Goal: Obtain resource: Download file/media

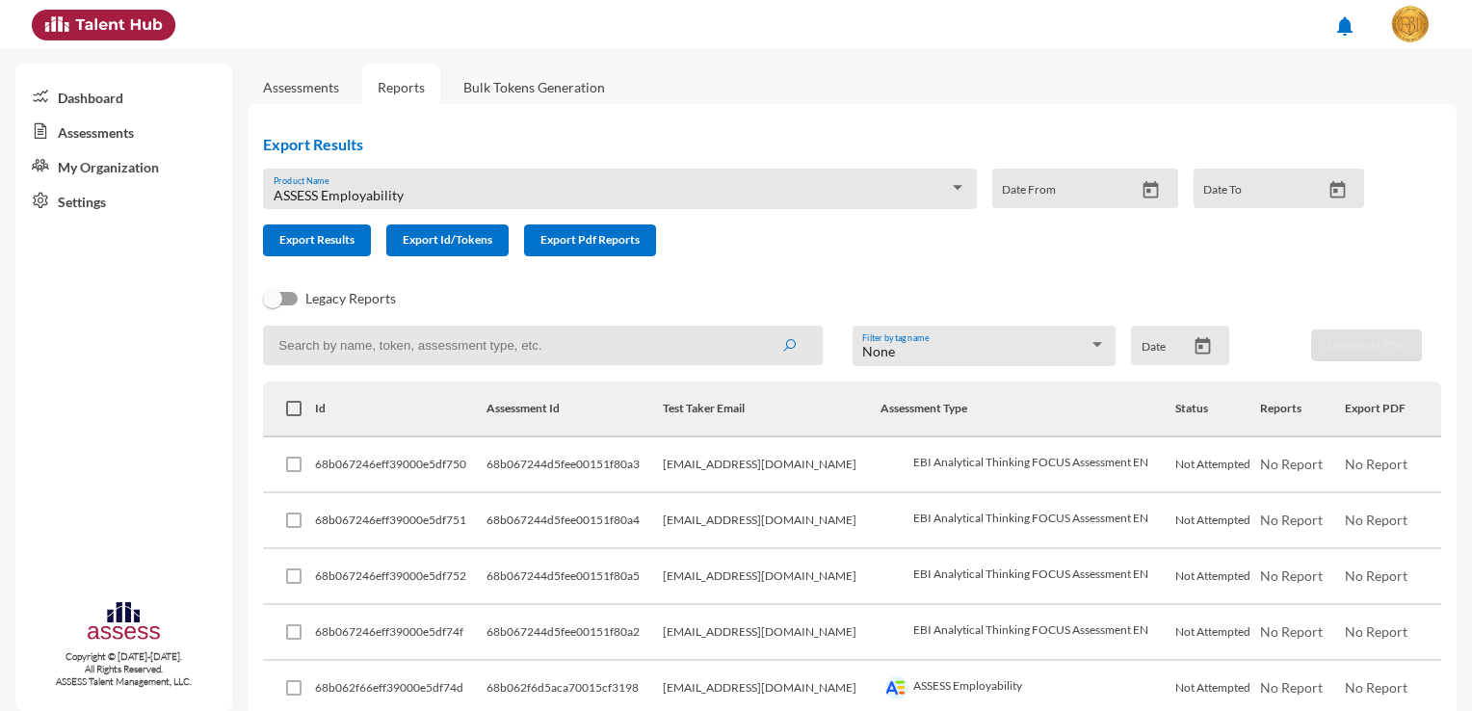
click at [1140, 194] on icon "Open calendar" at bounding box center [1150, 190] width 20 height 20
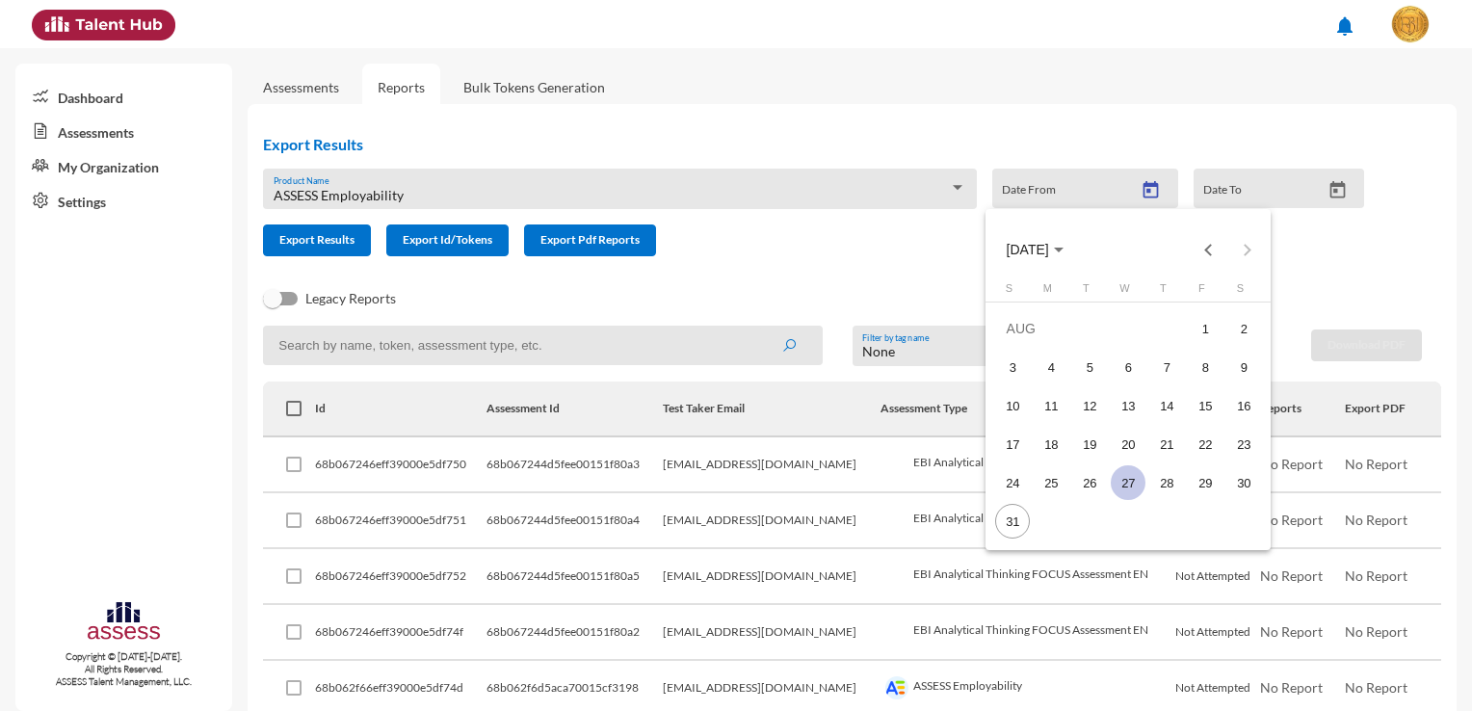
click at [1131, 472] on div "27" at bounding box center [1128, 482] width 35 height 35
type input "[DATE]"
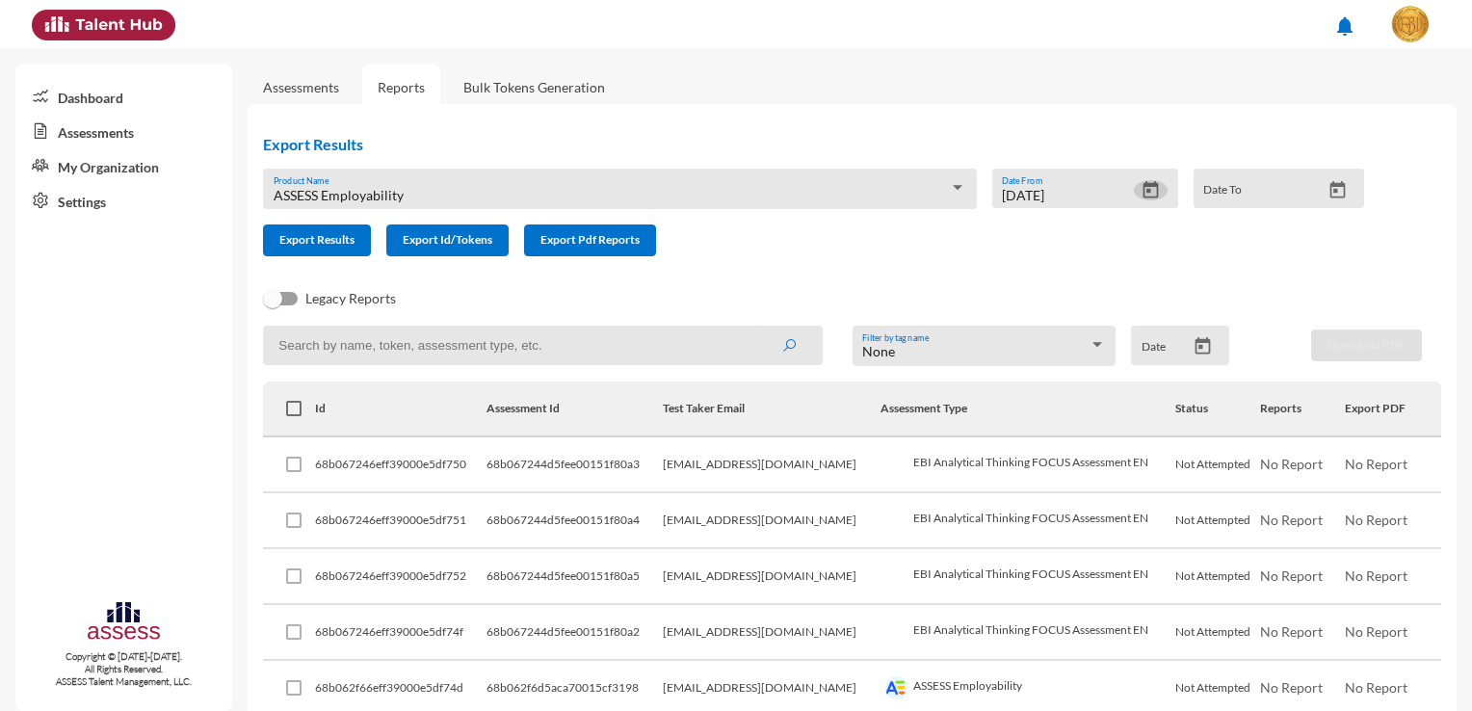
click at [1321, 189] on button "Open calendar" at bounding box center [1338, 190] width 34 height 20
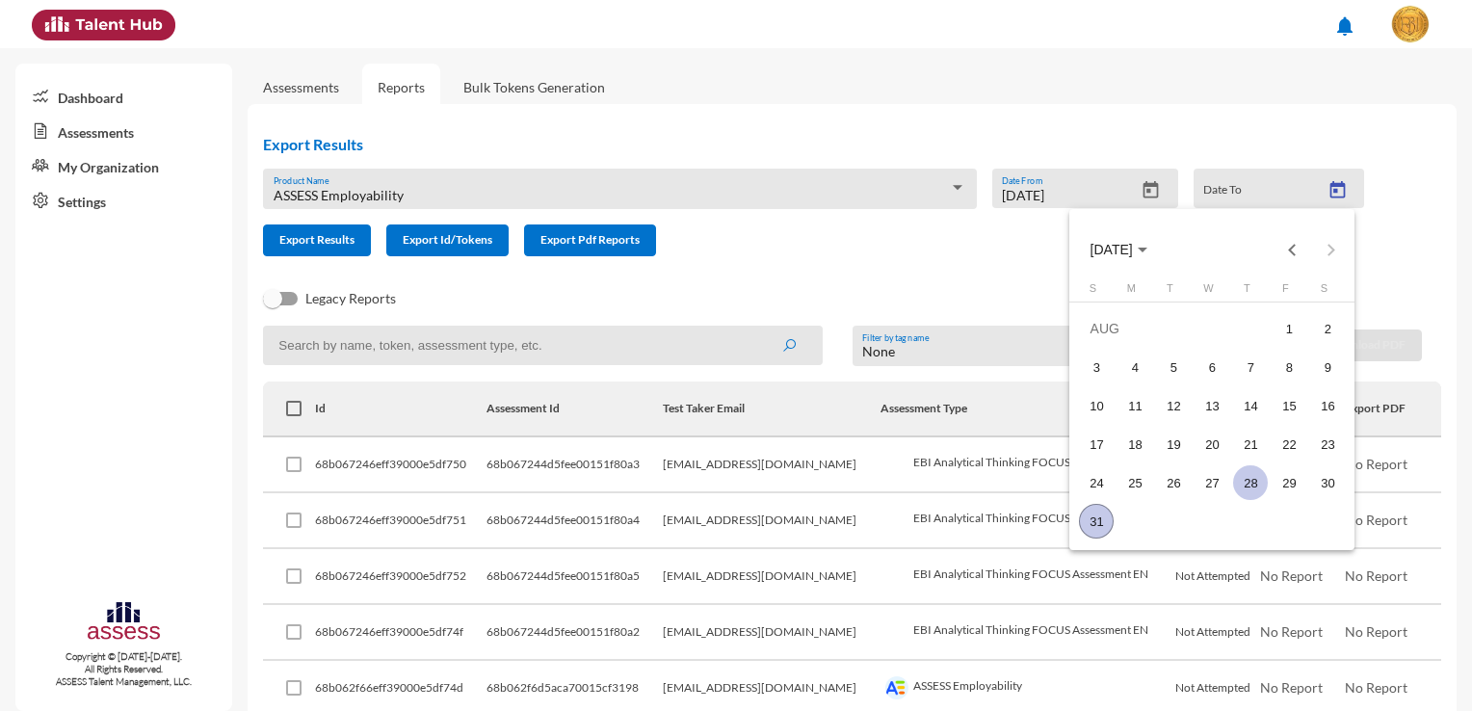
click at [1256, 487] on div "28" at bounding box center [1250, 482] width 35 height 35
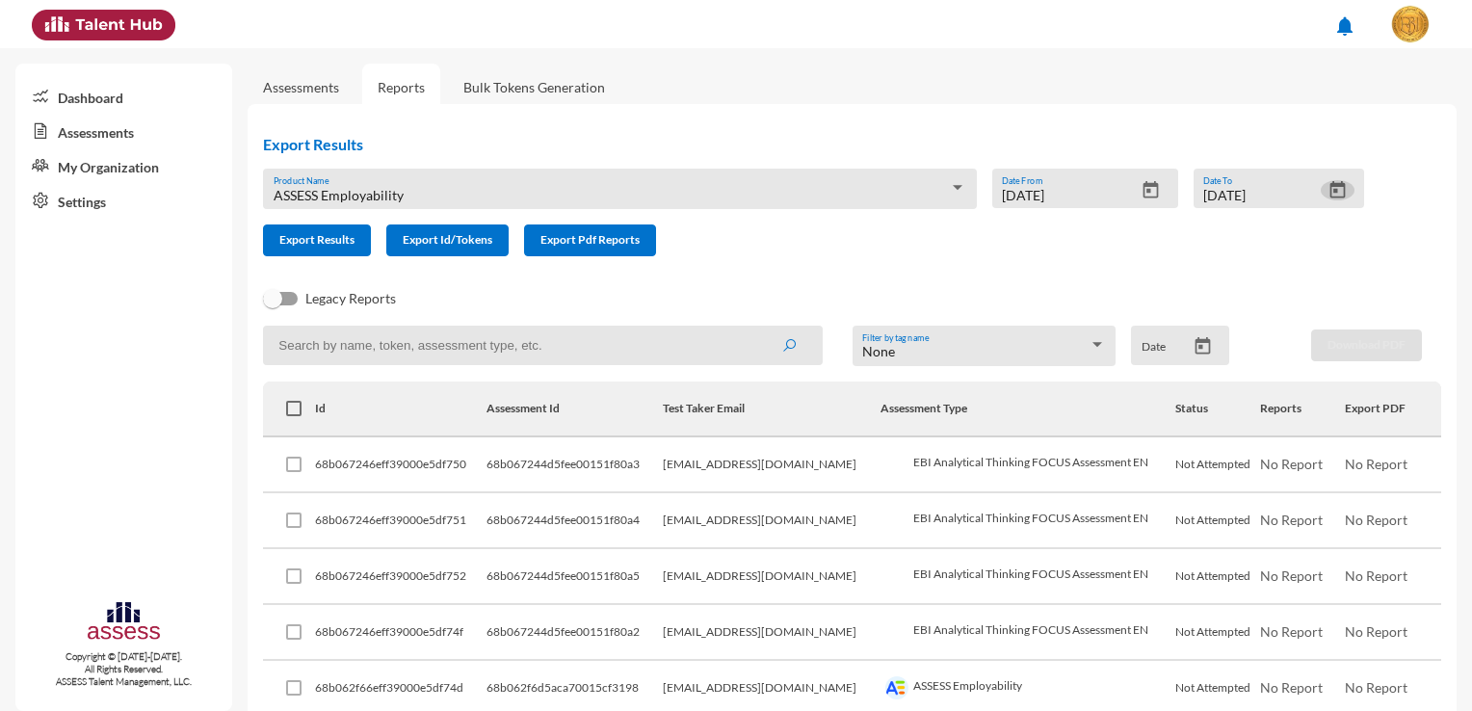
click at [1329, 196] on icon "Open calendar" at bounding box center [1336, 188] width 15 height 17
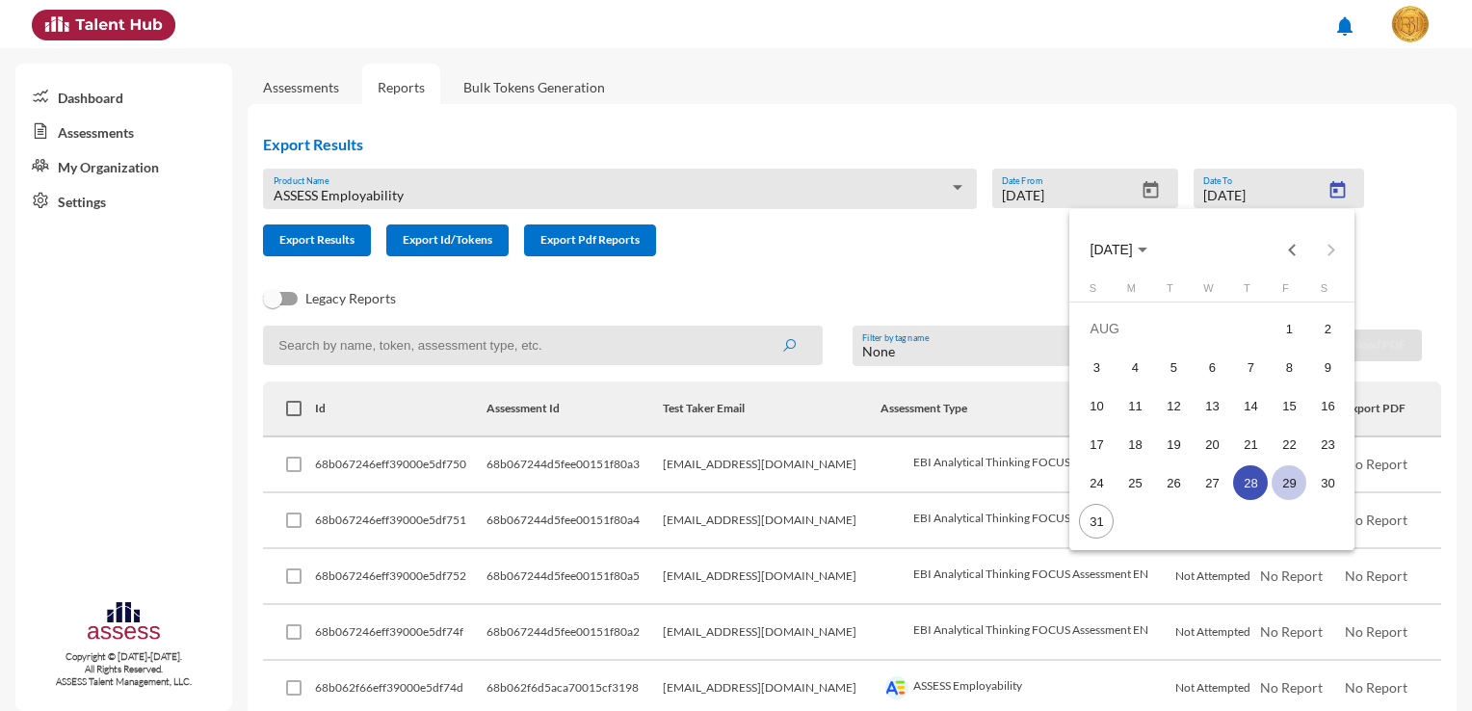
click at [1298, 484] on div "29" at bounding box center [1288, 482] width 35 height 35
type input "[DATE]"
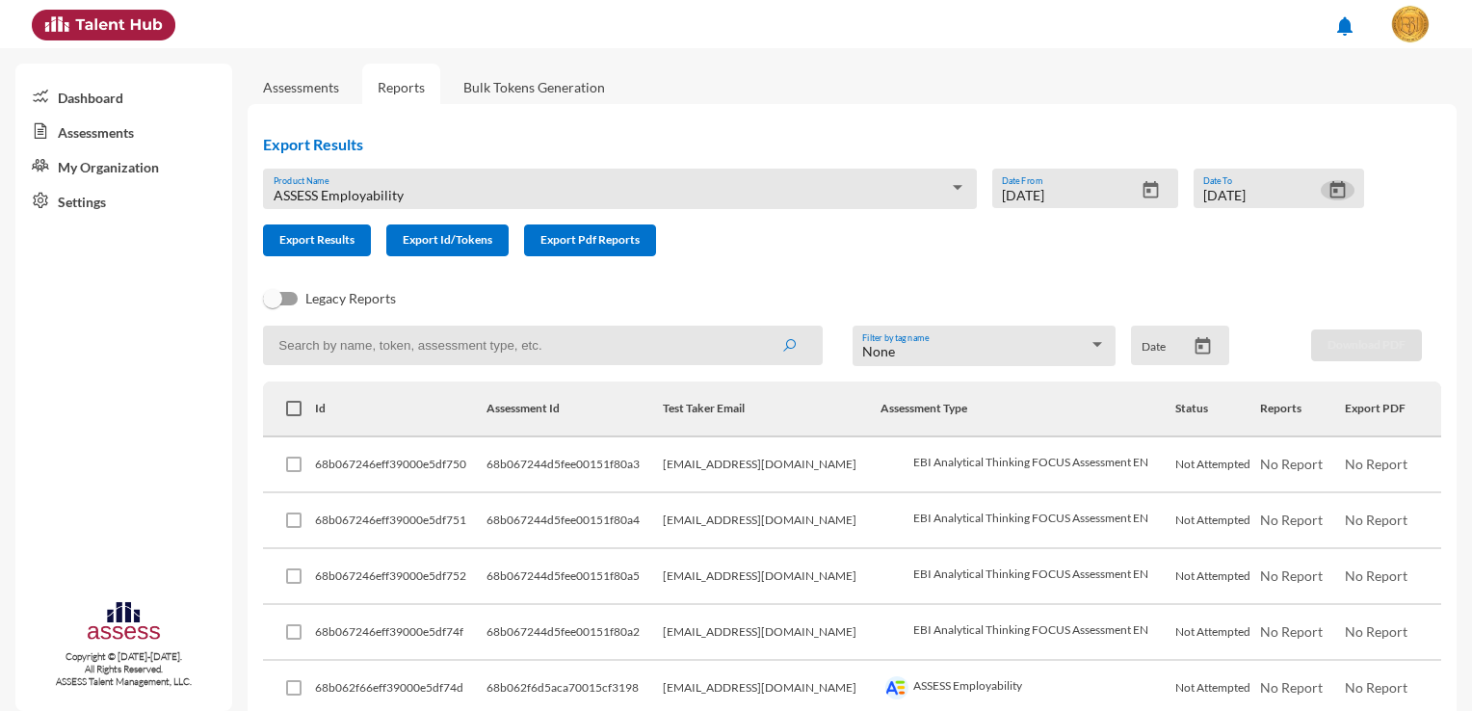
click at [1074, 353] on div "None" at bounding box center [975, 351] width 226 height 15
click at [1074, 353] on span "None" at bounding box center [977, 353] width 241 height 40
click at [1175, 362] on div "Date" at bounding box center [1163, 349] width 44 height 29
click at [1198, 351] on icon "Open calendar" at bounding box center [1202, 346] width 20 height 20
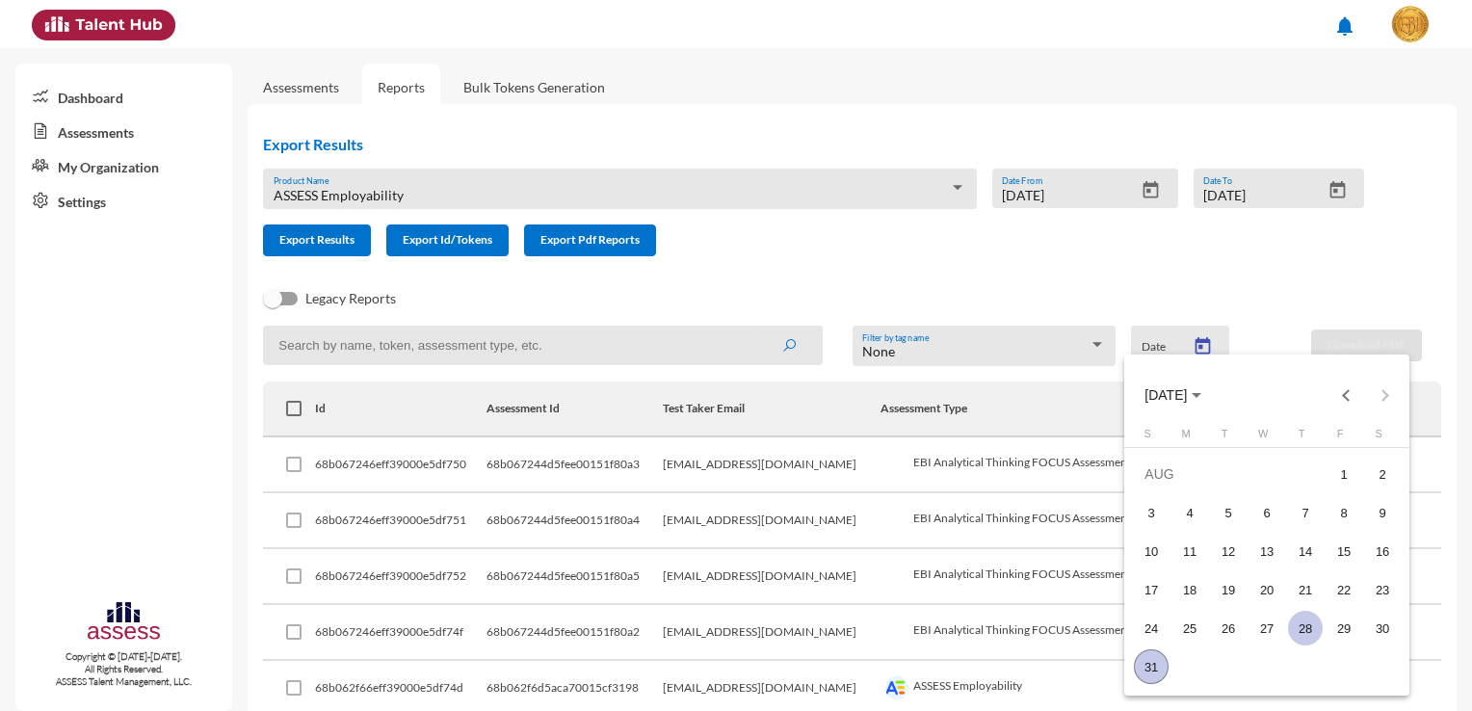
click at [1302, 625] on div "28" at bounding box center [1305, 628] width 35 height 35
type input "[DATE]"
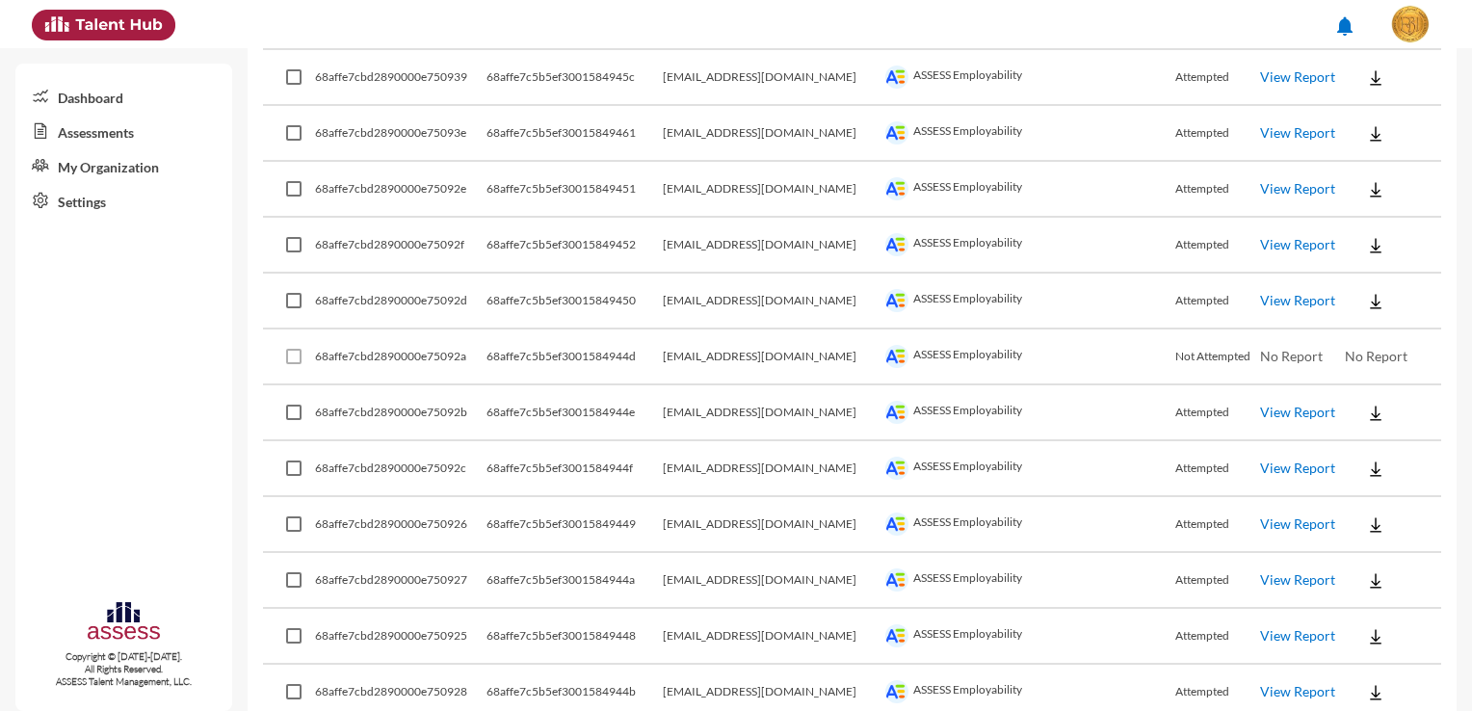
scroll to position [5358, 0]
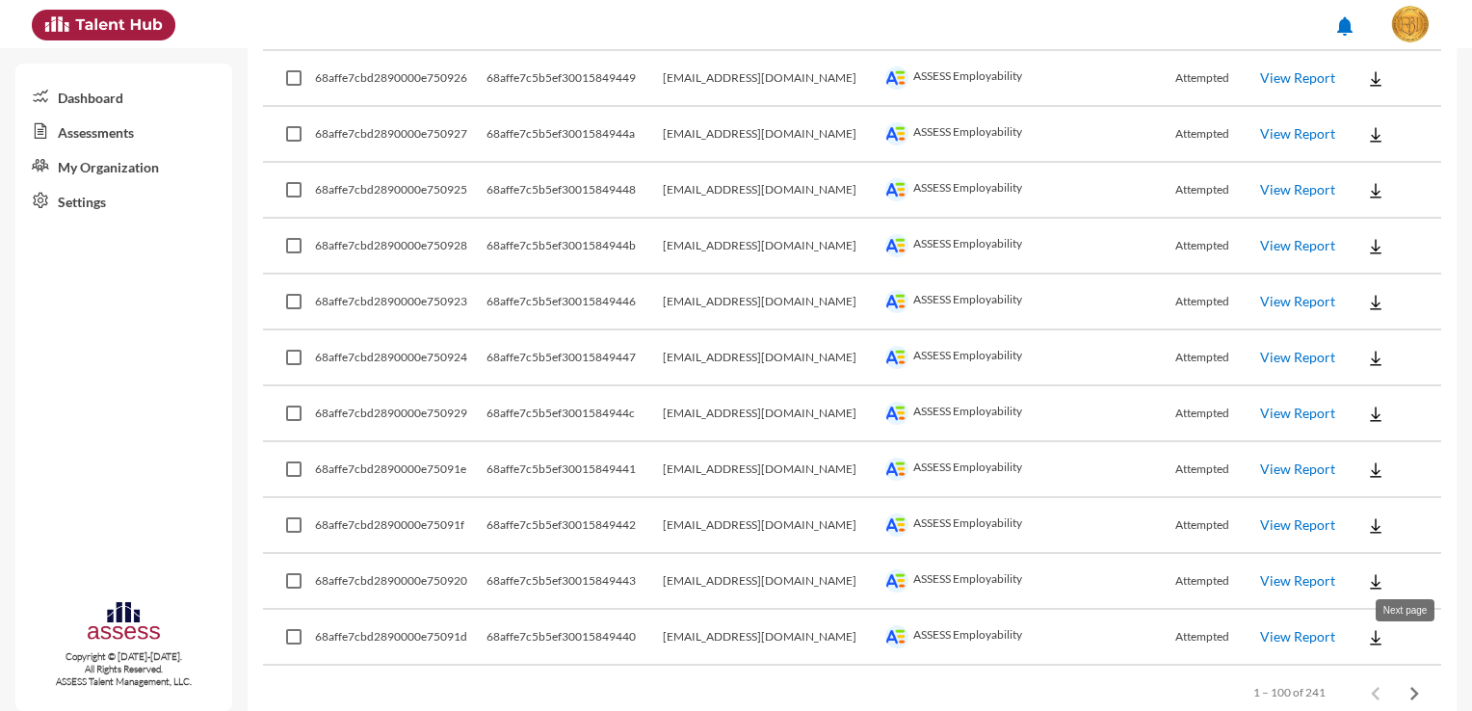
click at [1410, 687] on icon "Next page" at bounding box center [1414, 693] width 9 height 13
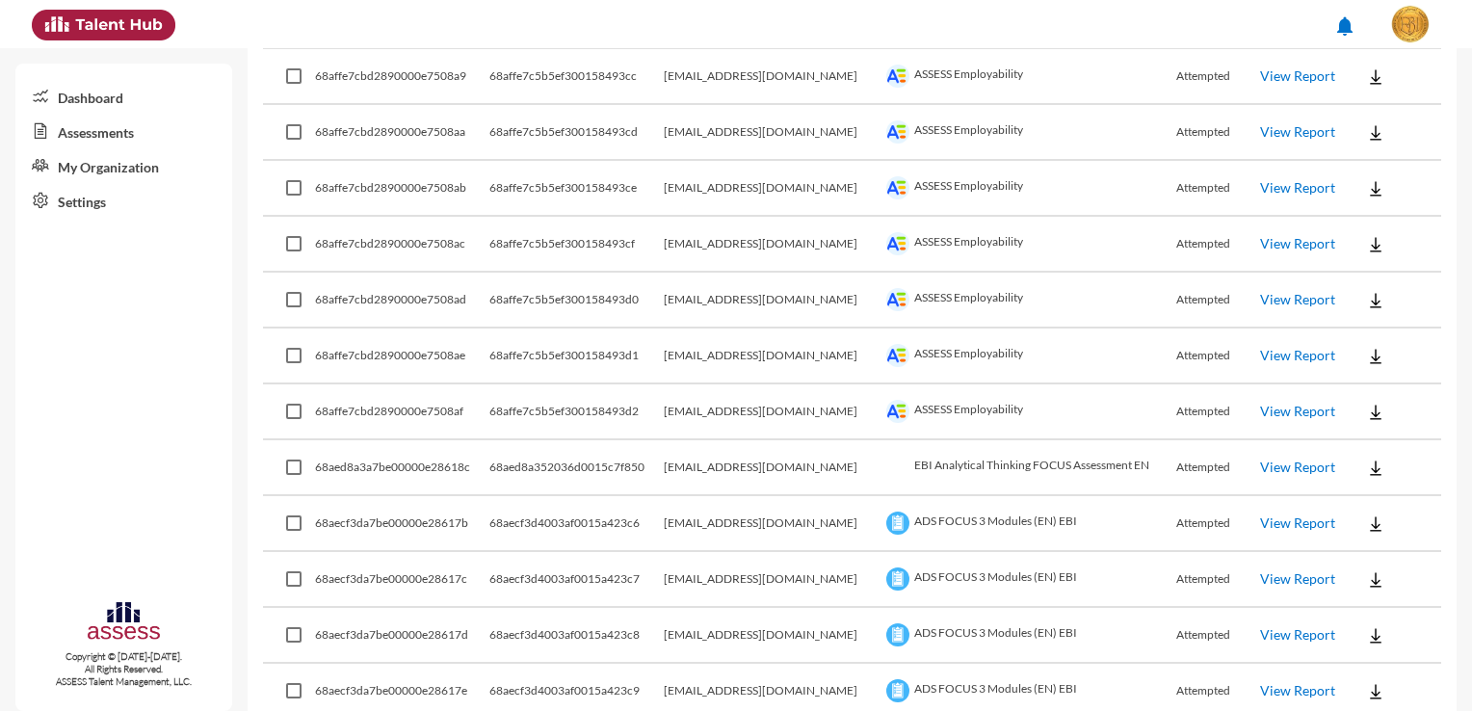
scroll to position [1218, 0]
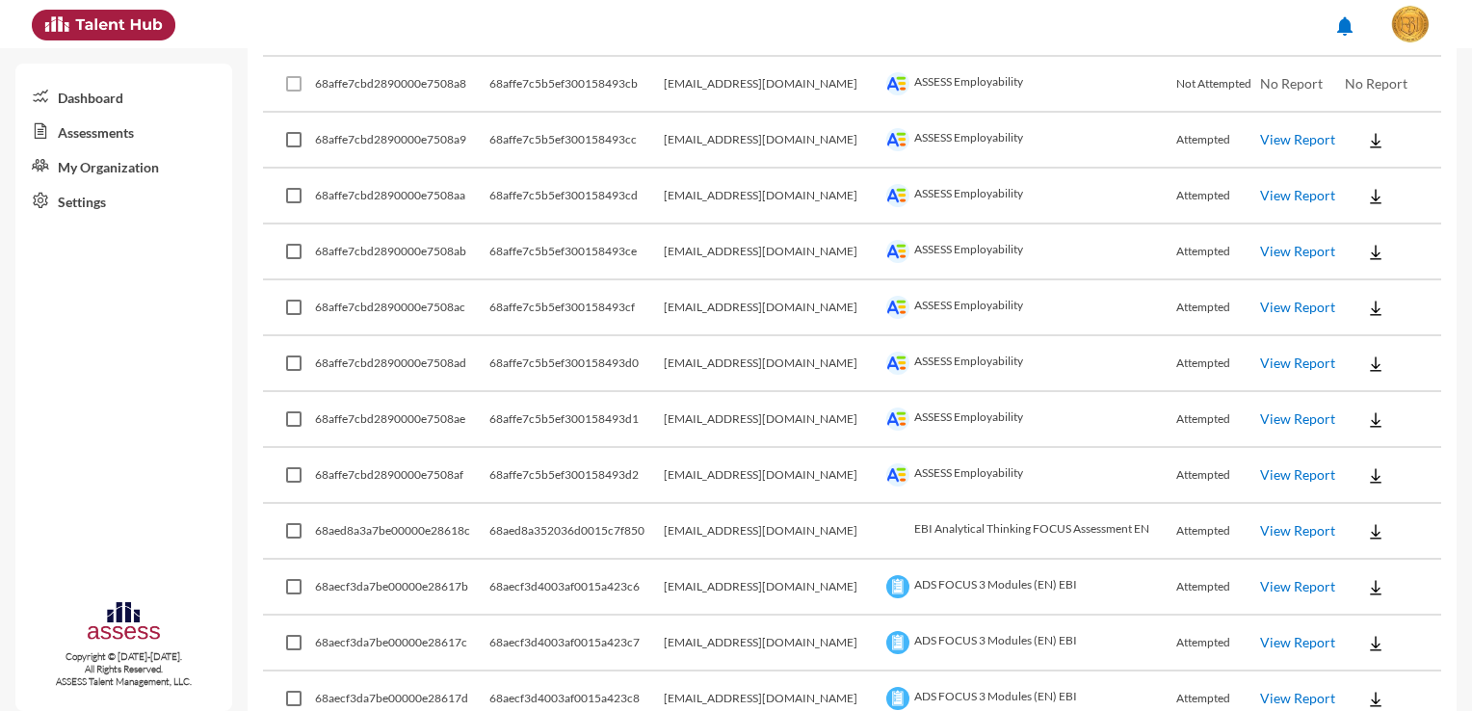
click at [1366, 466] on img at bounding box center [1375, 475] width 19 height 19
click at [1362, 502] on button "Employability / EN" at bounding box center [1398, 502] width 145 height 37
click at [1368, 412] on button at bounding box center [1376, 419] width 62 height 35
click at [1370, 449] on button "Employability / EN" at bounding box center [1398, 446] width 145 height 37
click at [1366, 354] on img at bounding box center [1375, 363] width 19 height 19
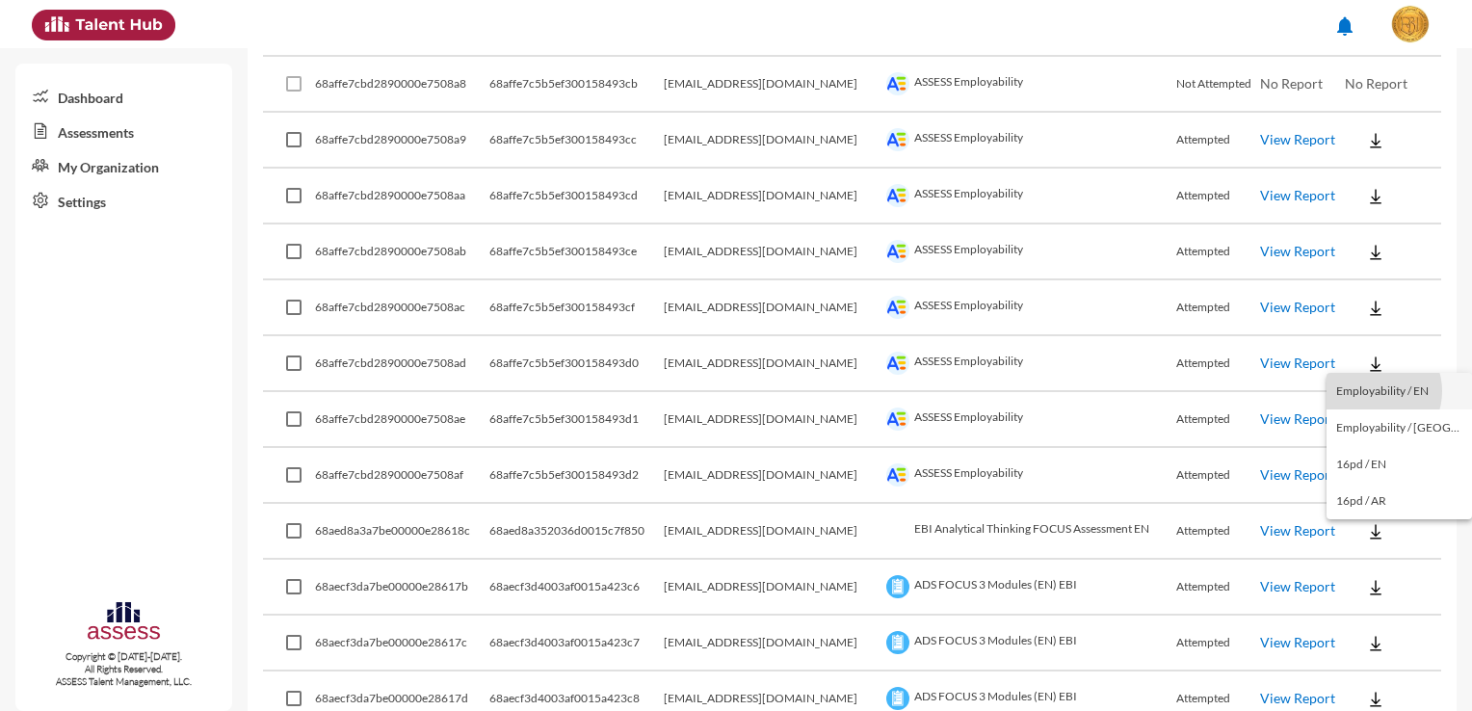
click at [1373, 391] on button "Employability / EN" at bounding box center [1398, 391] width 145 height 37
click at [1366, 304] on img at bounding box center [1375, 308] width 19 height 19
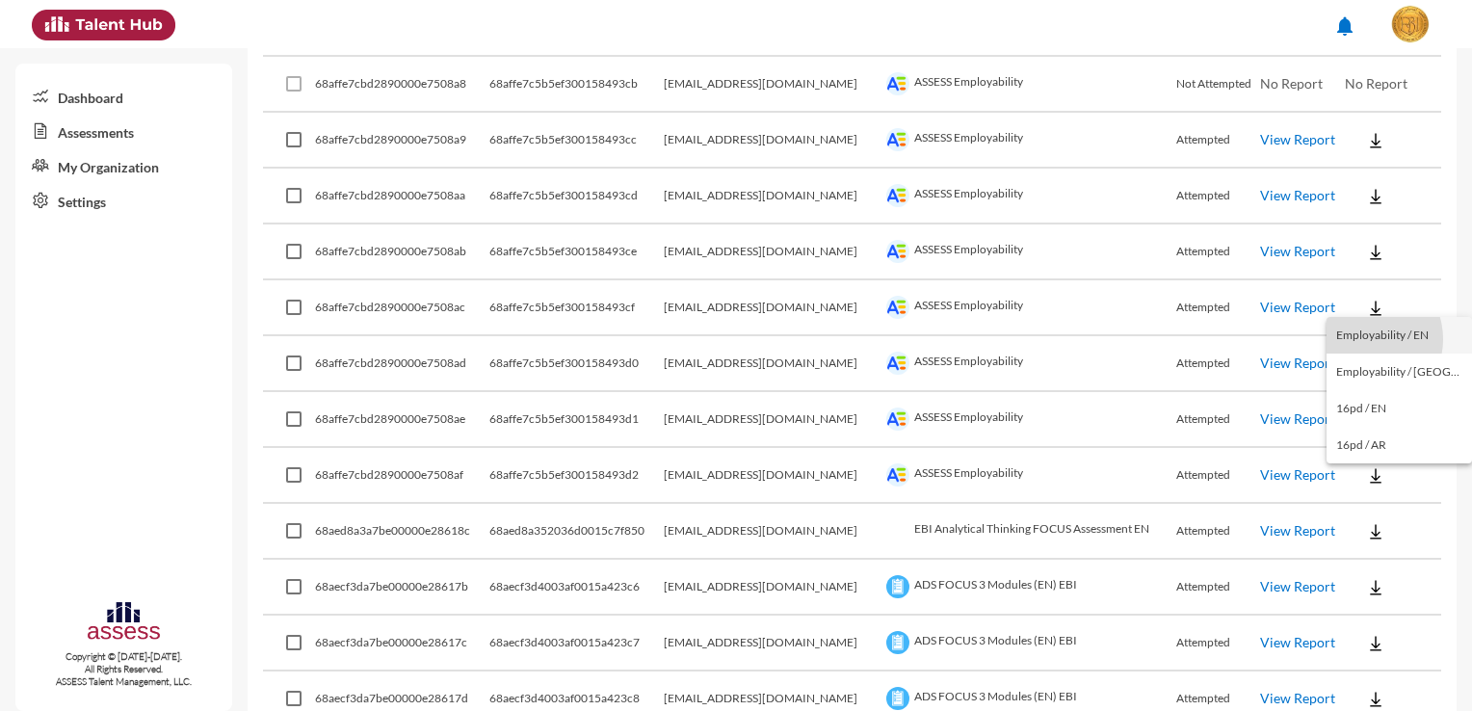
click at [1367, 339] on button "Employability / EN" at bounding box center [1398, 335] width 145 height 37
click at [1366, 243] on img at bounding box center [1375, 252] width 19 height 19
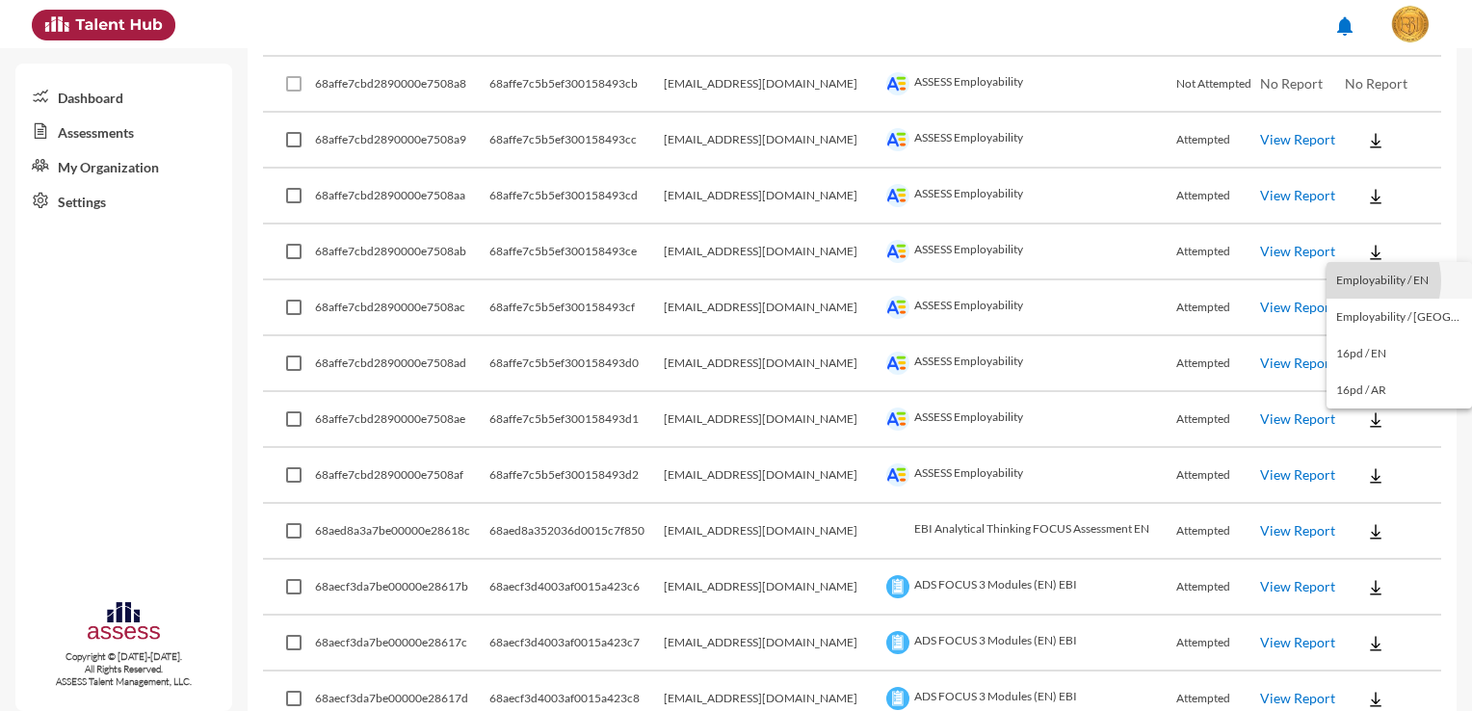
click at [1364, 280] on button "Employability / EN" at bounding box center [1398, 280] width 145 height 37
click at [1363, 200] on button at bounding box center [1376, 195] width 62 height 35
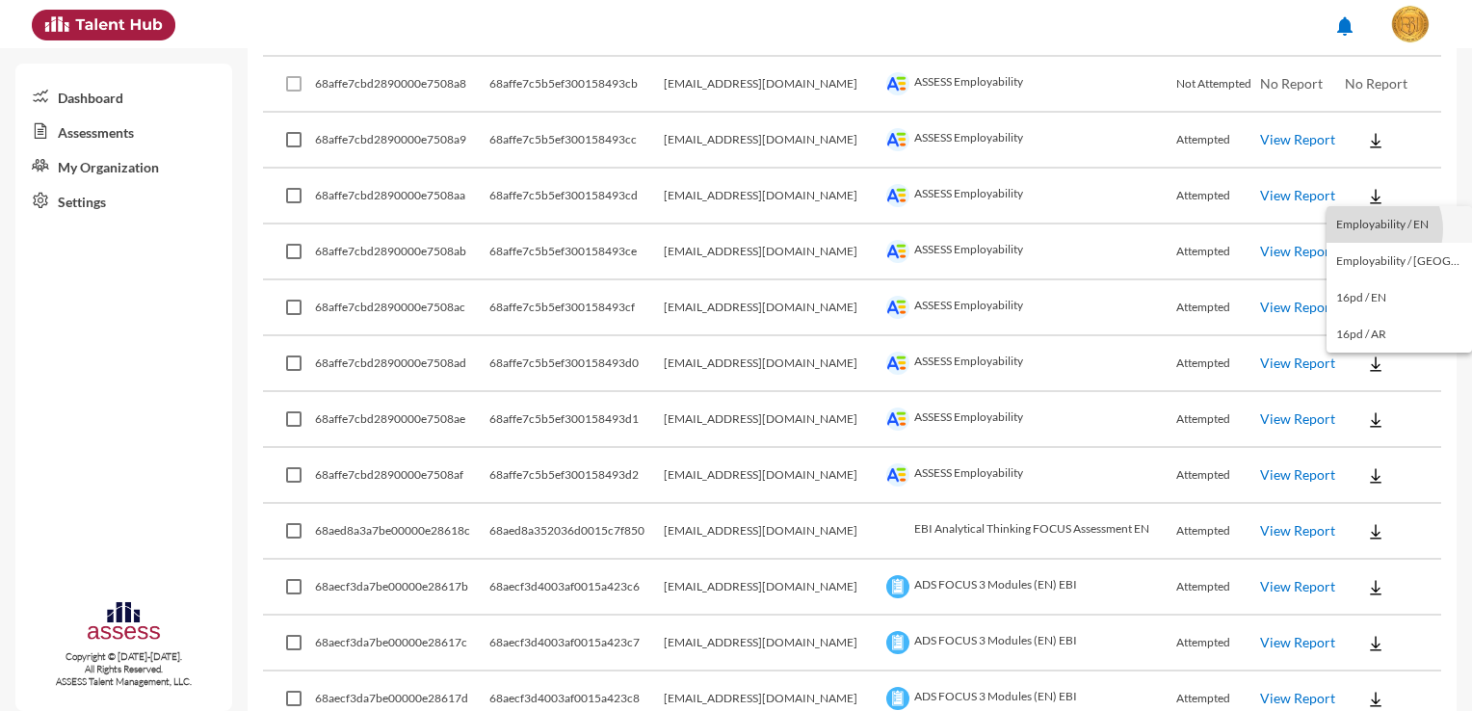
click at [1372, 229] on button "Employability / EN" at bounding box center [1398, 224] width 145 height 37
click at [1365, 149] on button at bounding box center [1376, 139] width 62 height 35
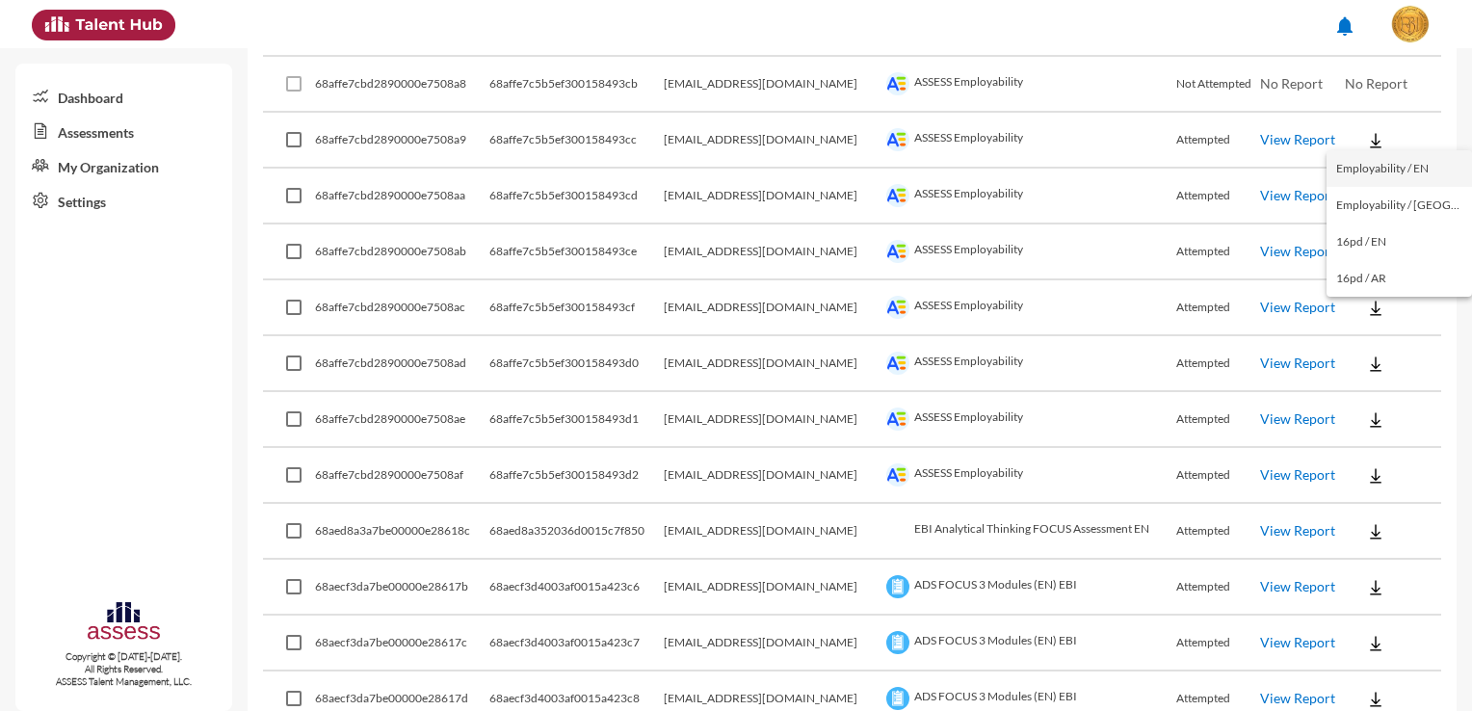
click at [1366, 170] on button "Employability / EN" at bounding box center [1398, 168] width 145 height 37
drag, startPoint x: 792, startPoint y: 136, endPoint x: 718, endPoint y: 137, distance: 74.2
click at [718, 137] on td "[EMAIL_ADDRESS][DOMAIN_NAME]" at bounding box center [773, 141] width 218 height 56
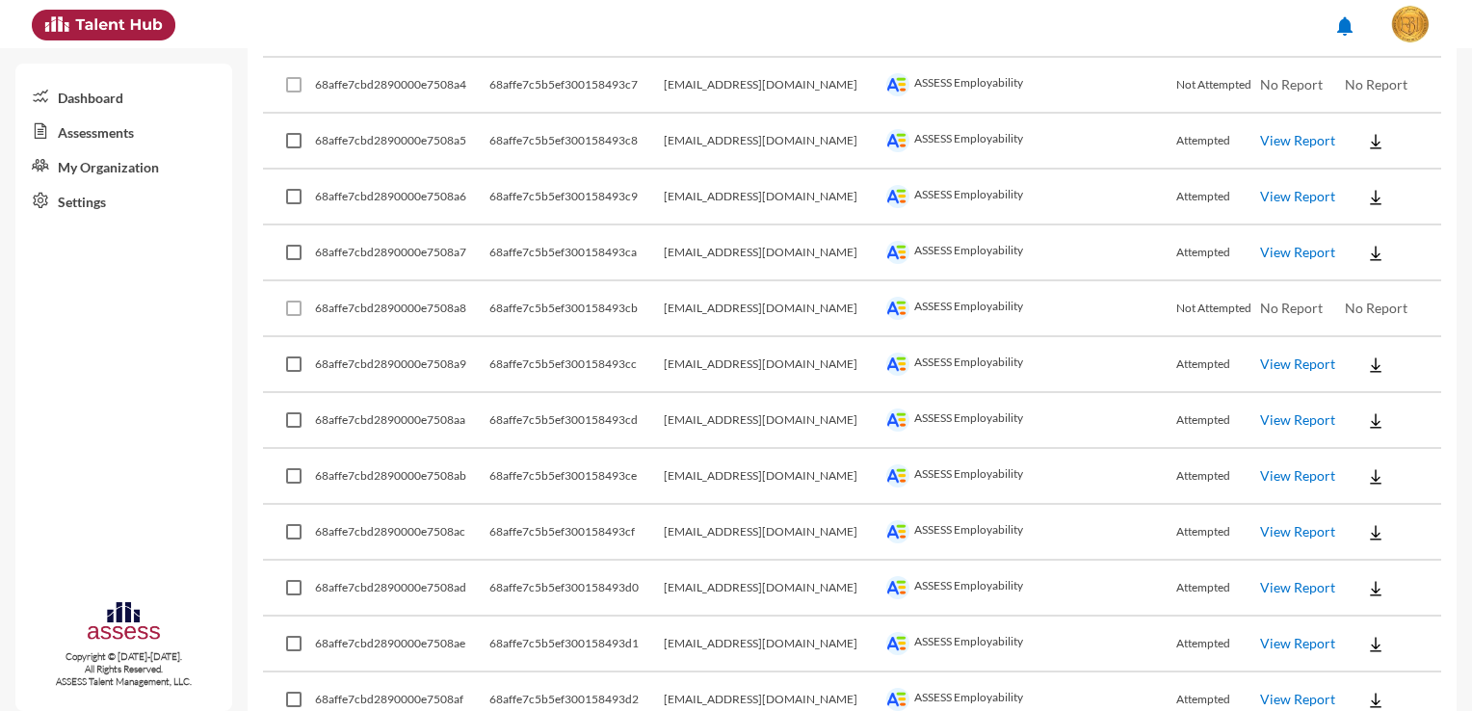
scroll to position [929, 0]
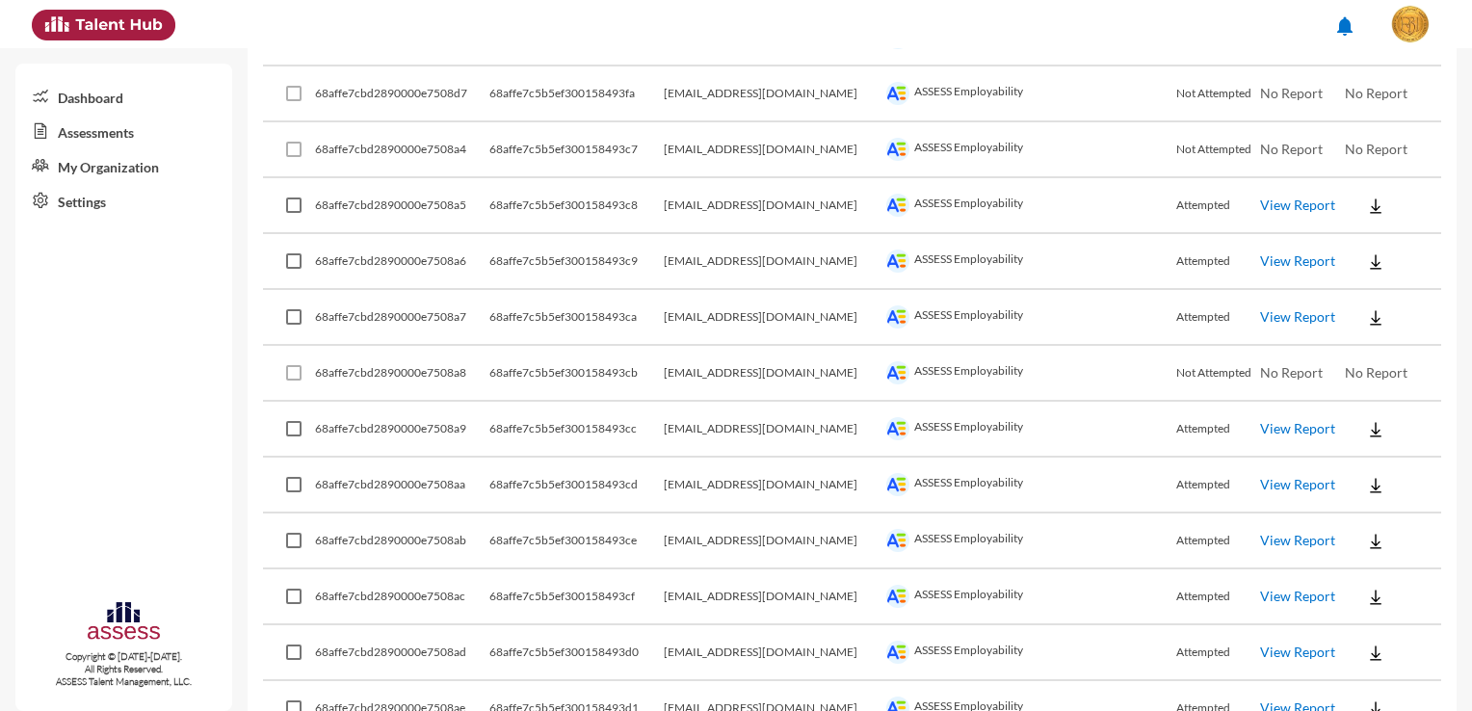
click at [1366, 318] on img at bounding box center [1375, 317] width 19 height 19
click at [1380, 337] on button "Employability / EN" at bounding box center [1398, 346] width 145 height 37
click at [1366, 254] on img at bounding box center [1375, 261] width 19 height 19
click at [1372, 284] on button "Employability / EN" at bounding box center [1398, 292] width 145 height 37
click at [1366, 211] on button at bounding box center [1376, 205] width 62 height 35
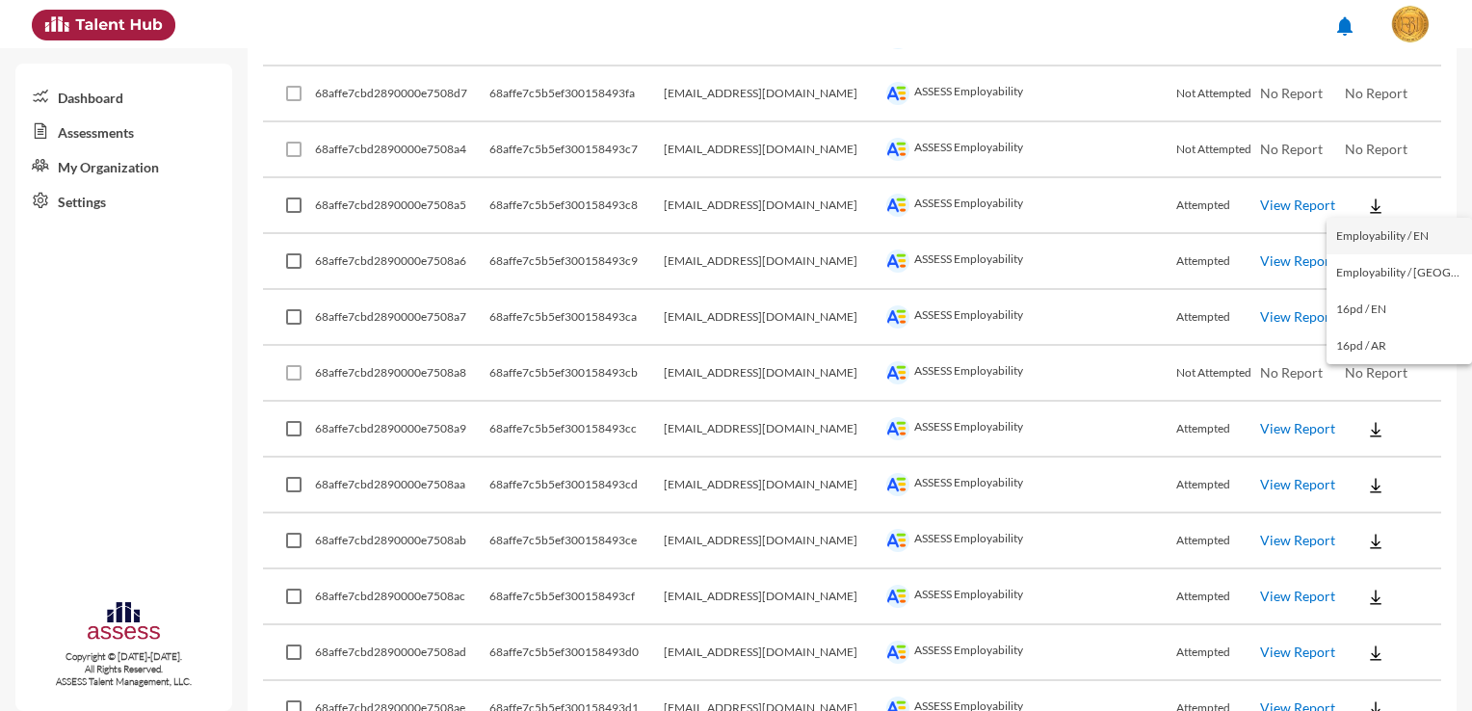
click at [1382, 244] on button "Employability / EN" at bounding box center [1398, 236] width 145 height 37
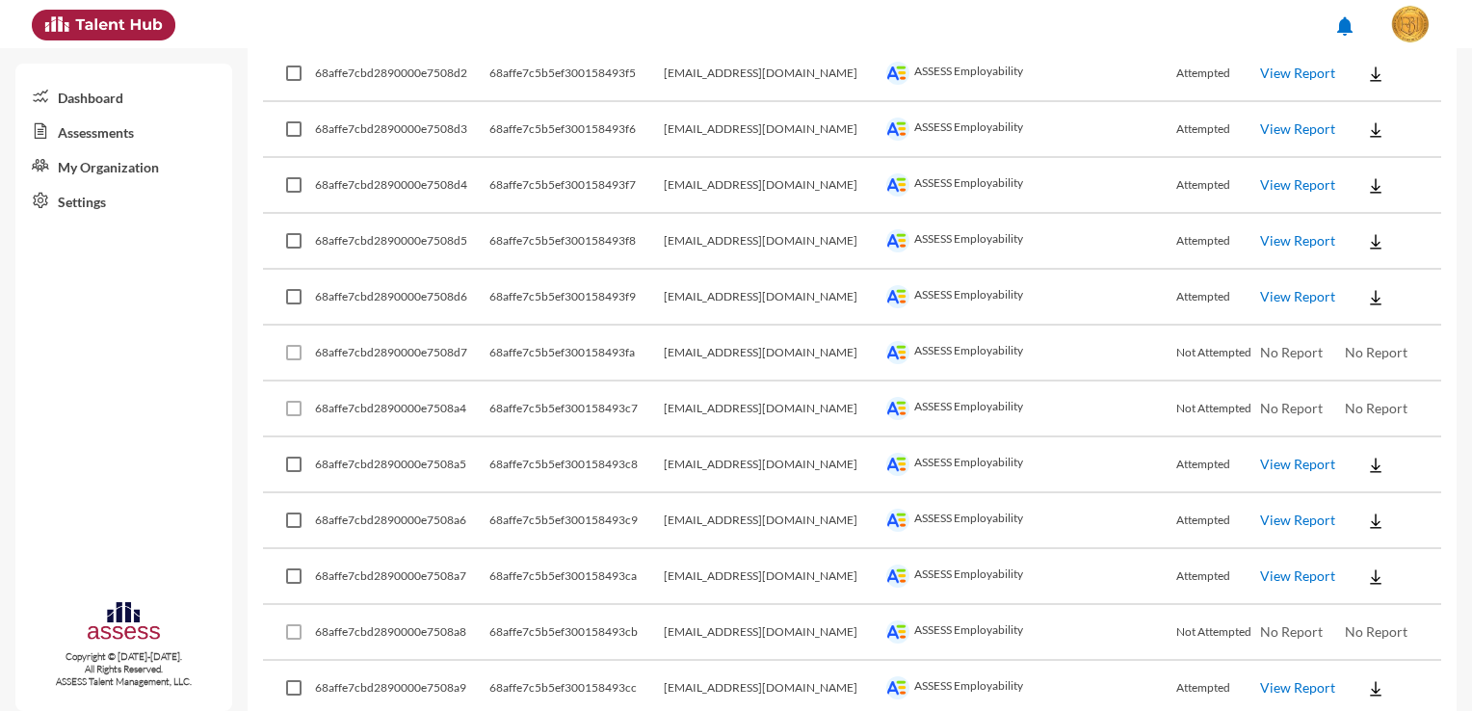
scroll to position [641, 0]
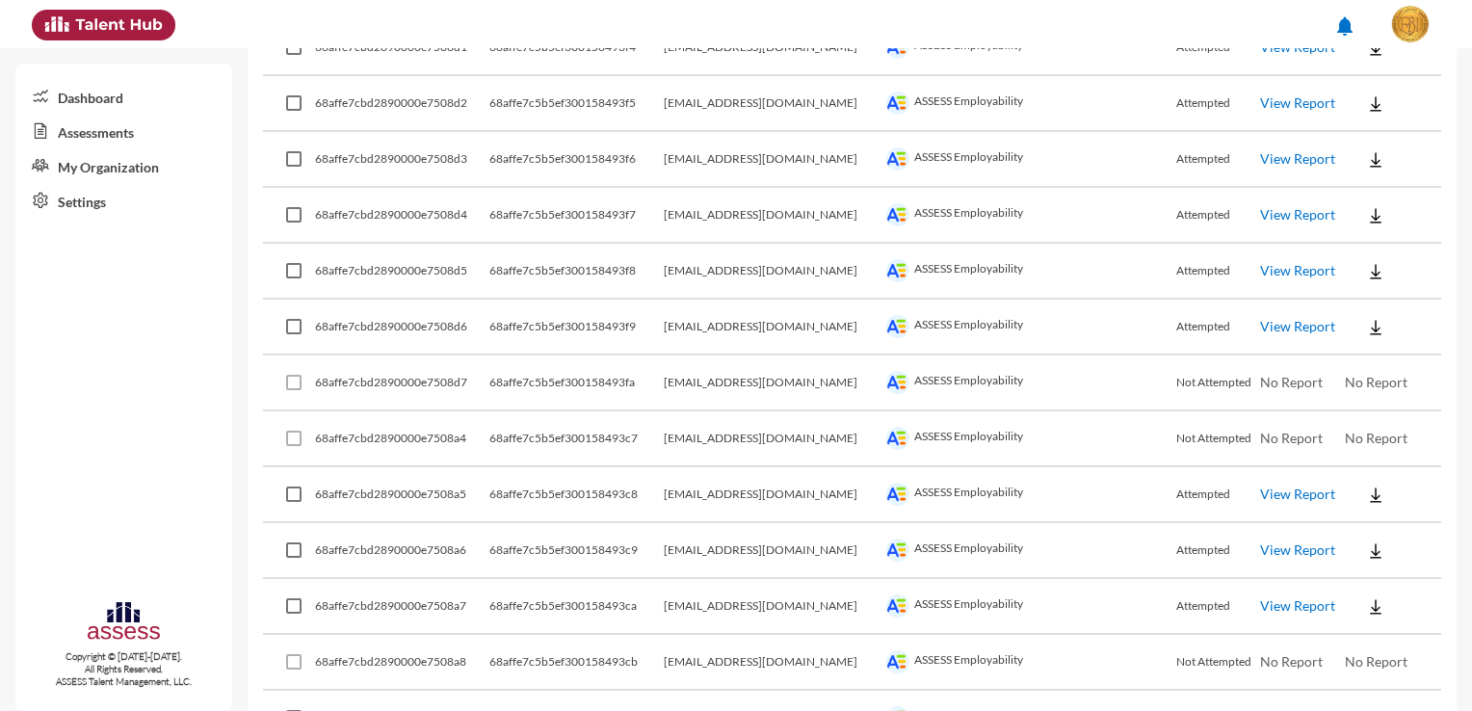
click at [1370, 327] on button at bounding box center [1376, 326] width 62 height 35
click at [1393, 355] on button "Employability / EN" at bounding box center [1398, 358] width 145 height 37
click at [1369, 273] on button at bounding box center [1376, 270] width 62 height 35
click at [1384, 299] on button "Employability / EN" at bounding box center [1398, 303] width 145 height 37
click at [1372, 214] on button at bounding box center [1376, 214] width 62 height 35
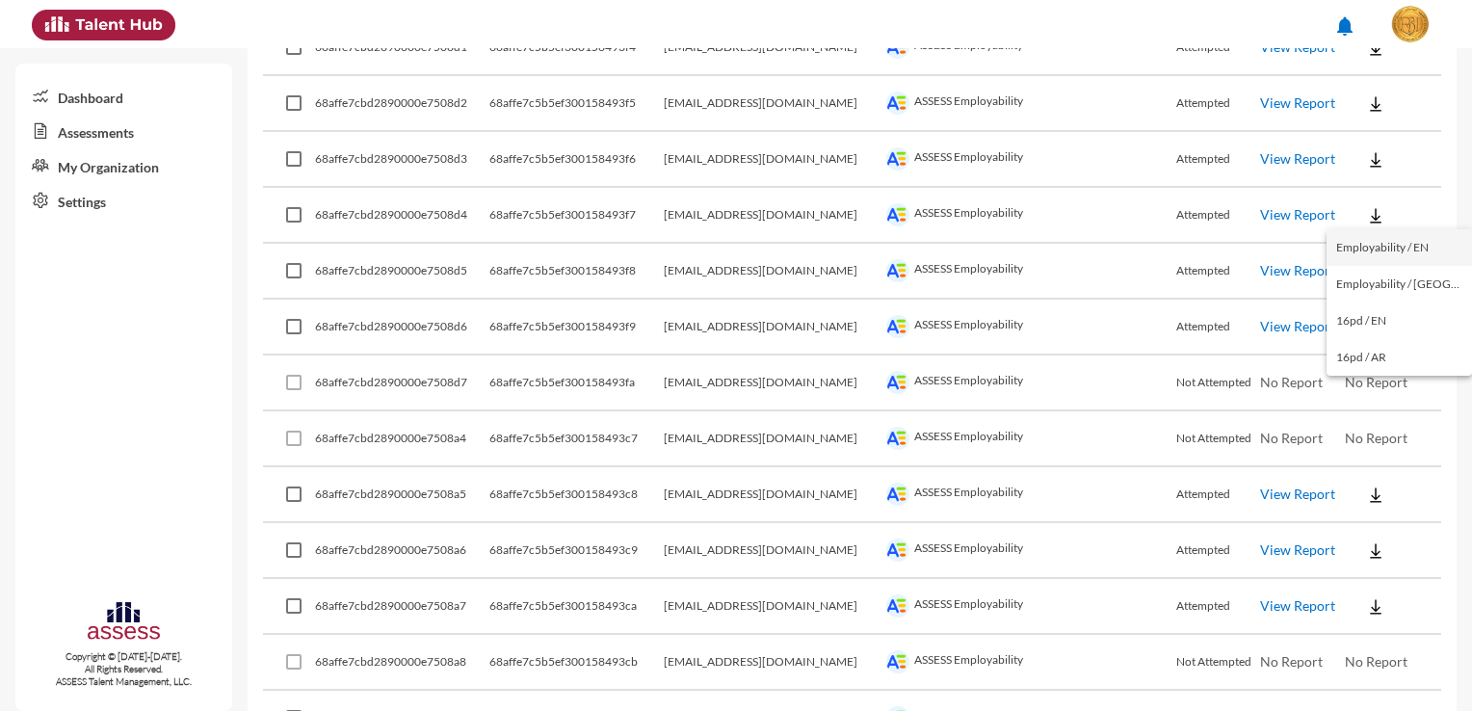
click at [1384, 248] on button "Employability / EN" at bounding box center [1398, 247] width 145 height 37
click at [1372, 162] on button at bounding box center [1376, 159] width 62 height 35
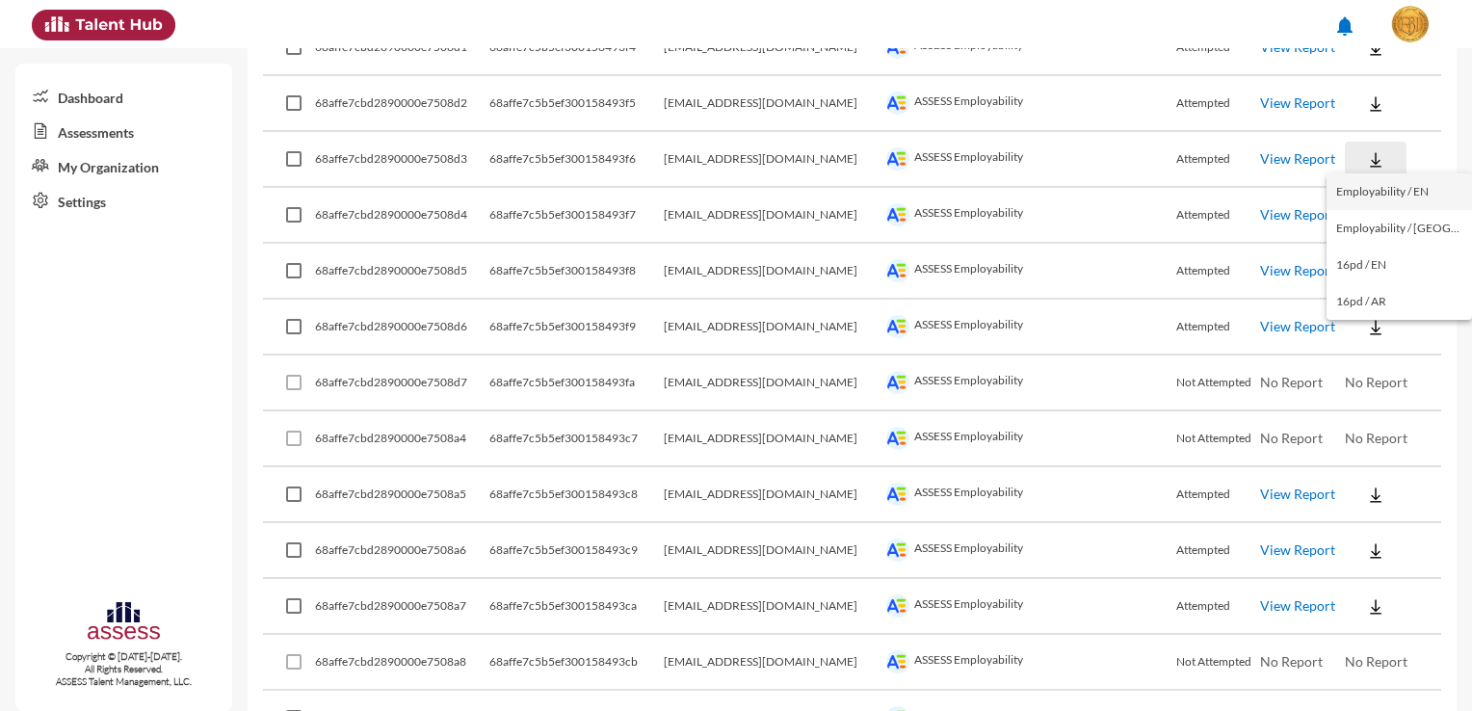
click at [1379, 190] on button "Employability / EN" at bounding box center [1398, 191] width 145 height 37
click at [1373, 106] on button at bounding box center [1376, 103] width 62 height 35
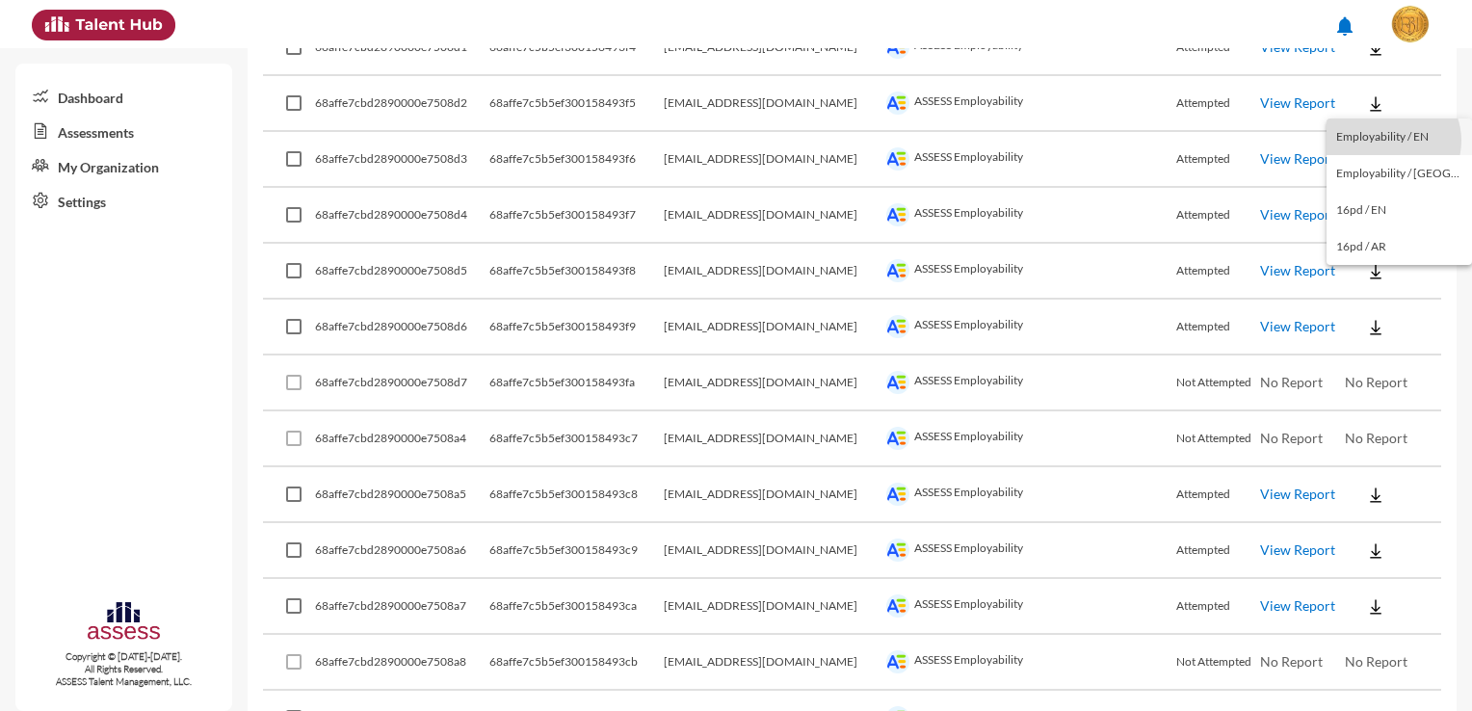
click at [1392, 141] on button "Employability / EN" at bounding box center [1398, 136] width 145 height 37
drag, startPoint x: 819, startPoint y: 104, endPoint x: 737, endPoint y: 106, distance: 81.9
click at [737, 106] on td "[EMAIL_ADDRESS][DOMAIN_NAME]" at bounding box center [773, 104] width 218 height 56
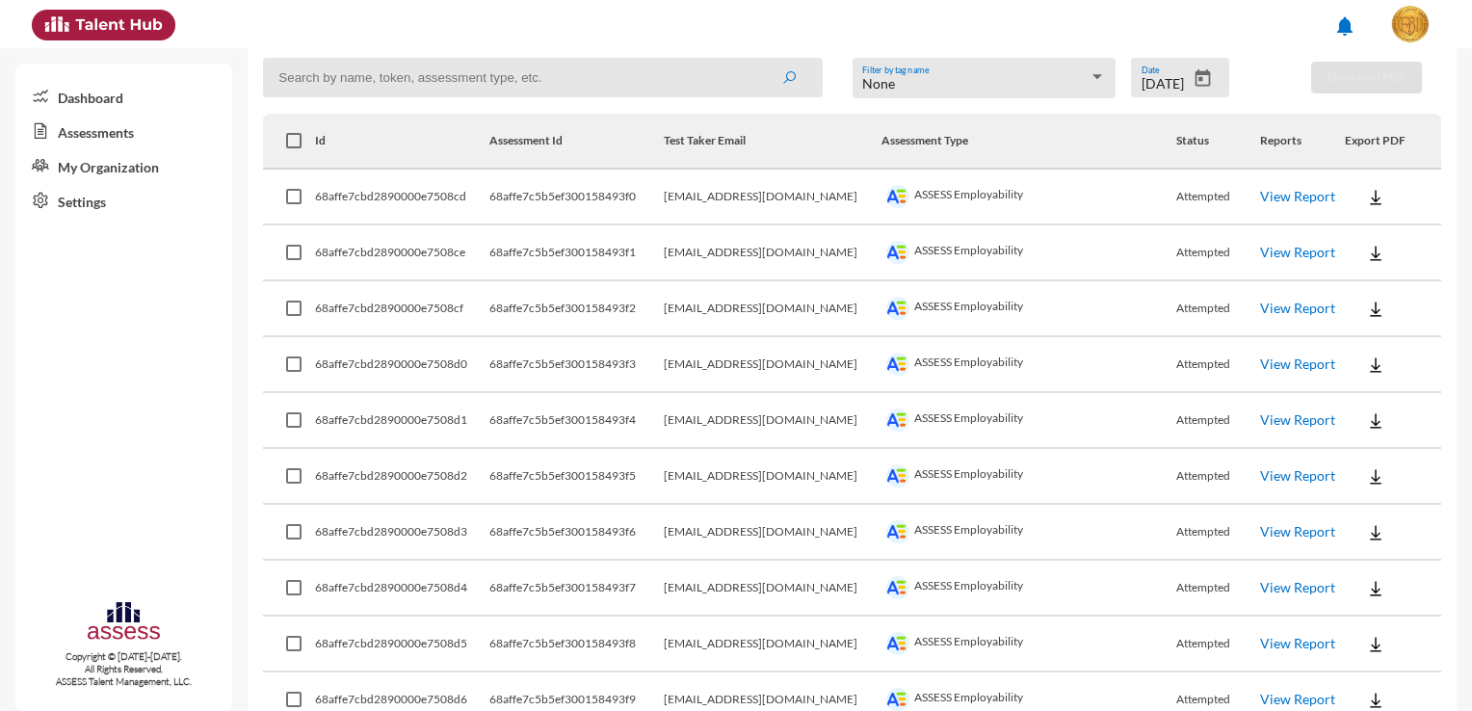
scroll to position [262, 0]
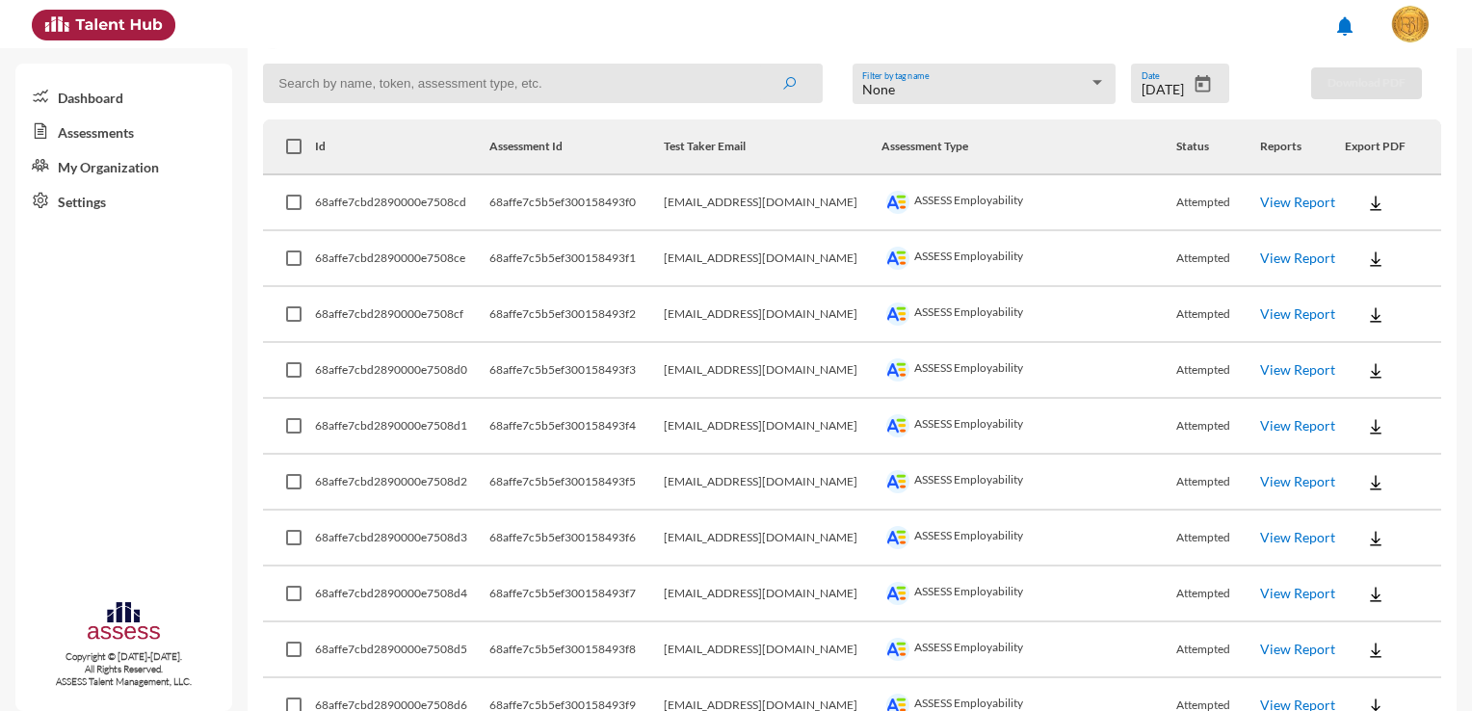
click at [1422, 422] on td at bounding box center [1393, 427] width 96 height 56
click at [1366, 431] on img at bounding box center [1375, 426] width 19 height 19
click at [1374, 457] on button "Employability / EN" at bounding box center [1398, 459] width 145 height 37
click at [1371, 376] on button at bounding box center [1376, 370] width 62 height 35
click at [1382, 399] on button "Employability / EN" at bounding box center [1398, 403] width 145 height 37
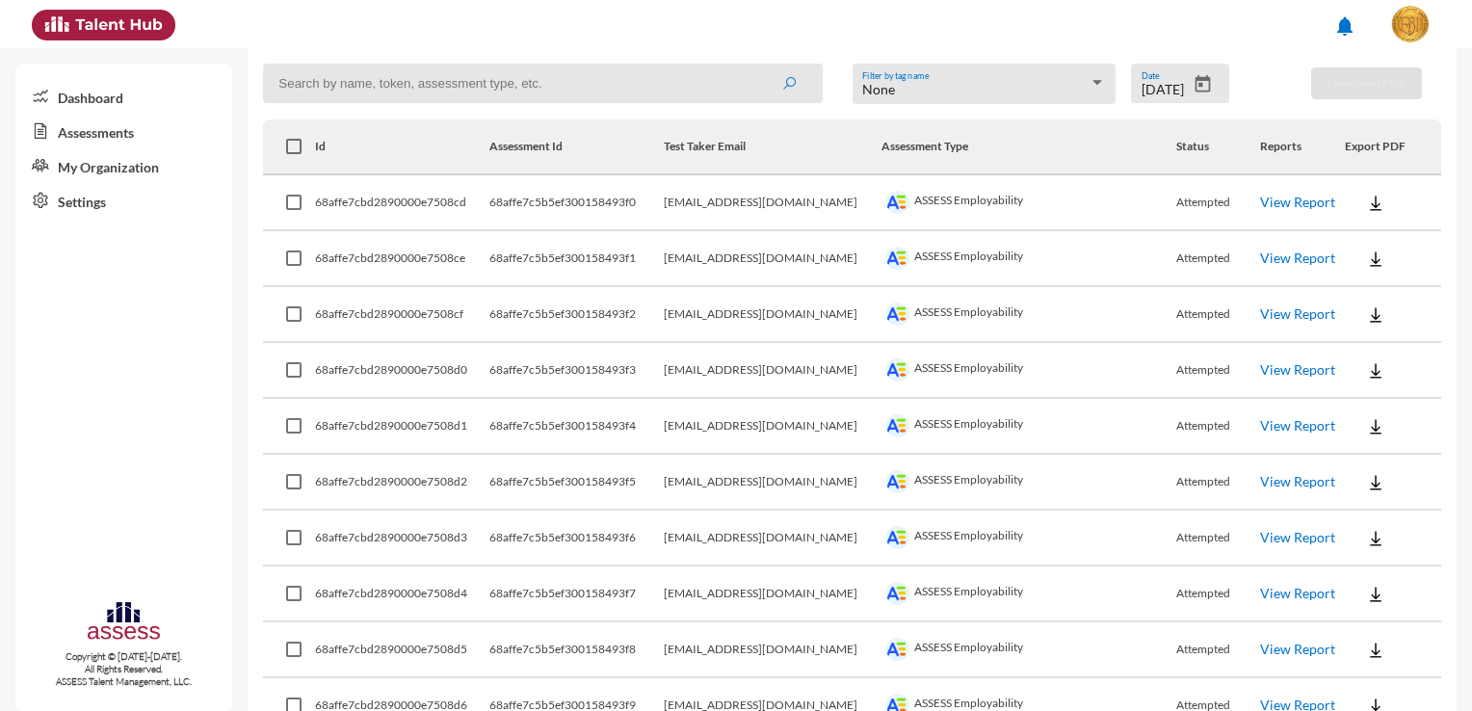
click at [1366, 313] on img at bounding box center [1375, 314] width 19 height 19
click at [1376, 345] on button "Employability / EN" at bounding box center [1398, 348] width 145 height 37
click at [1368, 267] on button at bounding box center [1376, 258] width 62 height 35
click at [1373, 288] on button "Employability / EN" at bounding box center [1398, 293] width 145 height 37
click at [1374, 213] on button at bounding box center [1376, 202] width 62 height 35
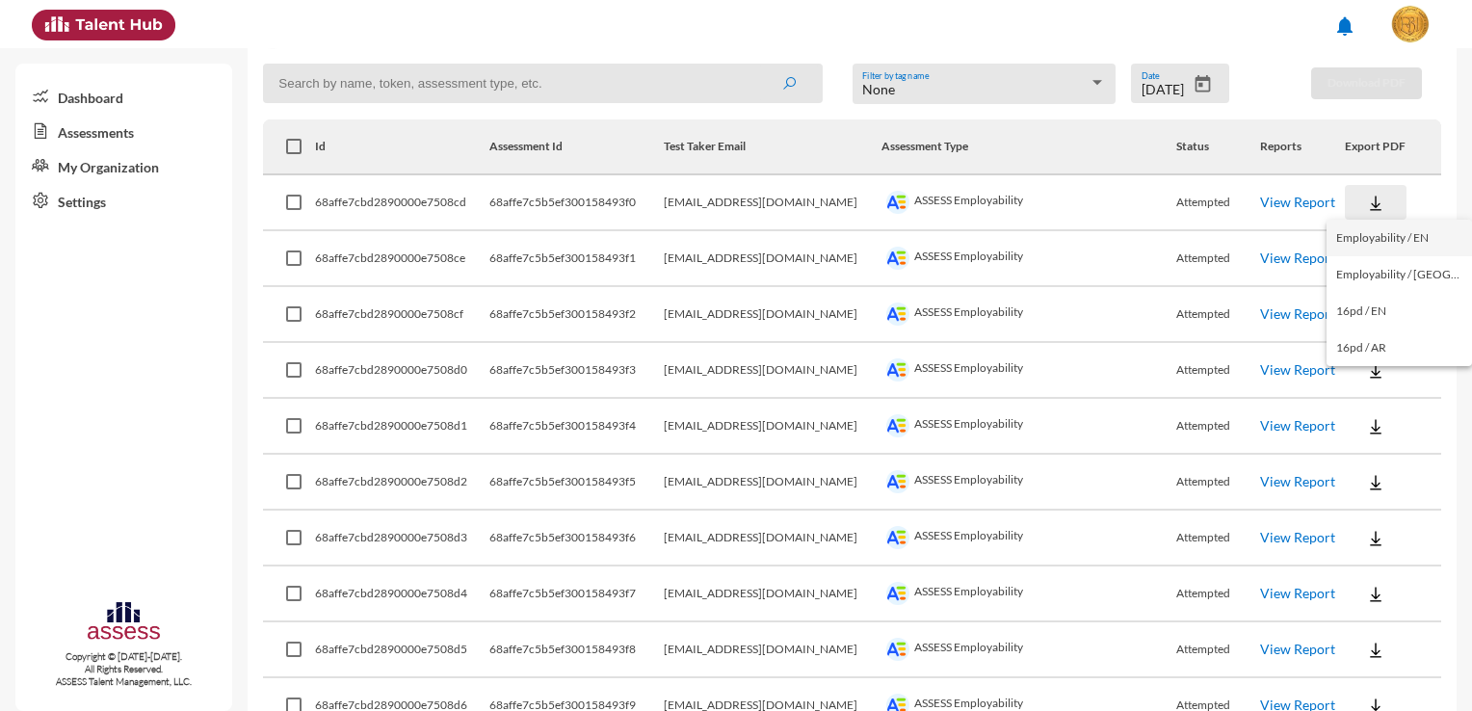
click at [1382, 244] on button "Employability / EN" at bounding box center [1398, 238] width 145 height 37
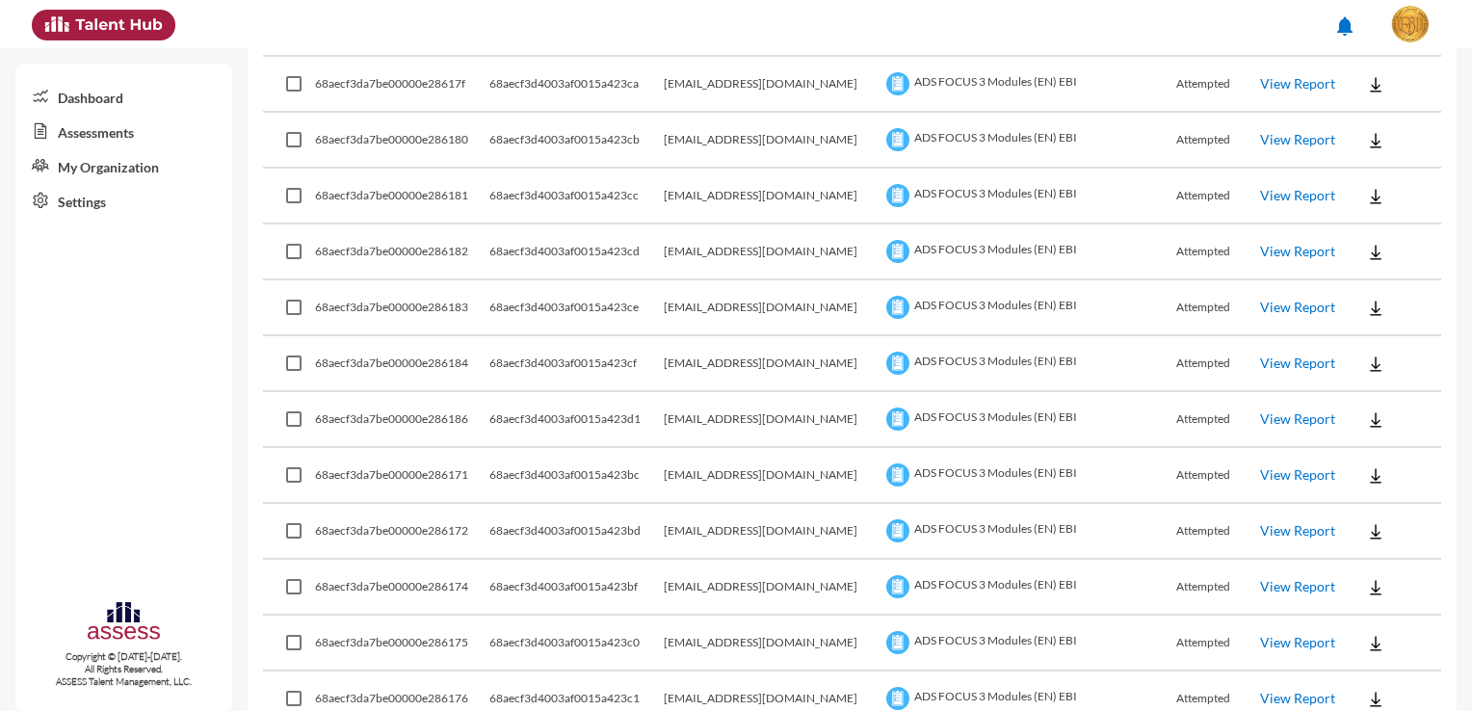
scroll to position [2084, 0]
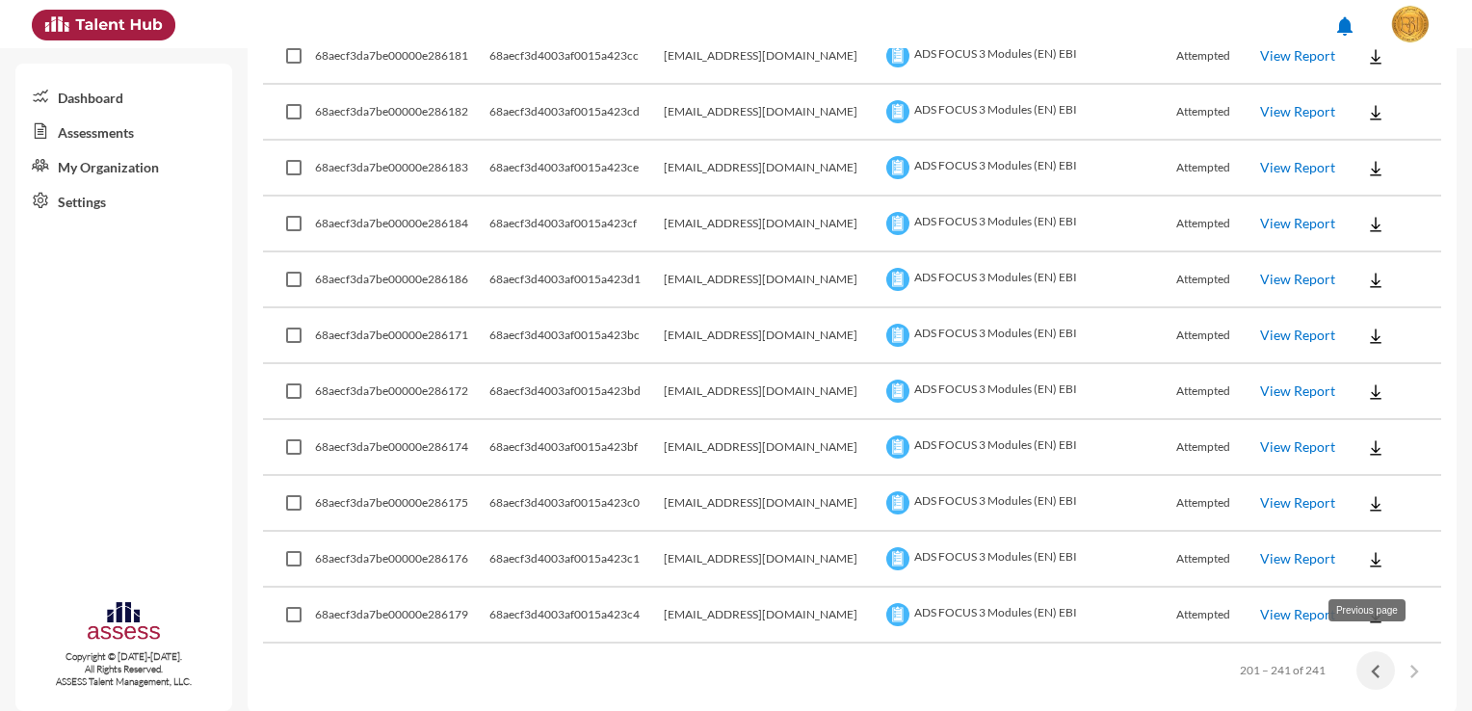
click at [1366, 665] on icon "Previous page" at bounding box center [1375, 671] width 27 height 27
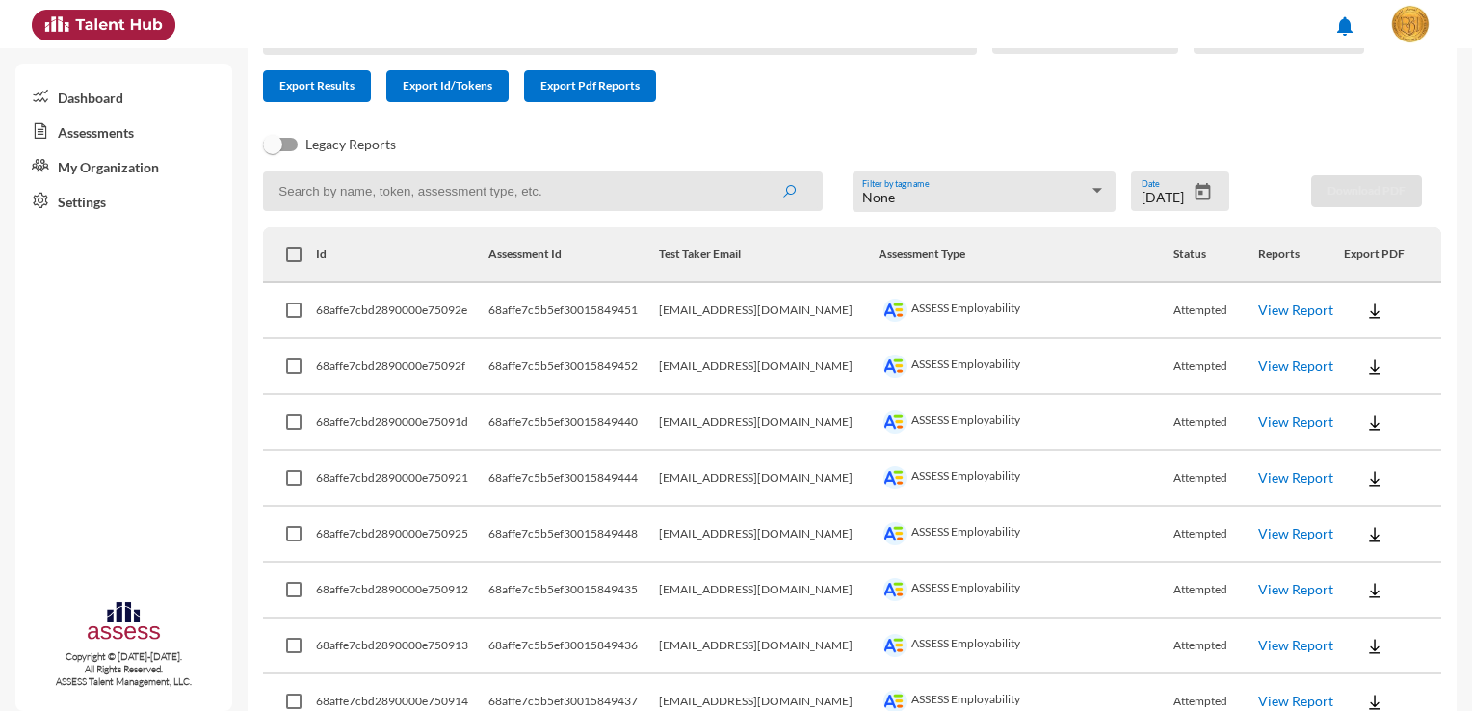
scroll to position [193, 0]
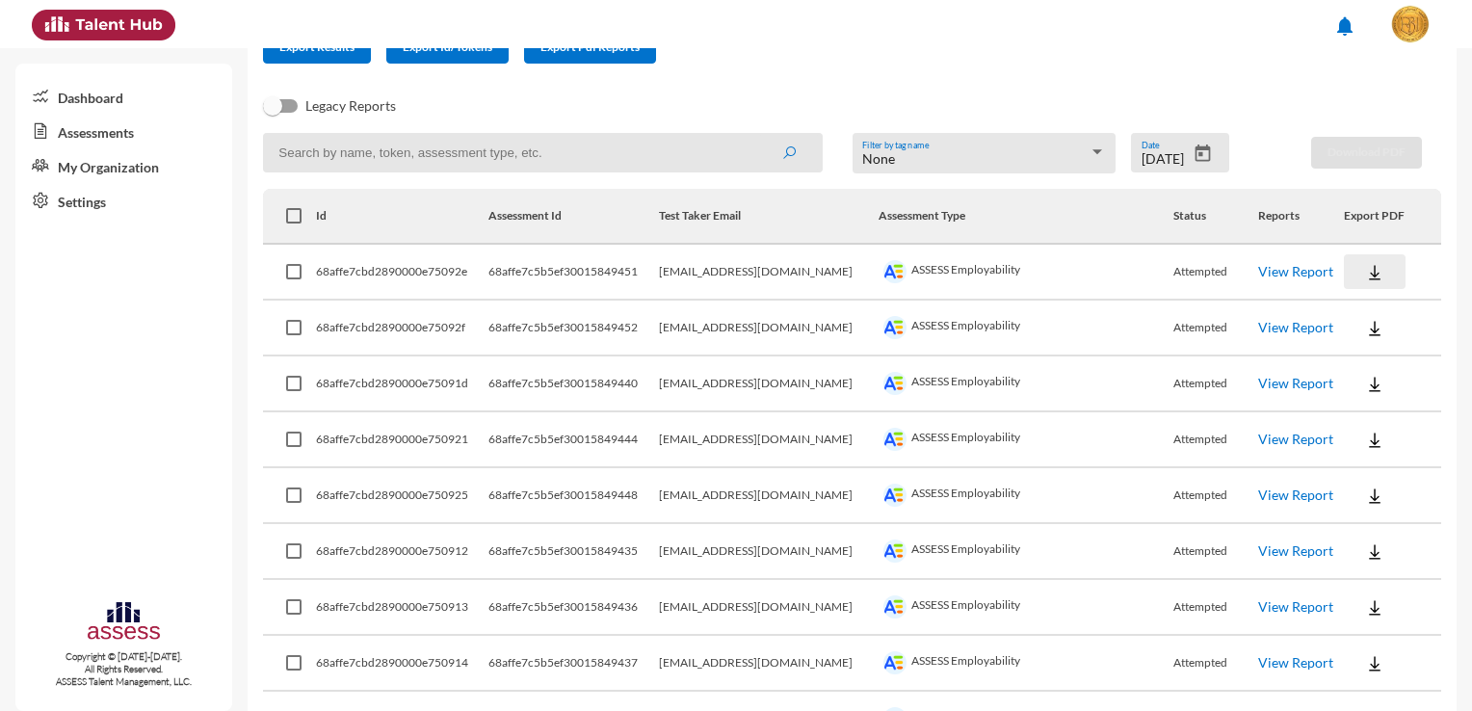
click at [1365, 279] on img at bounding box center [1374, 272] width 19 height 19
click at [1358, 306] on button "Employability / EN" at bounding box center [1398, 307] width 146 height 37
click at [1365, 334] on img at bounding box center [1374, 328] width 19 height 19
click at [1360, 360] on button "Employability / EN" at bounding box center [1398, 363] width 146 height 37
click at [1365, 379] on img at bounding box center [1374, 384] width 19 height 19
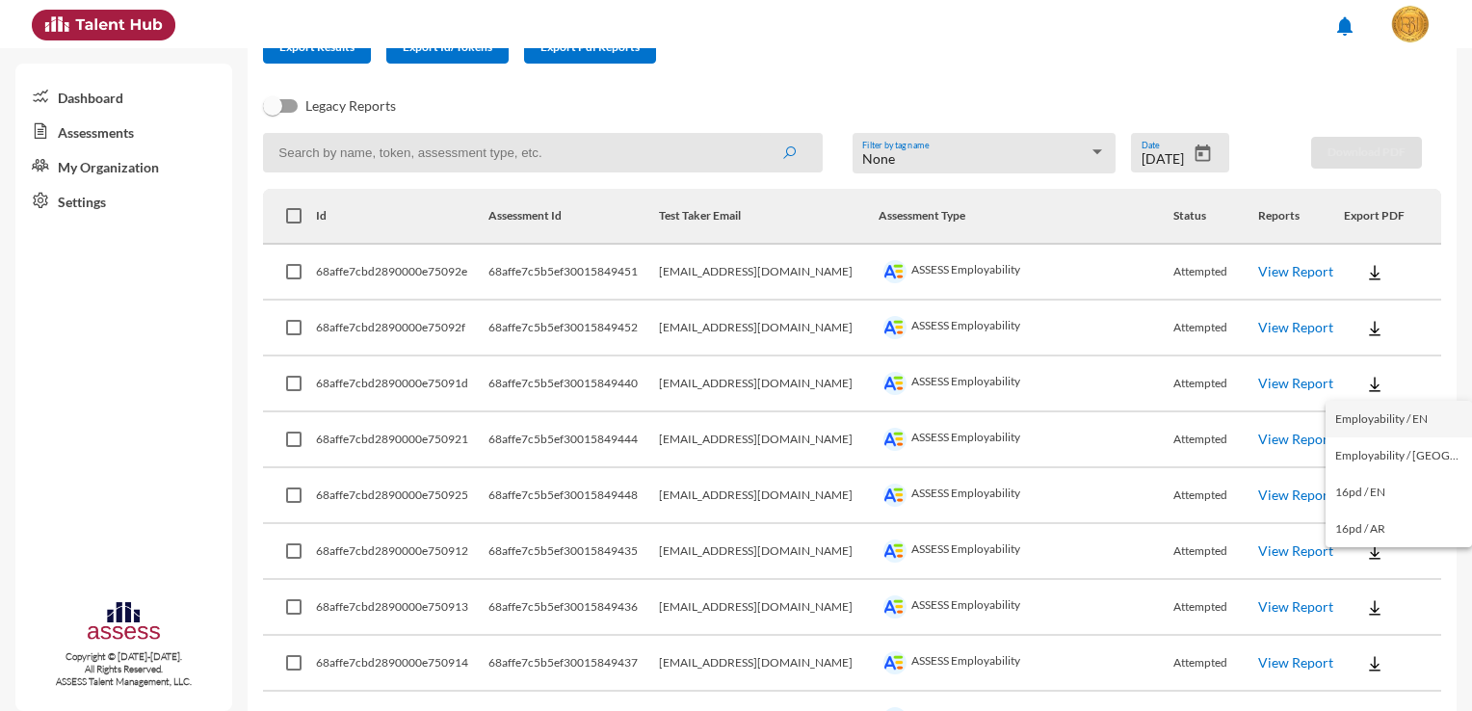
click at [1362, 419] on button "Employability / EN" at bounding box center [1398, 419] width 146 height 37
click at [1365, 441] on img at bounding box center [1374, 440] width 19 height 19
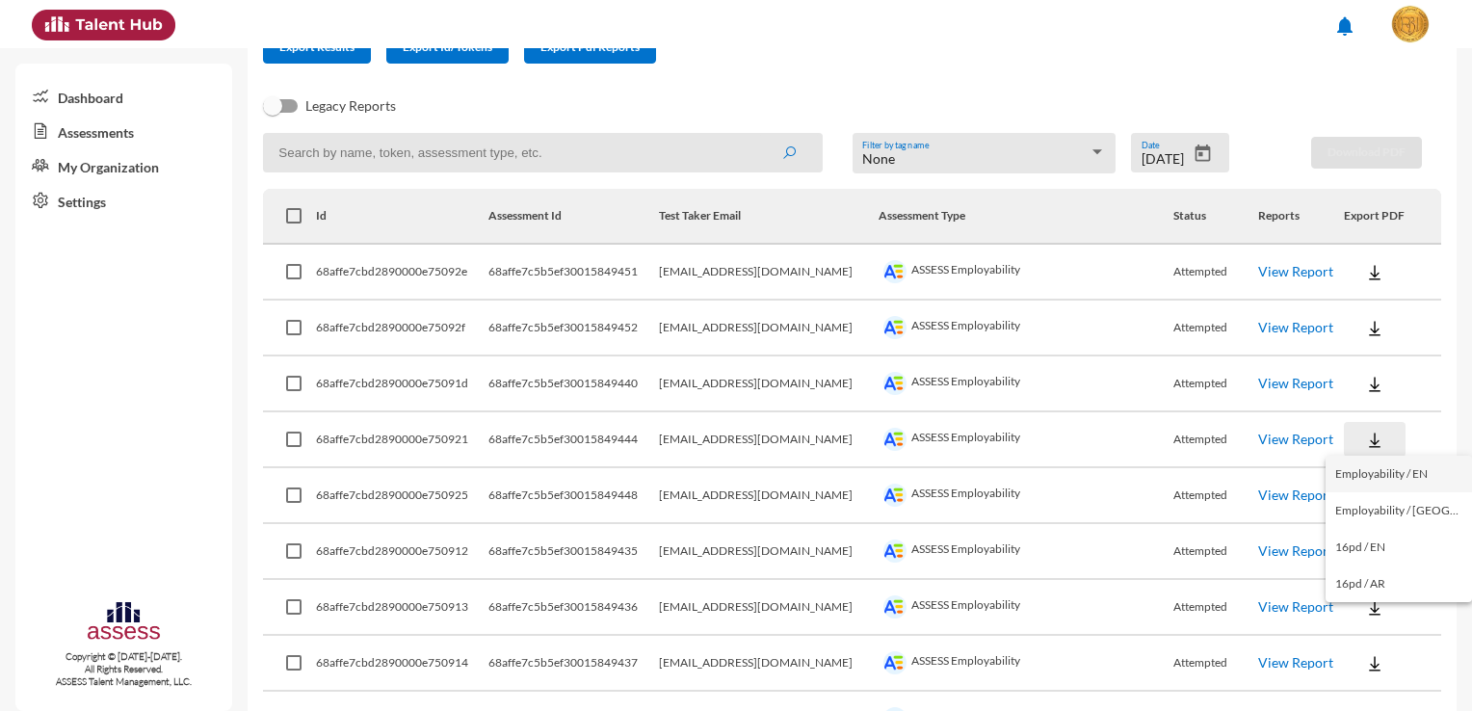
click at [1357, 473] on button "Employability / EN" at bounding box center [1398, 474] width 146 height 37
click at [1365, 498] on img at bounding box center [1374, 495] width 19 height 19
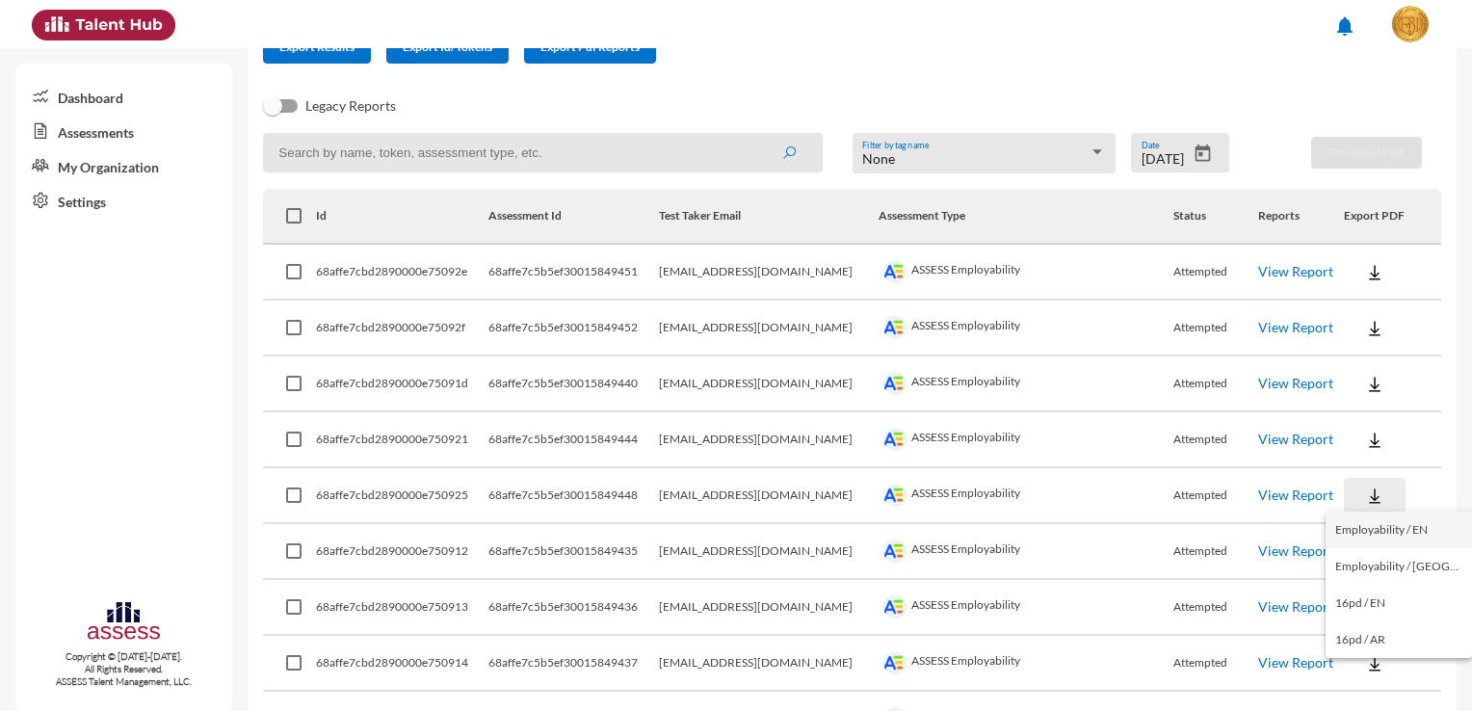
click at [1361, 525] on button "Employability / EN" at bounding box center [1398, 529] width 146 height 37
click at [1375, 553] on button at bounding box center [1375, 551] width 62 height 35
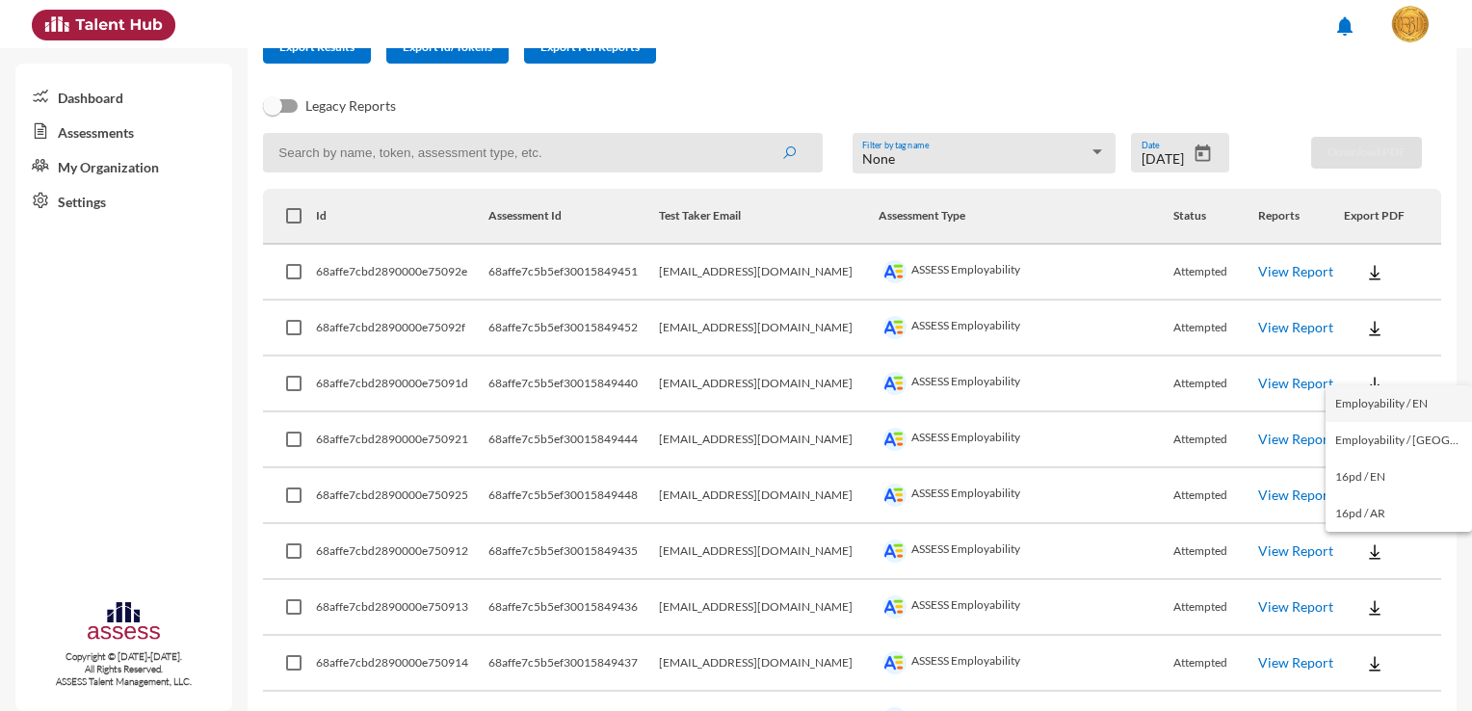
click at [1375, 408] on button "Employability / EN" at bounding box center [1398, 403] width 146 height 37
click at [1367, 606] on button at bounding box center [1375, 606] width 62 height 35
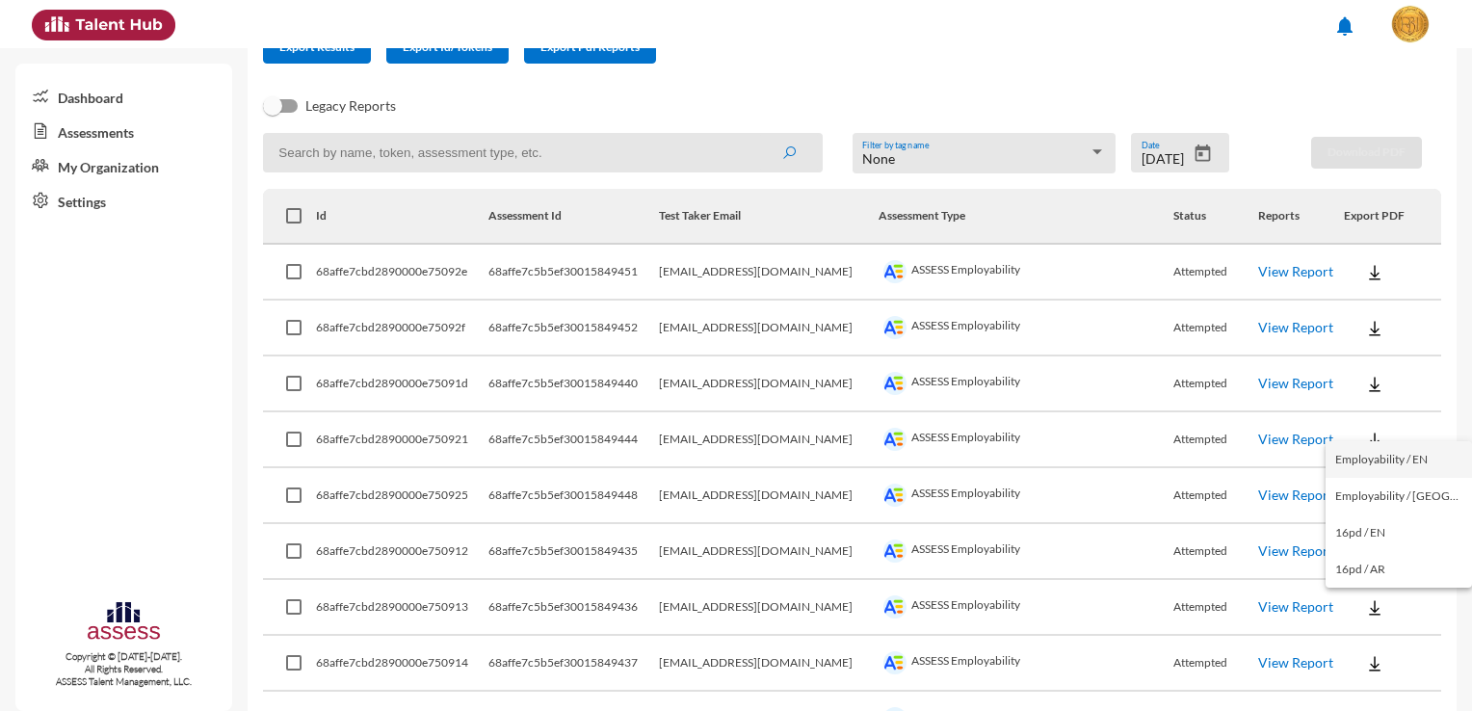
click at [1411, 462] on button "Employability / EN" at bounding box center [1398, 459] width 146 height 37
click at [1365, 670] on img at bounding box center [1374, 663] width 19 height 19
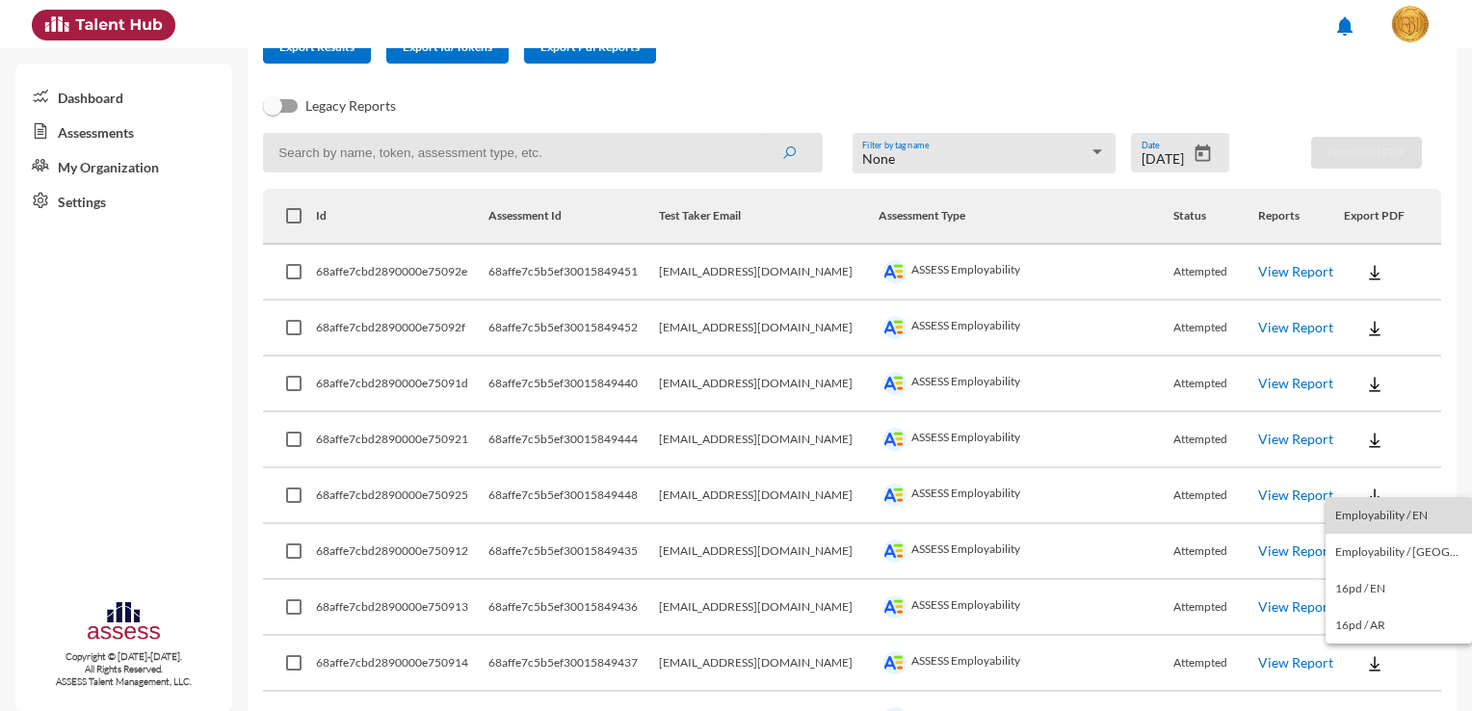
click at [1418, 519] on button "Employability / EN" at bounding box center [1398, 515] width 146 height 37
drag, startPoint x: 782, startPoint y: 663, endPoint x: 678, endPoint y: 667, distance: 104.1
click at [678, 667] on tr "68affe7cbd2890000e750914 68affe7c5b5ef30015849437 [EMAIL_ADDRESS][DOMAIN_NAME] …" at bounding box center [852, 664] width 1178 height 56
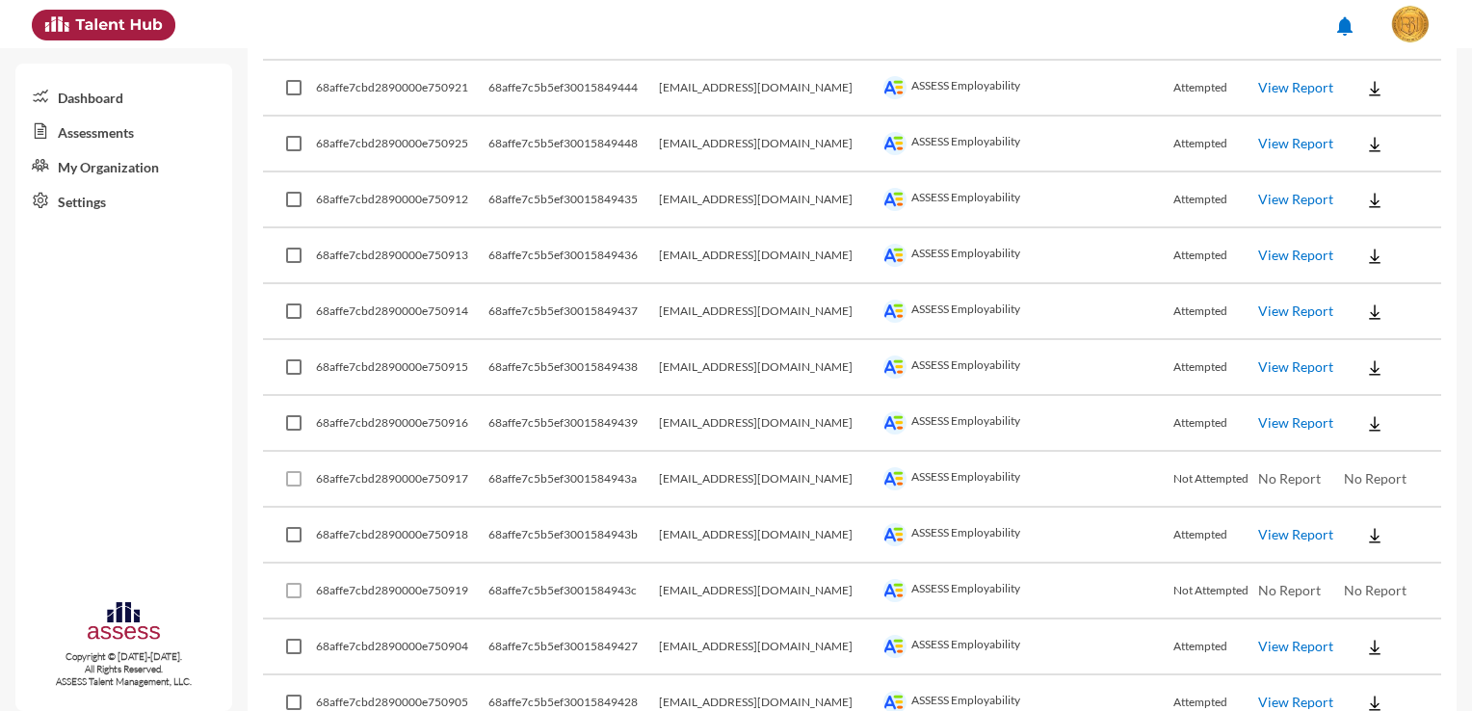
scroll to position [578, 0]
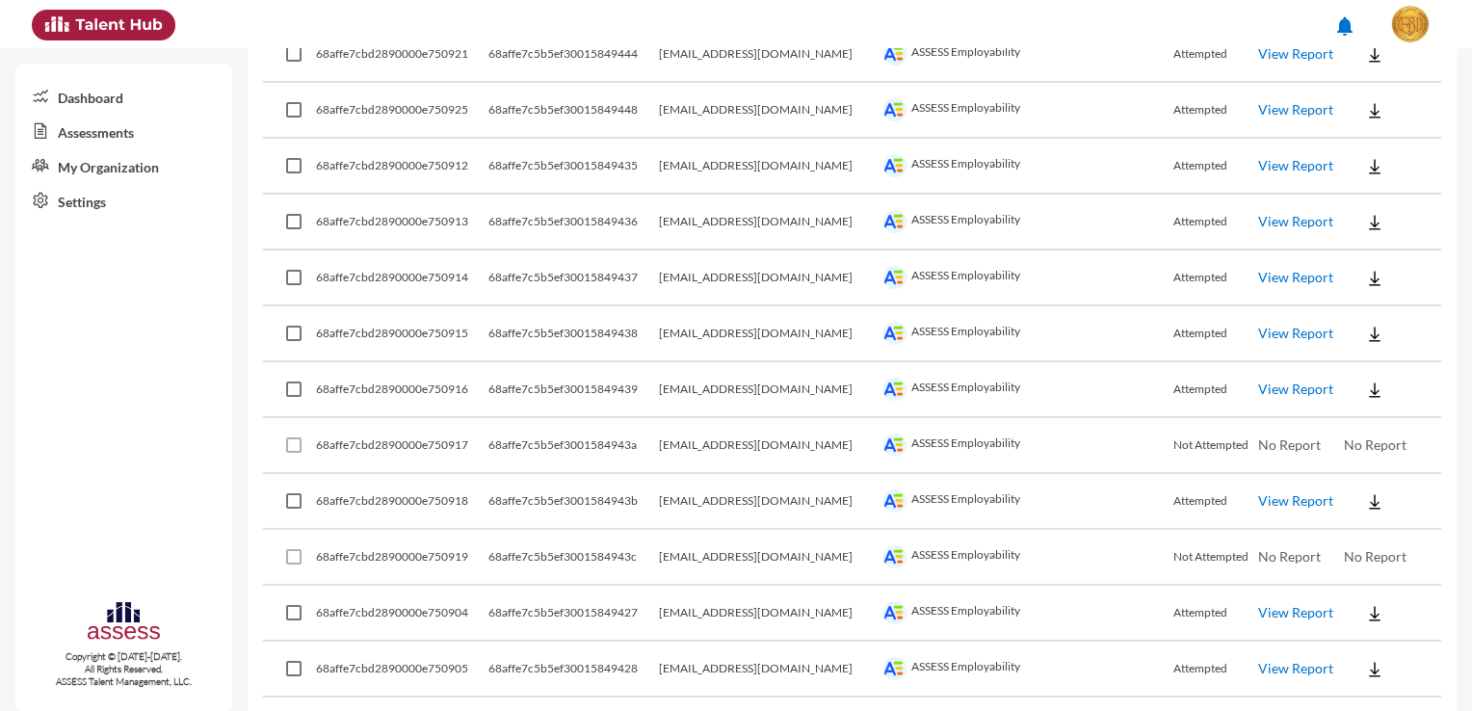
click at [1365, 279] on img at bounding box center [1374, 278] width 19 height 19
click at [1360, 304] on button "Employability / EN" at bounding box center [1398, 311] width 146 height 37
click at [1365, 337] on img at bounding box center [1374, 334] width 19 height 19
click at [1375, 368] on button "Employability / EN" at bounding box center [1398, 366] width 146 height 37
click at [1365, 391] on img at bounding box center [1374, 389] width 19 height 19
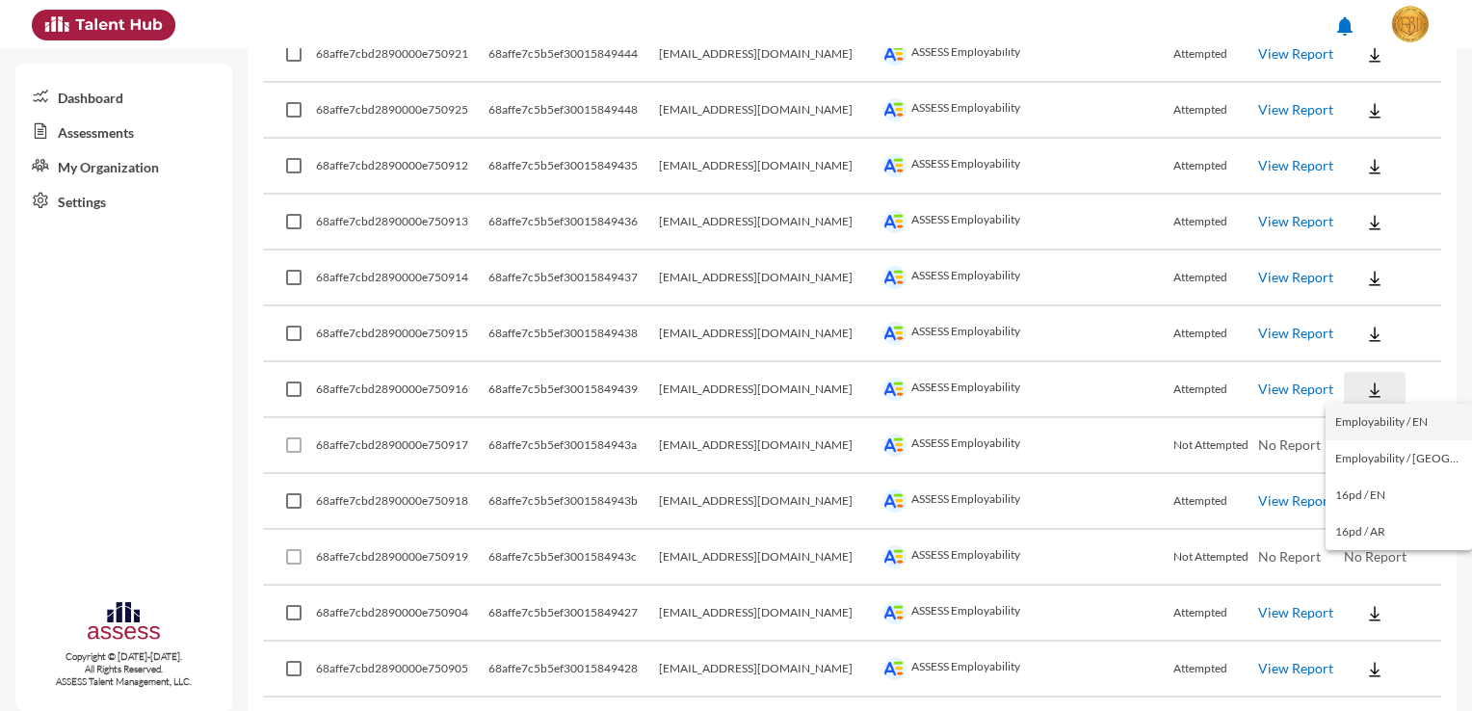
click at [1372, 415] on button "Employability / EN" at bounding box center [1398, 422] width 146 height 37
click at [1365, 502] on img at bounding box center [1374, 501] width 19 height 19
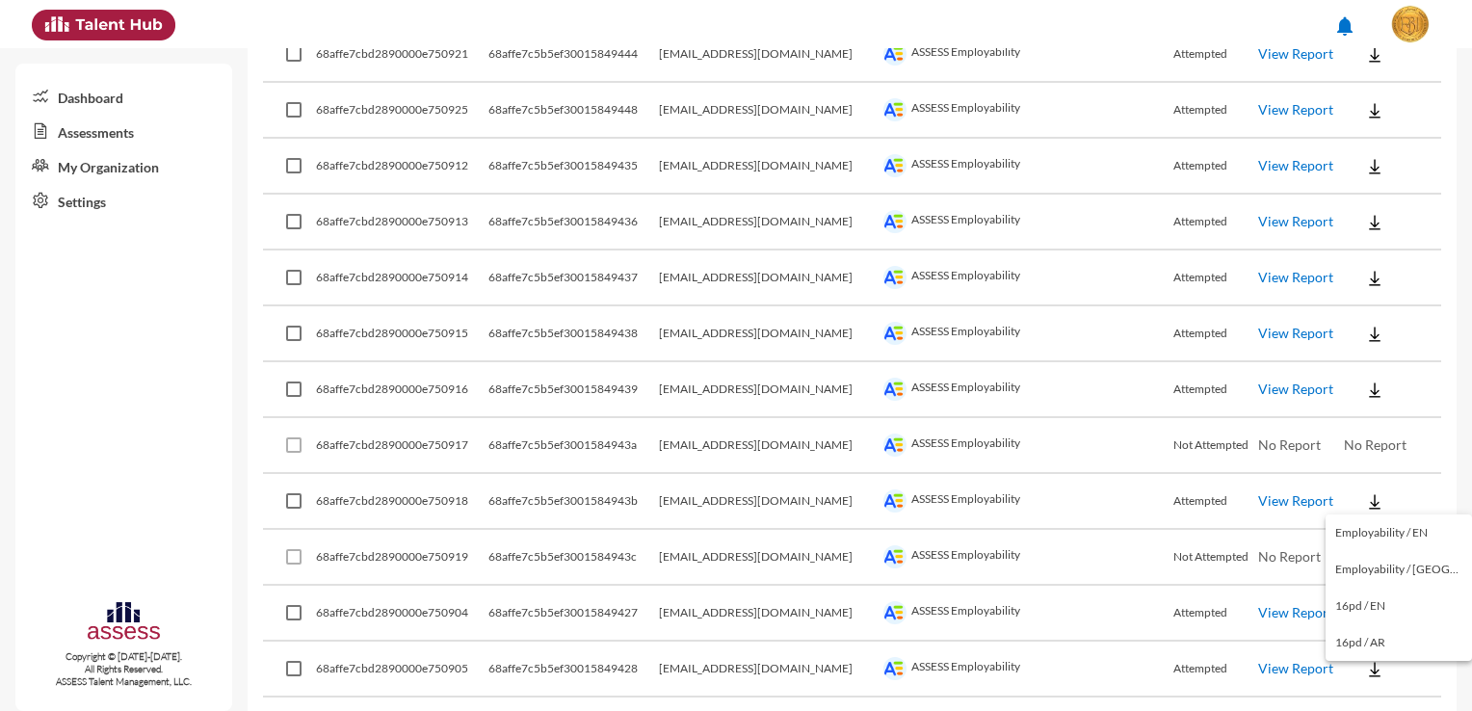
click at [1371, 533] on button "Employability / EN" at bounding box center [1398, 532] width 146 height 37
click at [1365, 609] on img at bounding box center [1374, 613] width 19 height 19
click at [1419, 466] on button "Employability / EN" at bounding box center [1398, 462] width 146 height 37
click at [1367, 667] on button at bounding box center [1375, 668] width 62 height 35
click at [1425, 518] on button "Employability / EN" at bounding box center [1398, 518] width 146 height 37
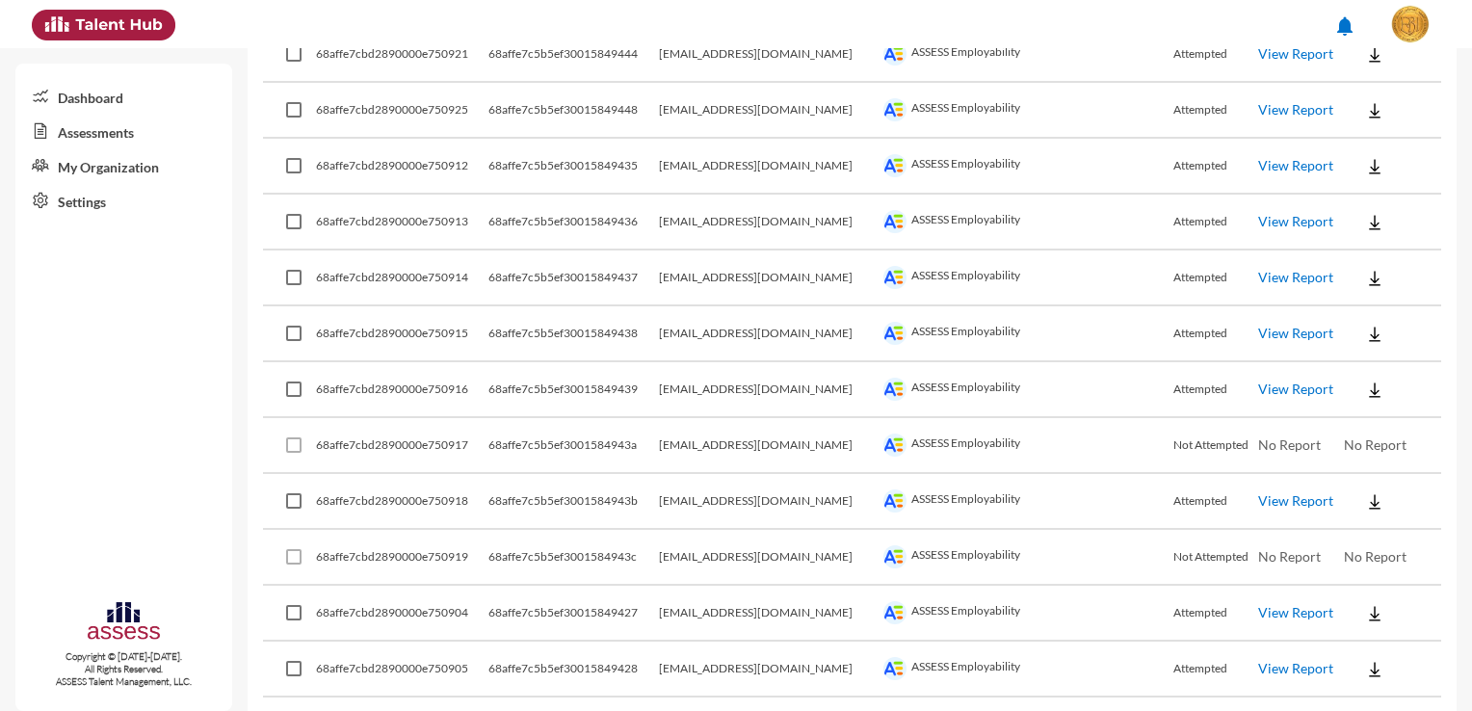
drag, startPoint x: 777, startPoint y: 667, endPoint x: 689, endPoint y: 669, distance: 88.7
click at [689, 669] on tr "68affe7cbd2890000e750905 68affe7c5b5ef30015849428 [EMAIL_ADDRESS][DOMAIN_NAME] …" at bounding box center [852, 669] width 1178 height 56
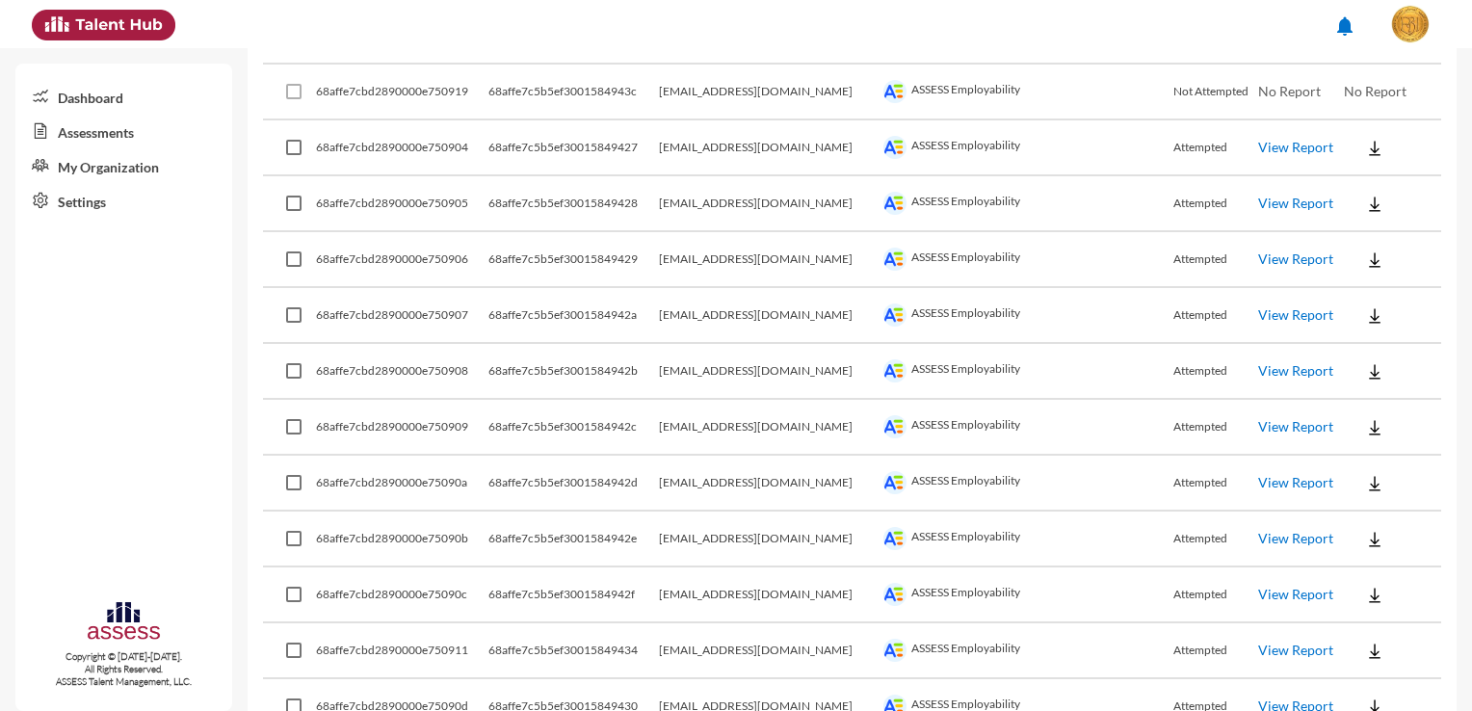
scroll to position [1122, 0]
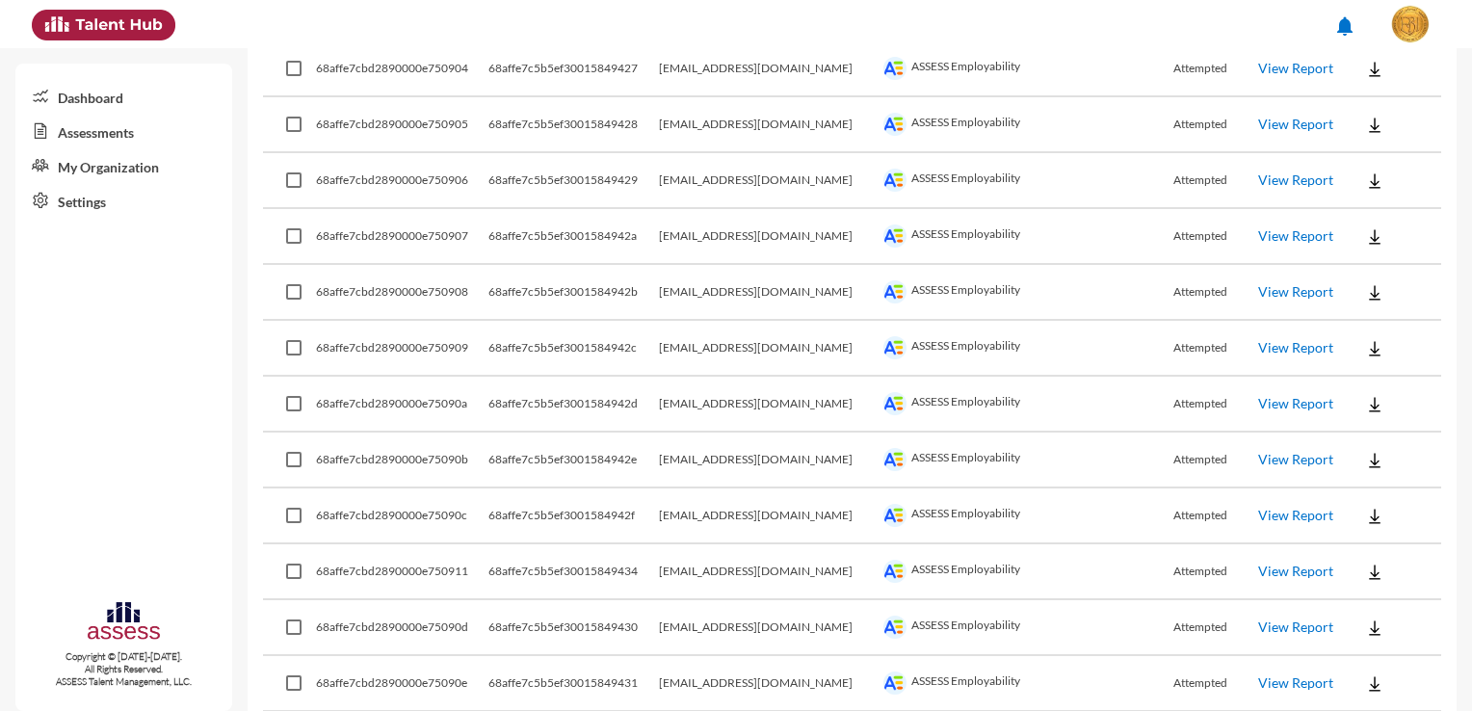
click at [1375, 181] on button at bounding box center [1375, 180] width 62 height 35
click at [1379, 207] on button "Employability / EN" at bounding box center [1398, 210] width 146 height 37
click at [1373, 236] on button at bounding box center [1375, 236] width 62 height 35
click at [1379, 267] on button "Employability / EN" at bounding box center [1398, 265] width 146 height 37
click at [1369, 295] on button at bounding box center [1375, 292] width 62 height 35
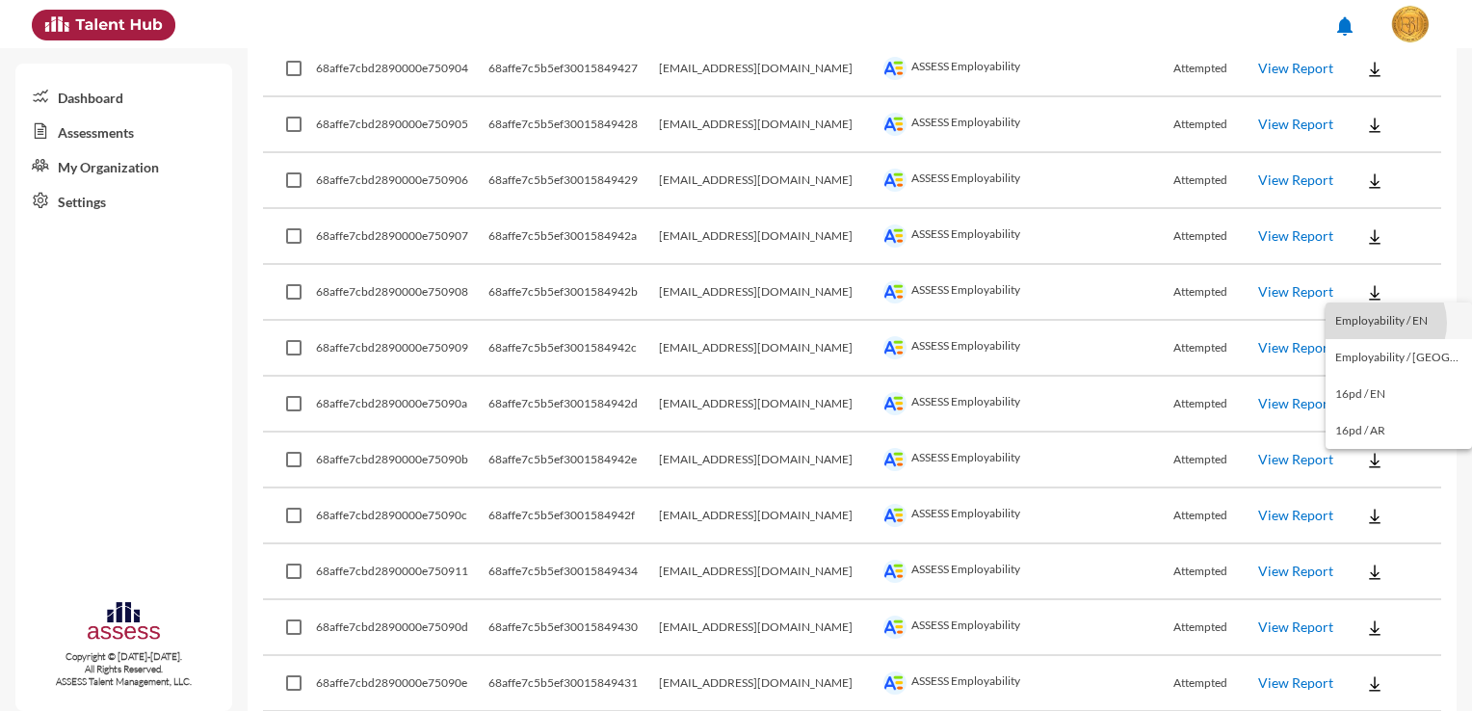
click at [1384, 323] on button "Employability / EN" at bounding box center [1398, 320] width 146 height 37
click at [1372, 356] on button at bounding box center [1375, 347] width 62 height 35
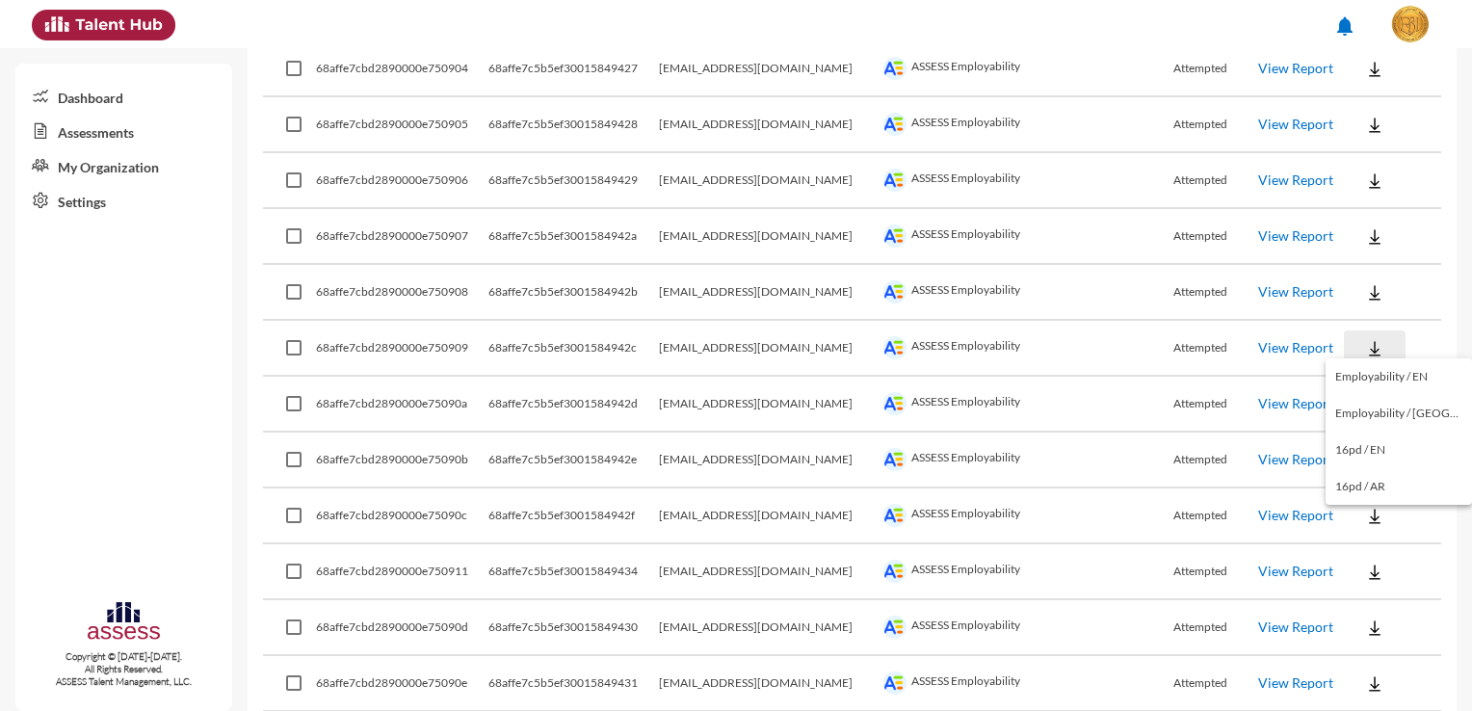
click at [1378, 376] on button "Employability / EN" at bounding box center [1398, 376] width 146 height 37
click at [1379, 401] on button at bounding box center [1375, 403] width 62 height 35
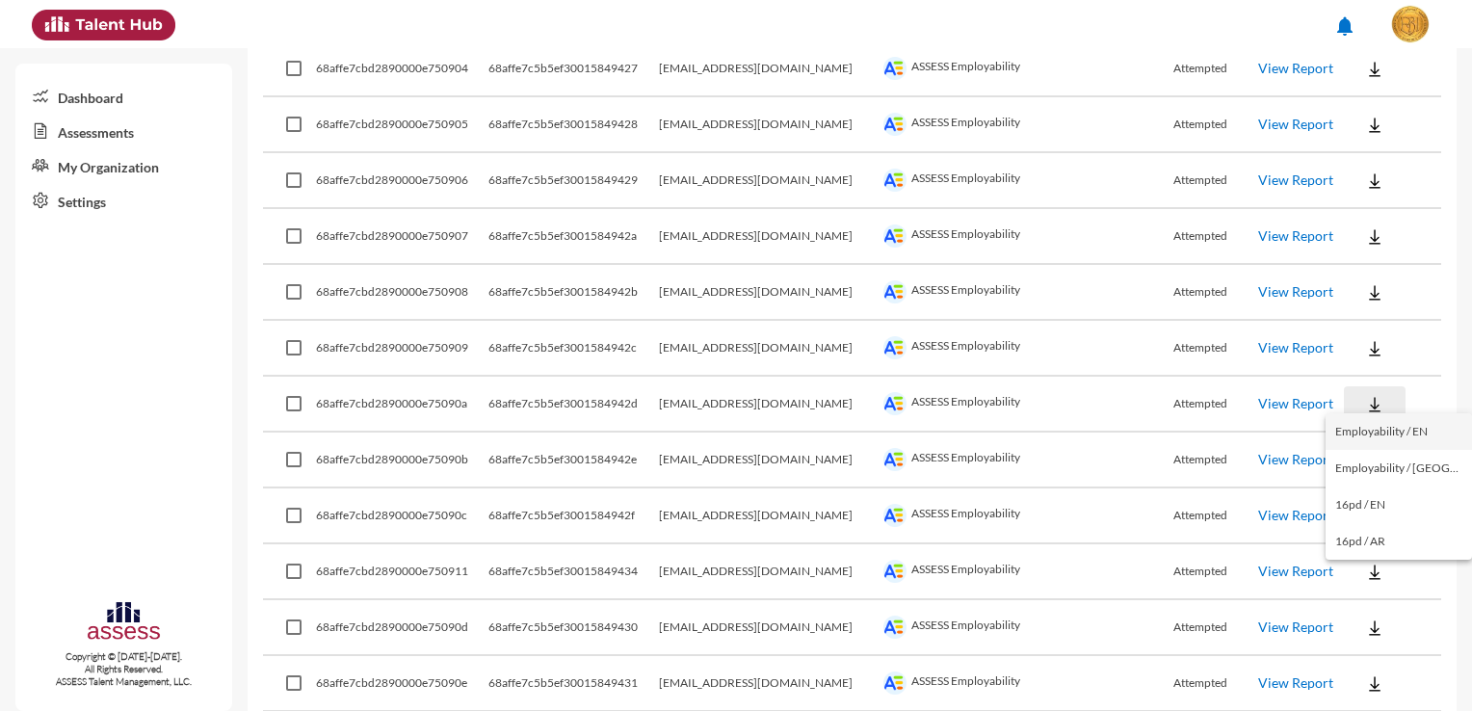
click at [1378, 431] on button "Employability / EN" at bounding box center [1398, 431] width 146 height 37
click at [1378, 454] on button at bounding box center [1375, 459] width 62 height 35
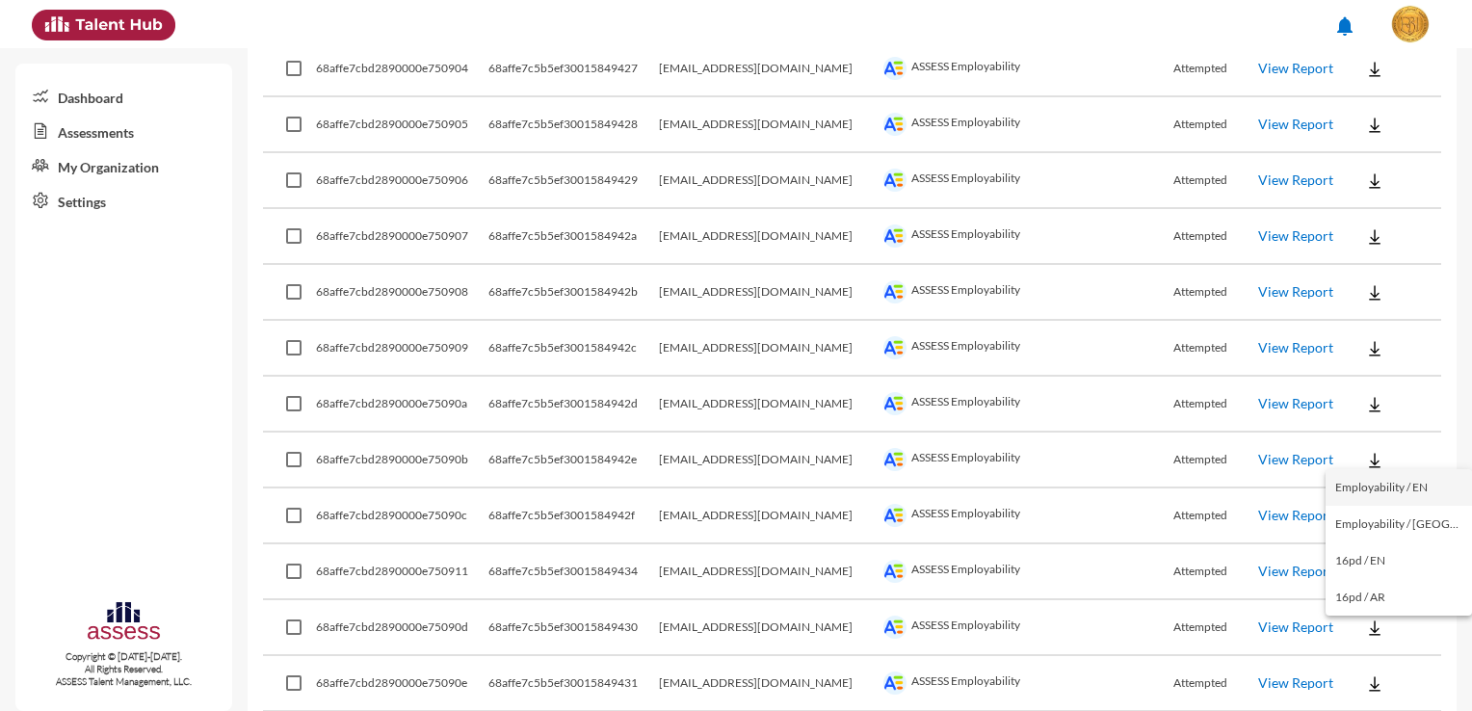
click at [1384, 478] on button "Employability / EN" at bounding box center [1398, 487] width 146 height 37
click at [1378, 515] on button at bounding box center [1375, 515] width 62 height 35
click at [1375, 539] on button "Employability / EN" at bounding box center [1398, 542] width 146 height 37
click at [1373, 564] on button at bounding box center [1375, 571] width 62 height 35
click at [1402, 423] on button "Employability / EN" at bounding box center [1398, 417] width 146 height 37
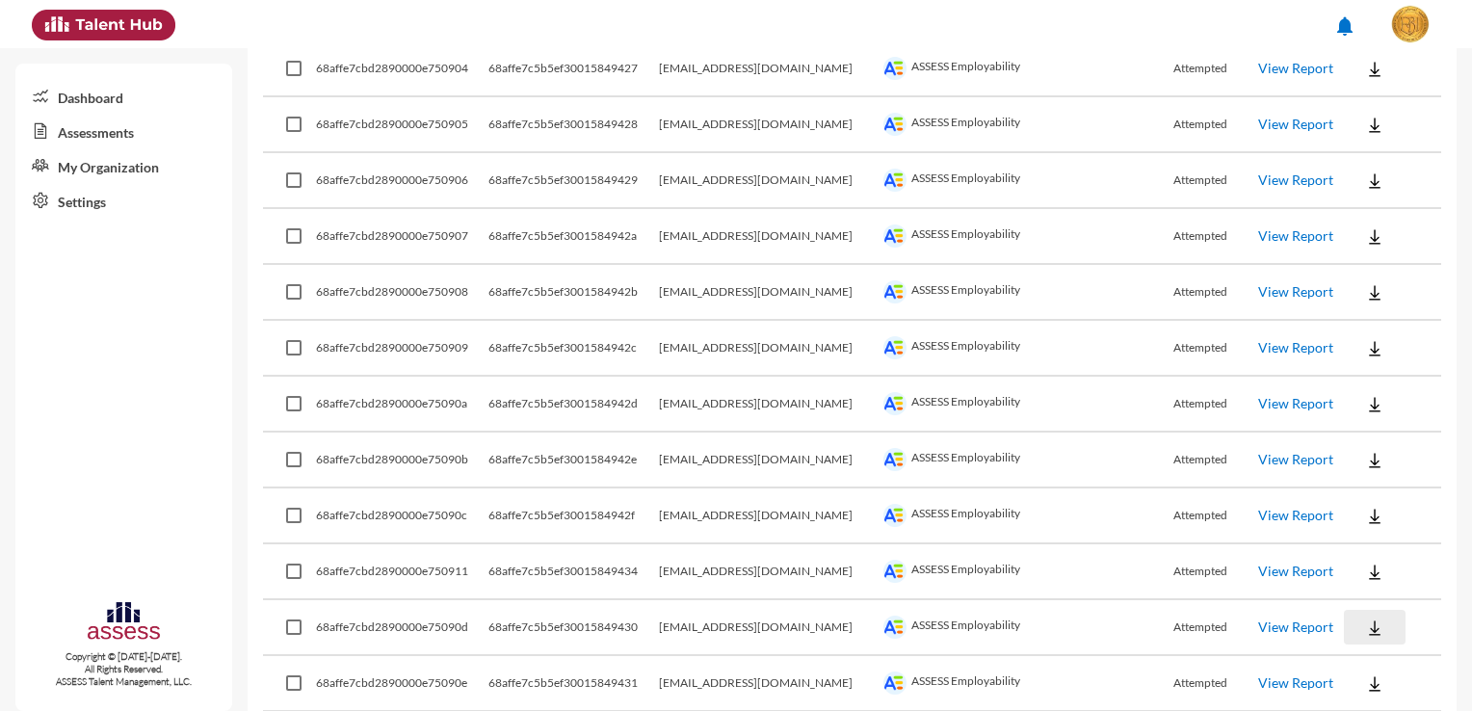
click at [1368, 618] on button at bounding box center [1375, 627] width 62 height 35
click at [1433, 476] on button "Employability / EN" at bounding box center [1398, 473] width 146 height 37
click at [1365, 674] on img at bounding box center [1374, 683] width 19 height 19
click at [1416, 536] on button "Employability / EN" at bounding box center [1398, 528] width 146 height 37
drag, startPoint x: 794, startPoint y: 679, endPoint x: 686, endPoint y: 671, distance: 108.1
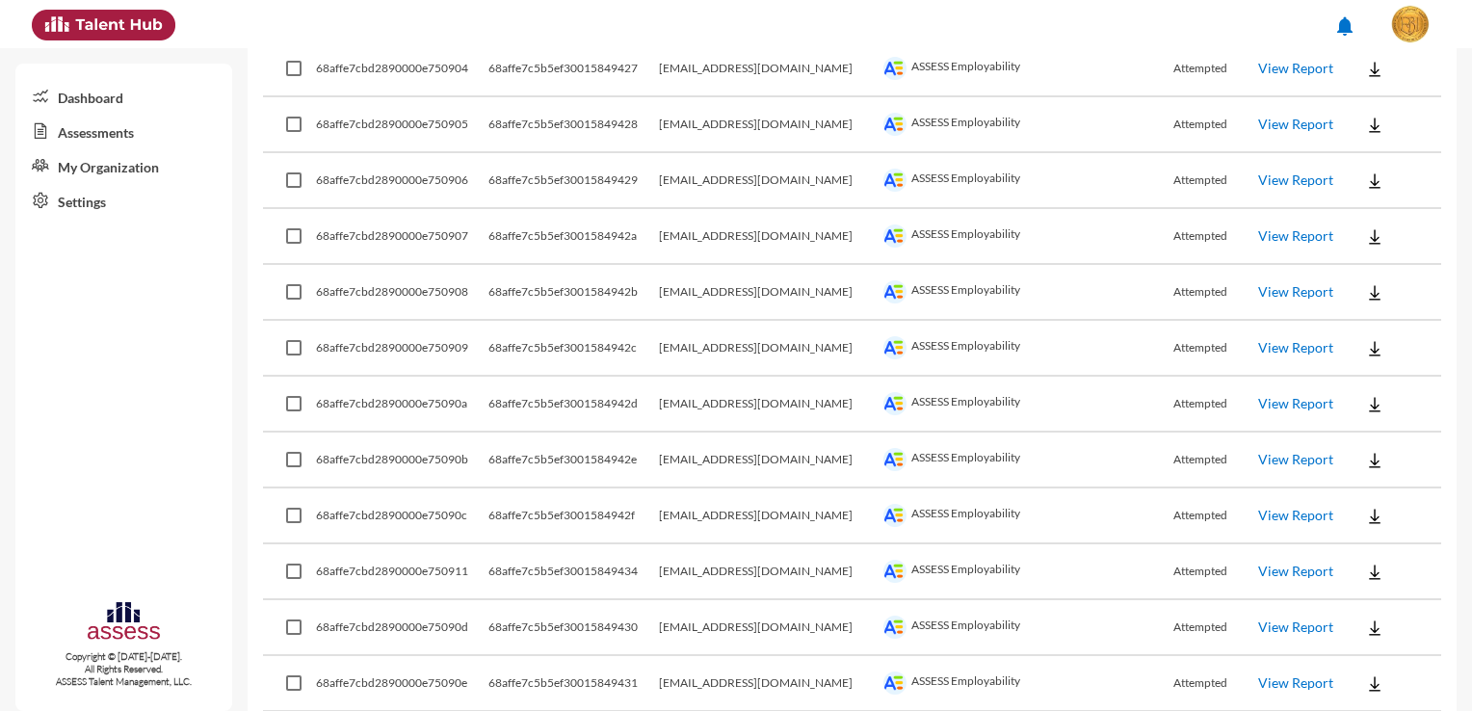
click at [686, 671] on tr "68affe7cbd2890000e75090e 68affe7c5b5ef30015849431 [EMAIL_ADDRESS][DOMAIN_NAME] …" at bounding box center [852, 684] width 1178 height 56
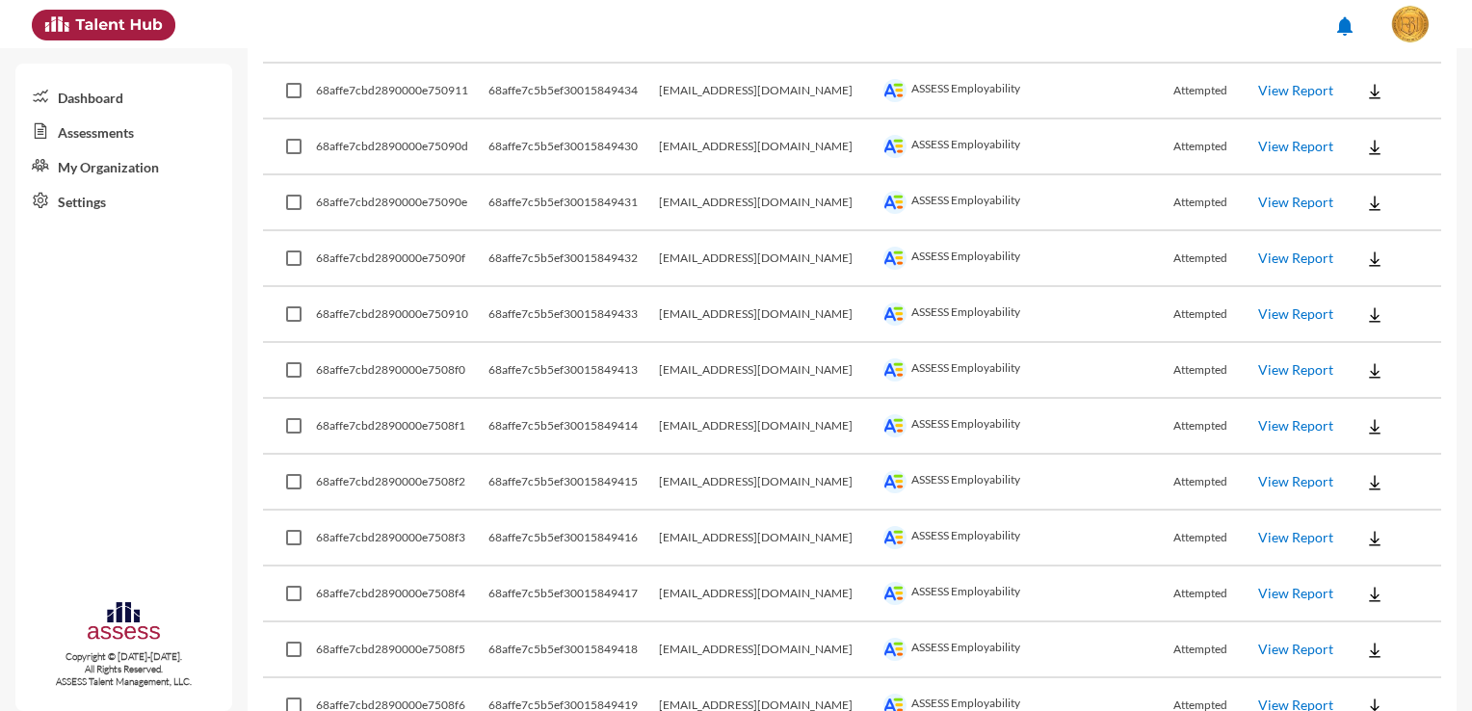
scroll to position [1604, 0]
click at [1365, 256] on img at bounding box center [1374, 257] width 19 height 19
click at [1364, 274] on button "Employability / EN" at bounding box center [1398, 283] width 146 height 37
click at [1367, 296] on button at bounding box center [1375, 313] width 62 height 35
click at [1377, 327] on button "Employability / EN" at bounding box center [1398, 338] width 146 height 37
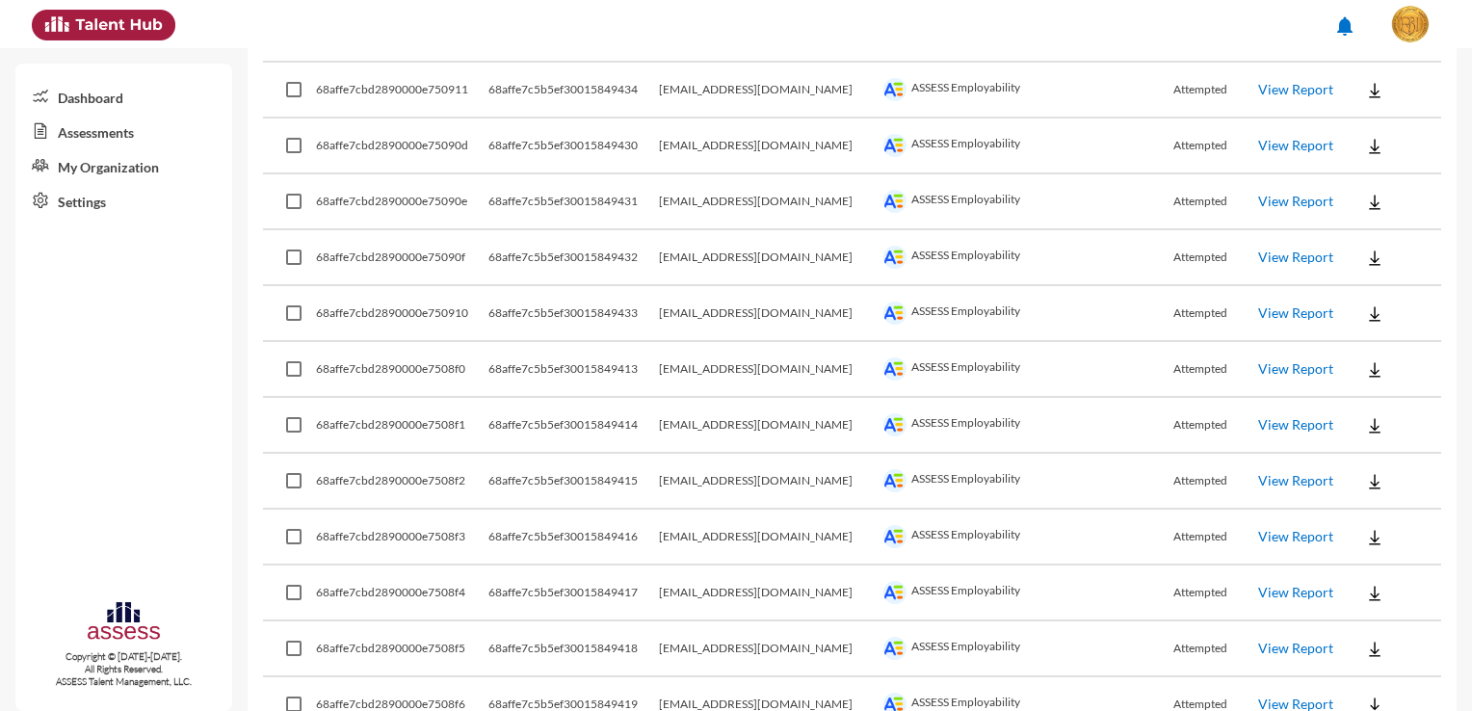
click at [1372, 371] on button at bounding box center [1375, 369] width 62 height 35
click at [1381, 389] on button "Employability / EN" at bounding box center [1398, 394] width 146 height 37
click at [1373, 426] on button at bounding box center [1375, 424] width 62 height 35
click at [1385, 447] on button "Employability / EN" at bounding box center [1398, 450] width 146 height 37
click at [1364, 480] on button at bounding box center [1375, 480] width 62 height 35
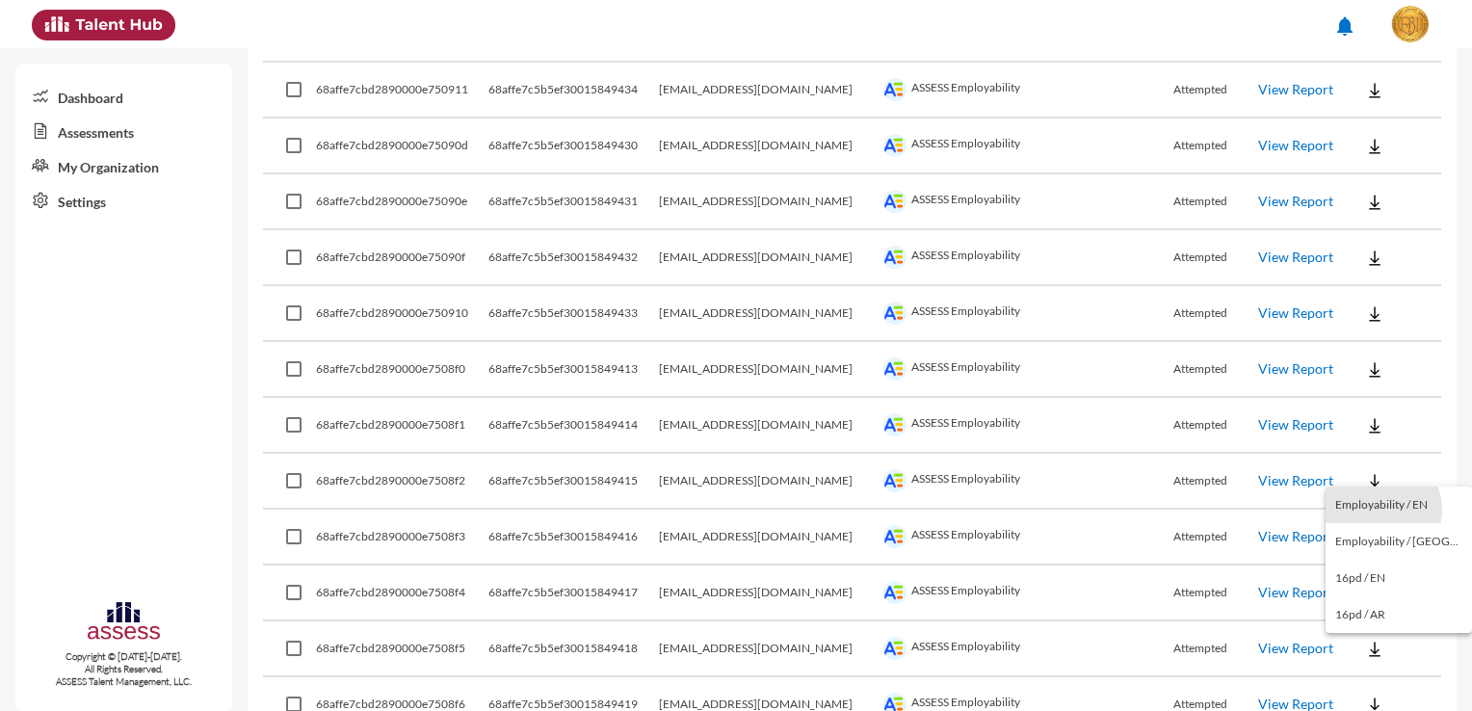
click at [1377, 510] on button "Employability / EN" at bounding box center [1398, 504] width 146 height 37
click at [1379, 531] on button at bounding box center [1375, 536] width 62 height 35
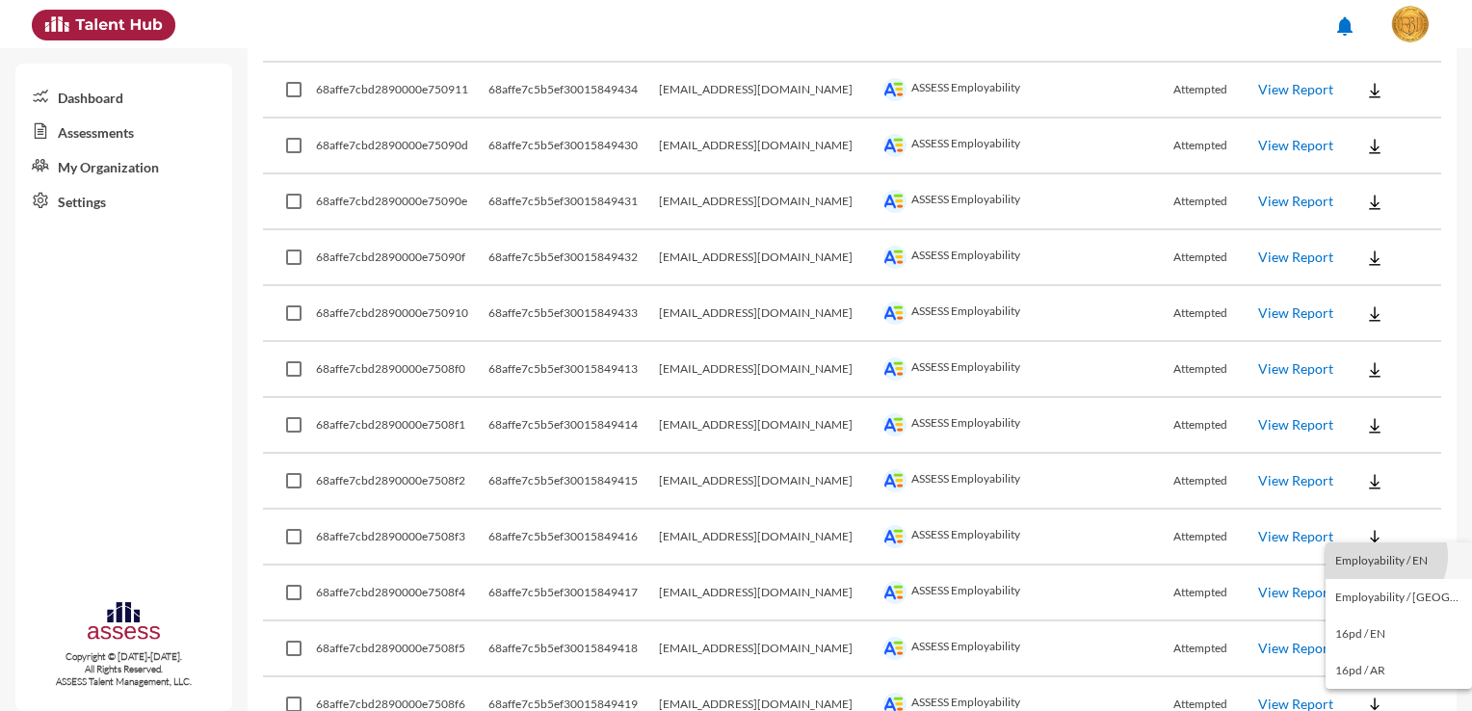
click at [1384, 556] on button "Employability / EN" at bounding box center [1398, 560] width 146 height 37
click at [1374, 582] on button at bounding box center [1375, 592] width 62 height 35
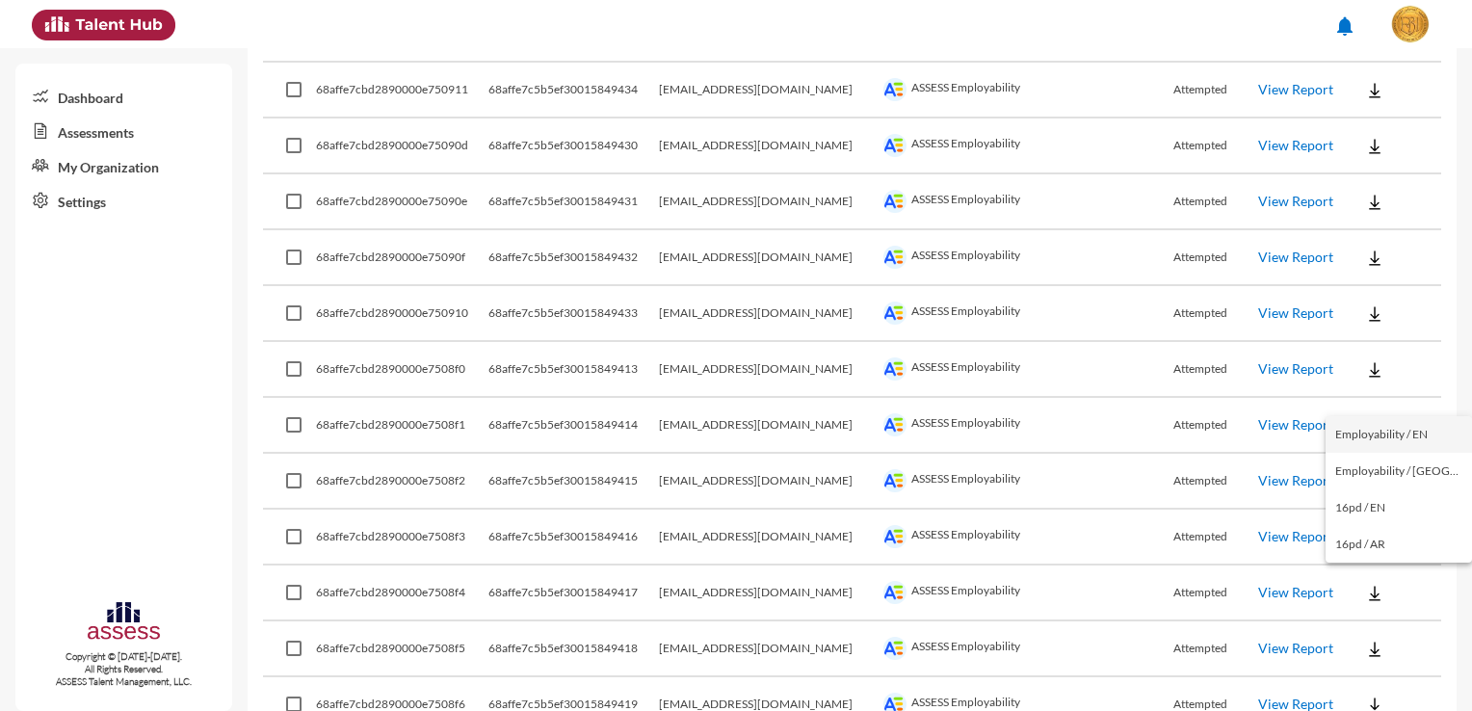
click at [1420, 435] on button "Employability / EN" at bounding box center [1398, 434] width 146 height 37
click at [1373, 592] on button at bounding box center [1375, 592] width 62 height 35
click at [1377, 642] on div at bounding box center [736, 355] width 1472 height 711
click at [1378, 644] on button at bounding box center [1375, 648] width 62 height 35
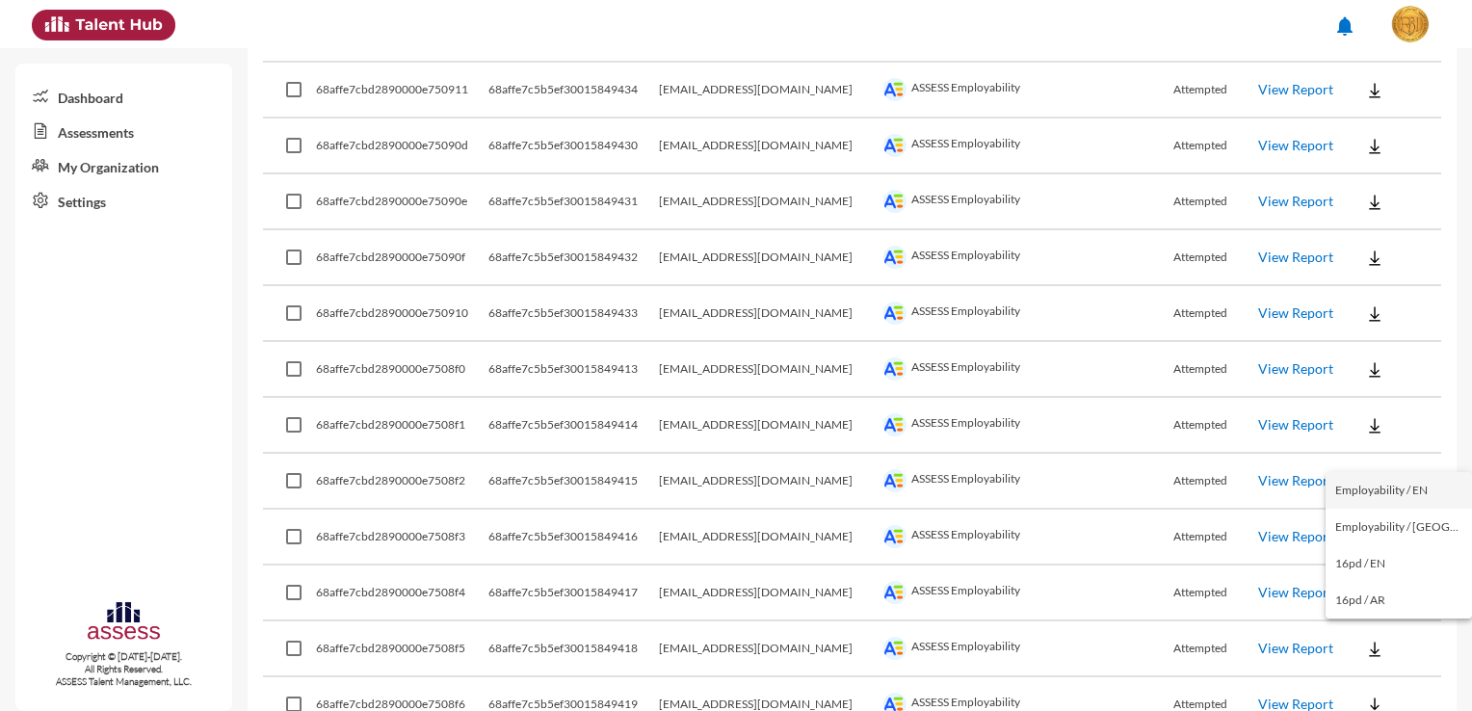
click at [1425, 489] on button "Employability / EN" at bounding box center [1398, 490] width 146 height 37
click at [1375, 696] on button at bounding box center [1375, 704] width 62 height 35
click at [1427, 554] on button "Employability / EN" at bounding box center [1398, 546] width 146 height 37
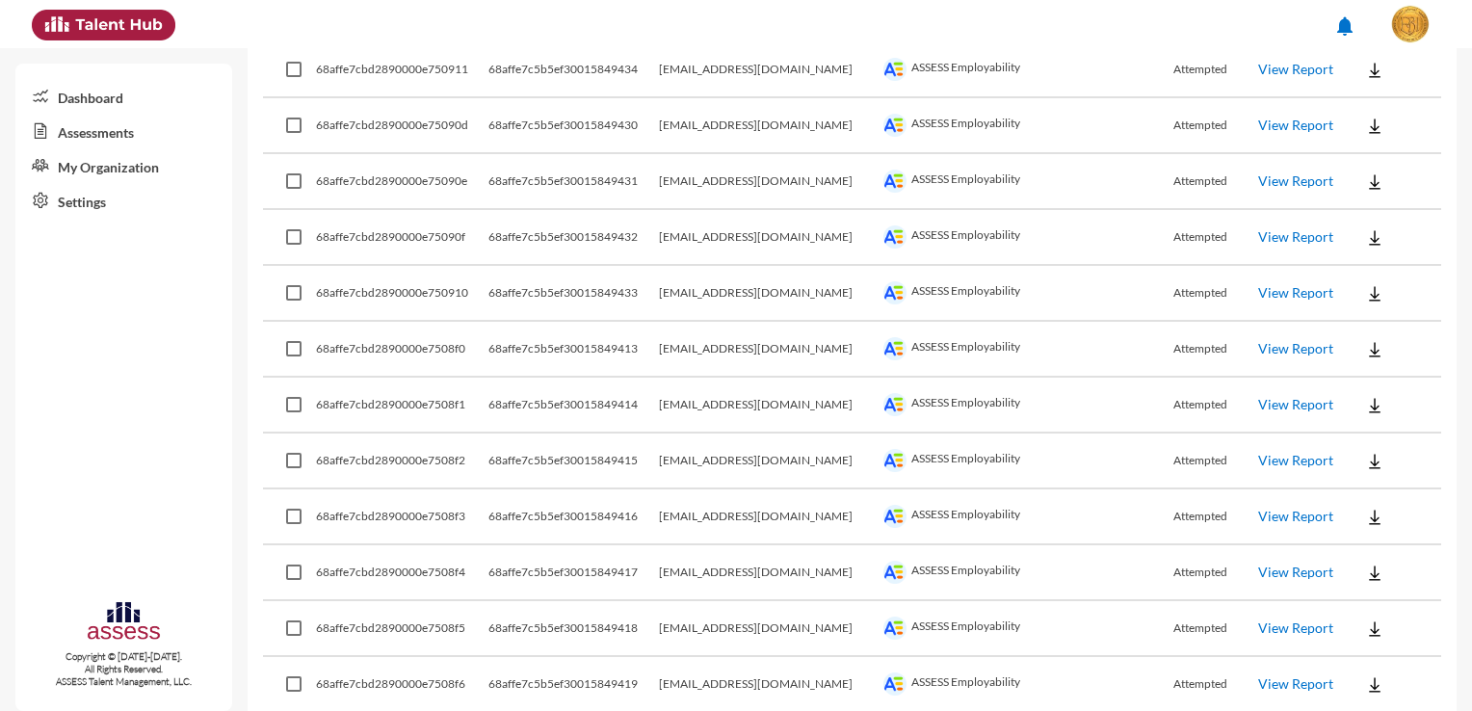
drag, startPoint x: 803, startPoint y: 693, endPoint x: 727, endPoint y: 697, distance: 76.2
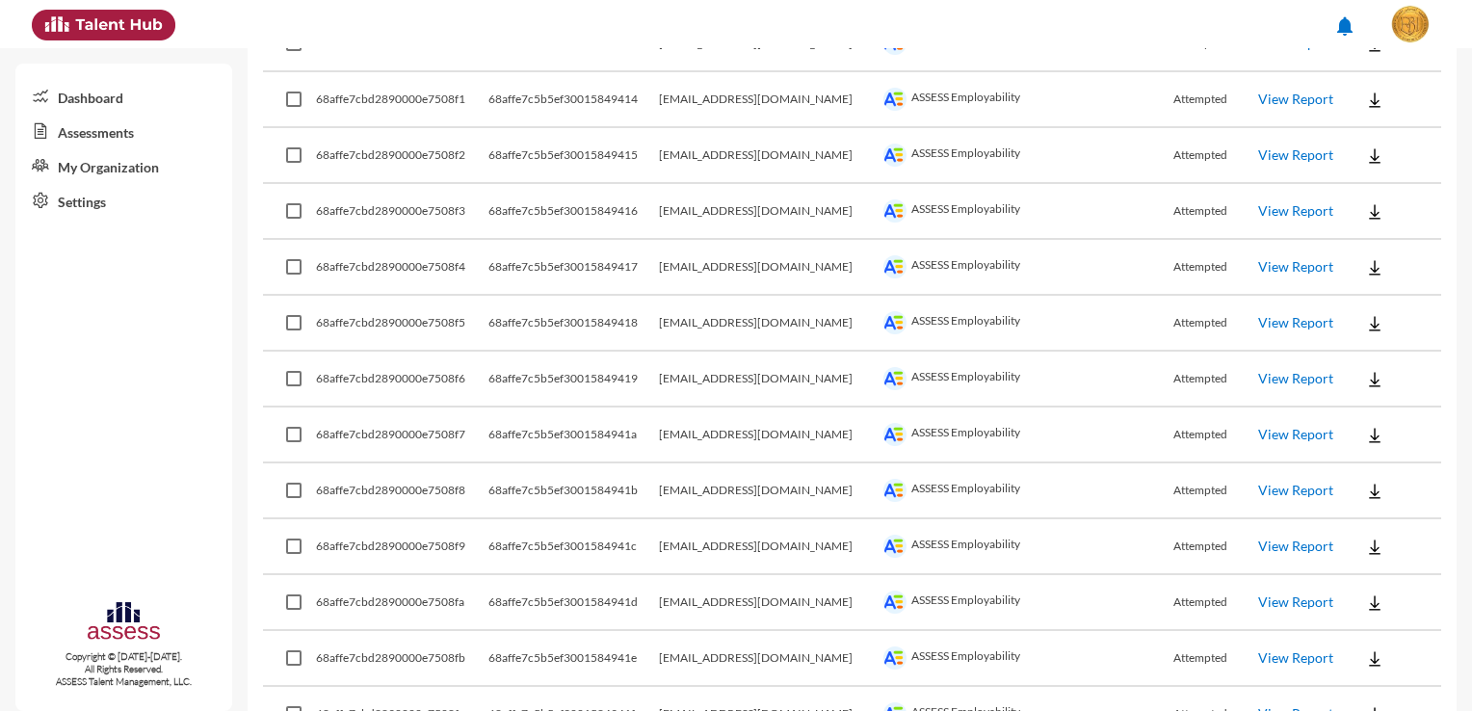
scroll to position [2019, 0]
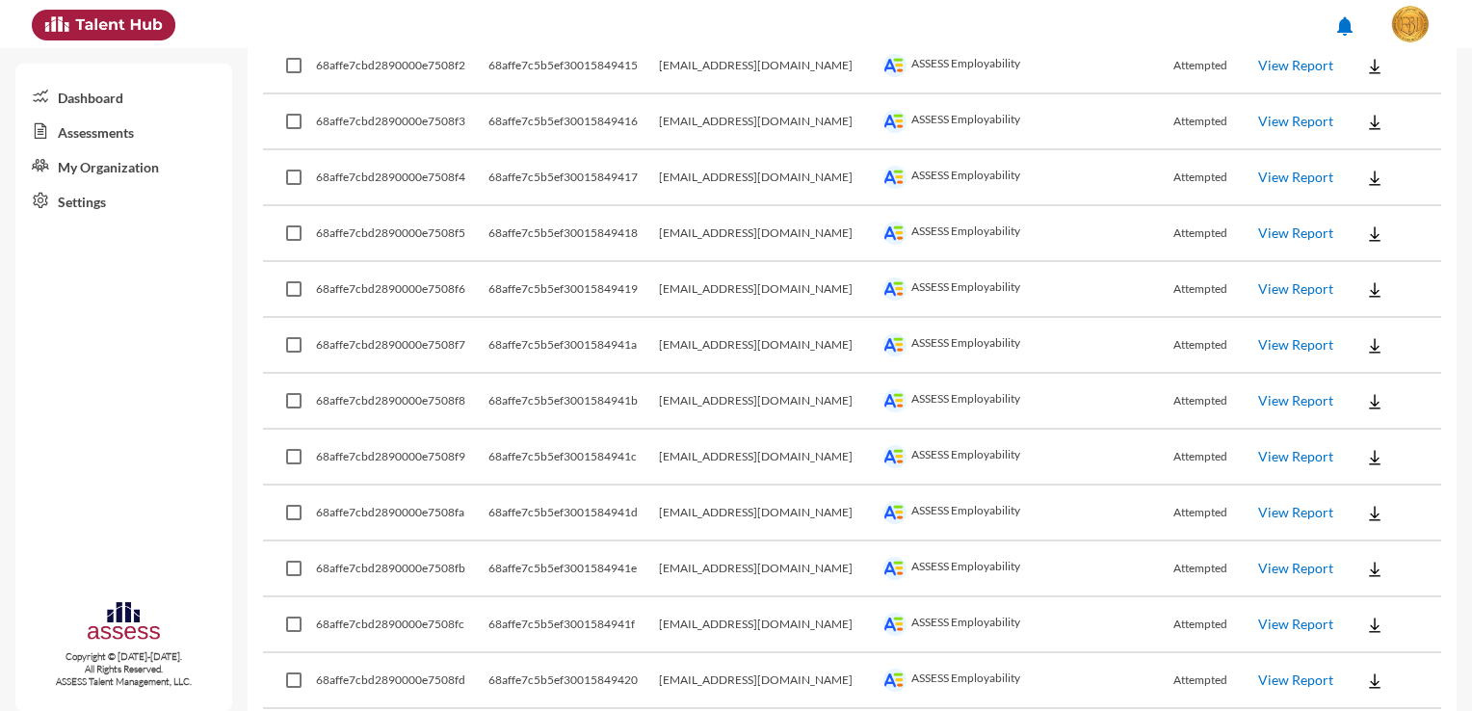
click at [1365, 339] on img at bounding box center [1374, 345] width 19 height 19
click at [1372, 368] on button "Employability / EN" at bounding box center [1398, 368] width 146 height 37
click at [1365, 281] on img at bounding box center [1374, 289] width 19 height 19
click at [1395, 308] on button "Employability / EN" at bounding box center [1398, 312] width 146 height 37
click at [1365, 398] on img at bounding box center [1374, 401] width 19 height 19
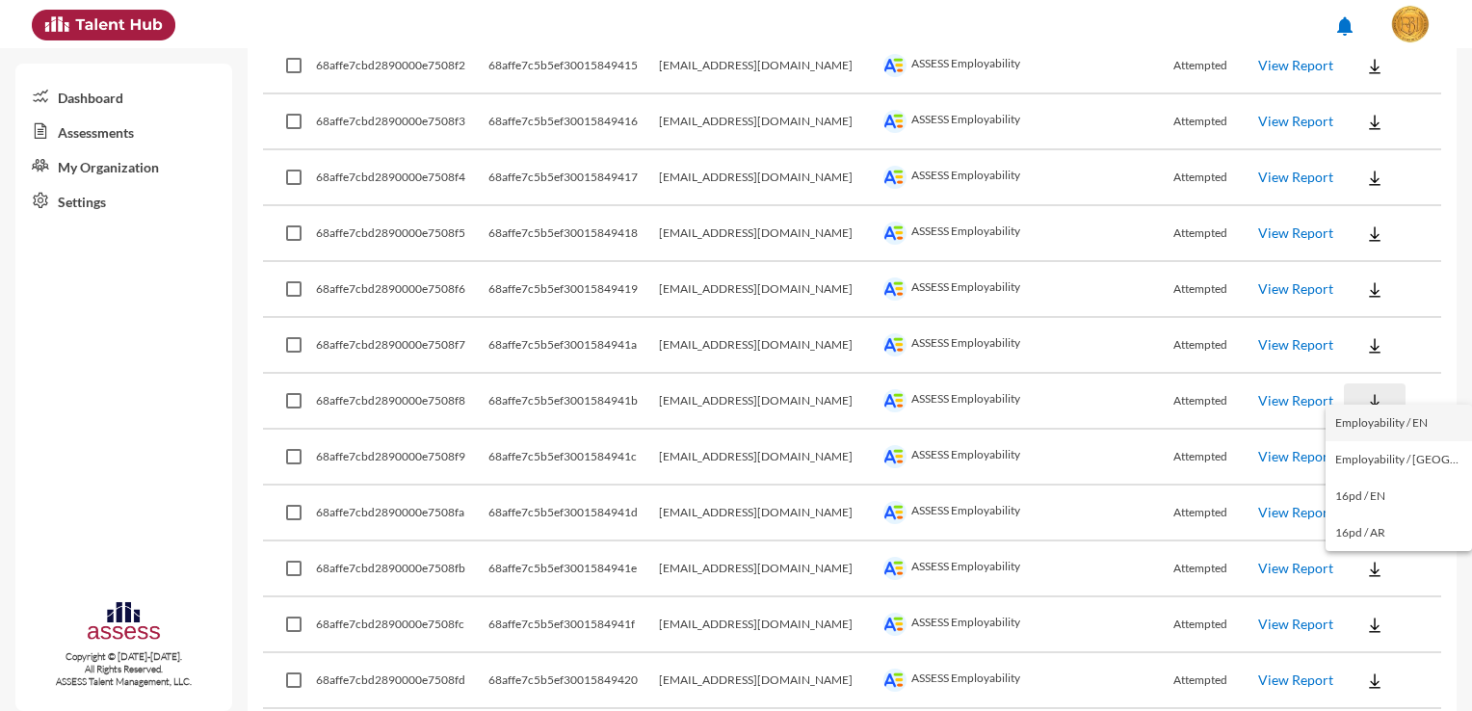
click at [1363, 420] on button "Employability / EN" at bounding box center [1398, 423] width 146 height 37
click at [1365, 448] on img at bounding box center [1374, 457] width 19 height 19
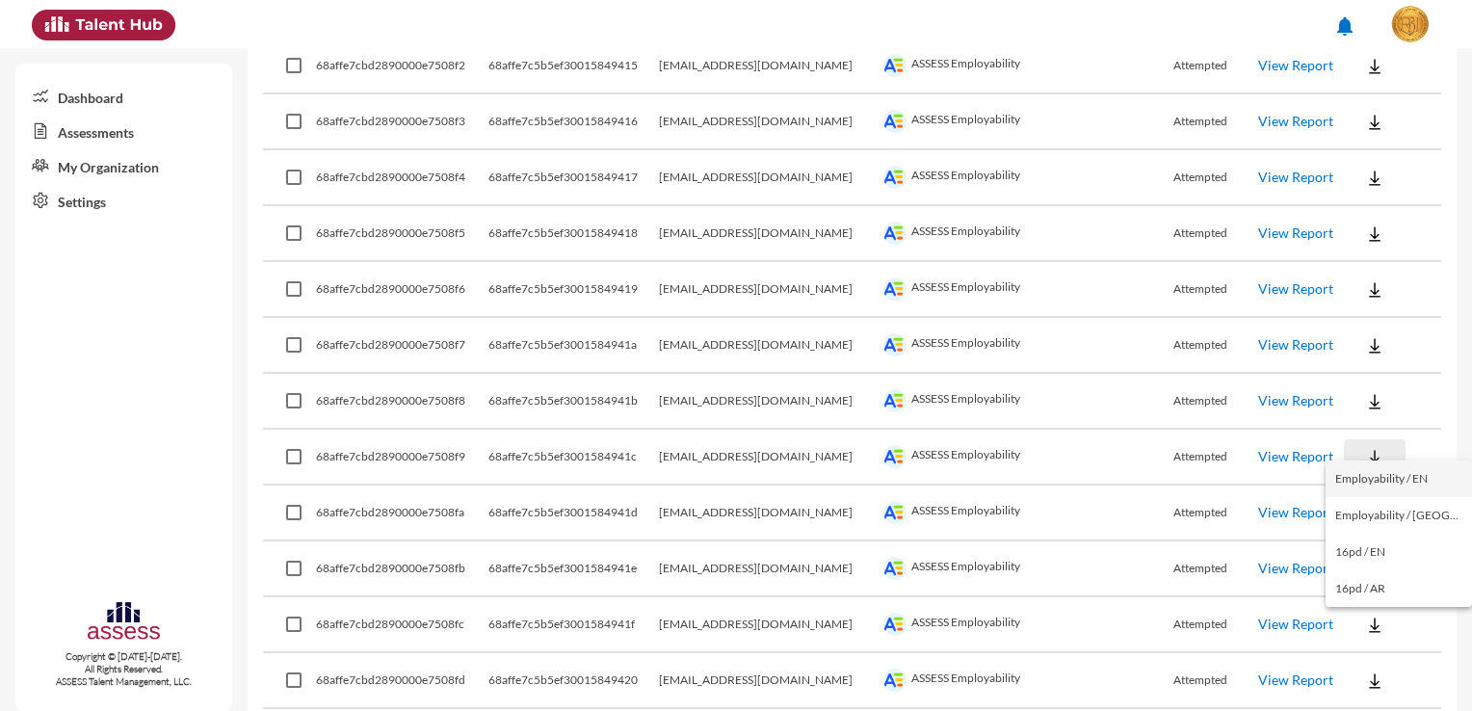
click at [1372, 484] on button "Employability / EN" at bounding box center [1398, 478] width 146 height 37
click at [1365, 506] on img at bounding box center [1374, 513] width 19 height 19
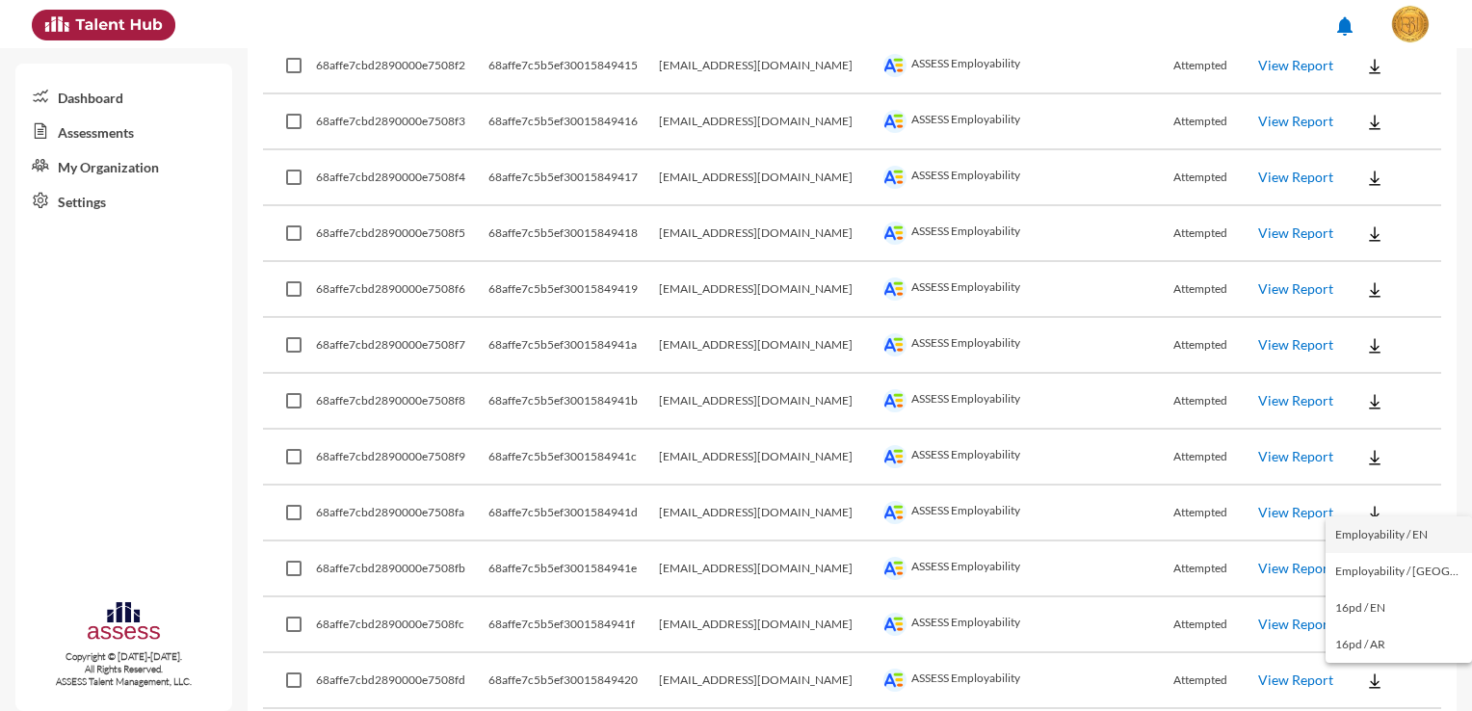
click at [1379, 530] on button "Employability / EN" at bounding box center [1398, 534] width 146 height 37
click at [1365, 560] on img at bounding box center [1374, 569] width 19 height 19
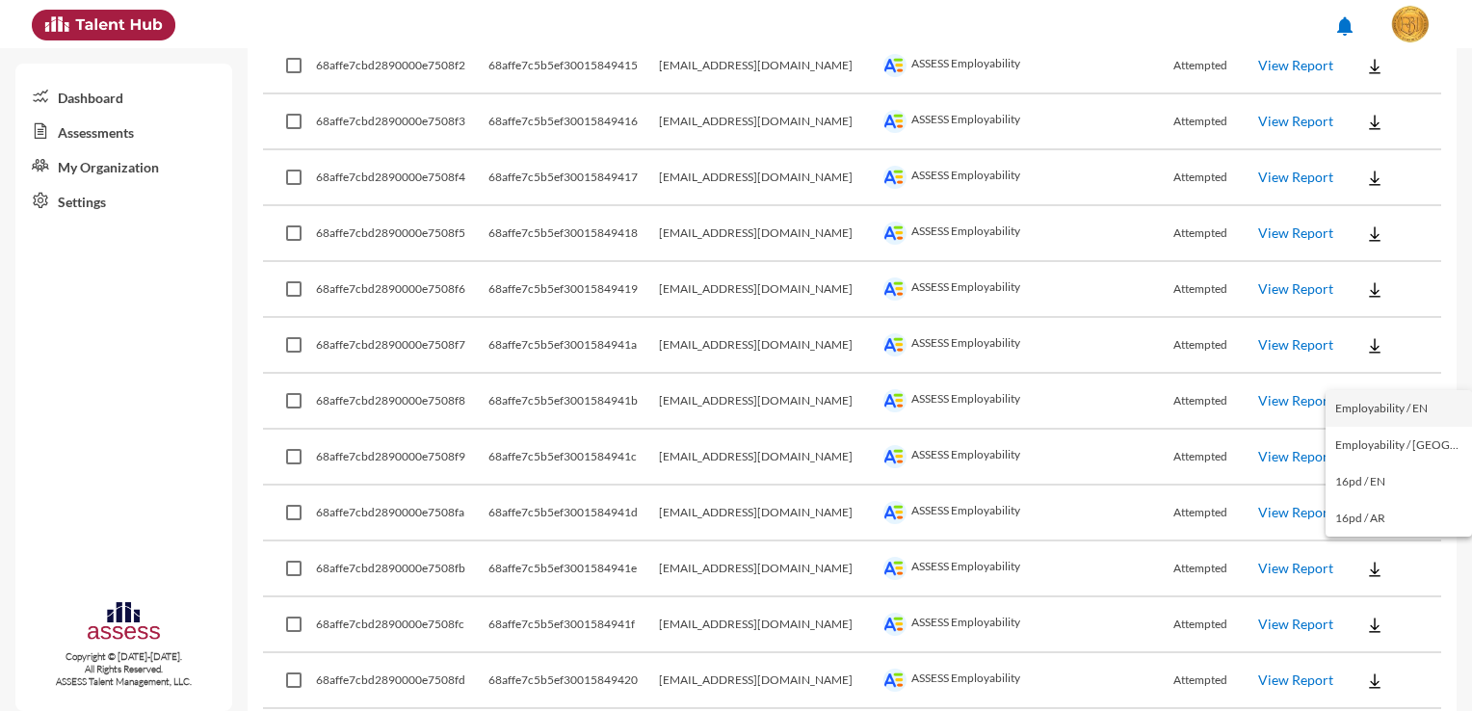
click at [1391, 406] on button "Employability / EN" at bounding box center [1398, 408] width 146 height 37
click at [1365, 615] on img at bounding box center [1374, 624] width 19 height 19
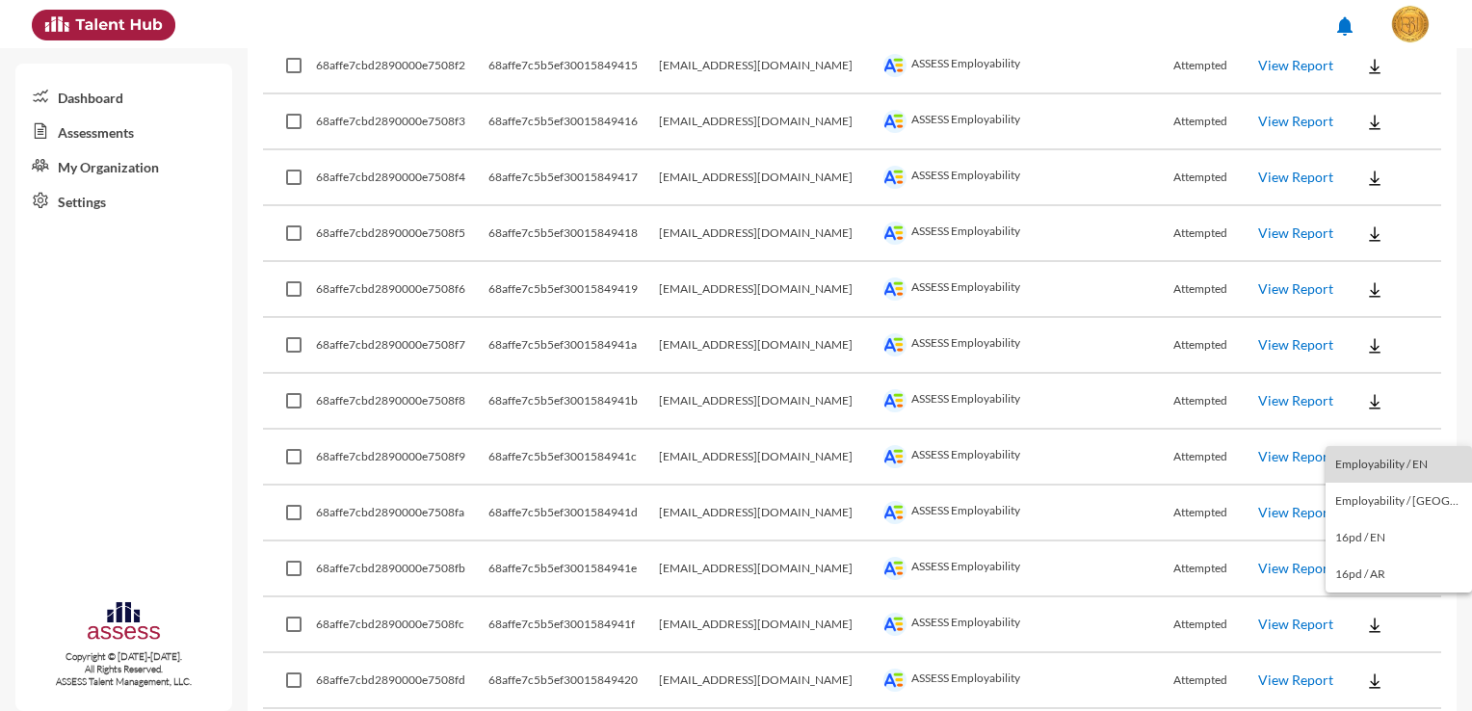
click at [1425, 467] on button "Employability / EN" at bounding box center [1398, 464] width 146 height 37
click at [1365, 671] on img at bounding box center [1374, 680] width 19 height 19
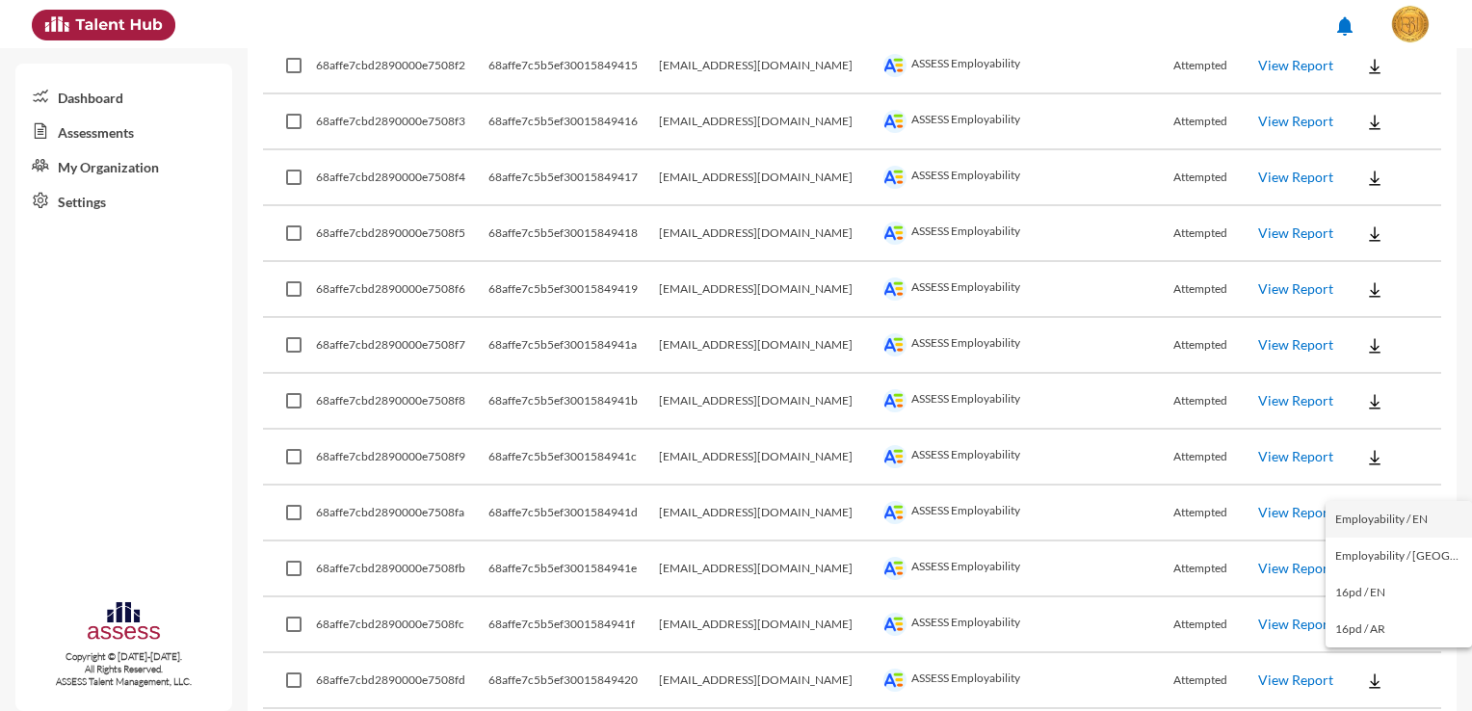
click at [1418, 519] on button "Employability / EN" at bounding box center [1398, 519] width 146 height 37
drag, startPoint x: 781, startPoint y: 665, endPoint x: 705, endPoint y: 664, distance: 76.1
click at [705, 664] on td "[EMAIL_ADDRESS][DOMAIN_NAME]" at bounding box center [769, 681] width 220 height 56
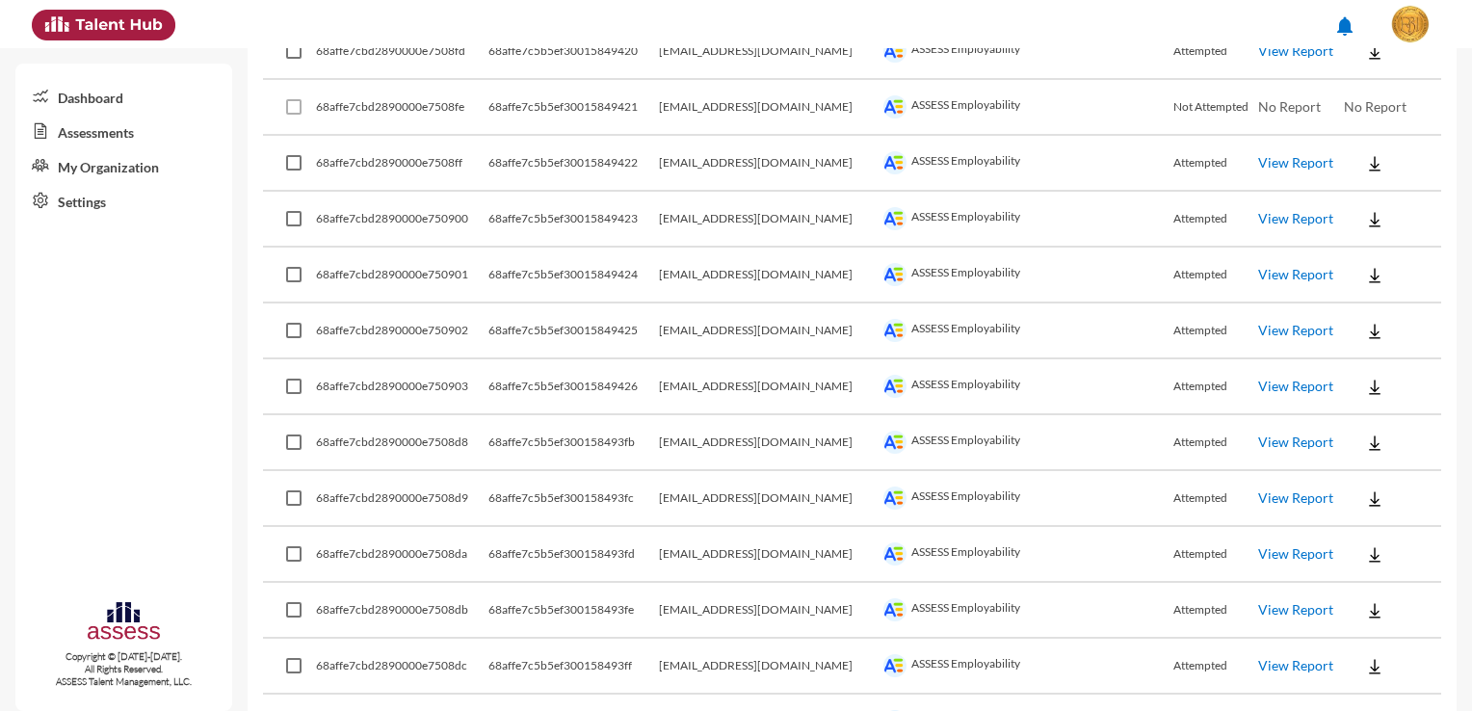
scroll to position [2690, 0]
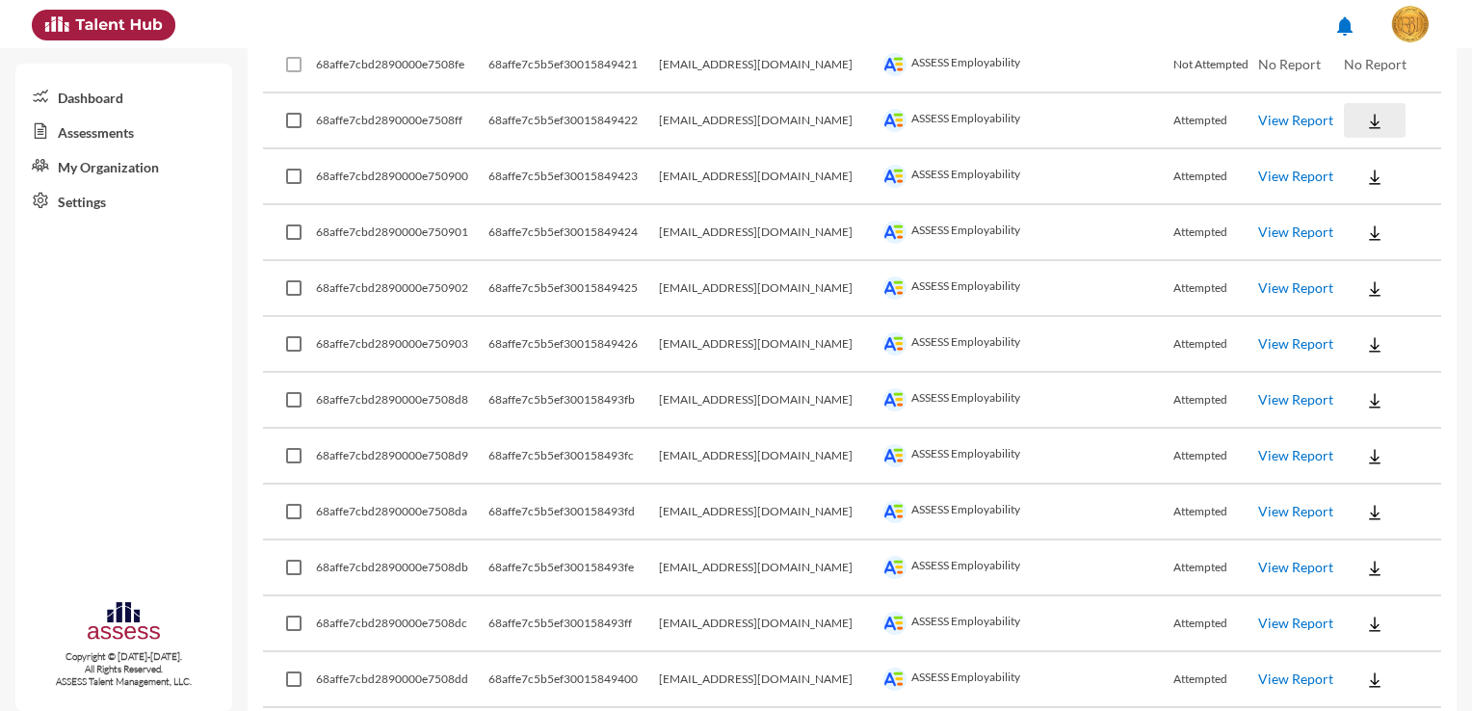
click at [1365, 112] on img at bounding box center [1374, 121] width 19 height 19
click at [1371, 139] on button "Employability / EN" at bounding box center [1398, 139] width 146 height 37
click at [1370, 160] on button at bounding box center [1375, 176] width 62 height 35
click at [1370, 192] on button "Employability / EN" at bounding box center [1398, 195] width 146 height 37
click at [1365, 223] on img at bounding box center [1374, 232] width 19 height 19
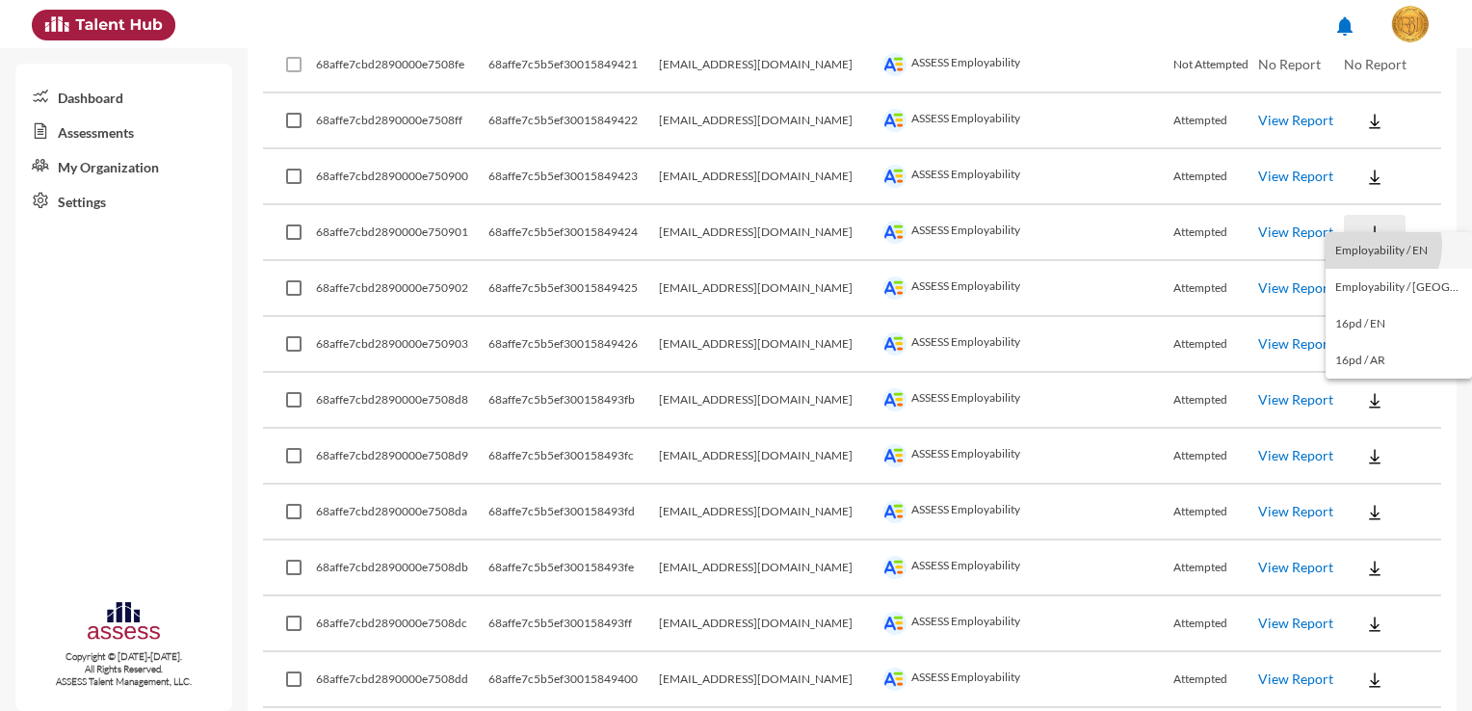
click at [1373, 246] on button "Employability / EN" at bounding box center [1398, 250] width 146 height 37
click at [1368, 288] on td at bounding box center [1392, 289] width 97 height 56
click at [1365, 279] on img at bounding box center [1374, 288] width 19 height 19
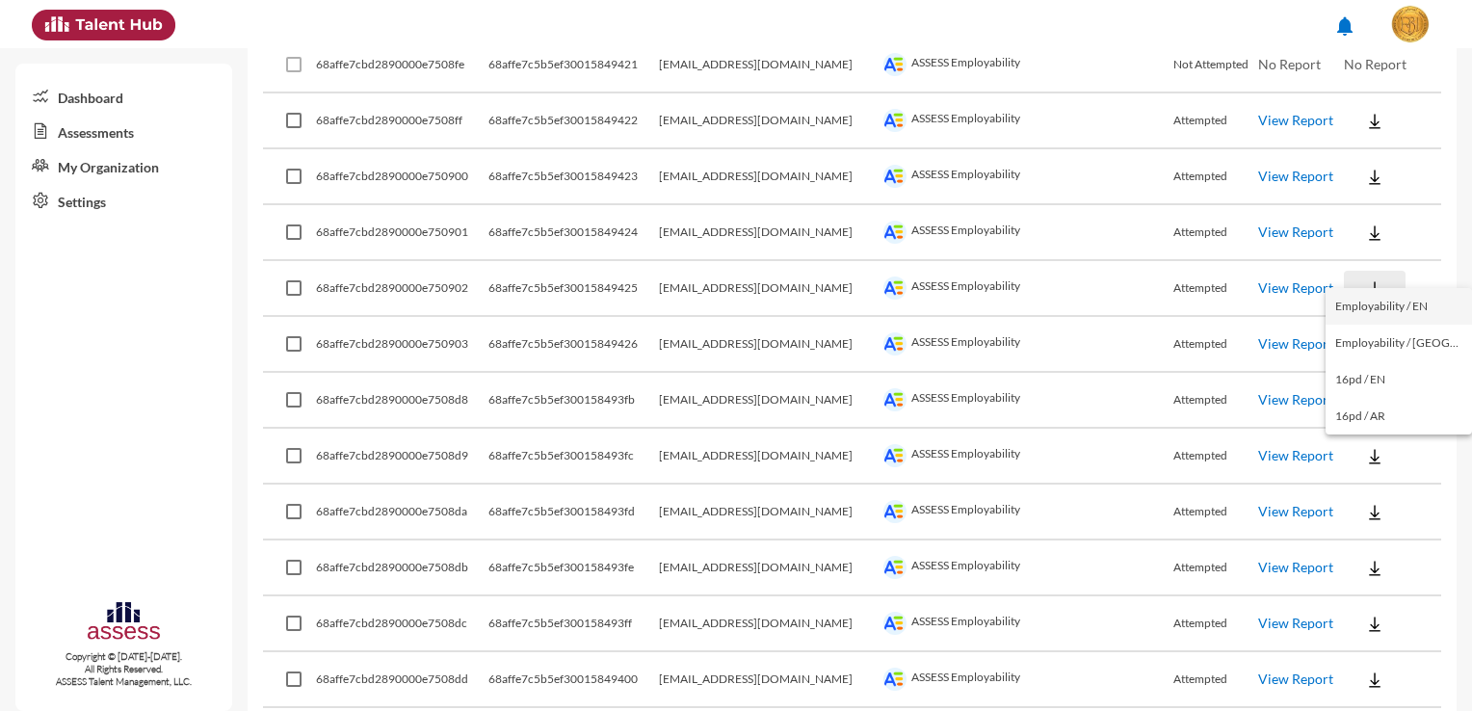
click at [1382, 309] on button "Employability / EN" at bounding box center [1398, 306] width 146 height 37
click at [1375, 336] on button at bounding box center [1375, 344] width 62 height 35
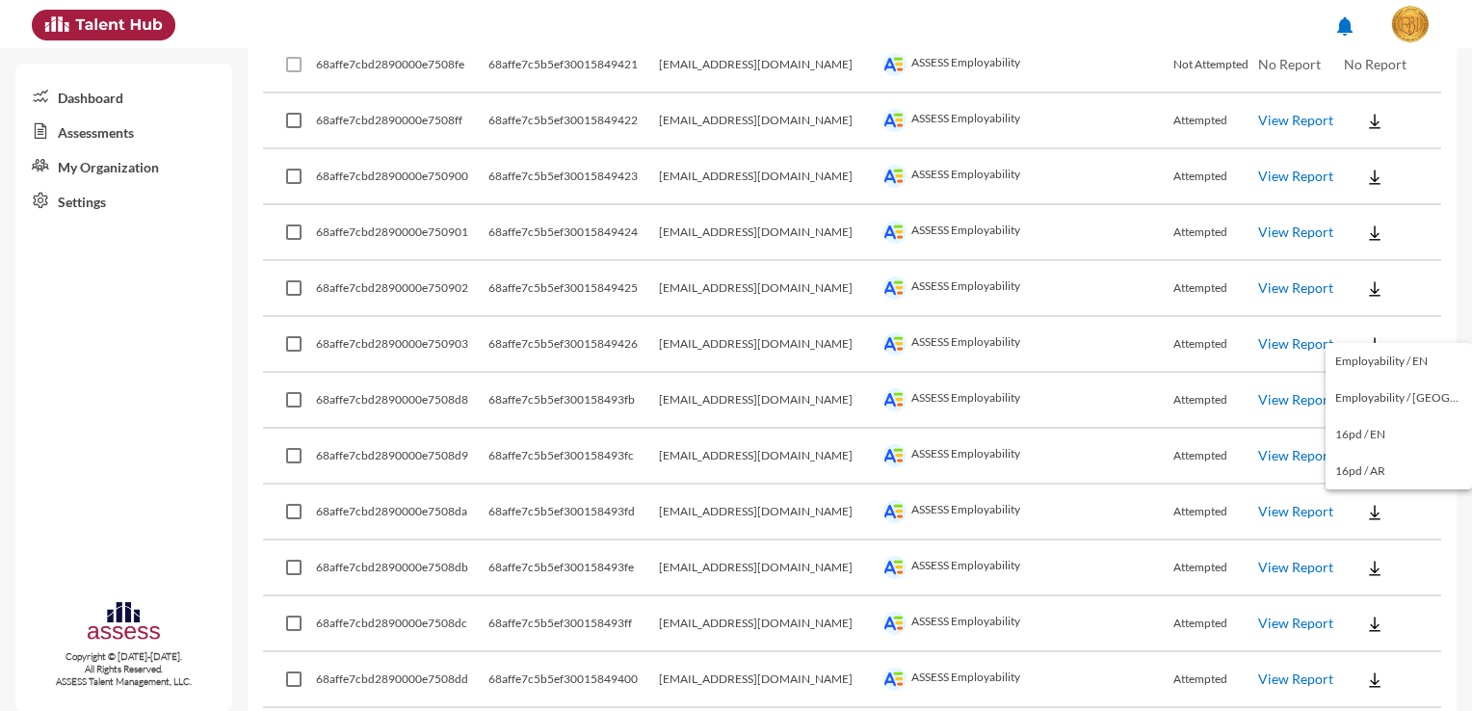
click at [1401, 364] on button "Employability / EN" at bounding box center [1398, 361] width 146 height 37
click at [1371, 392] on button at bounding box center [1375, 399] width 62 height 35
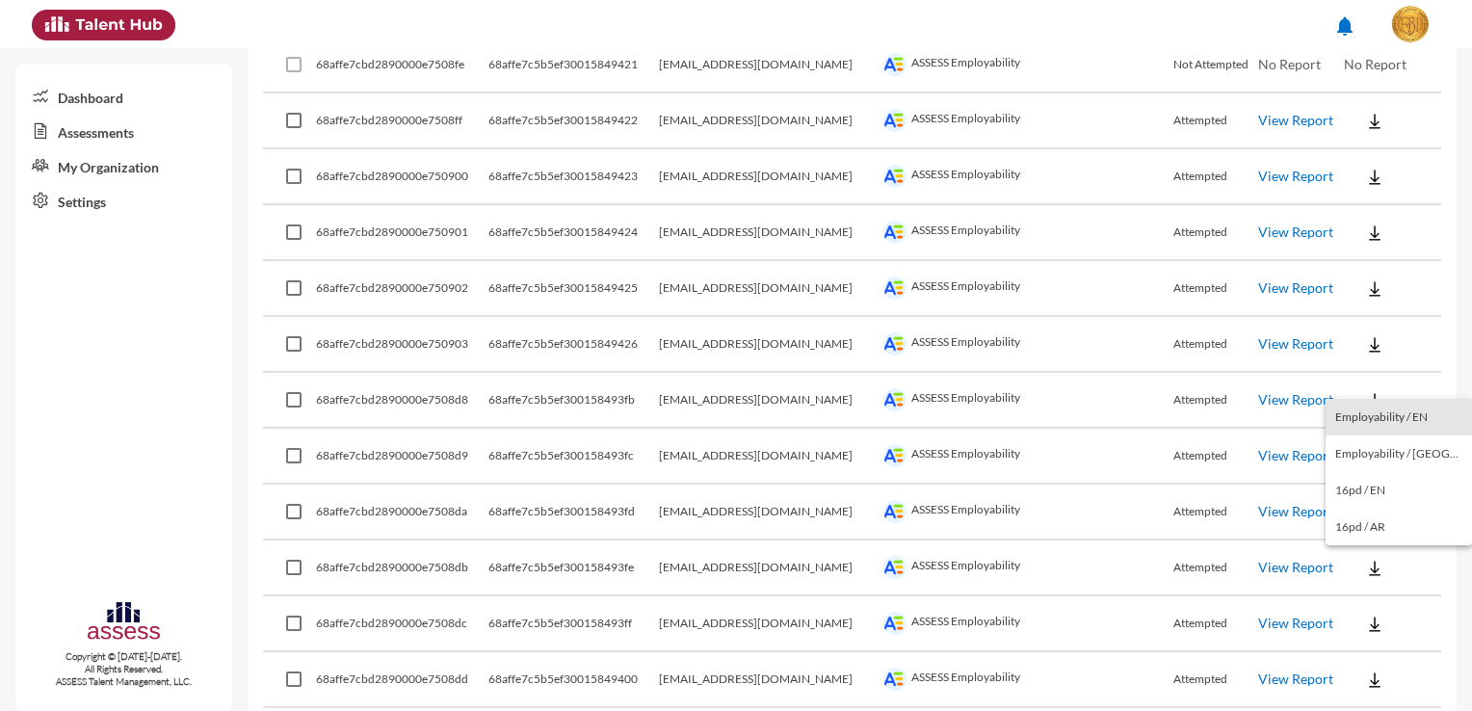
click at [1400, 404] on button "Employability / EN" at bounding box center [1398, 417] width 146 height 37
click at [1376, 438] on button at bounding box center [1375, 455] width 62 height 35
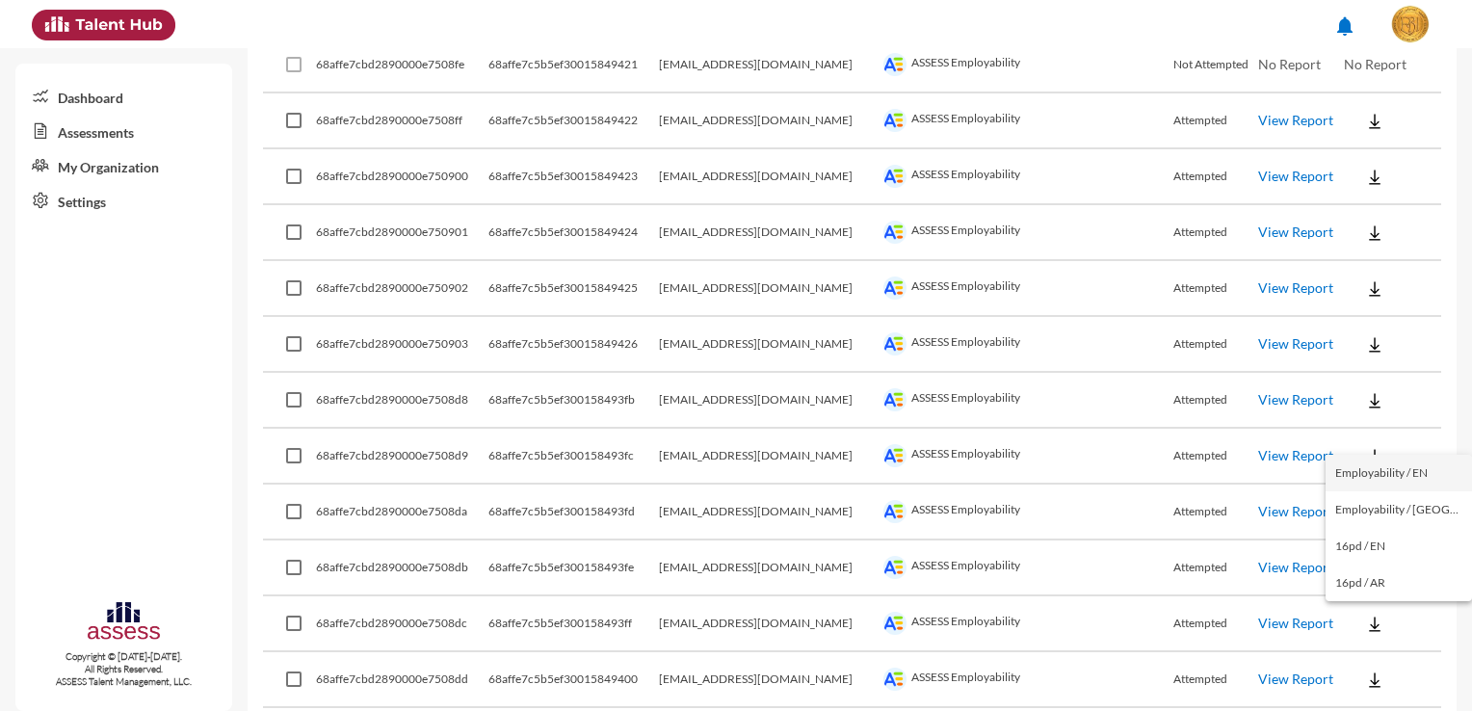
click at [1391, 468] on button "Employability / EN" at bounding box center [1398, 473] width 146 height 37
click at [1366, 494] on button at bounding box center [1375, 511] width 62 height 35
click at [1394, 520] on button "Employability / EN" at bounding box center [1398, 528] width 146 height 37
click at [1366, 553] on button at bounding box center [1375, 567] width 62 height 35
drag, startPoint x: 1431, startPoint y: 401, endPoint x: 1432, endPoint y: 422, distance: 21.2
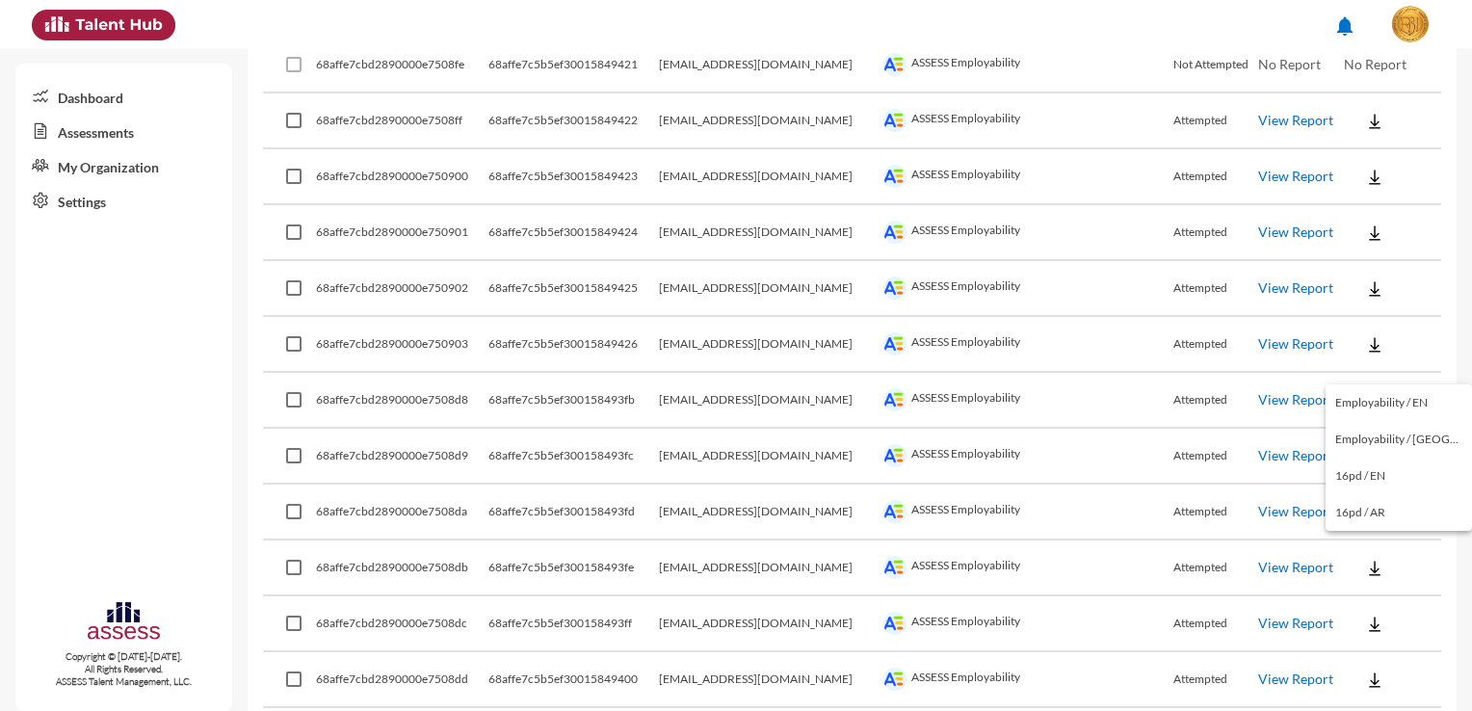
click at [1431, 401] on button "Employability / EN" at bounding box center [1398, 402] width 146 height 37
click at [1373, 612] on button at bounding box center [1375, 623] width 62 height 35
click at [1380, 460] on button "Employability / EN" at bounding box center [1398, 457] width 146 height 37
click at [1364, 676] on td at bounding box center [1392, 680] width 97 height 56
click at [1365, 670] on img at bounding box center [1374, 679] width 19 height 19
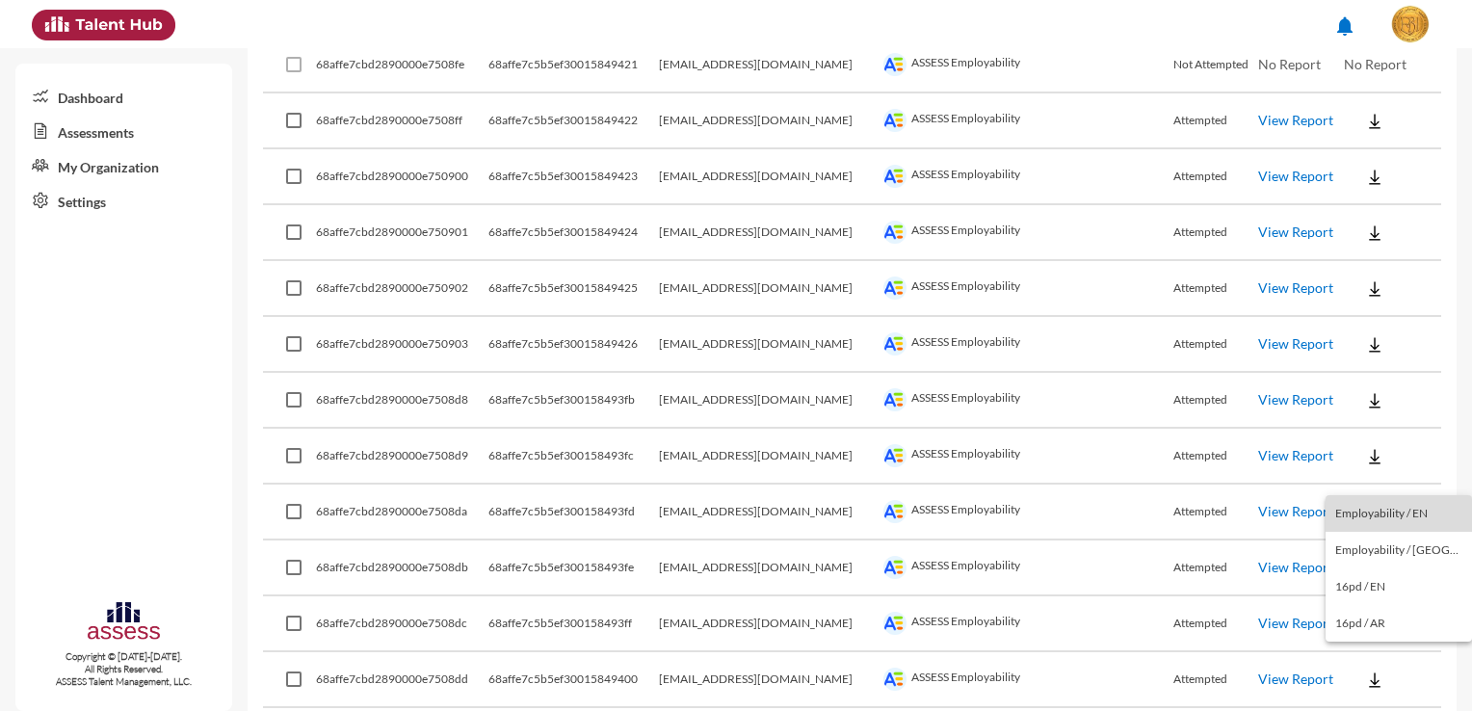
click at [1428, 513] on button "Employability / EN" at bounding box center [1398, 513] width 146 height 37
drag, startPoint x: 767, startPoint y: 657, endPoint x: 711, endPoint y: 660, distance: 55.9
click at [711, 660] on td "[EMAIL_ADDRESS][DOMAIN_NAME]" at bounding box center [769, 680] width 220 height 56
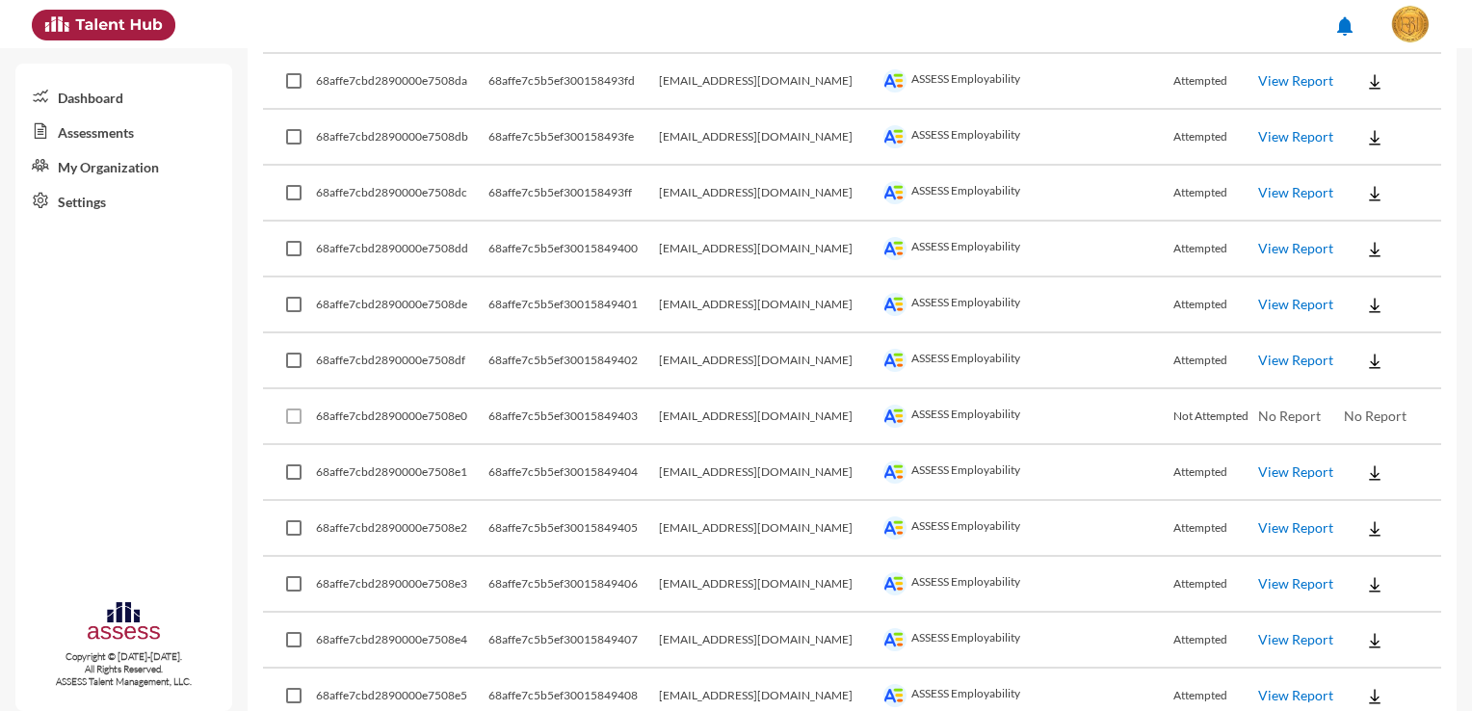
scroll to position [3172, 0]
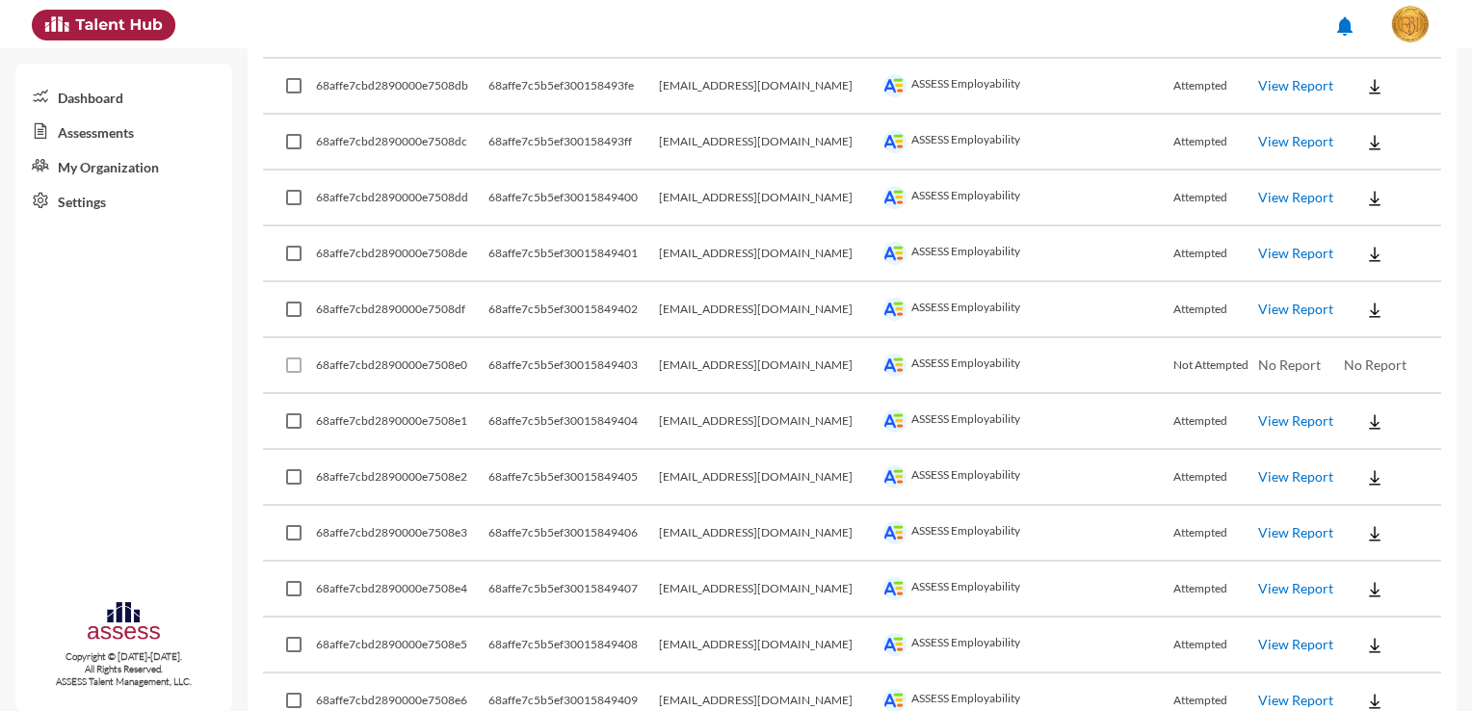
click at [1366, 185] on button at bounding box center [1375, 197] width 62 height 35
click at [1382, 206] on button "Employability / EN" at bounding box center [1398, 213] width 146 height 37
click at [1365, 245] on img at bounding box center [1374, 254] width 19 height 19
click at [1365, 264] on button "Employability / EN" at bounding box center [1398, 268] width 146 height 37
click at [1365, 301] on img at bounding box center [1374, 310] width 19 height 19
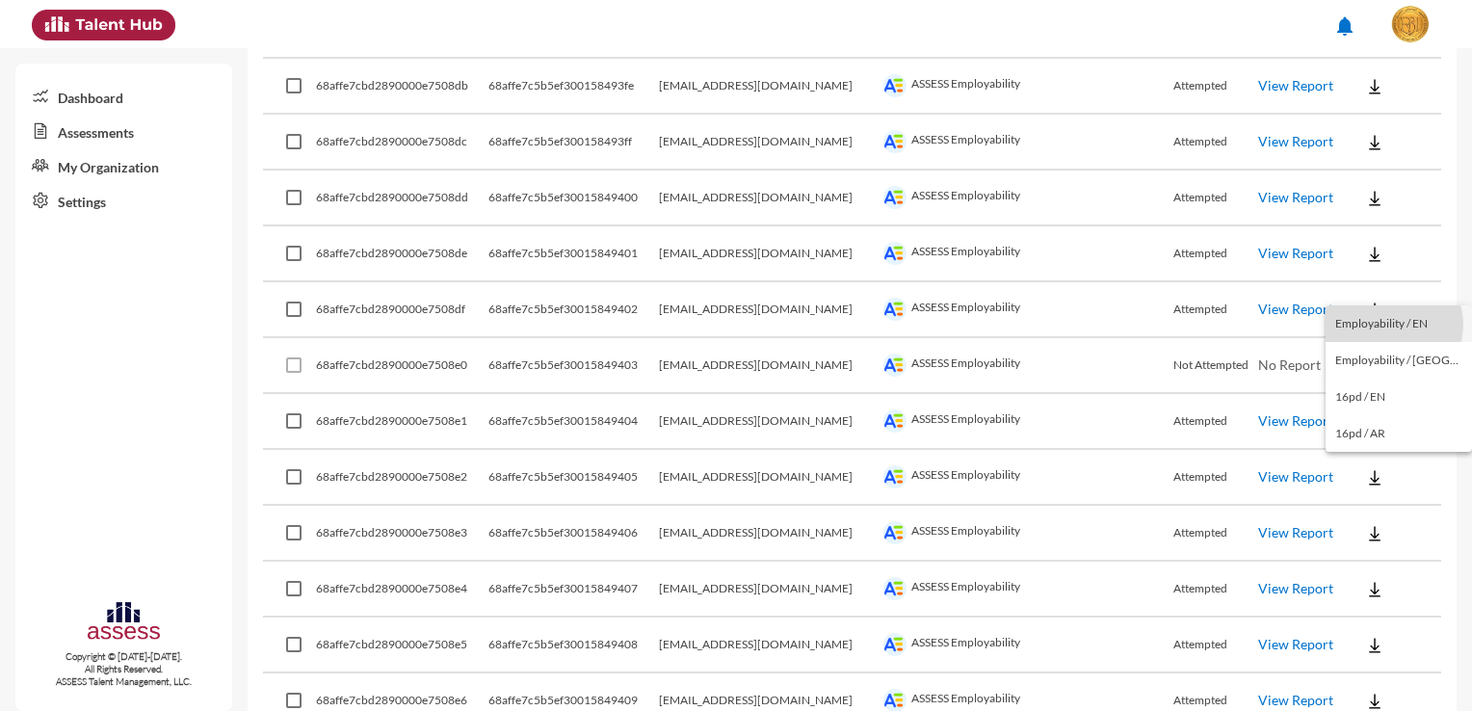
click at [1393, 325] on button "Employability / EN" at bounding box center [1398, 323] width 146 height 37
click at [1367, 404] on button at bounding box center [1375, 421] width 62 height 35
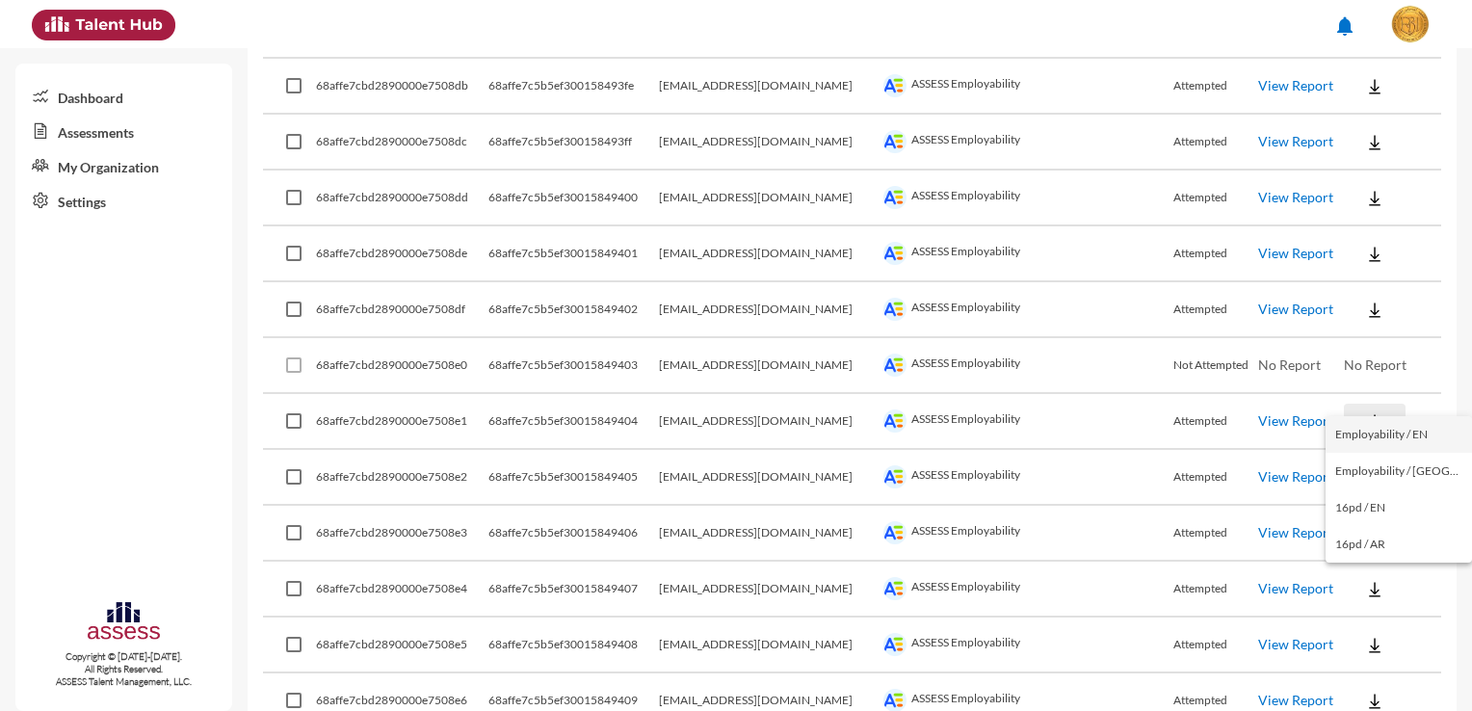
click at [1367, 427] on button "Employability / EN" at bounding box center [1398, 434] width 146 height 37
click at [1366, 464] on button at bounding box center [1375, 476] width 62 height 35
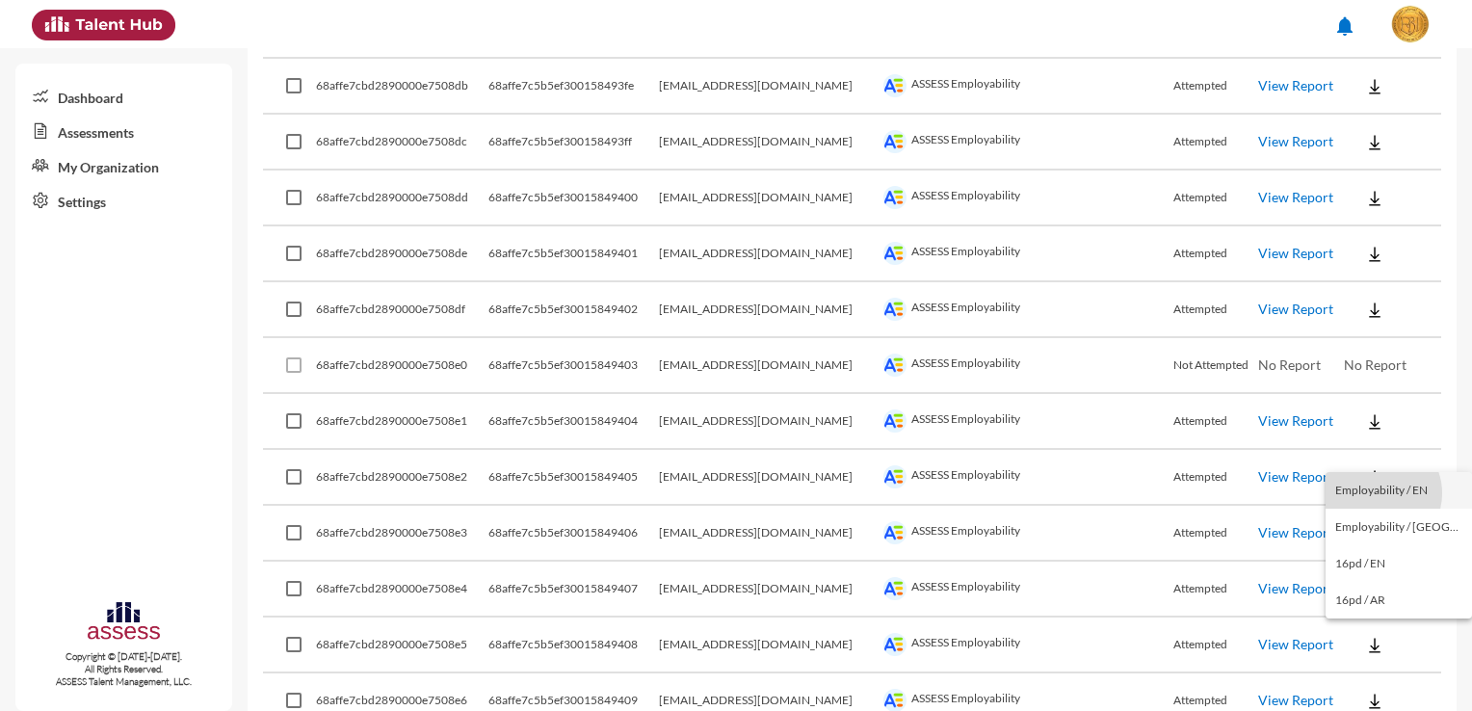
click at [1378, 493] on button "Employability / EN" at bounding box center [1398, 490] width 146 height 37
click at [1369, 524] on button at bounding box center [1375, 532] width 62 height 35
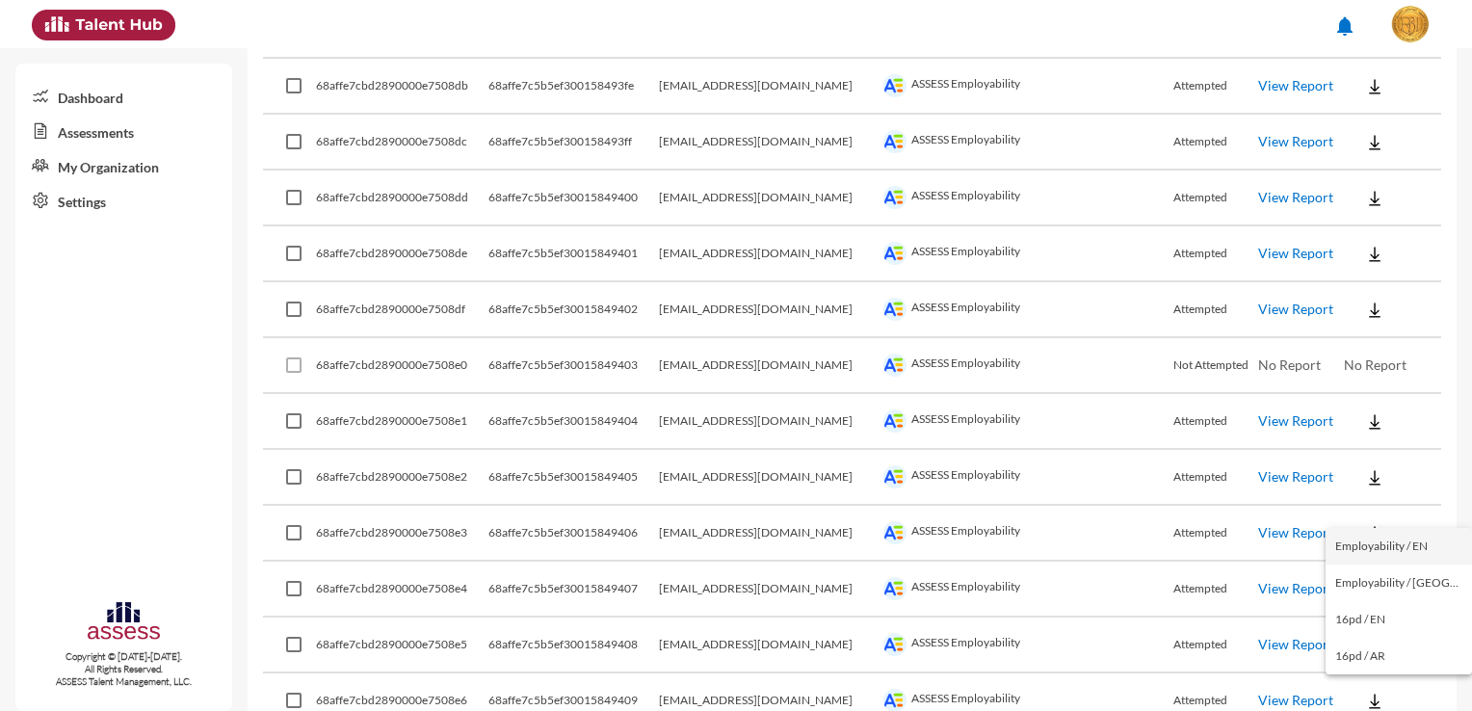
click at [1374, 549] on button "Employability / EN" at bounding box center [1398, 546] width 146 height 37
click at [1381, 580] on button at bounding box center [1375, 588] width 62 height 35
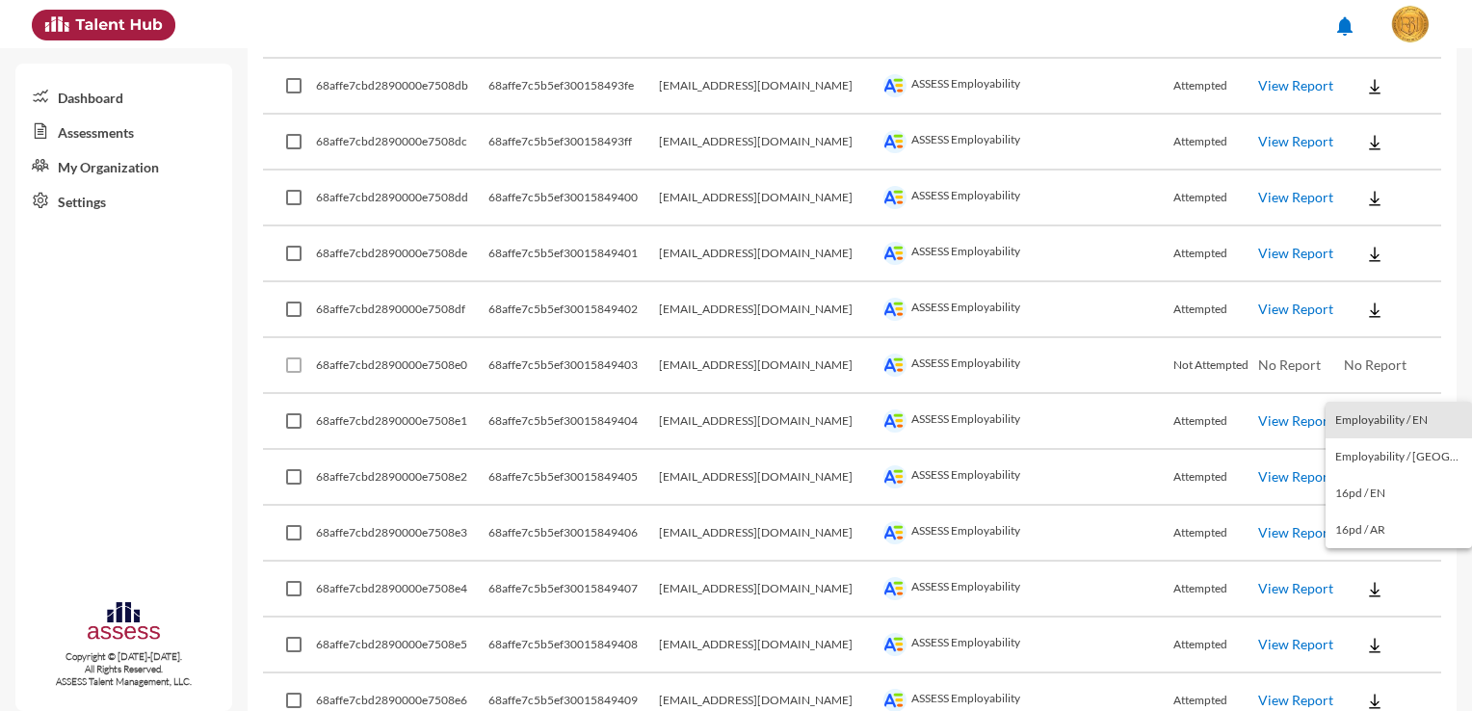
click at [1420, 416] on button "Employability / EN" at bounding box center [1398, 420] width 146 height 37
click at [1365, 636] on img at bounding box center [1374, 645] width 19 height 19
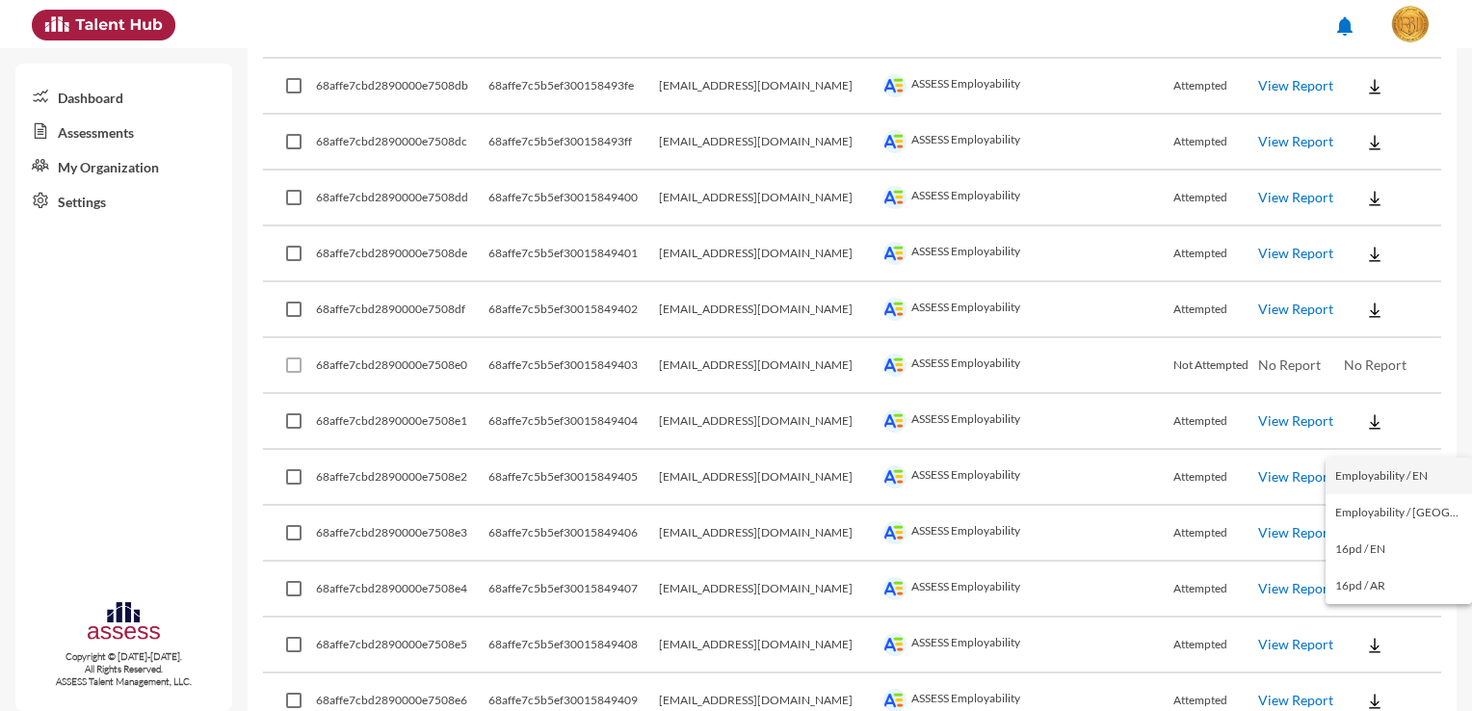
click at [1397, 480] on button "Employability / EN" at bounding box center [1398, 476] width 146 height 37
click at [1368, 687] on button at bounding box center [1375, 700] width 62 height 35
click at [1424, 536] on button "Employability / EN" at bounding box center [1398, 530] width 146 height 37
drag, startPoint x: 786, startPoint y: 678, endPoint x: 721, endPoint y: 683, distance: 64.7
click at [721, 683] on td "[EMAIL_ADDRESS][DOMAIN_NAME]" at bounding box center [769, 701] width 220 height 56
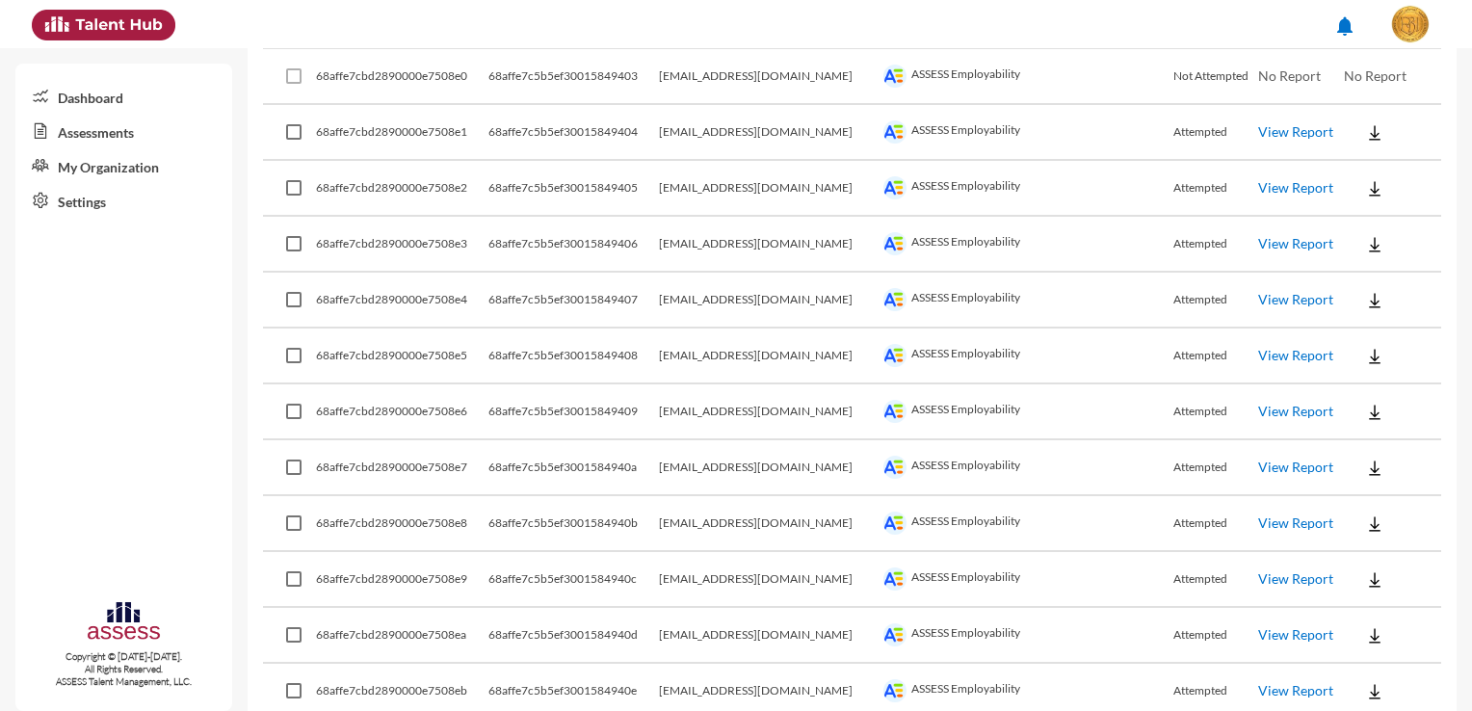
scroll to position [3557, 0]
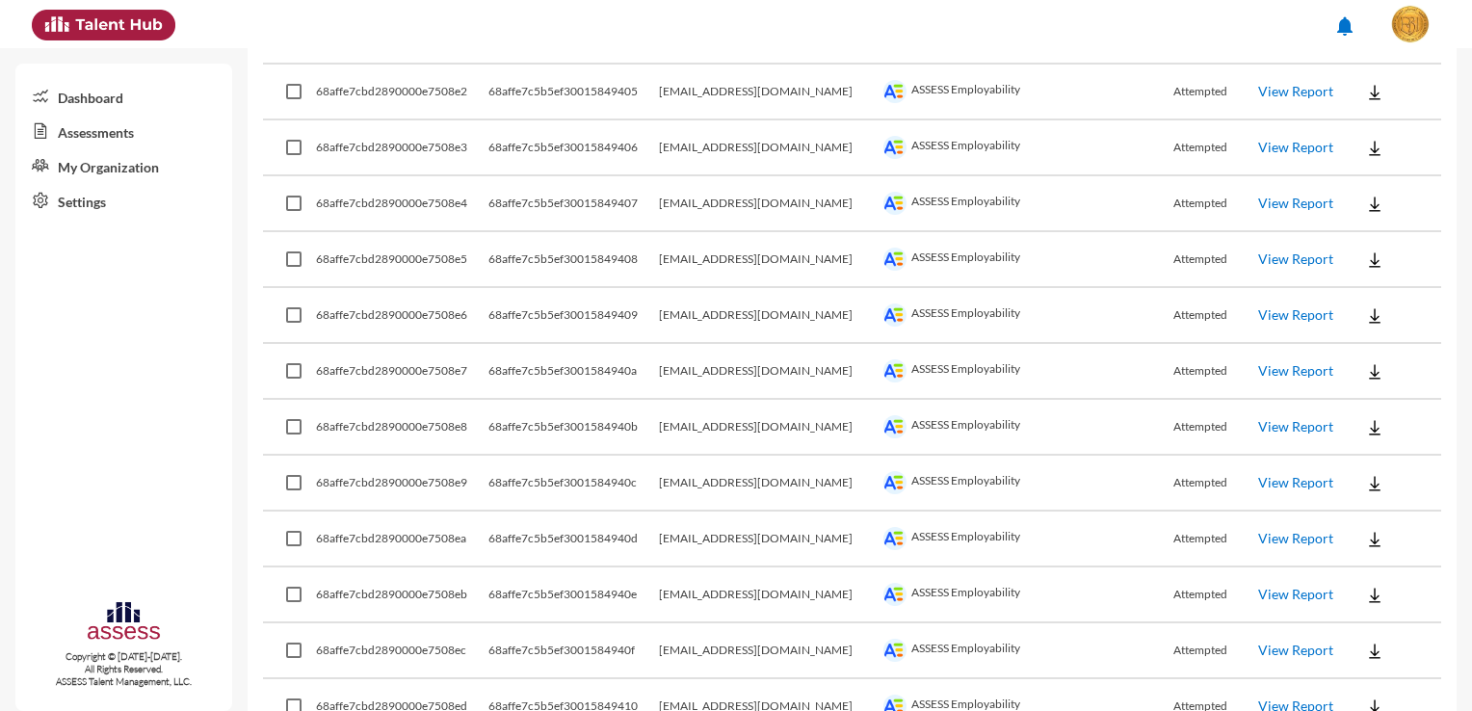
click at [1368, 353] on button at bounding box center [1375, 370] width 62 height 35
click at [1373, 379] on button "Employability / EN" at bounding box center [1398, 382] width 146 height 37
click at [1365, 418] on img at bounding box center [1374, 427] width 19 height 19
click at [1362, 434] on button "Employability / EN" at bounding box center [1398, 438] width 146 height 37
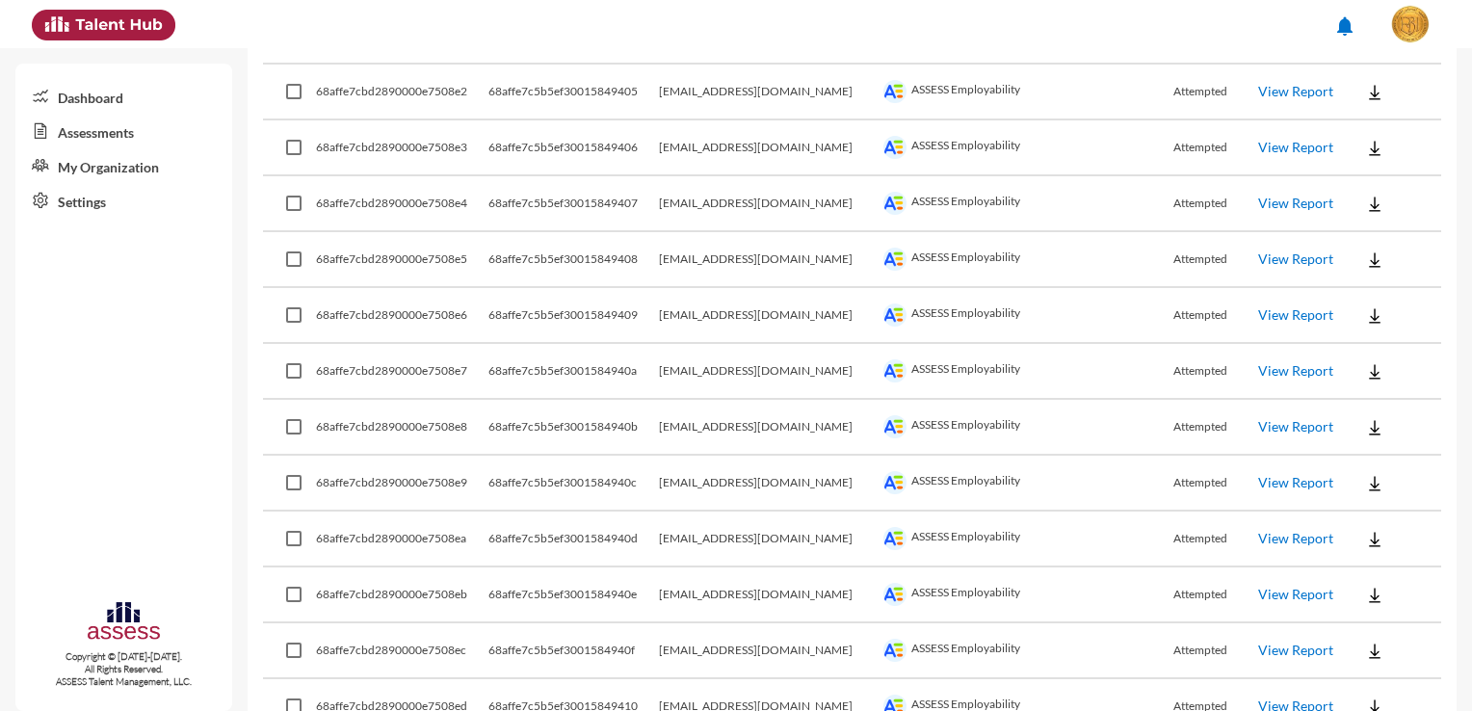
click at [1365, 474] on img at bounding box center [1374, 483] width 19 height 19
click at [1353, 495] on button "Employability / EN" at bounding box center [1398, 493] width 146 height 37
click at [1365, 530] on img at bounding box center [1374, 539] width 19 height 19
click at [1365, 546] on button "Employability / EN" at bounding box center [1398, 549] width 146 height 37
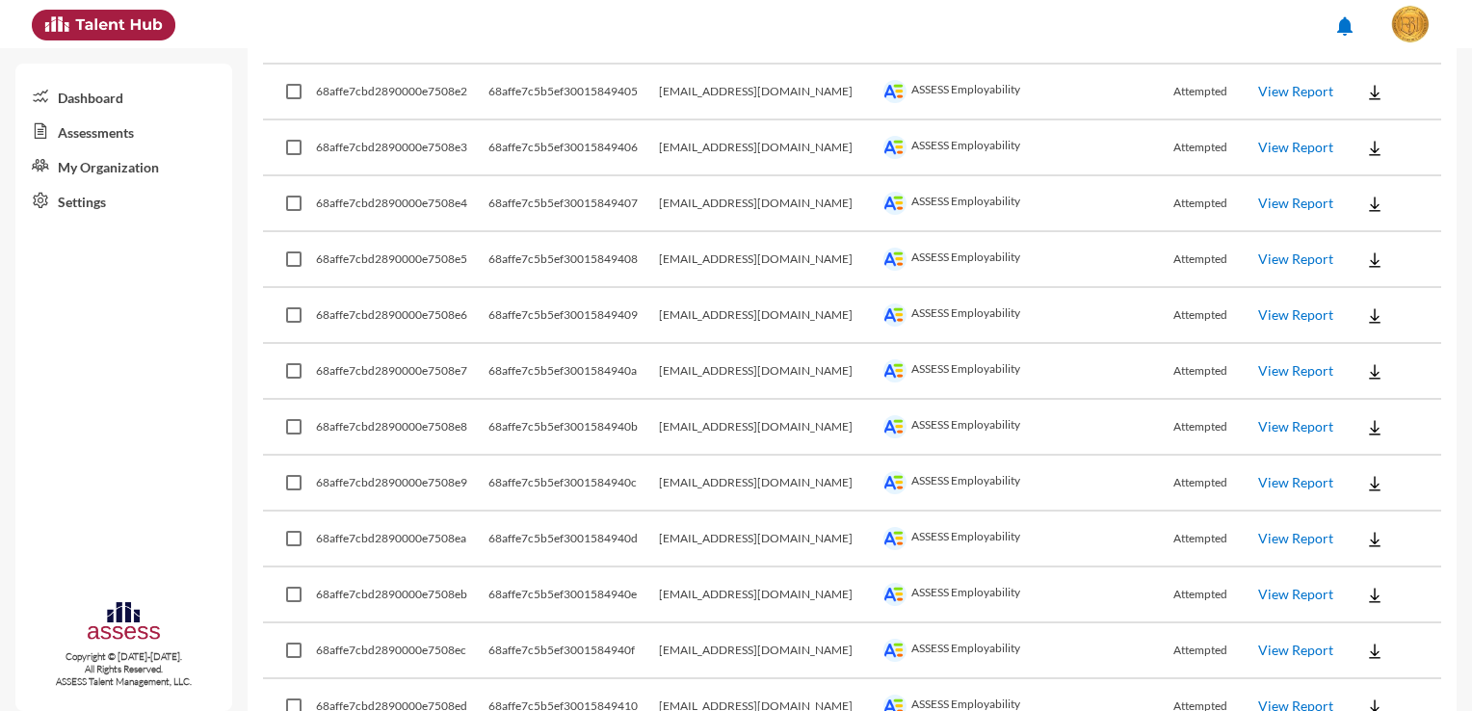
click at [1373, 577] on button at bounding box center [1375, 594] width 62 height 35
click at [1389, 425] on button "Employability / EN" at bounding box center [1398, 423] width 146 height 37
click at [1366, 633] on button at bounding box center [1375, 650] width 62 height 35
click at [1397, 487] on button "Employability / EN" at bounding box center [1398, 478] width 146 height 37
click at [1373, 689] on button at bounding box center [1375, 706] width 62 height 35
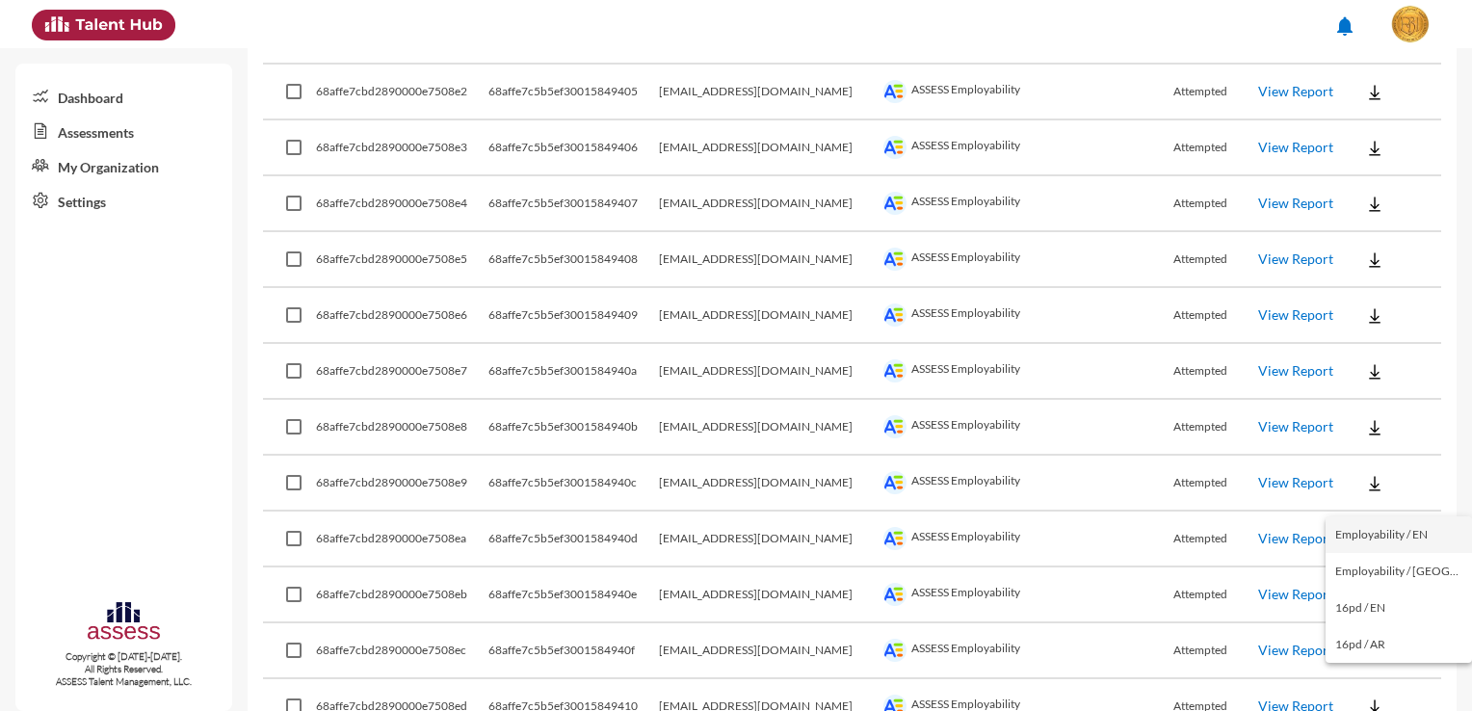
click at [1397, 534] on button "Employability / EN" at bounding box center [1398, 534] width 146 height 37
click at [1376, 689] on button at bounding box center [1375, 706] width 62 height 35
click at [1410, 534] on button "Employability / EN" at bounding box center [1398, 534] width 146 height 37
drag, startPoint x: 786, startPoint y: 673, endPoint x: 720, endPoint y: 679, distance: 65.8
click at [720, 679] on td "[EMAIL_ADDRESS][DOMAIN_NAME]" at bounding box center [769, 707] width 220 height 56
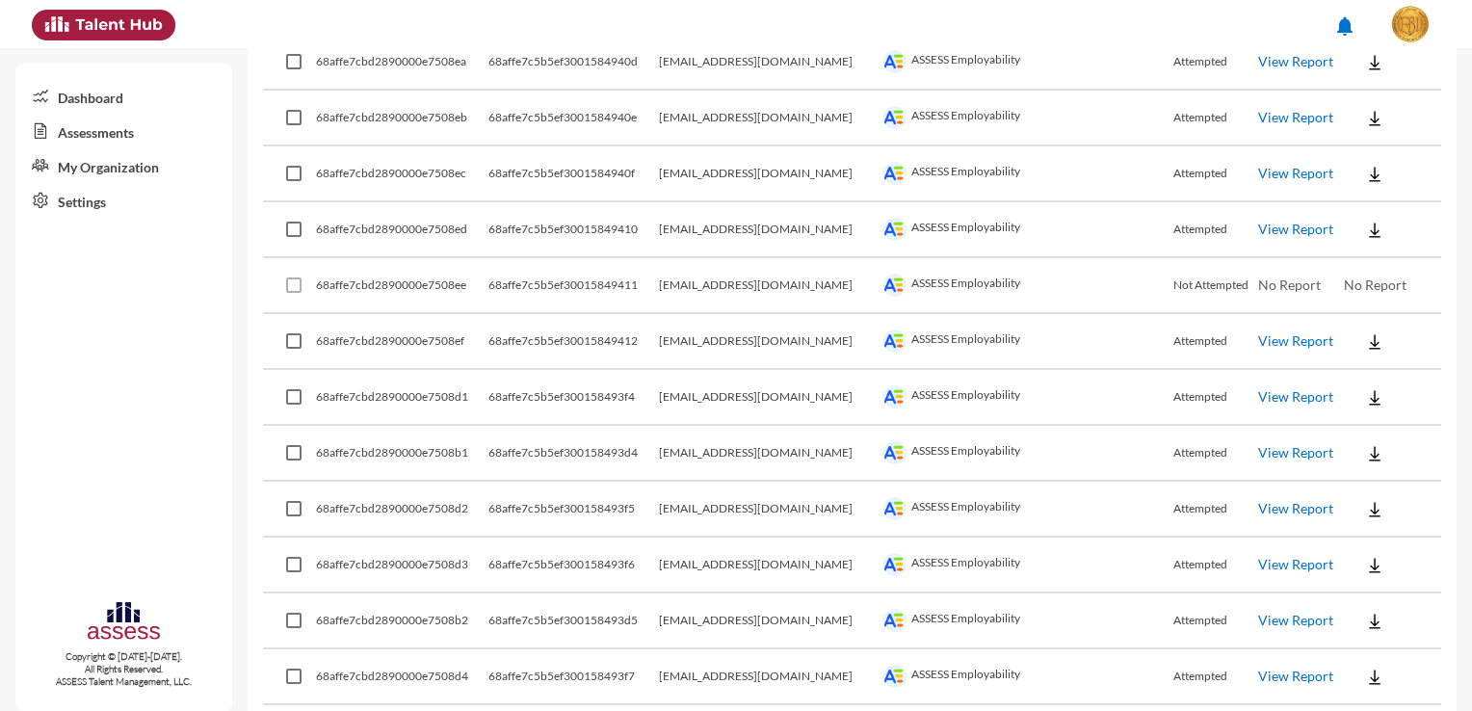
scroll to position [4111, 0]
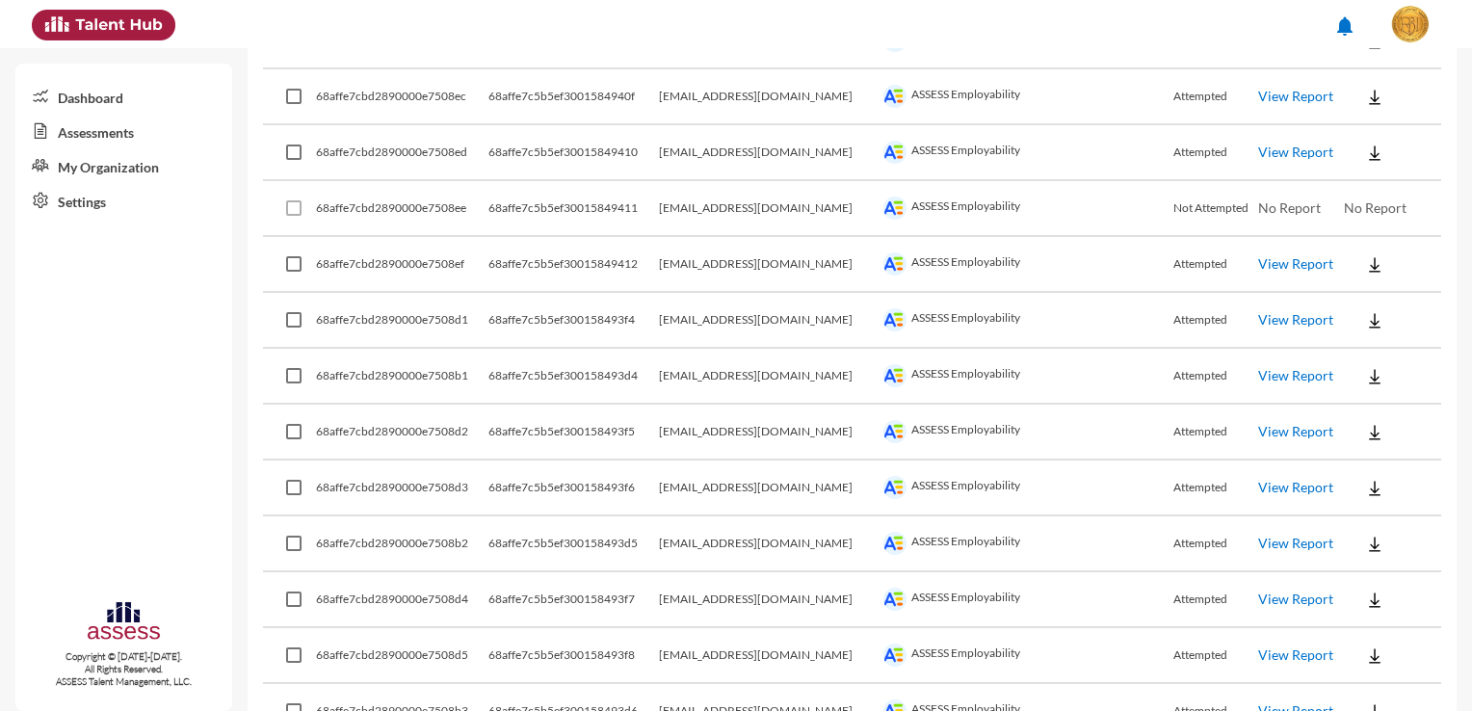
click at [1365, 255] on img at bounding box center [1374, 264] width 19 height 19
click at [1378, 268] on button "Employability / EN" at bounding box center [1398, 272] width 146 height 37
click at [1369, 302] on button at bounding box center [1375, 319] width 62 height 35
click at [1382, 319] on button "Employability / EN" at bounding box center [1398, 327] width 146 height 37
click at [1373, 358] on button at bounding box center [1375, 375] width 62 height 35
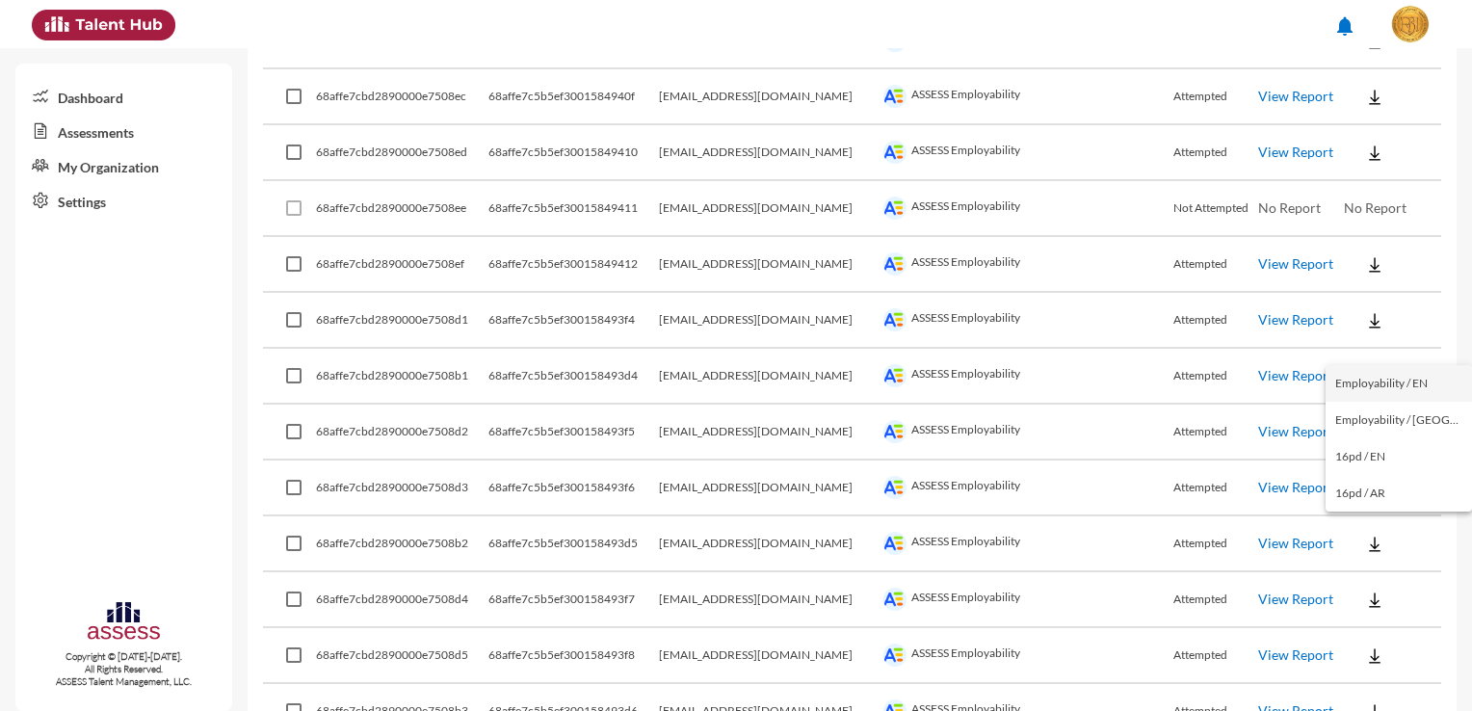
click at [1378, 377] on button "Employability / EN" at bounding box center [1398, 383] width 146 height 37
click at [1370, 414] on button at bounding box center [1375, 431] width 62 height 35
click at [1373, 431] on button "Employability / EN" at bounding box center [1398, 438] width 146 height 37
click at [1378, 473] on button at bounding box center [1375, 487] width 62 height 35
click at [1388, 505] on button "Employability / EN" at bounding box center [1398, 494] width 146 height 37
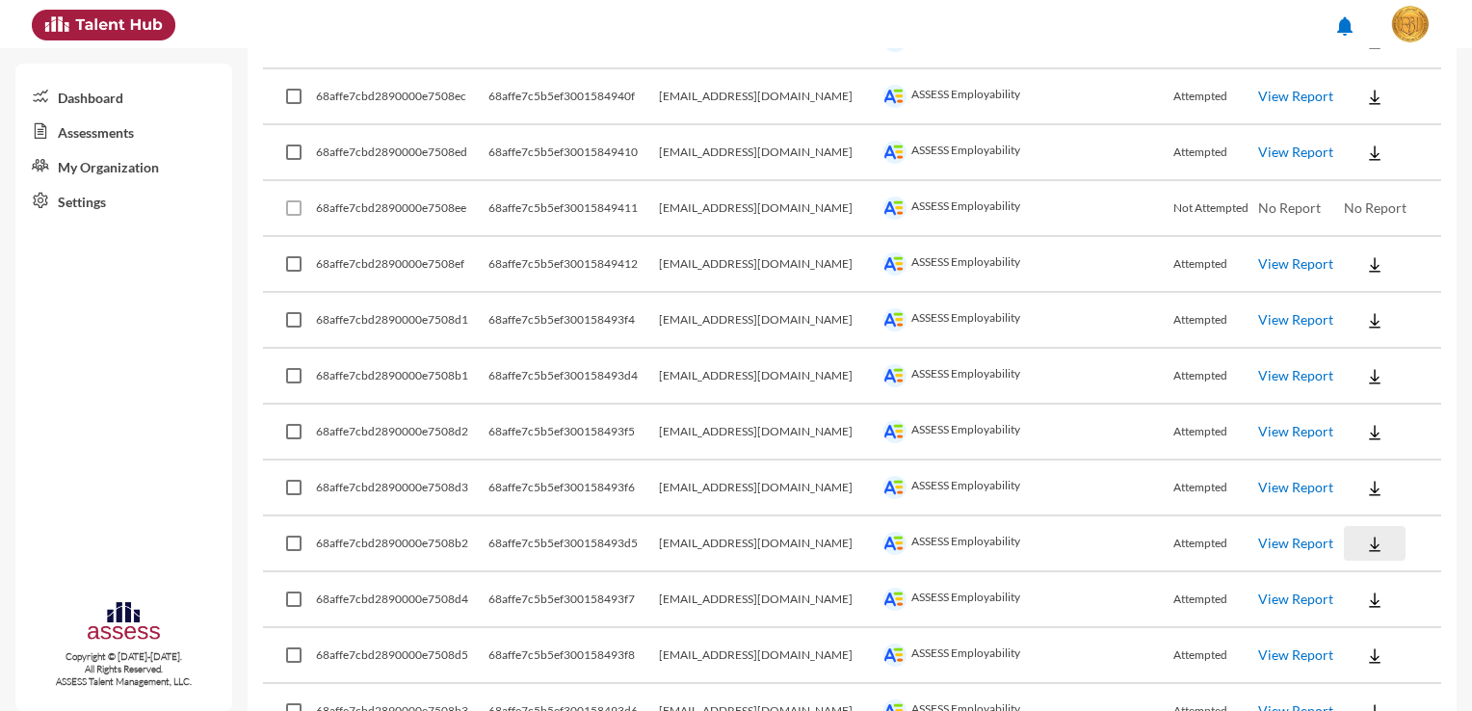
click at [1373, 526] on button at bounding box center [1375, 543] width 62 height 35
click at [1373, 548] on button "Employability / EN" at bounding box center [1398, 550] width 146 height 37
click at [1380, 582] on button at bounding box center [1375, 599] width 62 height 35
click at [1410, 425] on button "Employability / EN" at bounding box center [1398, 423] width 146 height 37
click at [1372, 638] on button at bounding box center [1375, 655] width 62 height 35
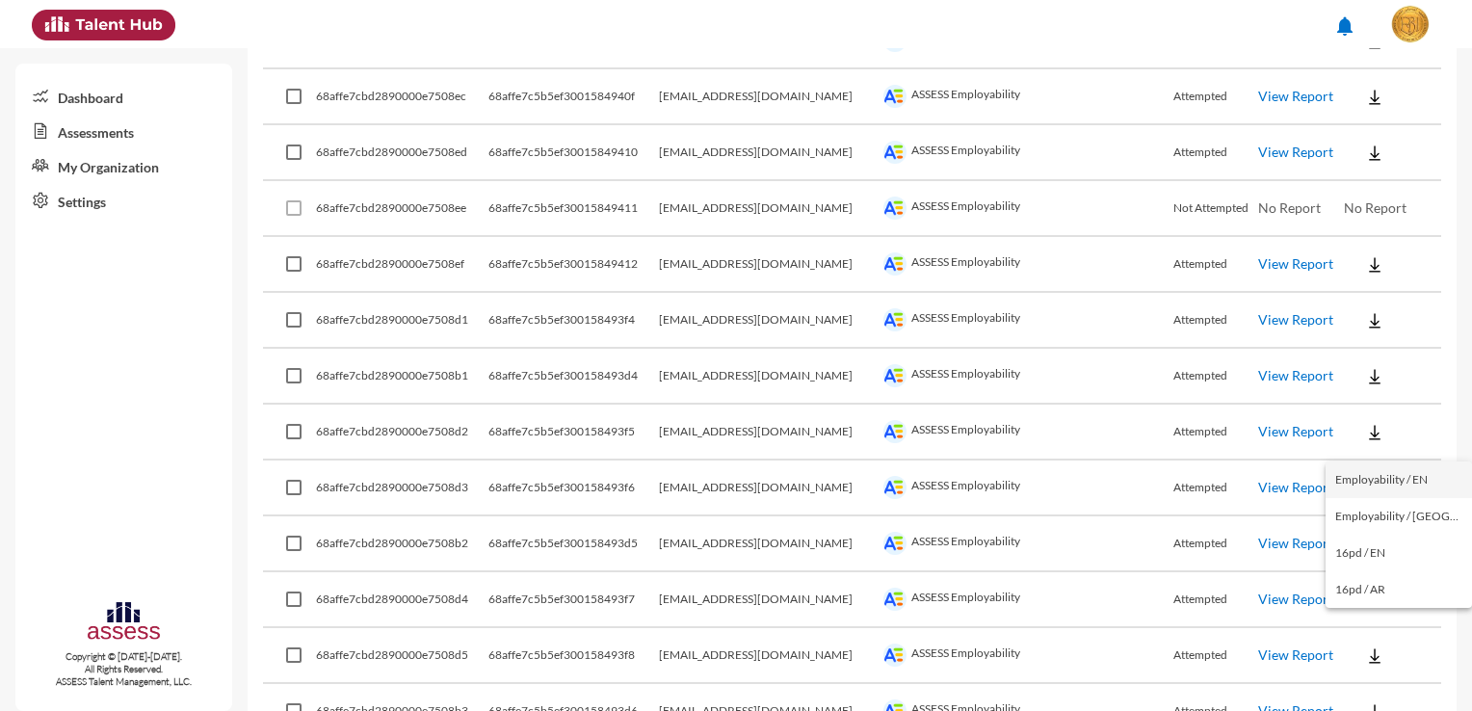
click at [1414, 477] on button "Employability / EN" at bounding box center [1398, 479] width 146 height 37
click at [1373, 693] on button at bounding box center [1375, 710] width 62 height 35
click at [1413, 537] on button "Employability / EN" at bounding box center [1398, 534] width 146 height 37
drag, startPoint x: 814, startPoint y: 676, endPoint x: 702, endPoint y: 670, distance: 111.9
click at [702, 684] on td "[EMAIL_ADDRESS][DOMAIN_NAME]" at bounding box center [769, 712] width 220 height 56
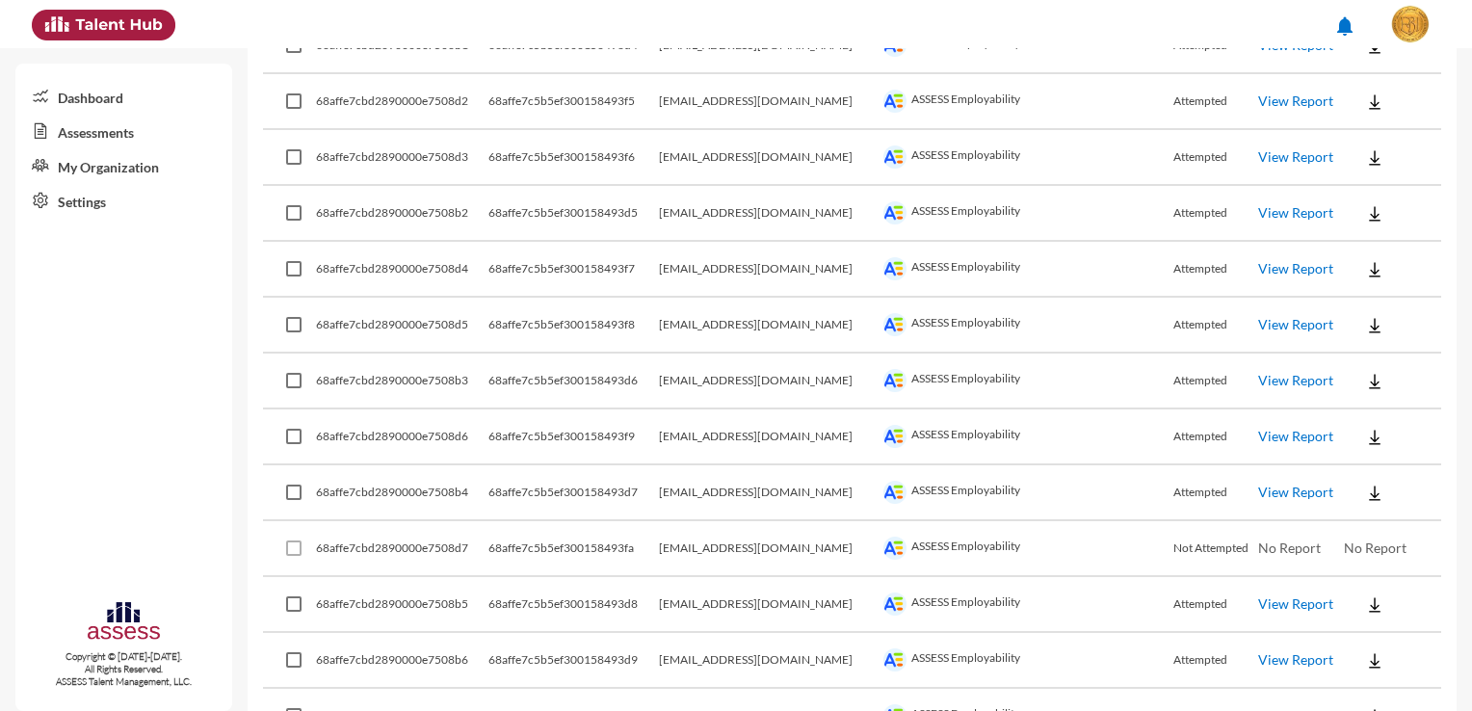
scroll to position [4496, 0]
click at [1408, 364] on td at bounding box center [1392, 382] width 97 height 56
click at [1365, 373] on img at bounding box center [1374, 382] width 19 height 19
click at [1373, 383] on button "Employability / EN" at bounding box center [1398, 386] width 146 height 37
click at [1375, 420] on button at bounding box center [1375, 437] width 62 height 35
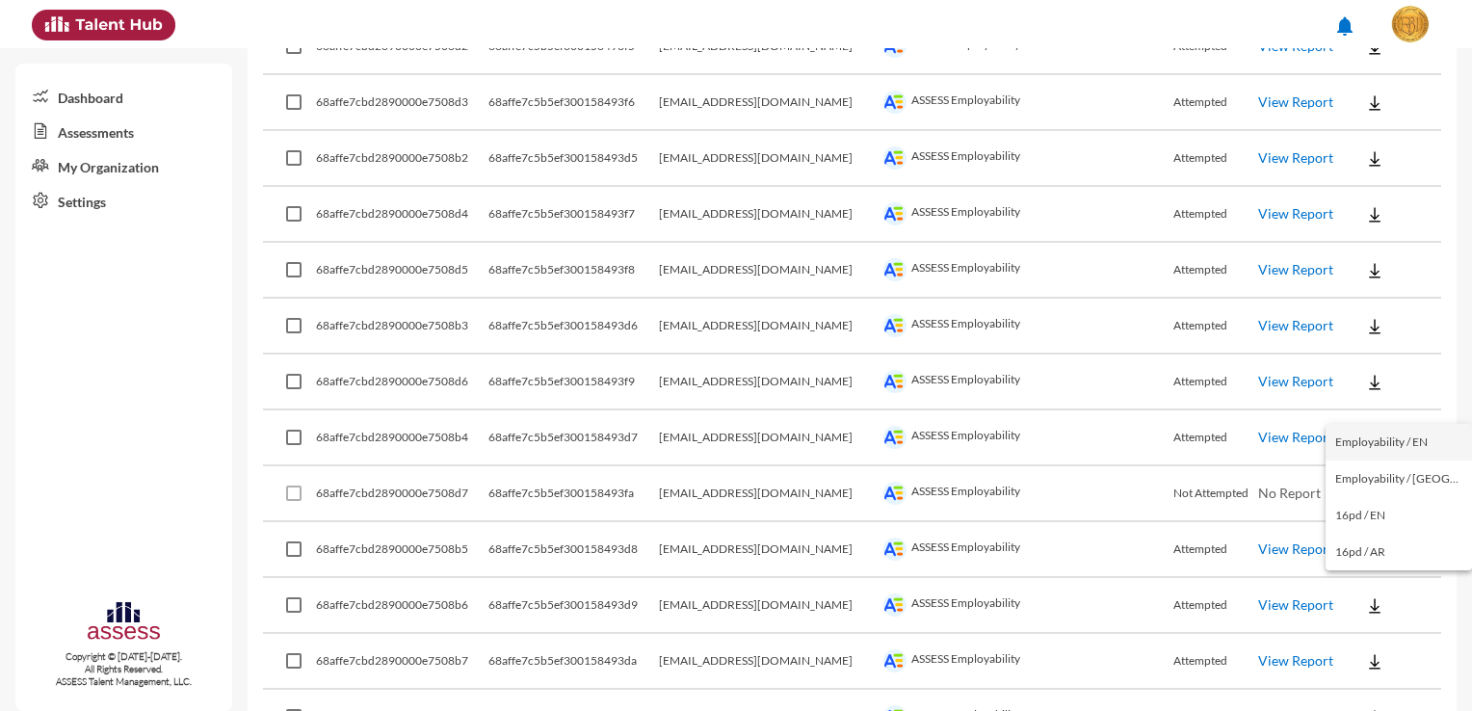
click at [1383, 443] on button "Employability / EN" at bounding box center [1398, 442] width 146 height 37
click at [1373, 532] on button at bounding box center [1375, 549] width 62 height 35
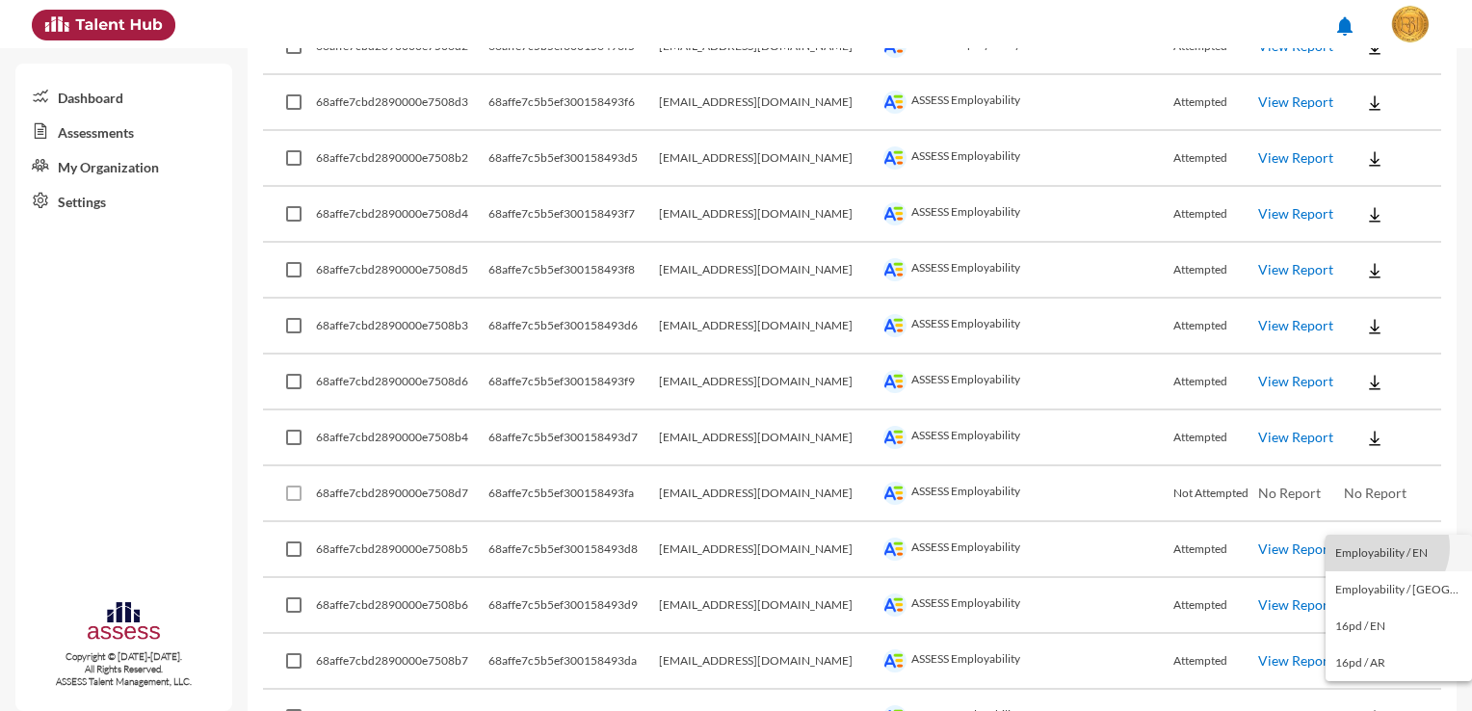
click at [1385, 547] on button "Employability / EN" at bounding box center [1398, 553] width 146 height 37
click at [1382, 588] on button at bounding box center [1375, 605] width 62 height 35
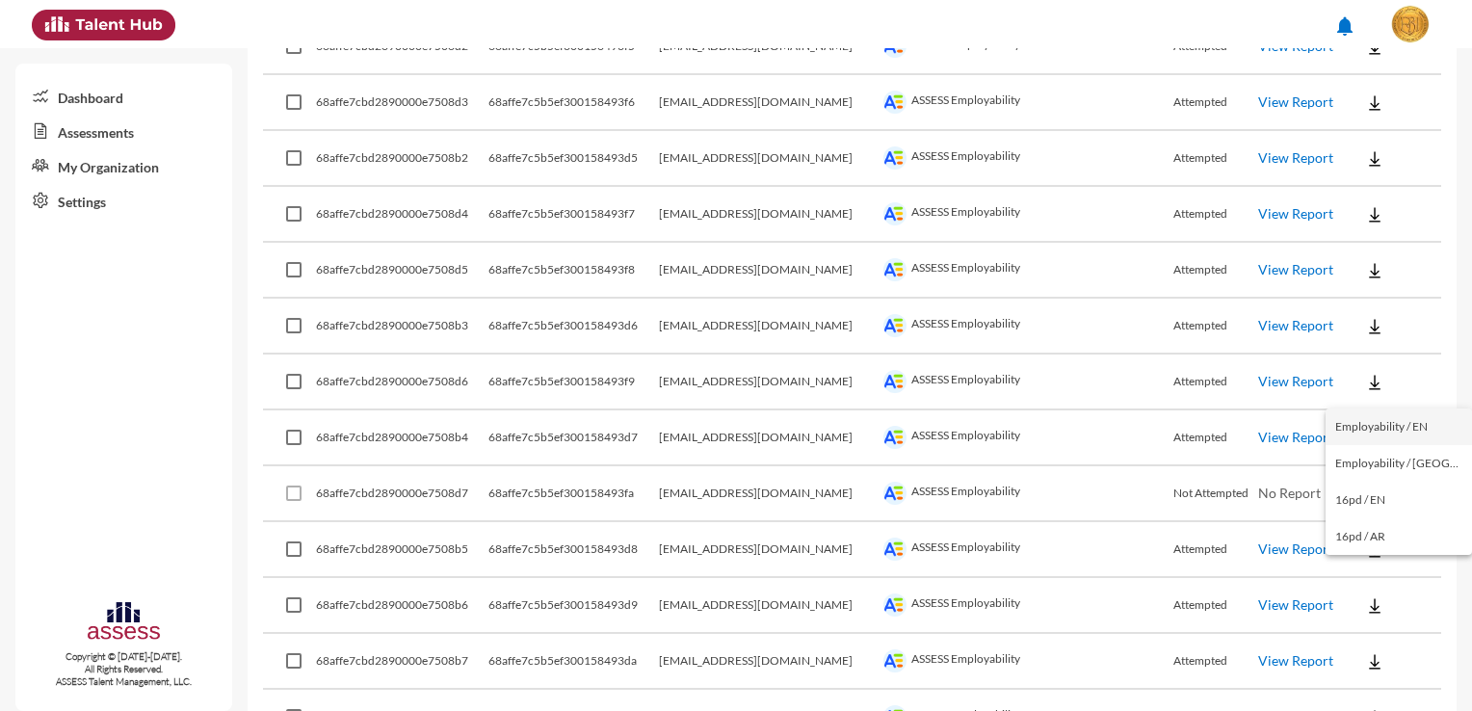
click at [1401, 422] on button "Employability / EN" at bounding box center [1398, 426] width 146 height 37
click at [1375, 643] on button at bounding box center [1375, 660] width 62 height 35
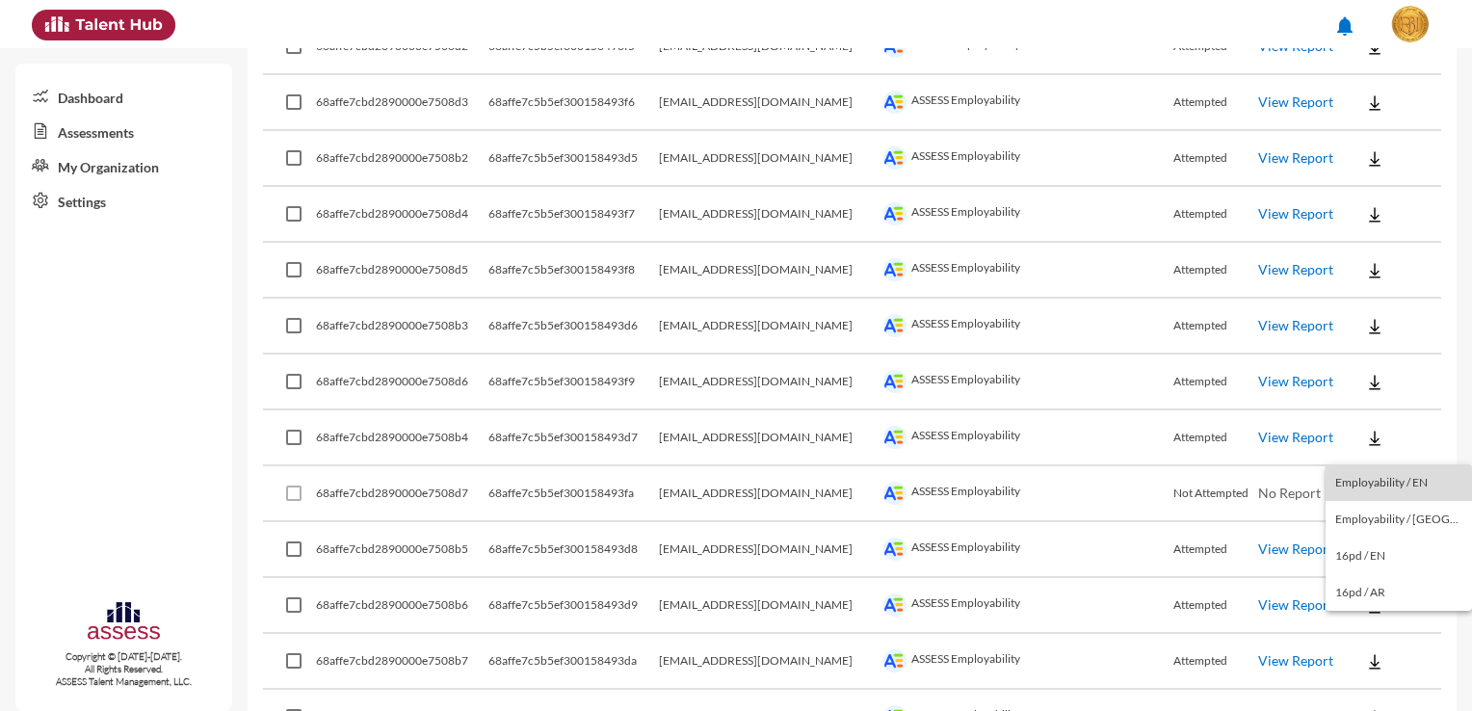
click at [1416, 486] on button "Employability / EN" at bounding box center [1398, 482] width 146 height 37
click at [1374, 699] on button at bounding box center [1375, 716] width 62 height 35
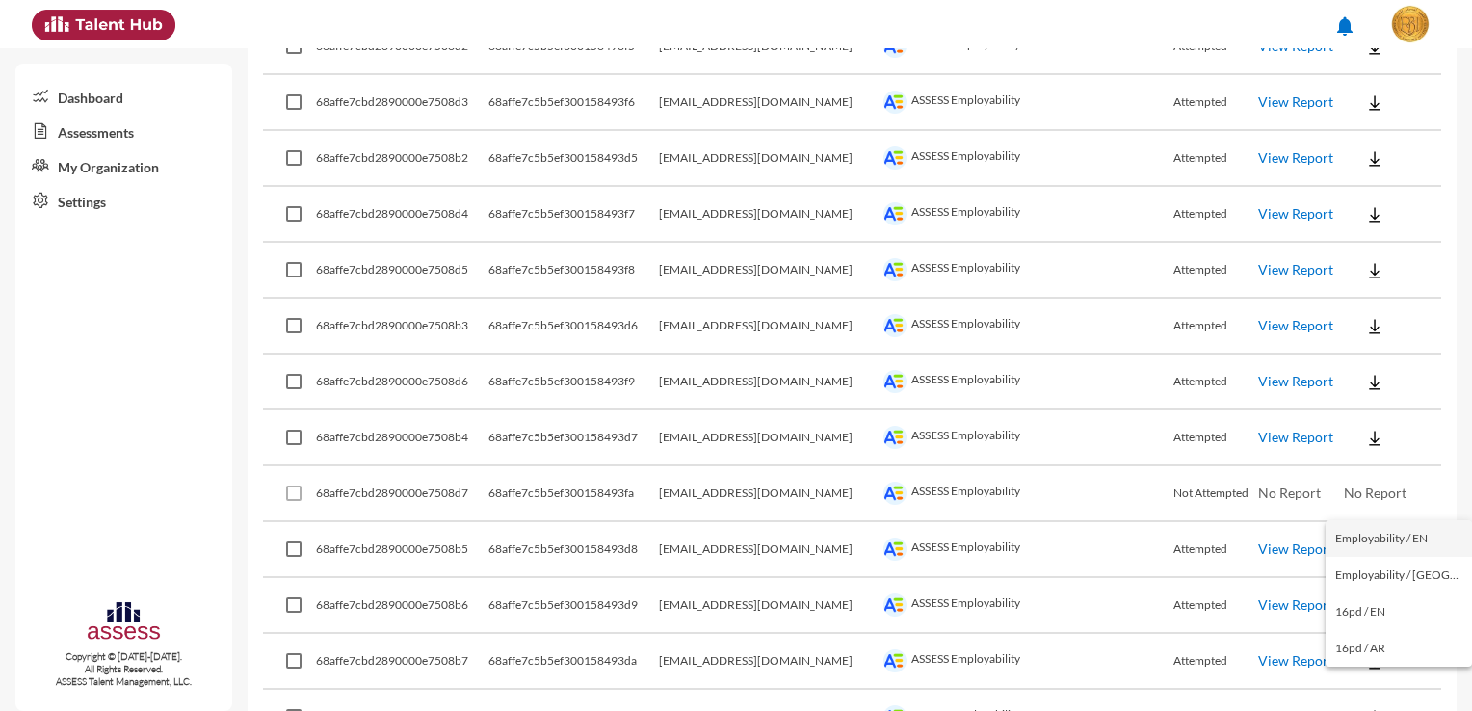
click at [1414, 535] on button "Employability / EN" at bounding box center [1398, 538] width 146 height 37
drag, startPoint x: 788, startPoint y: 688, endPoint x: 703, endPoint y: 688, distance: 84.8
click at [703, 690] on td "[EMAIL_ADDRESS][DOMAIN_NAME]" at bounding box center [769, 718] width 220 height 56
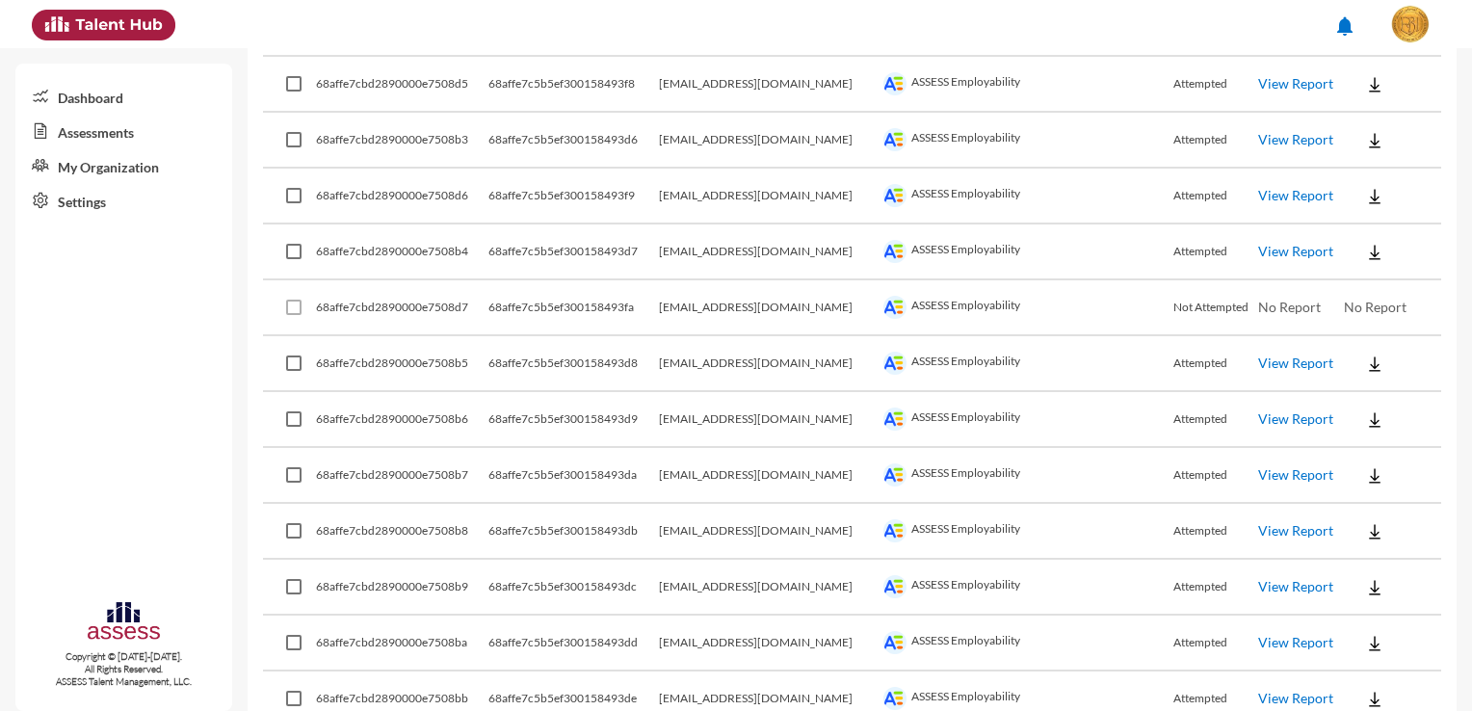
scroll to position [4881, 0]
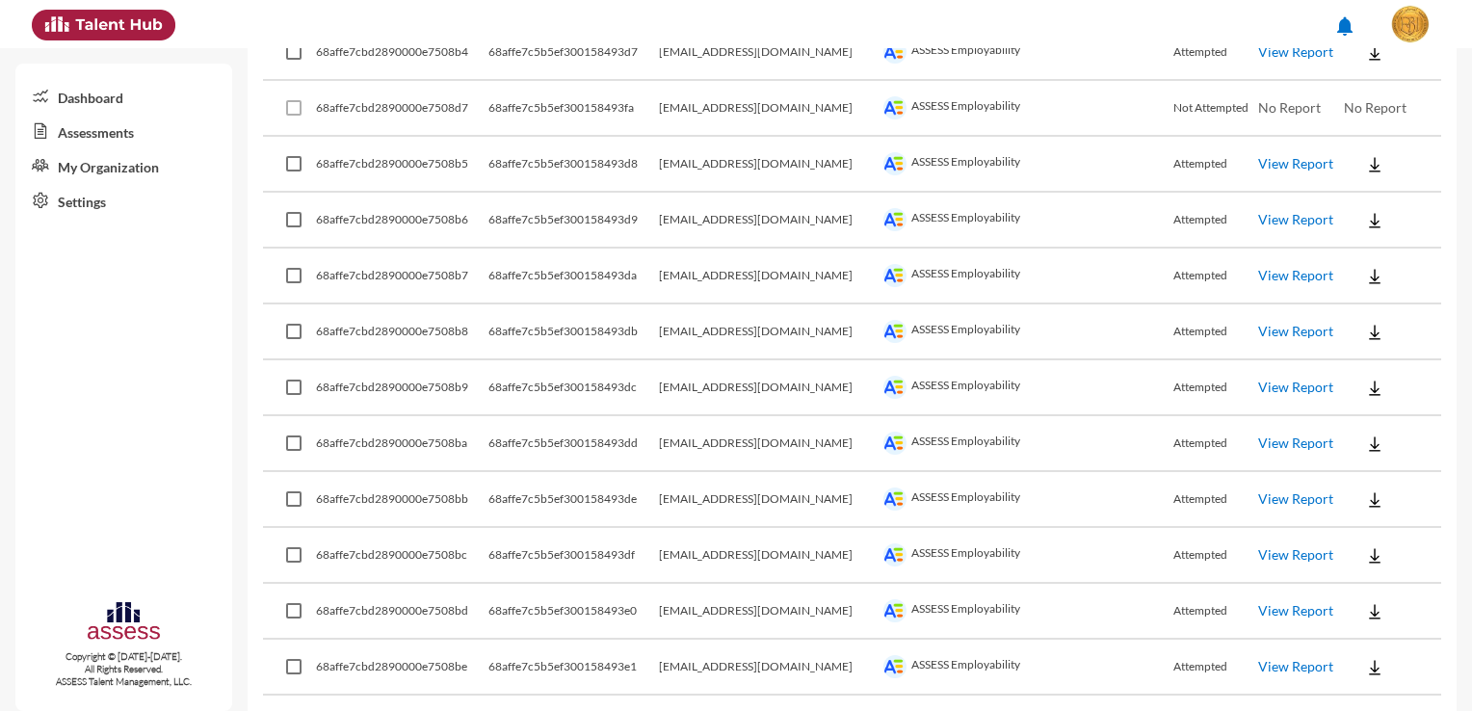
click at [1373, 370] on button at bounding box center [1375, 387] width 62 height 35
click at [1375, 379] on button "Employability / EN" at bounding box center [1398, 389] width 146 height 37
click at [1371, 426] on button at bounding box center [1375, 443] width 62 height 35
click at [1377, 437] on button "Employability / EN" at bounding box center [1398, 445] width 146 height 37
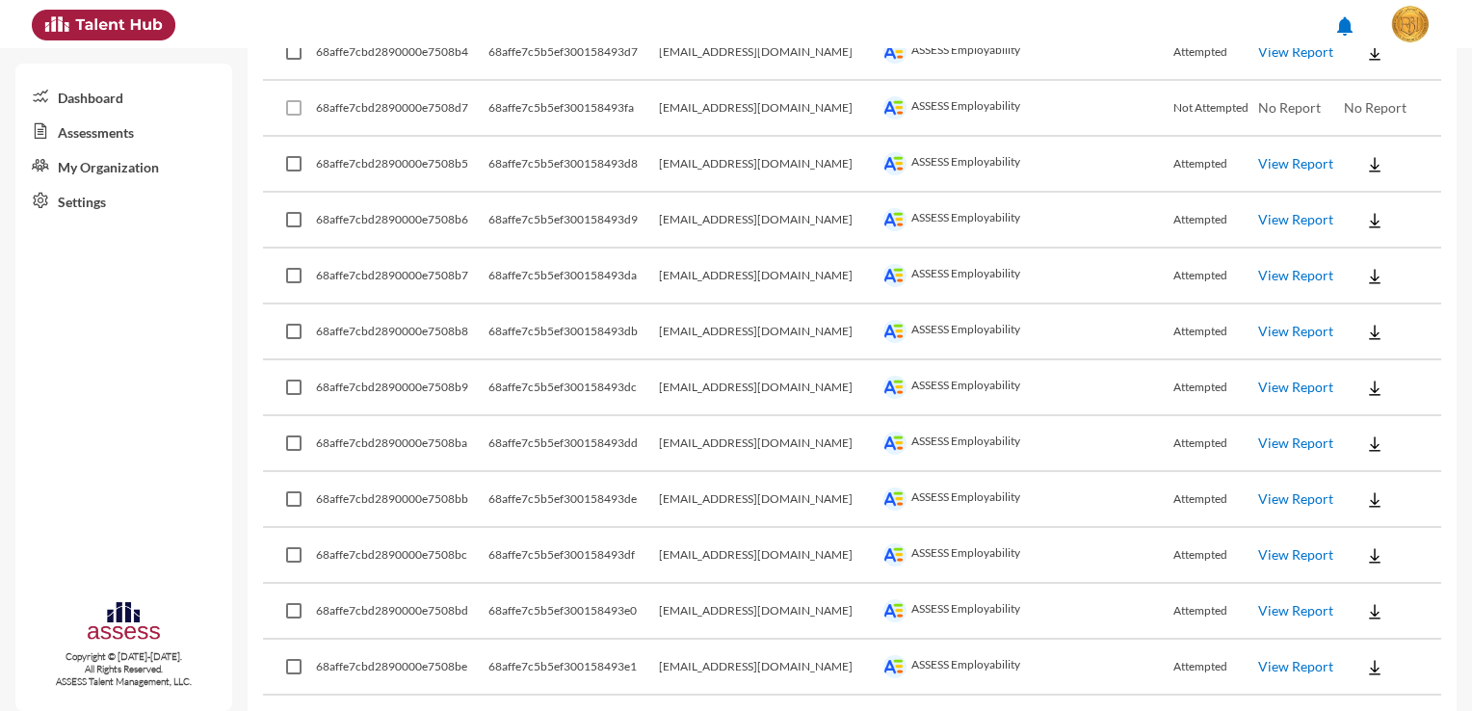
click at [1371, 482] on button at bounding box center [1375, 499] width 62 height 35
click at [1377, 501] on button "Employability / EN" at bounding box center [1398, 500] width 146 height 37
click at [1373, 537] on button at bounding box center [1375, 554] width 62 height 35
click at [1379, 549] on button "Employability / EN" at bounding box center [1398, 555] width 146 height 37
click at [1377, 593] on button at bounding box center [1375, 610] width 62 height 35
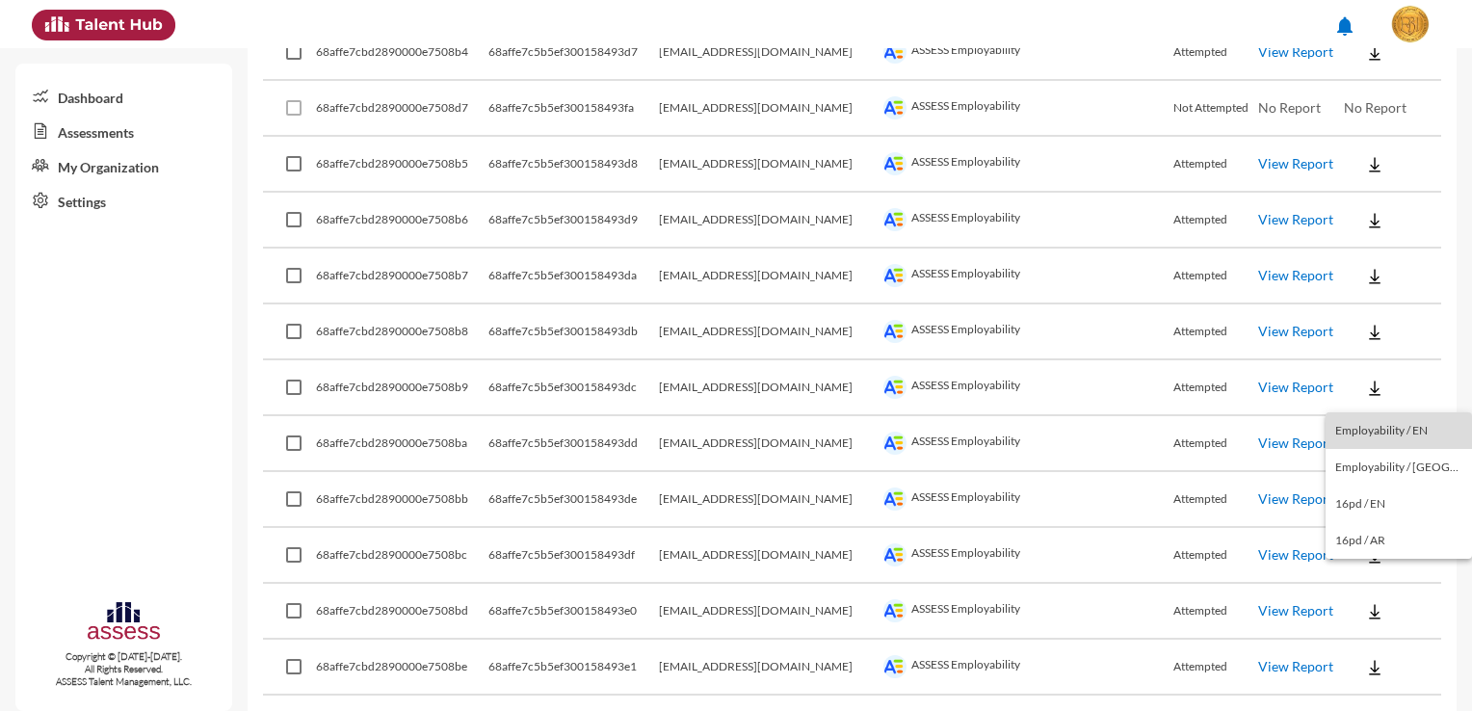
click at [1409, 438] on button "Employability / EN" at bounding box center [1398, 430] width 146 height 37
click at [1372, 649] on button at bounding box center [1375, 666] width 62 height 35
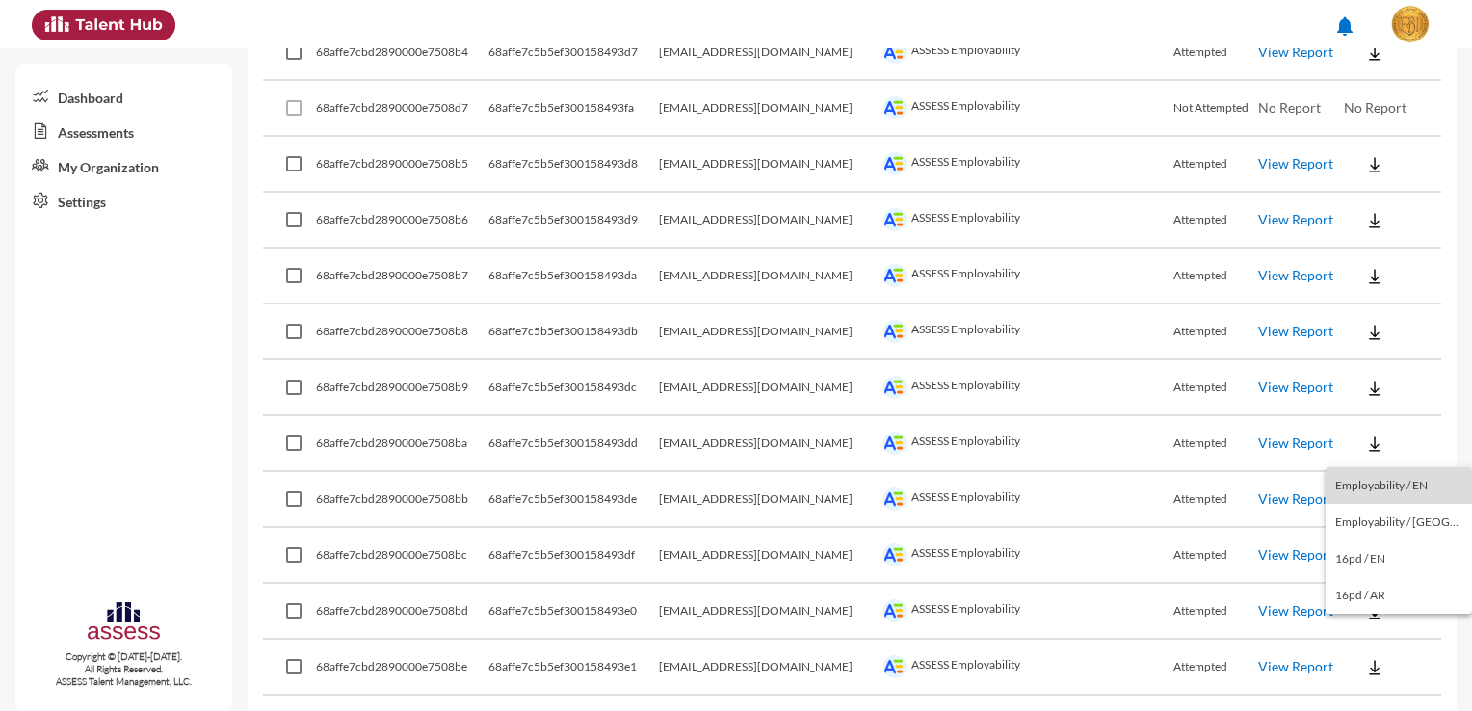
click at [1411, 493] on button "Employability / EN" at bounding box center [1398, 485] width 146 height 37
click at [1369, 705] on button at bounding box center [1375, 722] width 62 height 35
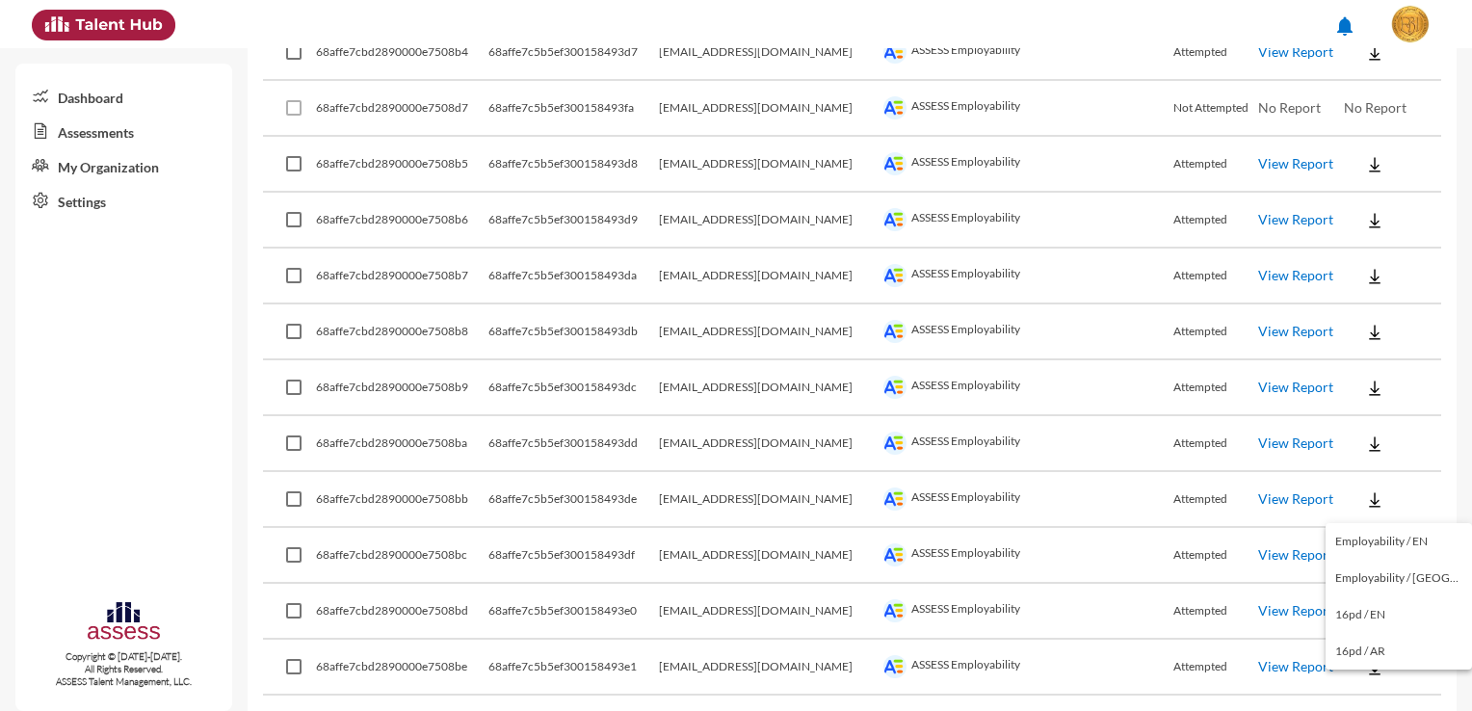
click at [1421, 546] on button "Employability / EN" at bounding box center [1398, 541] width 146 height 37
drag, startPoint x: 800, startPoint y: 690, endPoint x: 723, endPoint y: 690, distance: 77.1
click at [723, 695] on td "[EMAIL_ADDRESS][DOMAIN_NAME]" at bounding box center [769, 723] width 220 height 56
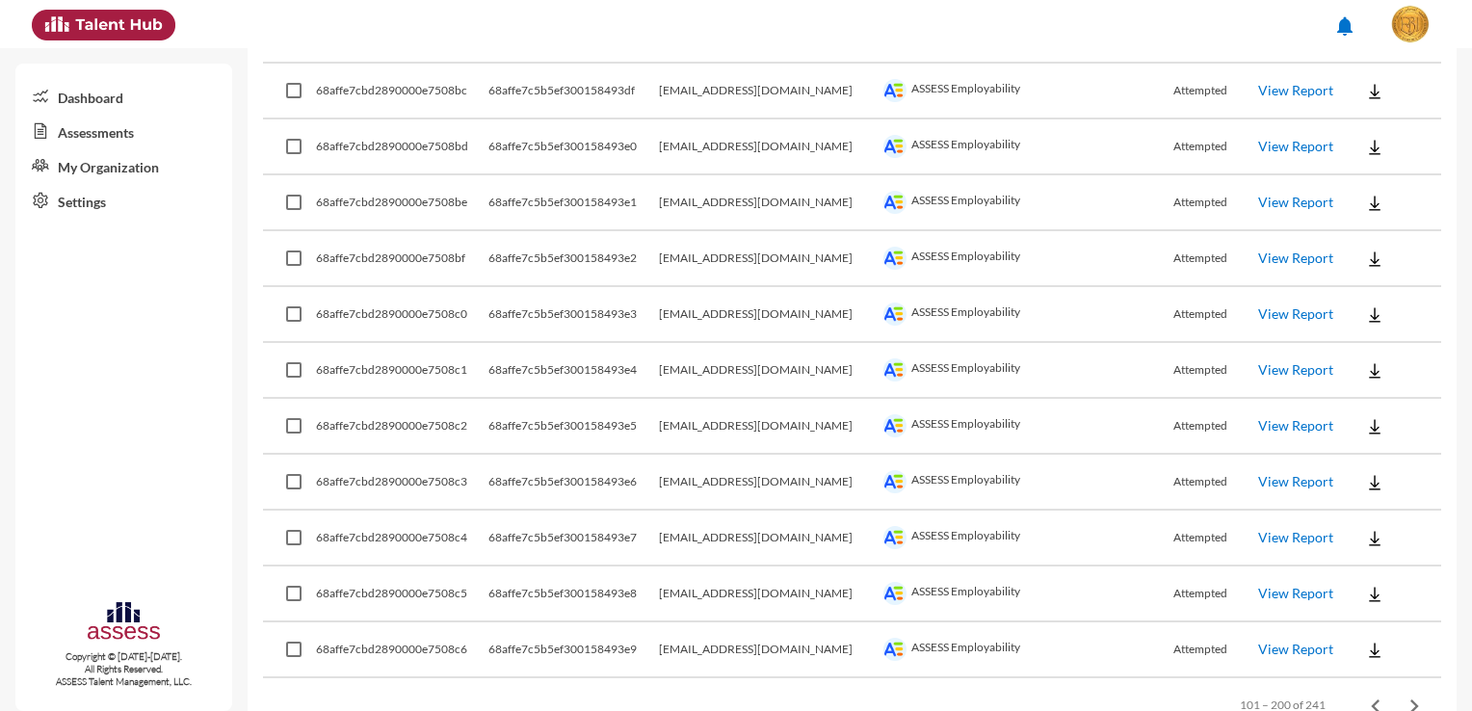
scroll to position [5358, 0]
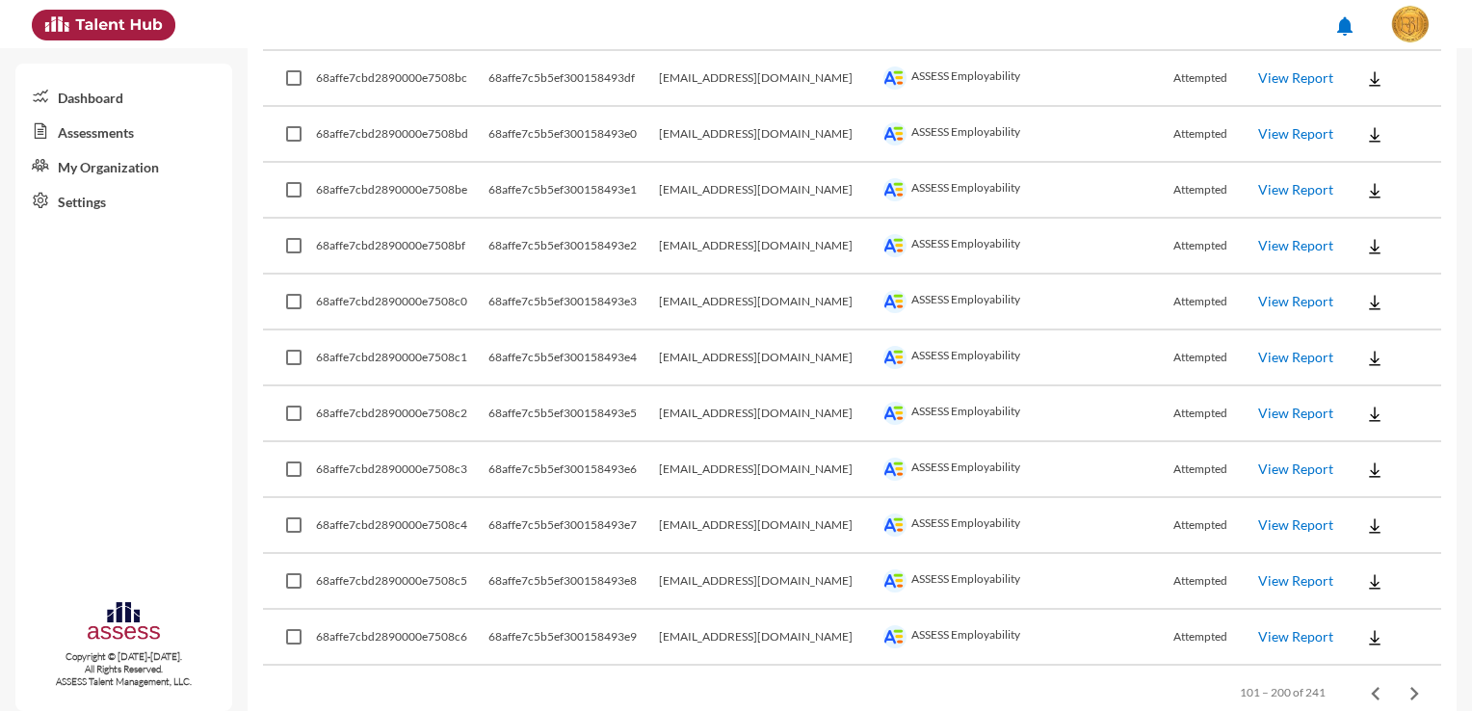
click at [1370, 284] on button at bounding box center [1375, 301] width 62 height 35
click at [1368, 299] on button "Employability / EN" at bounding box center [1398, 301] width 146 height 37
click at [1367, 340] on button at bounding box center [1375, 357] width 62 height 35
click at [1367, 353] on button "Employability / EN" at bounding box center [1398, 357] width 146 height 37
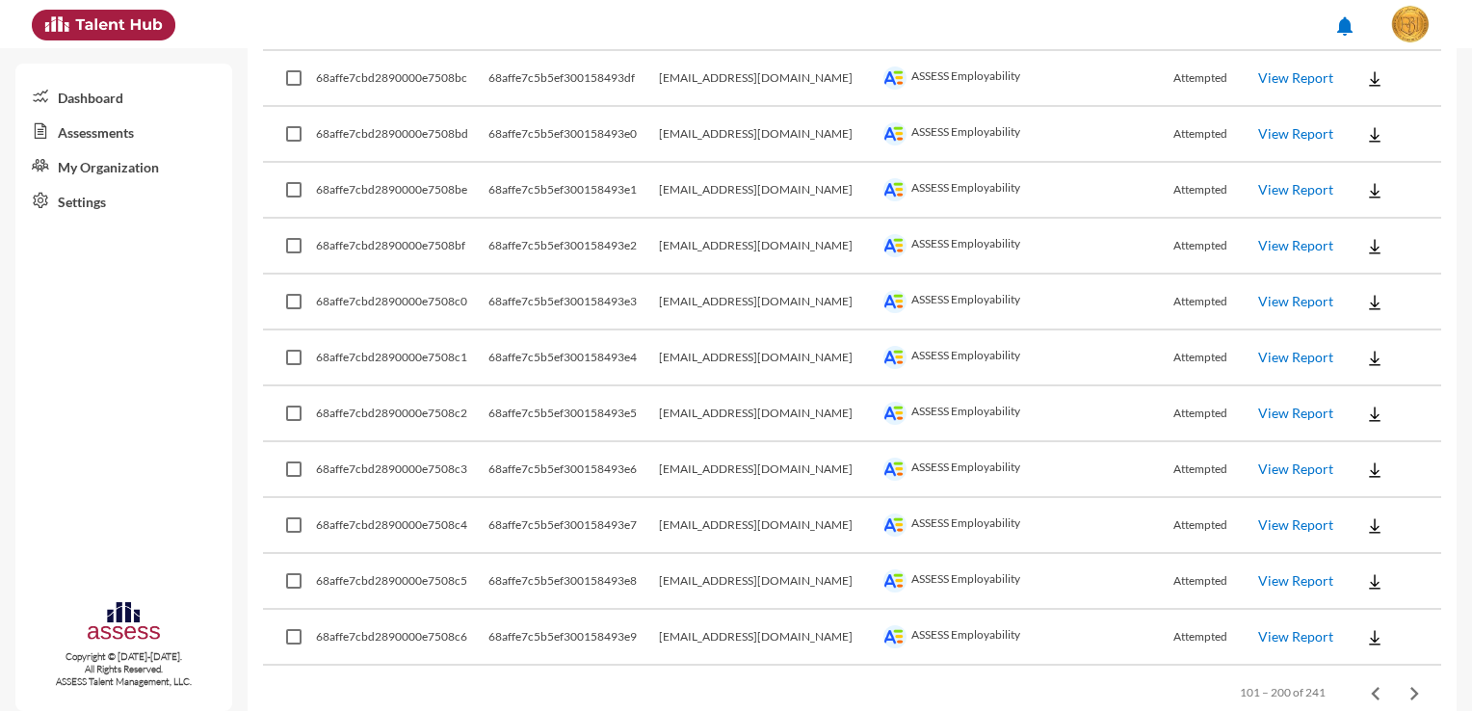
click at [1371, 396] on button at bounding box center [1375, 413] width 62 height 35
click at [1371, 413] on button "Employability / EN" at bounding box center [1398, 412] width 146 height 37
click at [1373, 449] on td at bounding box center [1392, 470] width 97 height 56
click at [1375, 452] on button at bounding box center [1375, 469] width 62 height 35
click at [1375, 465] on button "Employability / EN" at bounding box center [1398, 468] width 146 height 37
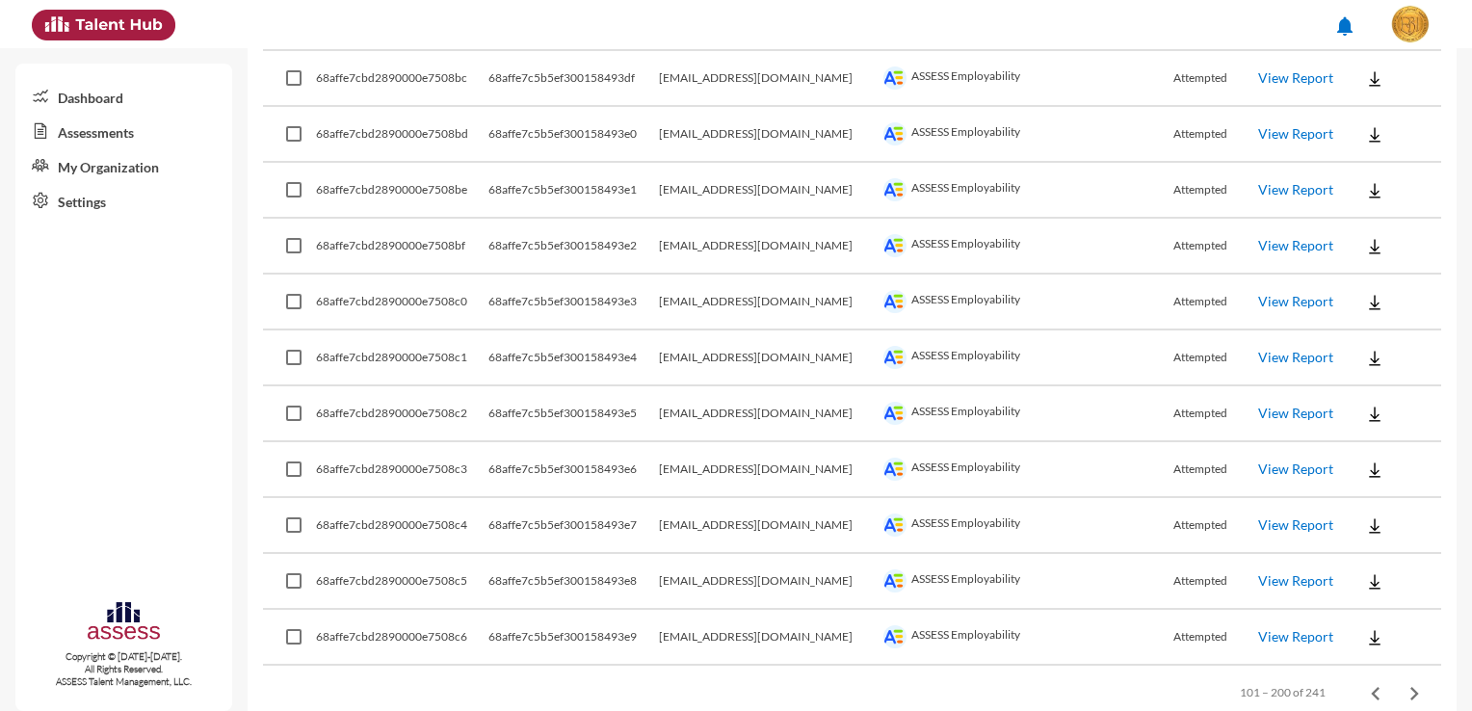
click at [1376, 508] on button at bounding box center [1375, 525] width 62 height 35
click at [1376, 518] on button "Employability / EN" at bounding box center [1398, 523] width 146 height 37
click at [1369, 563] on button at bounding box center [1375, 580] width 62 height 35
drag, startPoint x: 1386, startPoint y: 578, endPoint x: 1387, endPoint y: 588, distance: 9.7
click at [1386, 578] on button "Employability / EN" at bounding box center [1398, 579] width 146 height 37
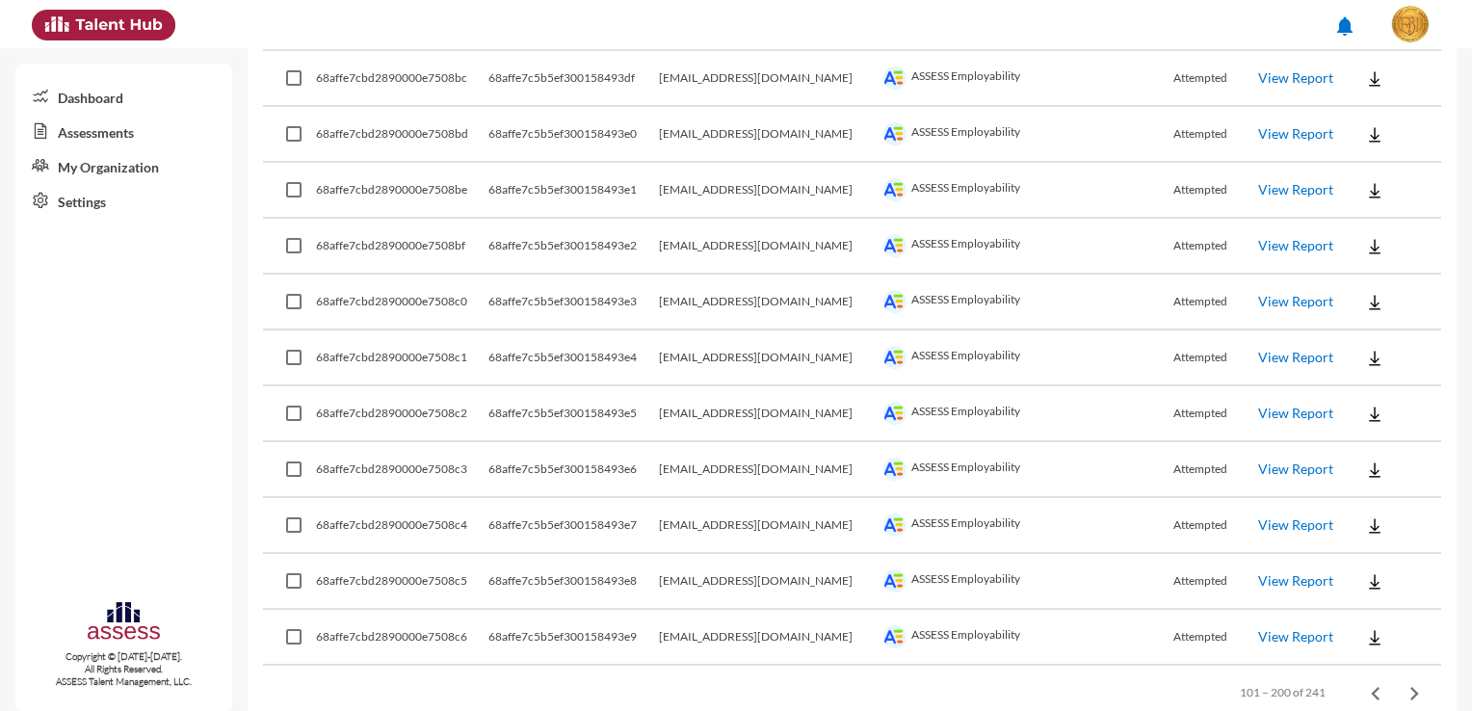
click at [1381, 619] on button at bounding box center [1375, 636] width 62 height 35
click at [1411, 455] on button "Employability / EN" at bounding box center [1398, 453] width 146 height 37
click at [1362, 680] on icon "Previous page" at bounding box center [1375, 693] width 27 height 27
click at [1199, 666] on div "Items per page: 100 1 – 100 of 241" at bounding box center [852, 693] width 1178 height 54
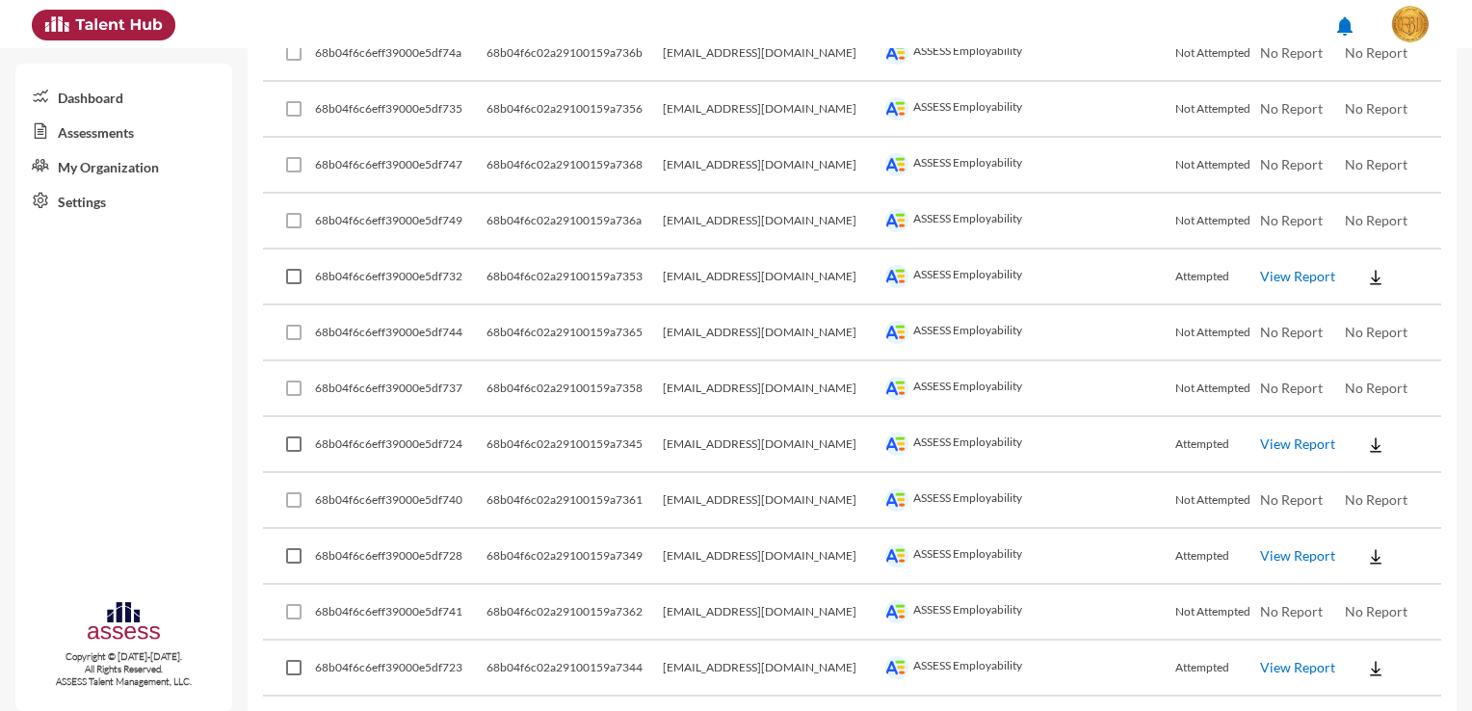
scroll to position [1156, 0]
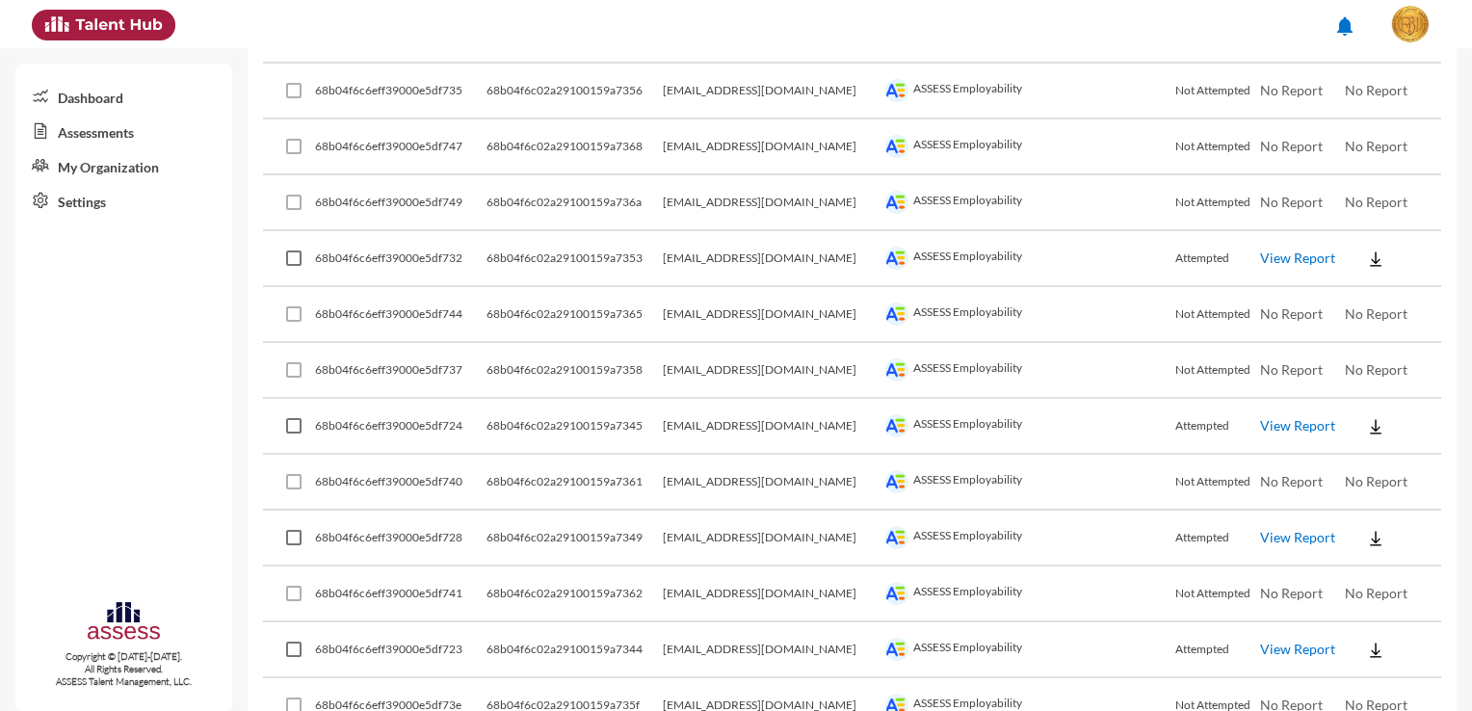
click at [1366, 249] on img at bounding box center [1375, 258] width 19 height 19
click at [1345, 282] on button "Employability / EN" at bounding box center [1398, 288] width 145 height 37
click at [1366, 417] on img at bounding box center [1375, 426] width 19 height 19
click at [1356, 452] on button "Employability / EN" at bounding box center [1398, 453] width 145 height 37
click at [1366, 538] on img at bounding box center [1375, 538] width 19 height 19
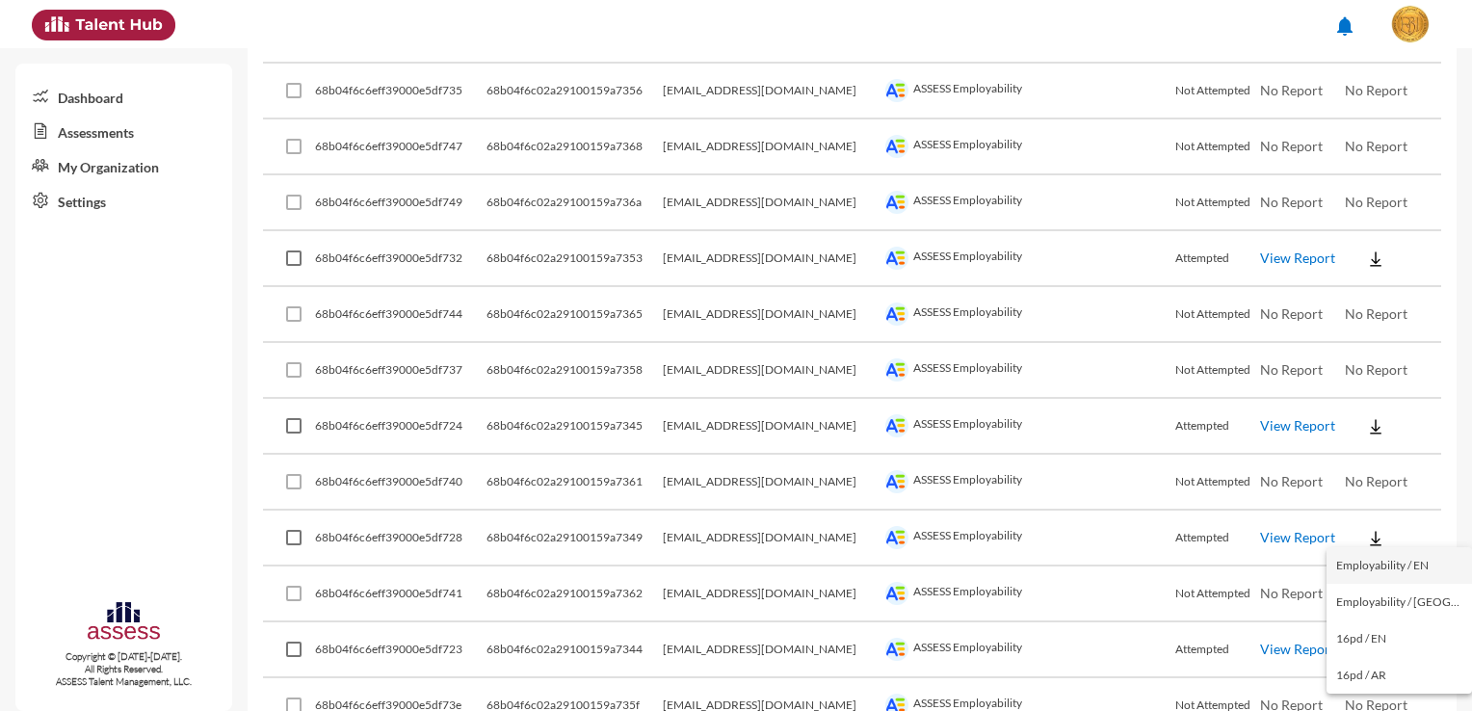
click at [1360, 563] on button "Employability / EN" at bounding box center [1398, 565] width 145 height 37
click at [1366, 641] on img at bounding box center [1375, 650] width 19 height 19
click at [1406, 500] on button "Employability / EN" at bounding box center [1398, 495] width 145 height 37
drag, startPoint x: 813, startPoint y: 638, endPoint x: 707, endPoint y: 634, distance: 106.0
click at [707, 634] on td "[EMAIL_ADDRESS][DOMAIN_NAME]" at bounding box center [772, 650] width 218 height 56
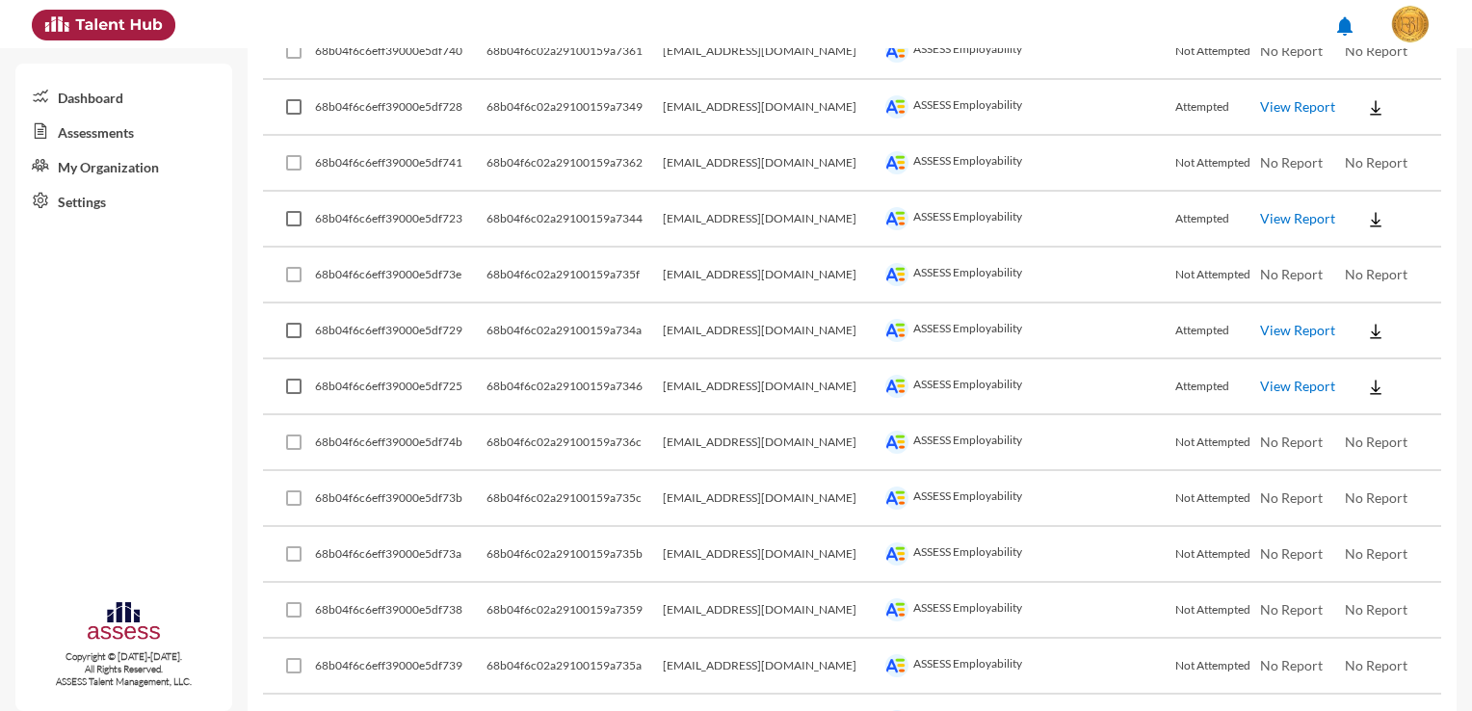
scroll to position [1637, 0]
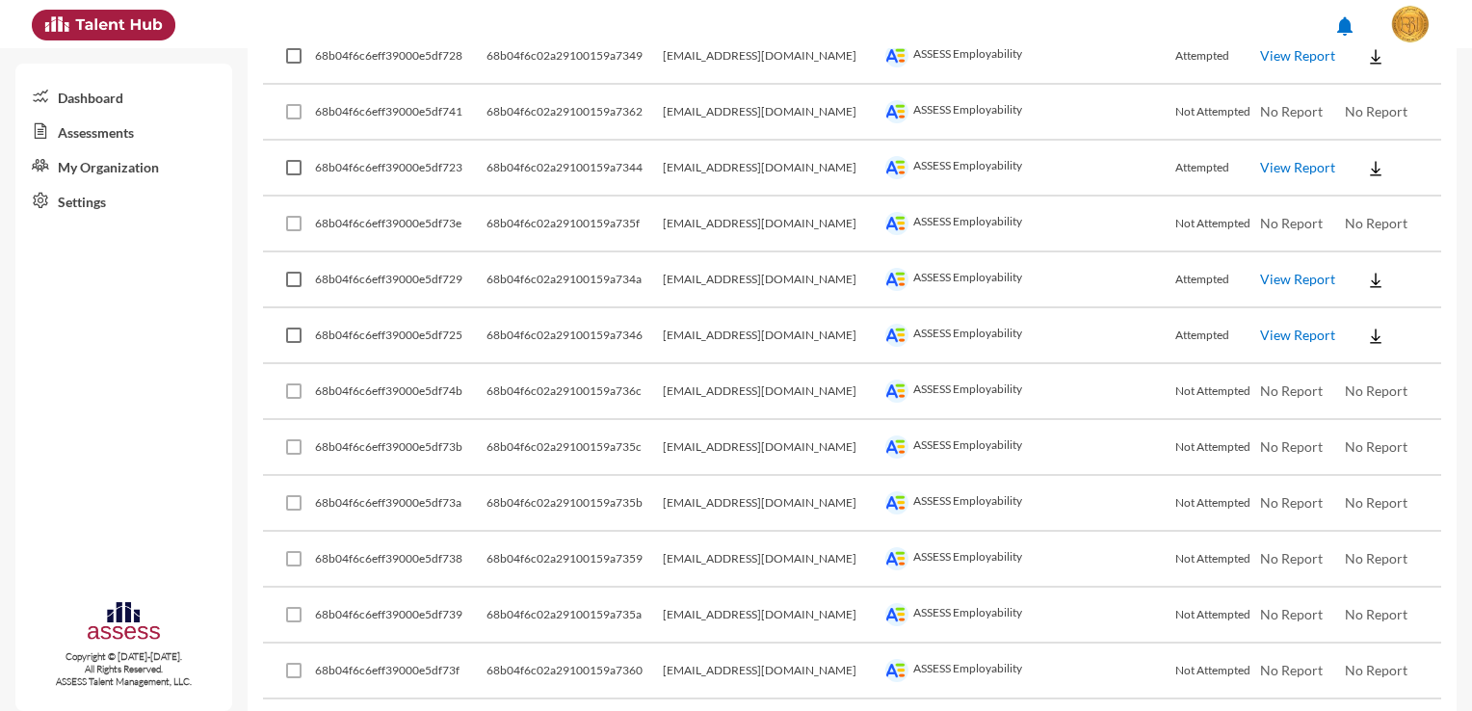
click at [1366, 276] on img at bounding box center [1375, 280] width 19 height 19
click at [1360, 310] on button "Employability / EN" at bounding box center [1398, 305] width 145 height 37
click at [1362, 341] on button at bounding box center [1376, 335] width 62 height 35
click at [1363, 360] on button "Employability / EN" at bounding box center [1398, 361] width 145 height 37
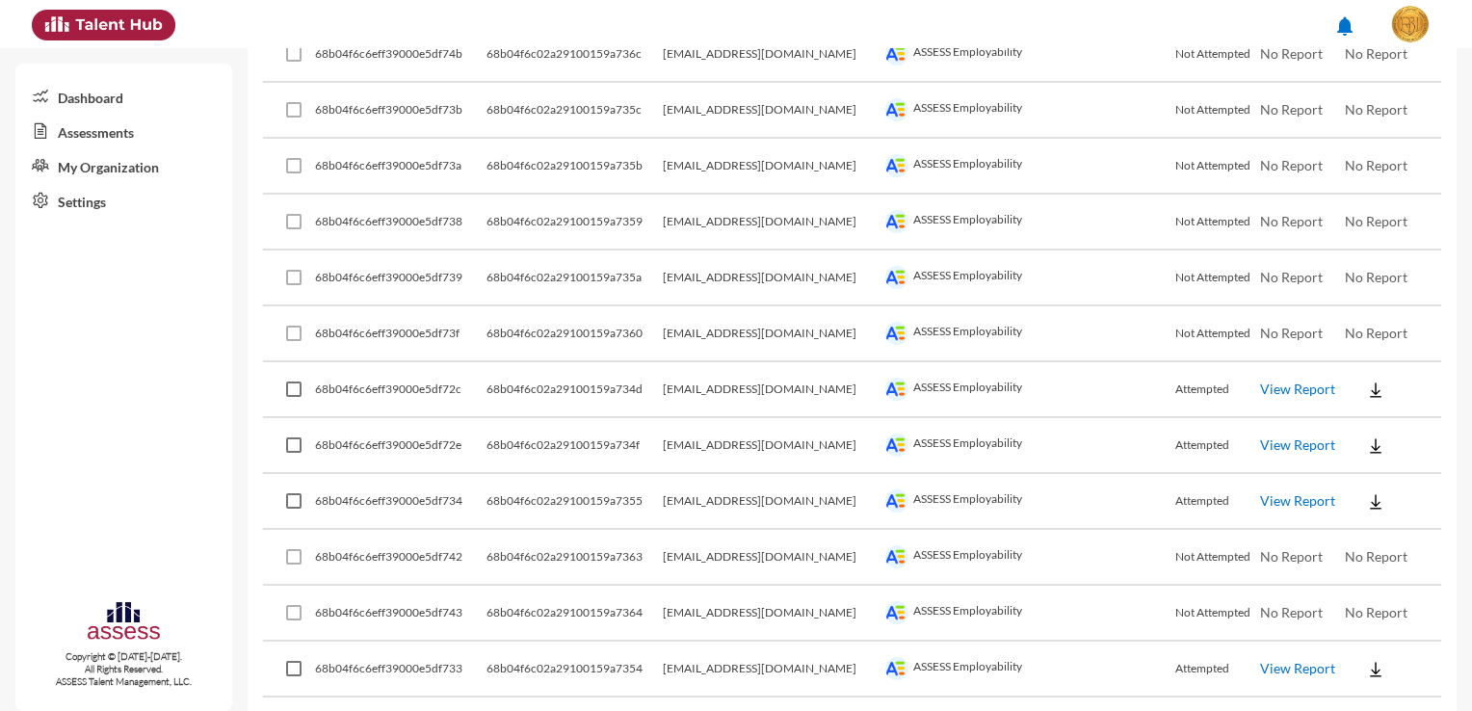
scroll to position [2023, 0]
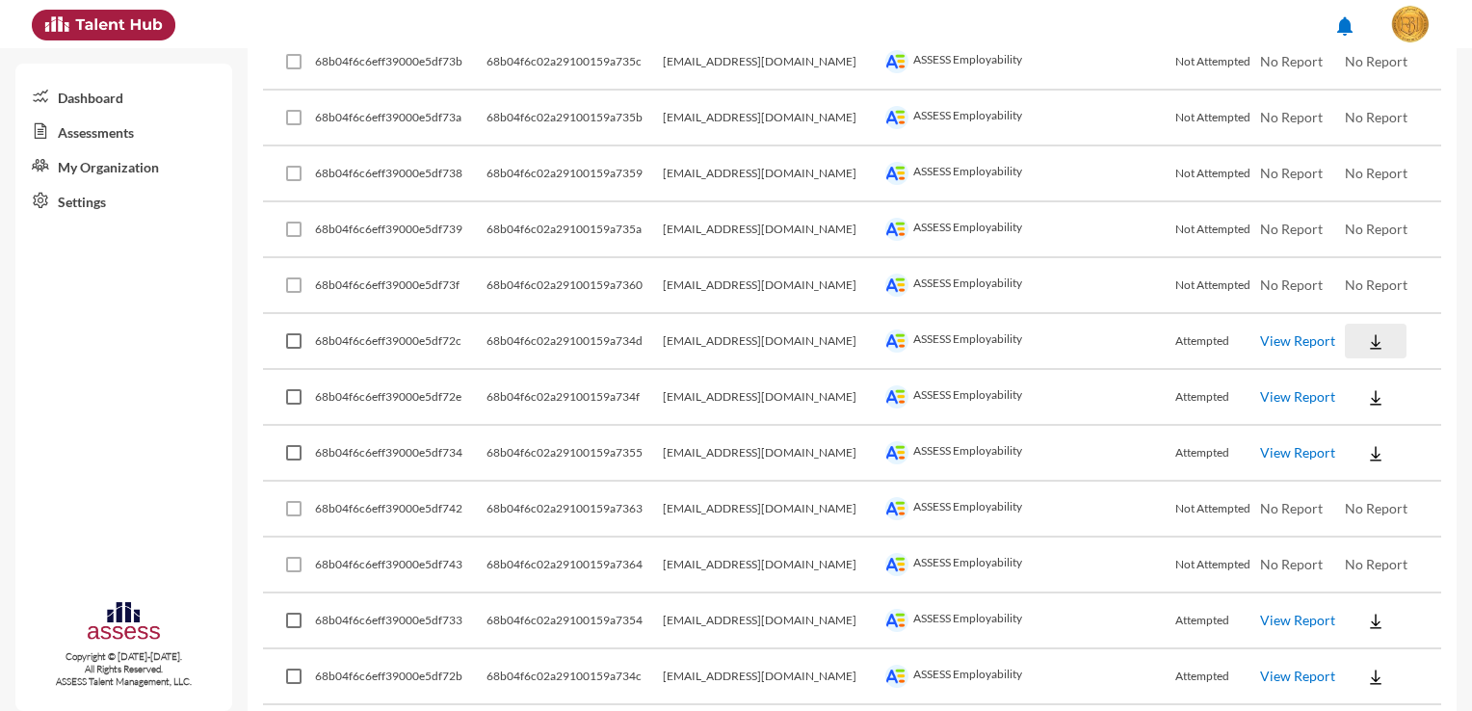
click at [1358, 339] on button at bounding box center [1376, 341] width 62 height 35
click at [1365, 360] on button "Employability / EN" at bounding box center [1398, 364] width 145 height 37
click at [1366, 388] on img at bounding box center [1375, 397] width 19 height 19
click at [1364, 414] on button "Employability / EN" at bounding box center [1398, 419] width 145 height 37
click at [1366, 444] on img at bounding box center [1375, 453] width 19 height 19
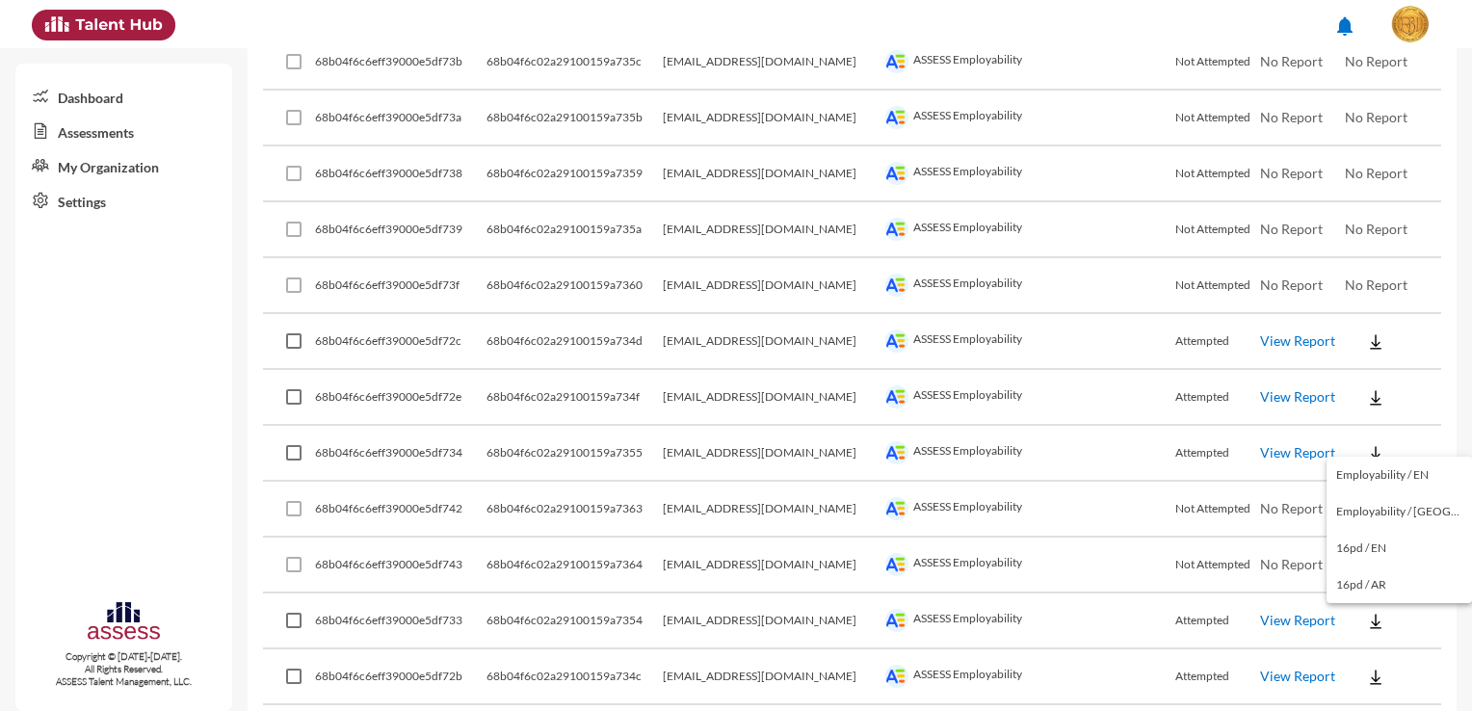
click at [1376, 469] on button "Employability / EN" at bounding box center [1398, 475] width 145 height 37
click at [1368, 614] on button at bounding box center [1376, 620] width 62 height 35
click at [1428, 458] on button "Employability / EN" at bounding box center [1398, 460] width 145 height 37
click at [1366, 667] on img at bounding box center [1375, 676] width 19 height 19
click at [1426, 510] on button "Employability / EN" at bounding box center [1398, 515] width 145 height 37
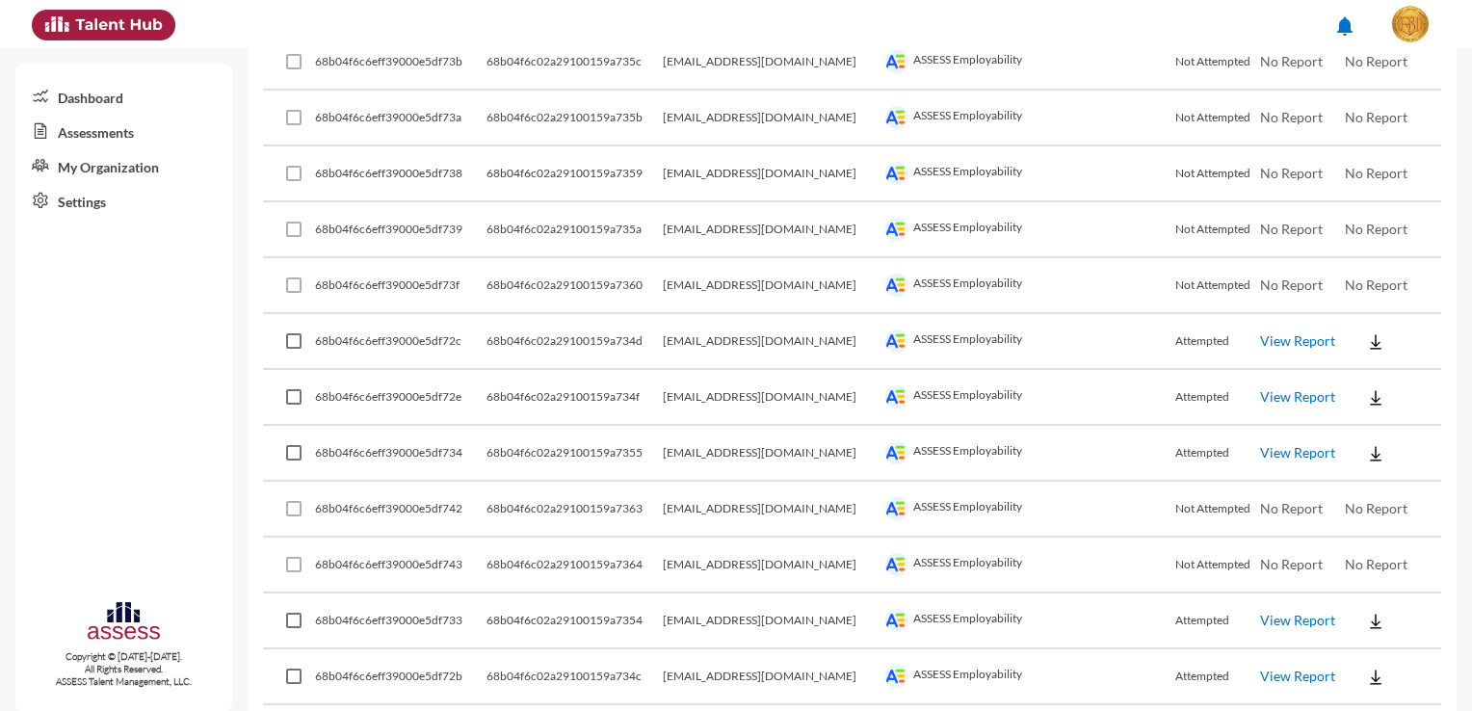
drag, startPoint x: 786, startPoint y: 661, endPoint x: 709, endPoint y: 661, distance: 77.1
click at [709, 661] on td "[EMAIL_ADDRESS][DOMAIN_NAME]" at bounding box center [772, 677] width 218 height 56
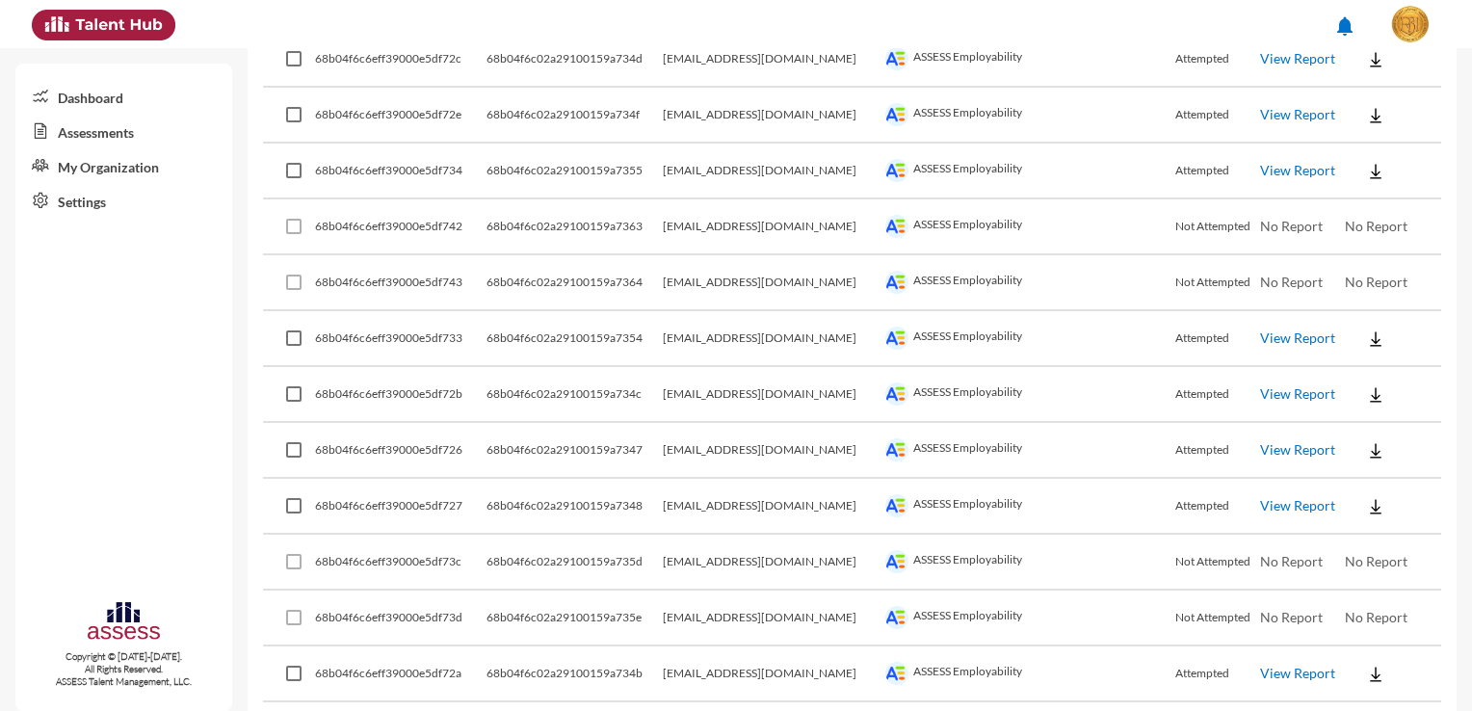
scroll to position [2312, 0]
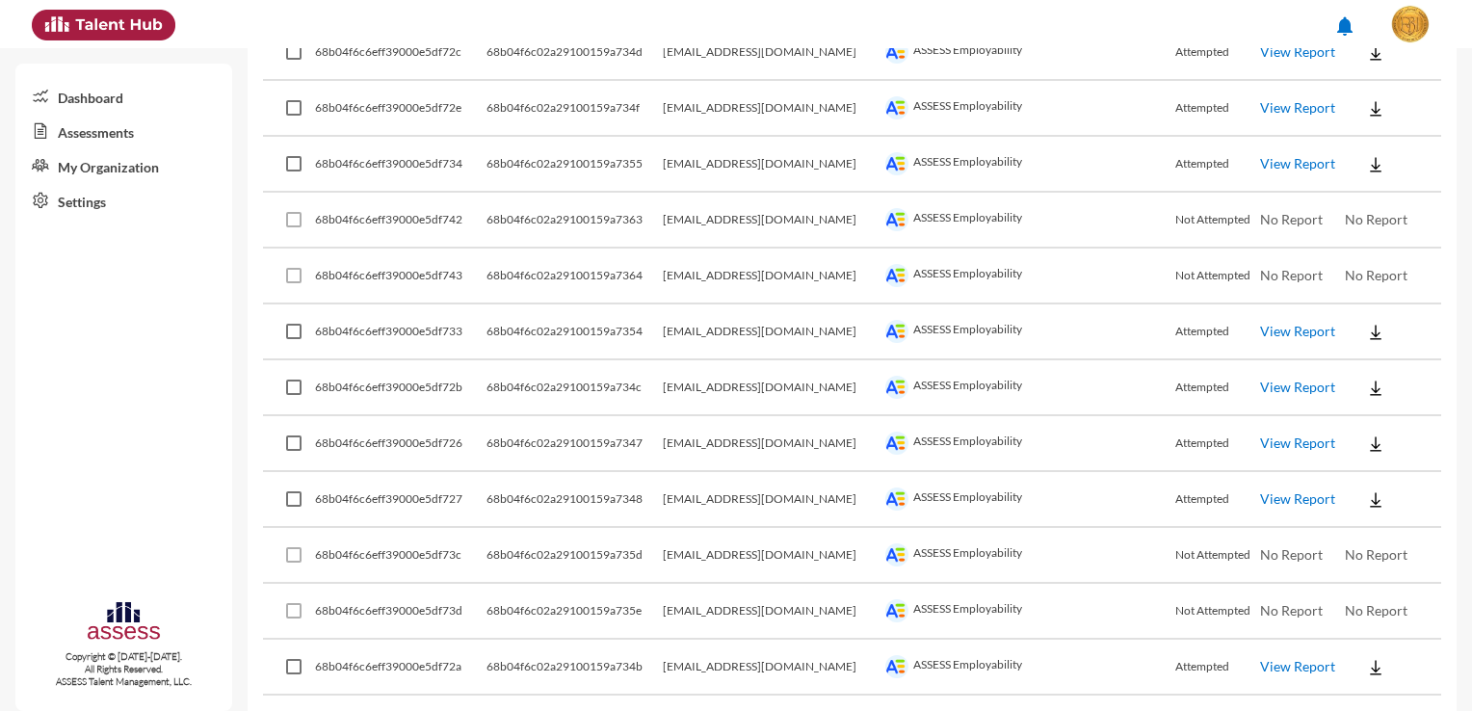
click at [1373, 437] on button at bounding box center [1376, 443] width 62 height 35
click at [1390, 466] on button "Employability / EN" at bounding box center [1398, 463] width 145 height 37
click at [1368, 482] on button at bounding box center [1376, 499] width 62 height 35
click at [1387, 516] on button "Employability / EN" at bounding box center [1398, 519] width 145 height 37
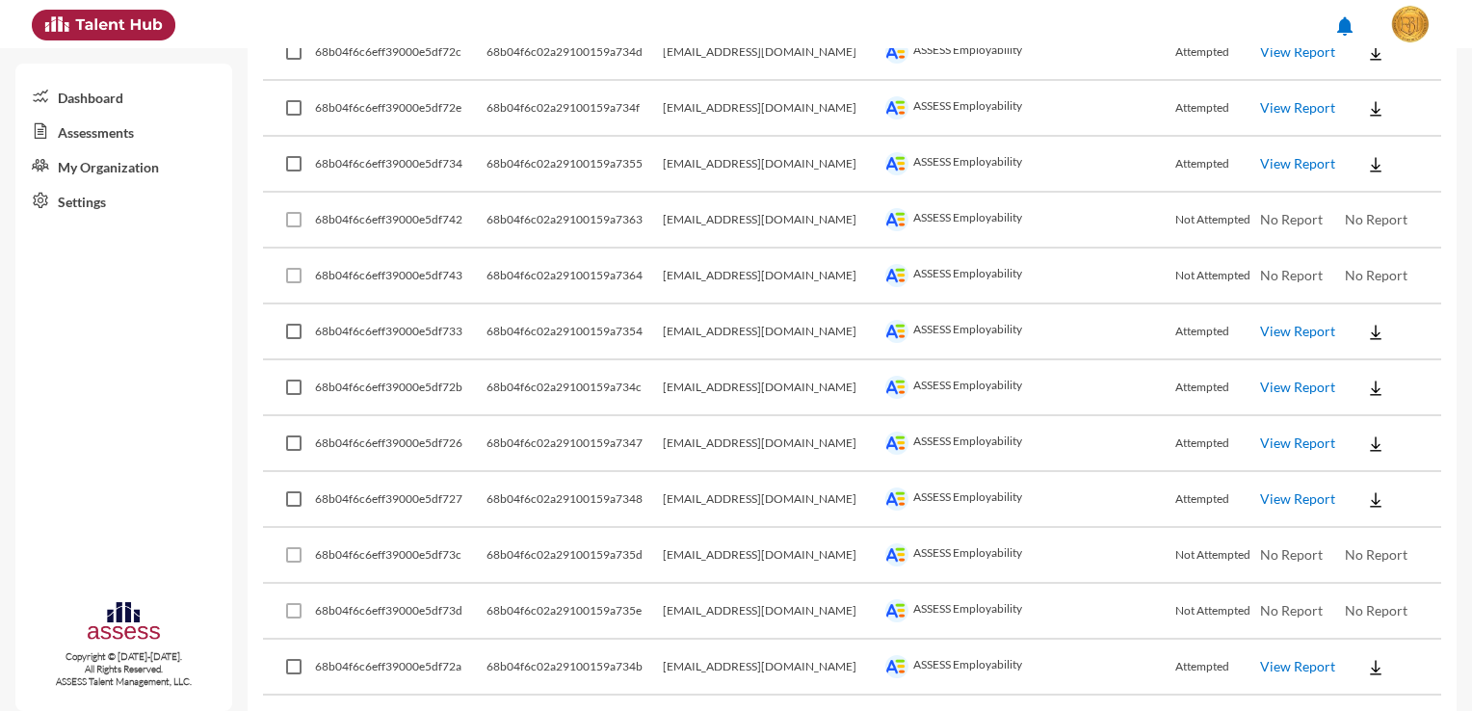
click at [1366, 658] on img at bounding box center [1375, 667] width 19 height 19
click at [1391, 495] on button "Employability / EN" at bounding box center [1398, 503] width 145 height 37
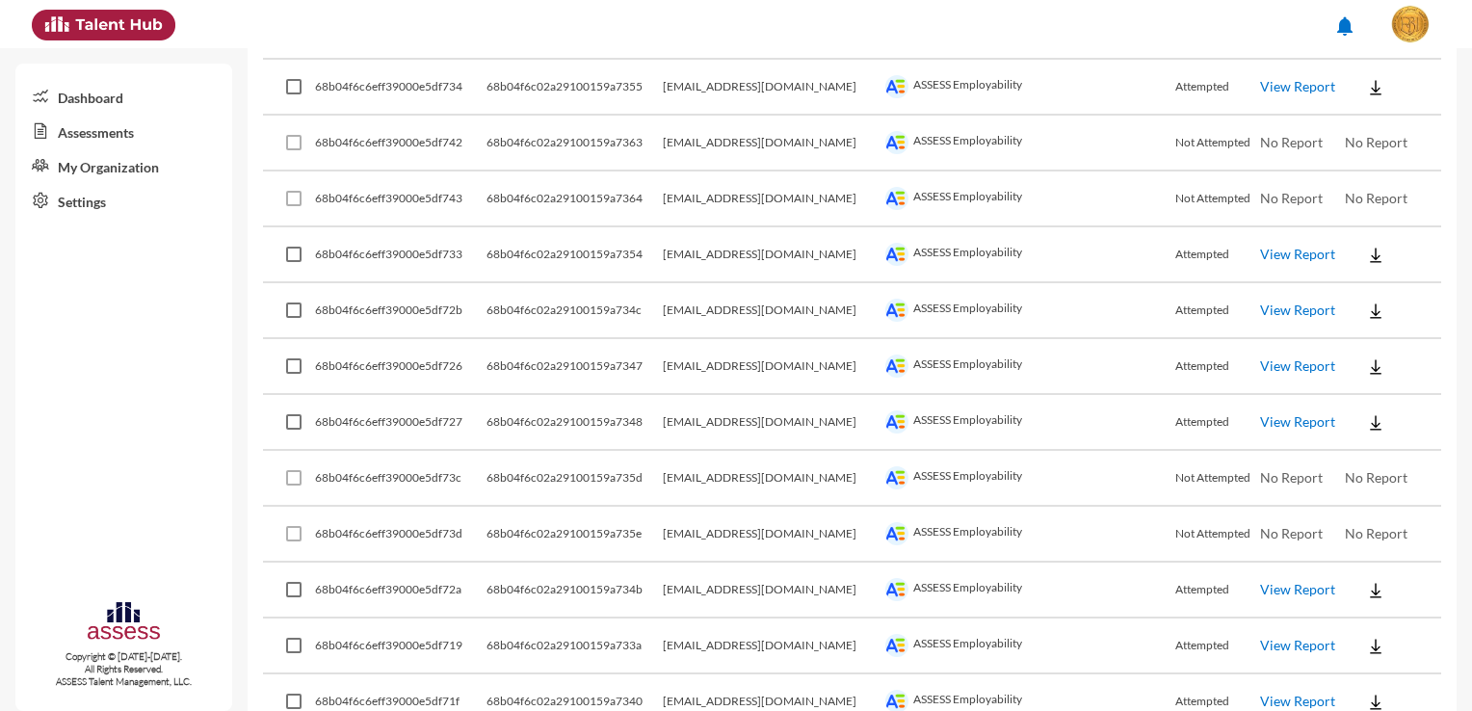
scroll to position [2504, 0]
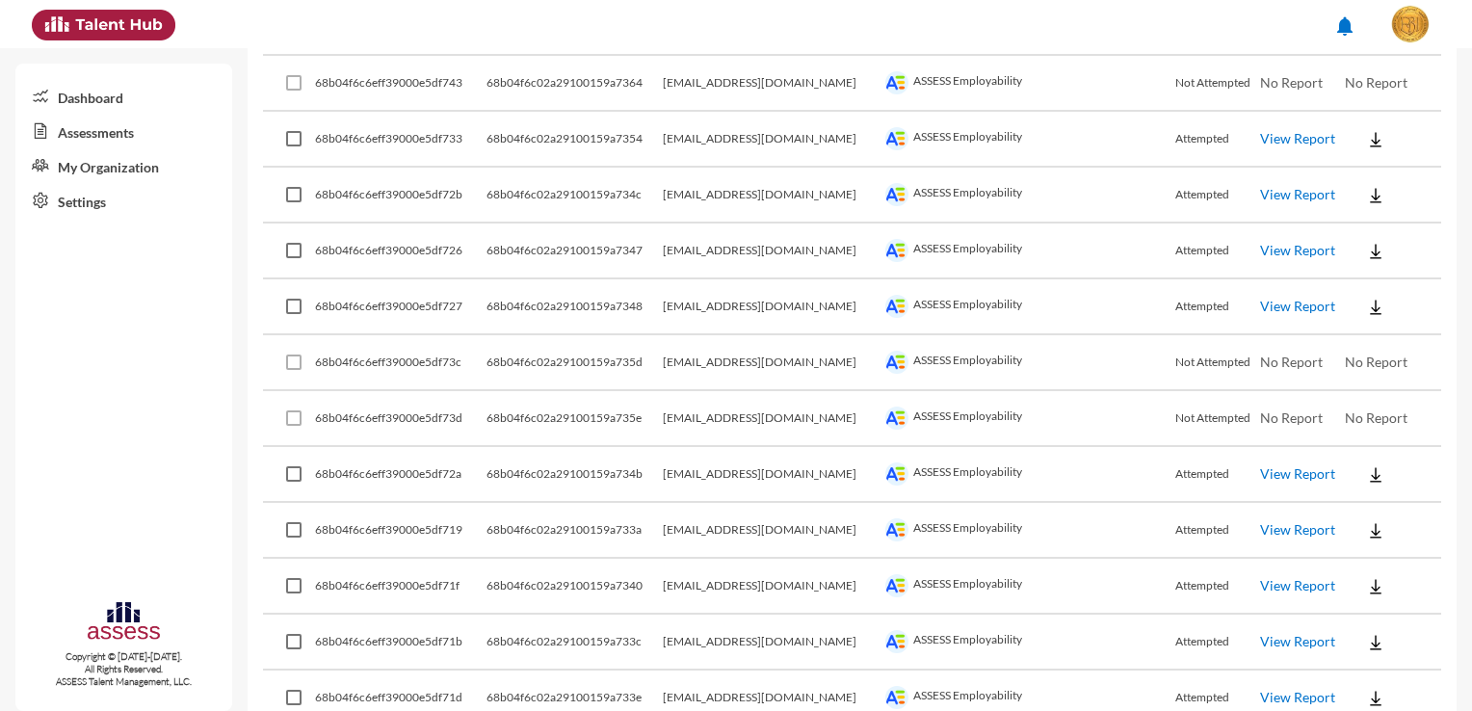
click at [1395, 512] on div at bounding box center [1381, 529] width 73 height 35
click at [1385, 523] on button at bounding box center [1376, 529] width 62 height 35
click at [1395, 544] on button "Employability / EN" at bounding box center [1398, 548] width 145 height 37
click at [1375, 568] on button at bounding box center [1376, 585] width 62 height 35
click at [1429, 431] on button "Employability / EN" at bounding box center [1398, 423] width 145 height 37
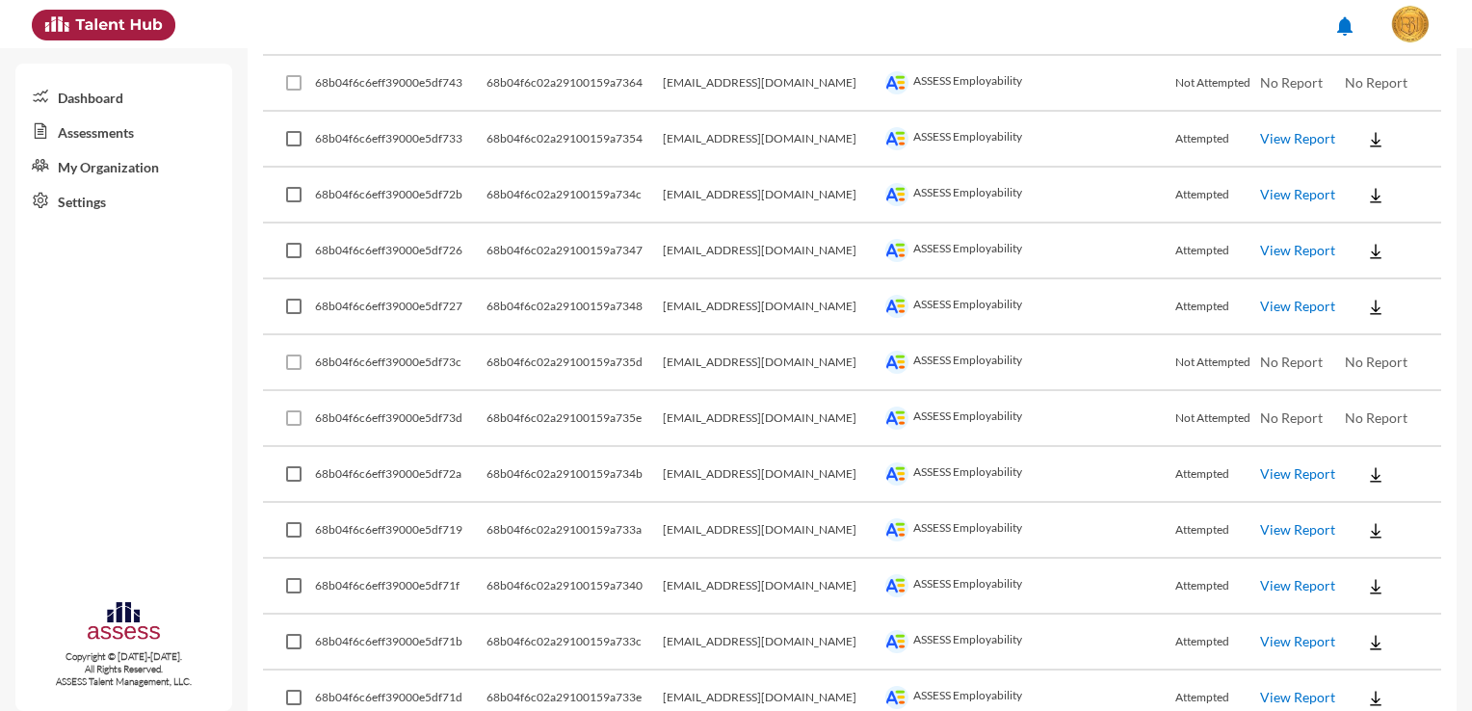
click at [1375, 635] on button at bounding box center [1376, 641] width 62 height 35
click at [1429, 483] on button "Employability / EN" at bounding box center [1398, 477] width 145 height 37
click at [1378, 683] on button at bounding box center [1376, 697] width 62 height 35
click at [1429, 537] on button "Employability / EN" at bounding box center [1398, 533] width 145 height 37
drag, startPoint x: 798, startPoint y: 680, endPoint x: 747, endPoint y: 680, distance: 51.0
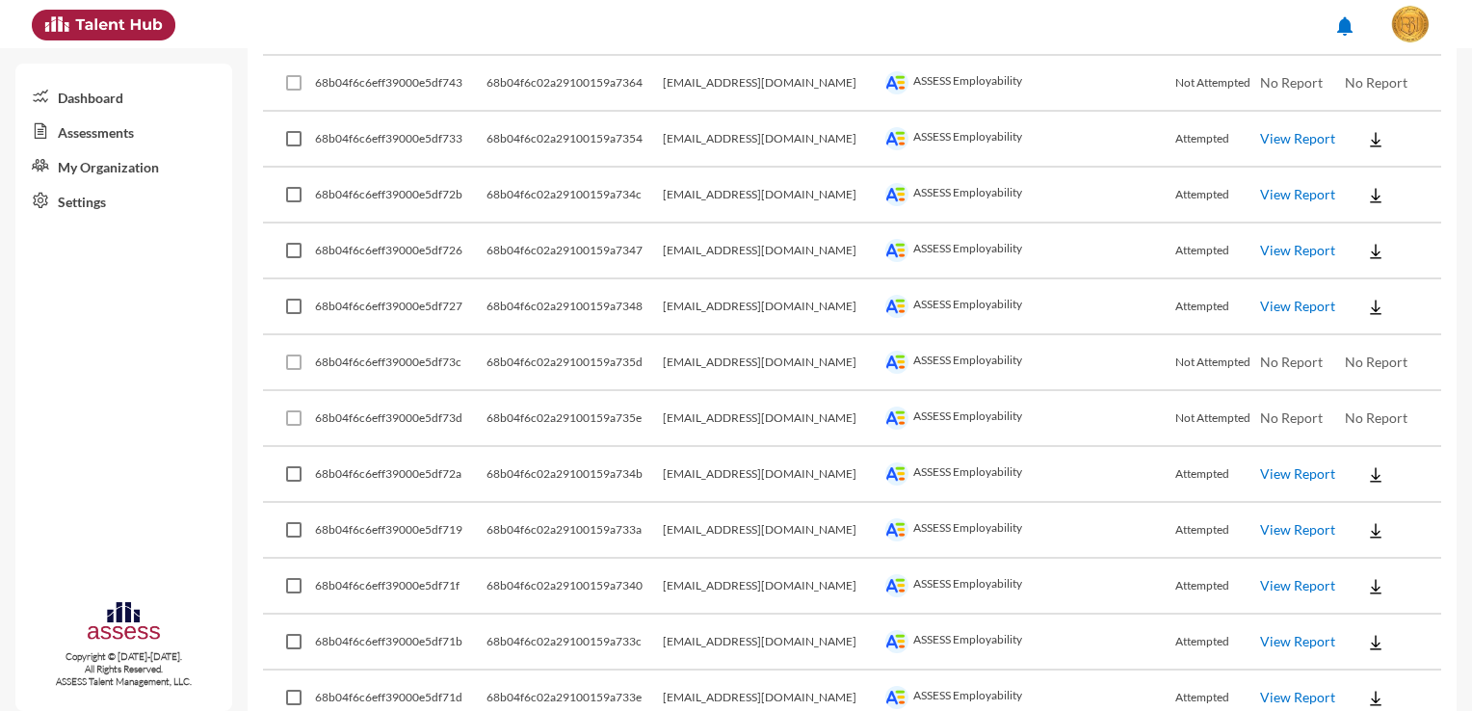
click at [747, 680] on td "[EMAIL_ADDRESS][DOMAIN_NAME]" at bounding box center [772, 698] width 218 height 56
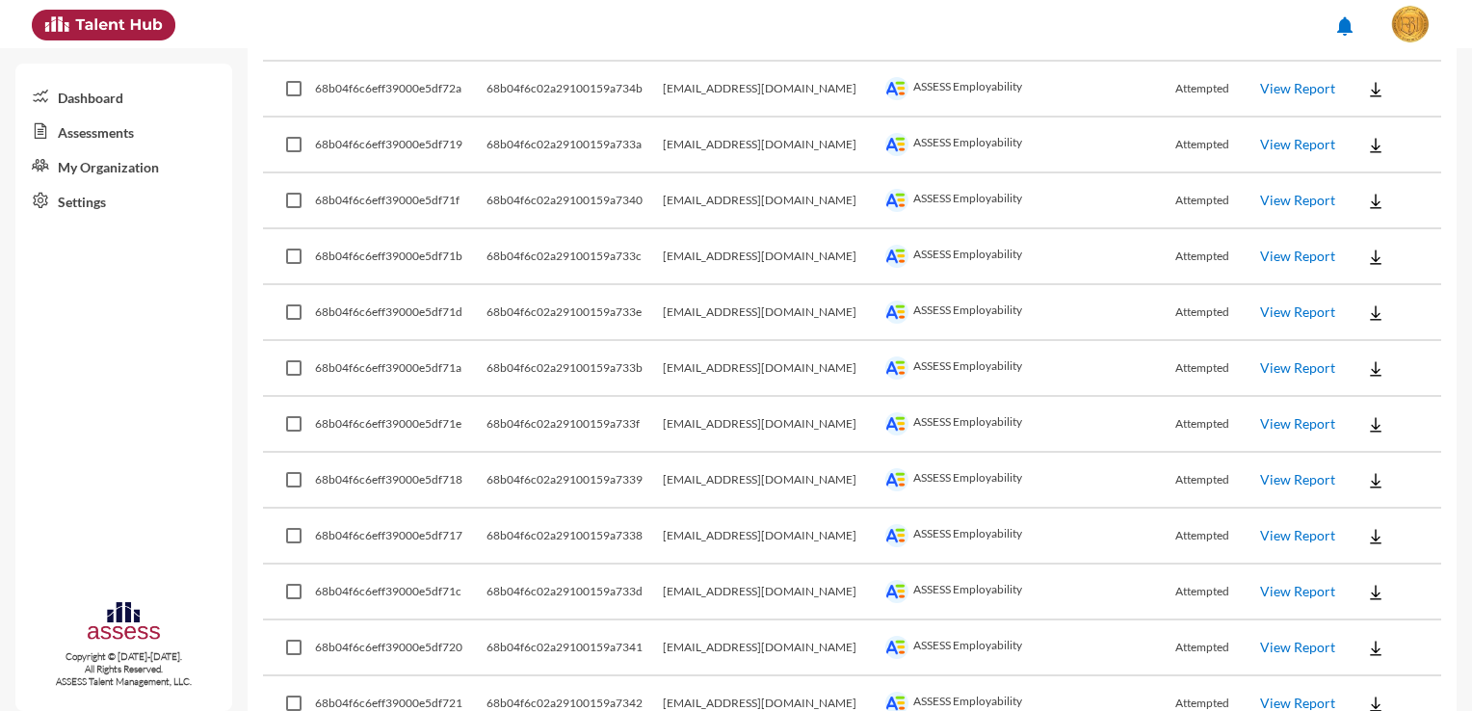
click at [1376, 355] on button at bounding box center [1376, 368] width 62 height 35
click at [1386, 383] on button "Employability / EN" at bounding box center [1398, 384] width 145 height 37
click at [1383, 406] on button at bounding box center [1376, 423] width 62 height 35
click at [1395, 436] on button "Employability / EN" at bounding box center [1398, 440] width 145 height 37
click at [1383, 464] on button at bounding box center [1376, 479] width 62 height 35
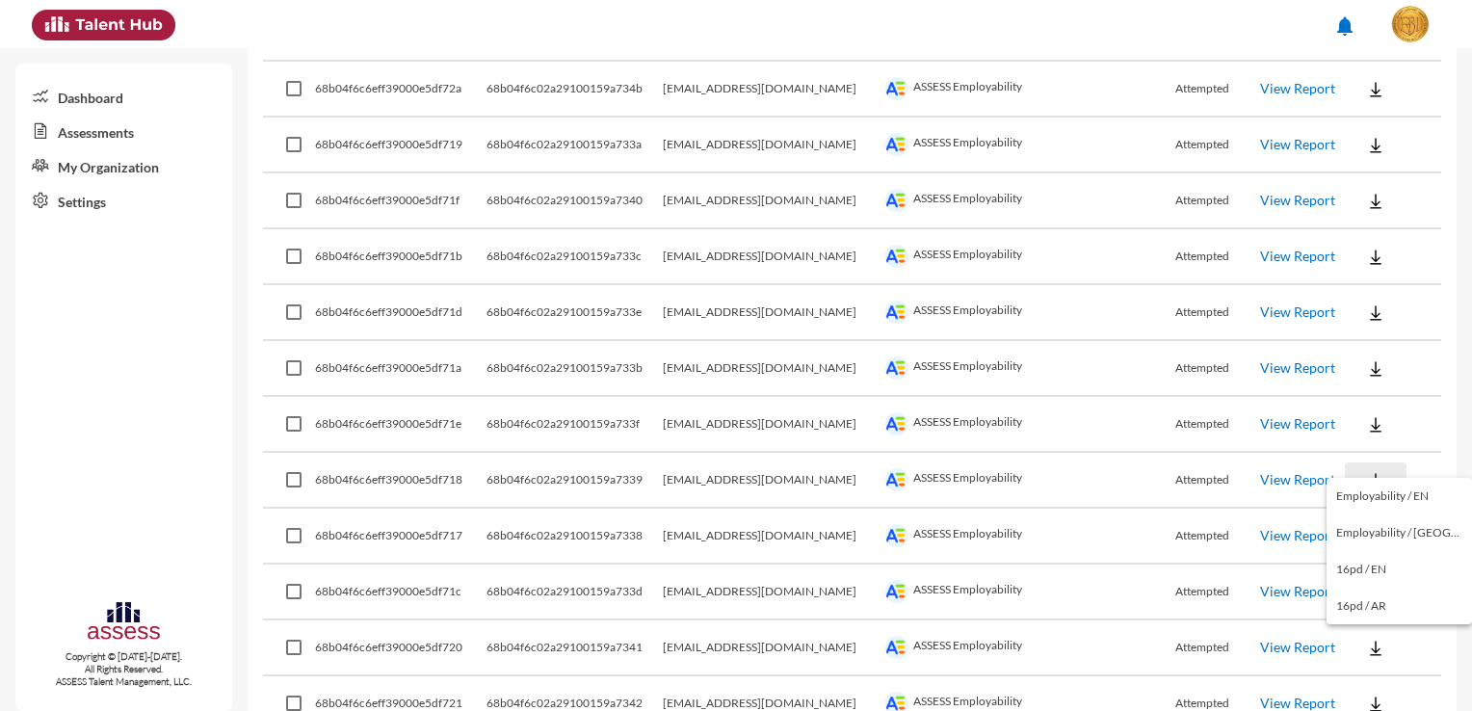
click at [1383, 464] on div at bounding box center [736, 355] width 1472 height 711
click at [1383, 464] on button at bounding box center [1376, 479] width 62 height 35
click at [1391, 496] on button "Employability / EN" at bounding box center [1398, 496] width 145 height 37
click at [1376, 525] on button at bounding box center [1376, 535] width 62 height 35
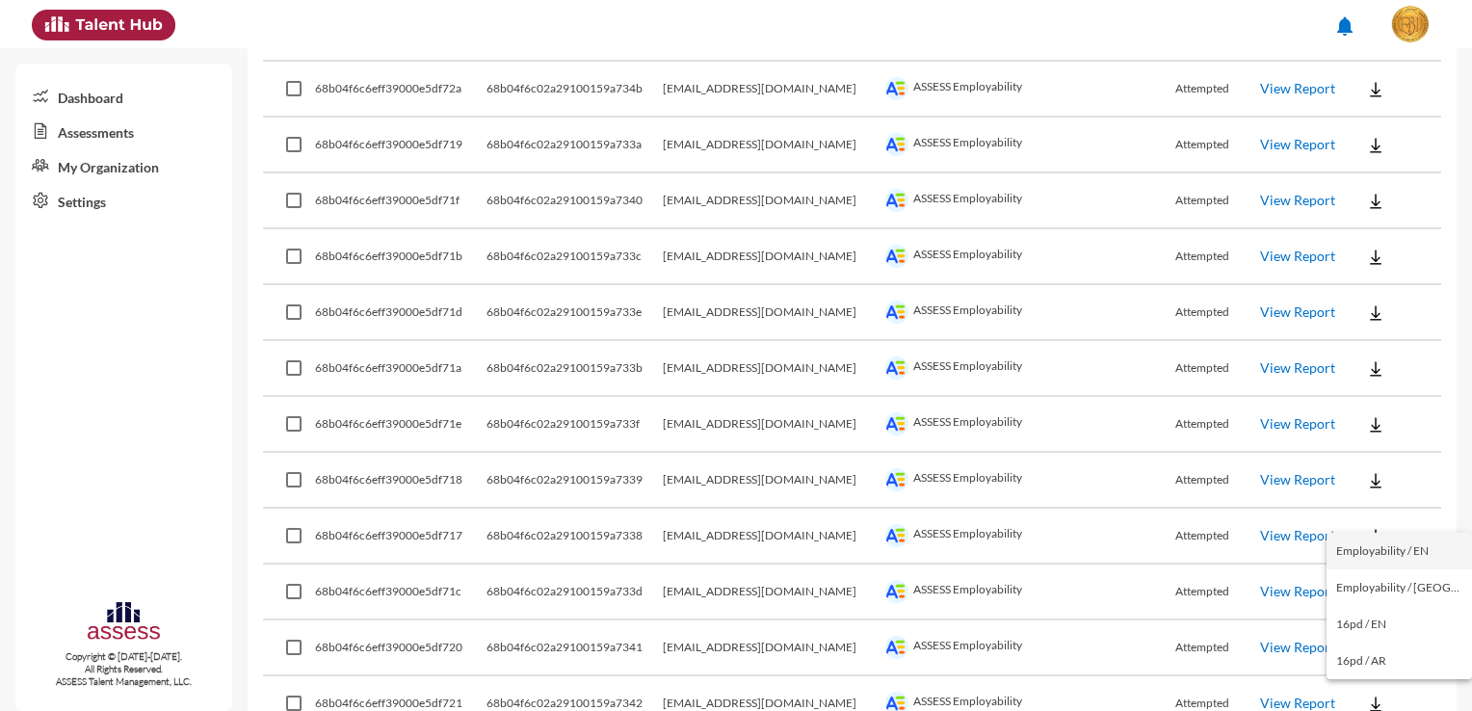
click at [1388, 546] on button "Employability / EN" at bounding box center [1398, 551] width 145 height 37
click at [1380, 586] on button at bounding box center [1376, 591] width 62 height 35
click at [1425, 436] on button "Employability / EN" at bounding box center [1398, 425] width 145 height 37
click at [1382, 630] on button at bounding box center [1376, 647] width 62 height 35
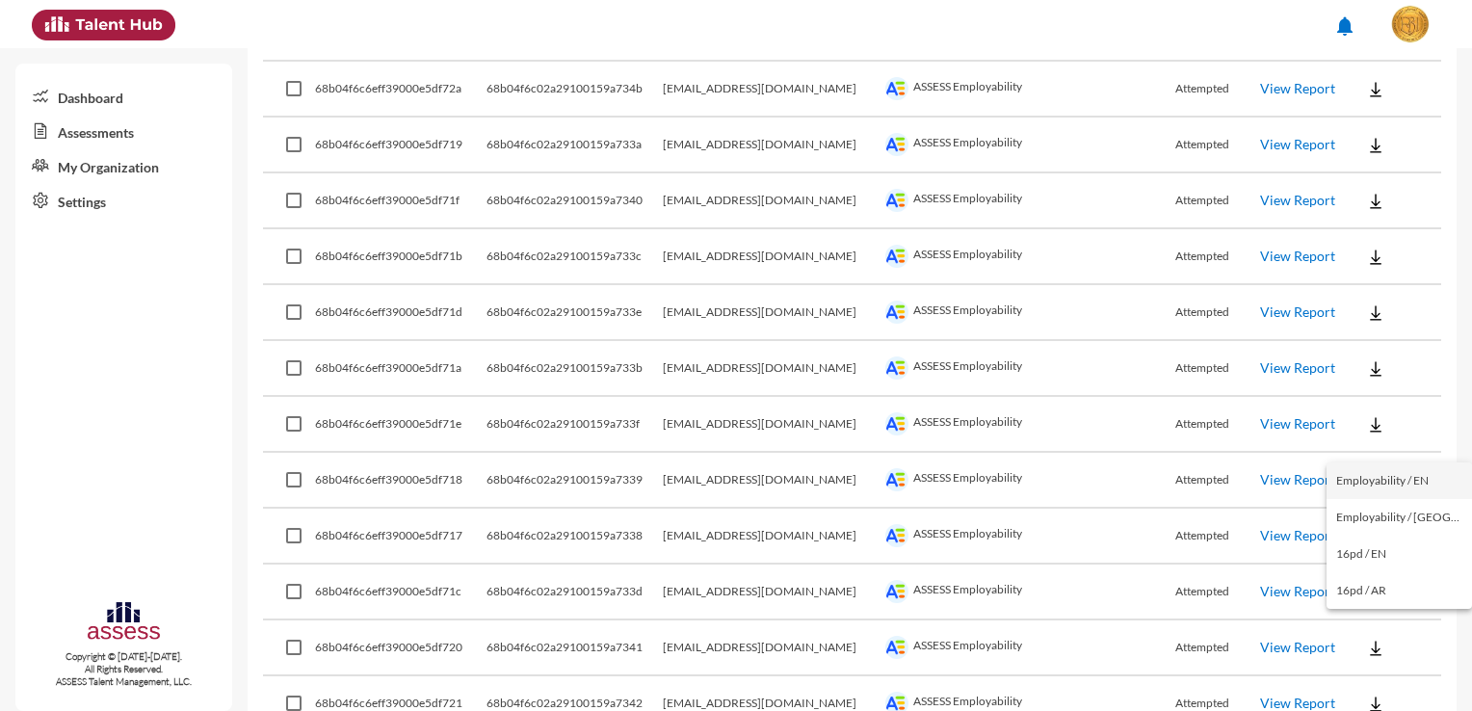
click at [1422, 491] on button "Employability / EN" at bounding box center [1398, 480] width 145 height 37
click at [1382, 686] on button at bounding box center [1376, 703] width 62 height 35
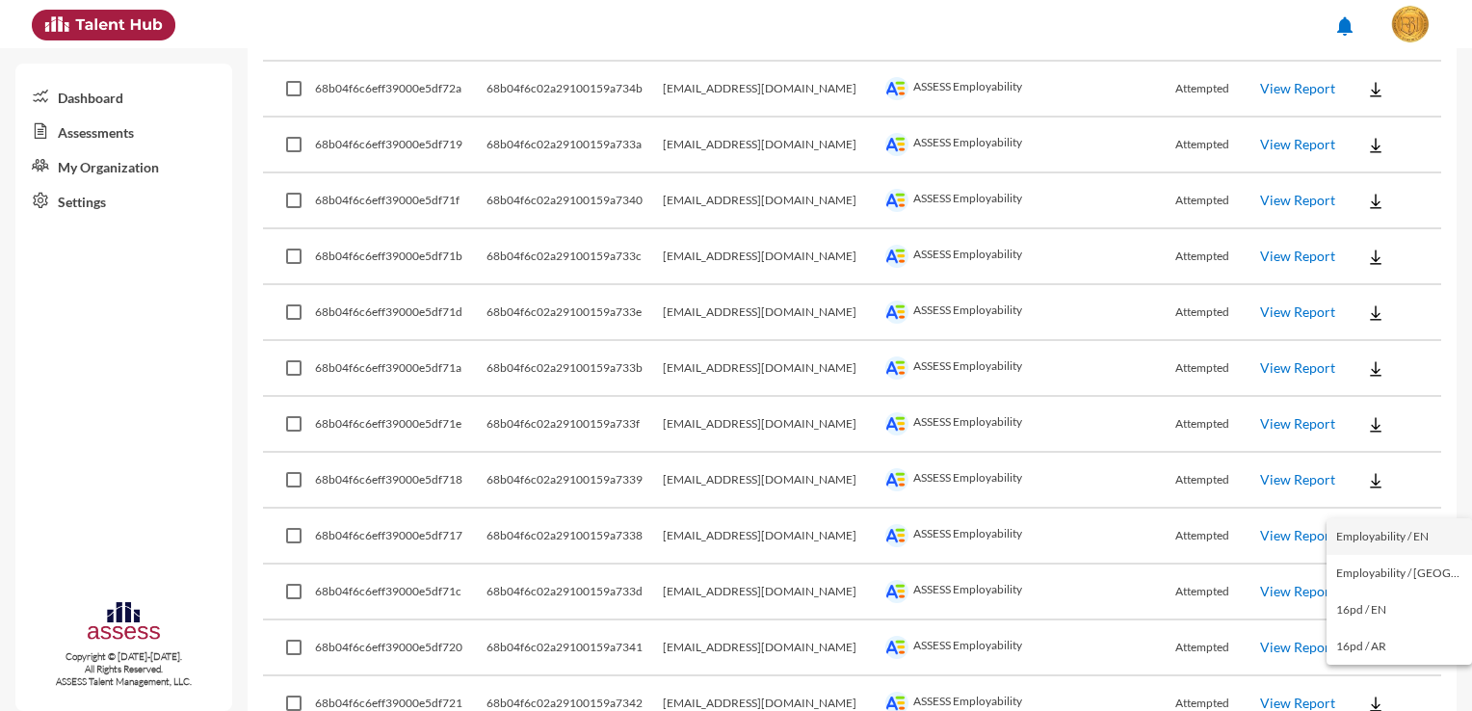
click at [1428, 537] on button "Employability / EN" at bounding box center [1398, 536] width 145 height 37
drag, startPoint x: 777, startPoint y: 683, endPoint x: 724, endPoint y: 683, distance: 53.0
click at [724, 683] on td "[EMAIL_ADDRESS][DOMAIN_NAME]" at bounding box center [772, 704] width 218 height 56
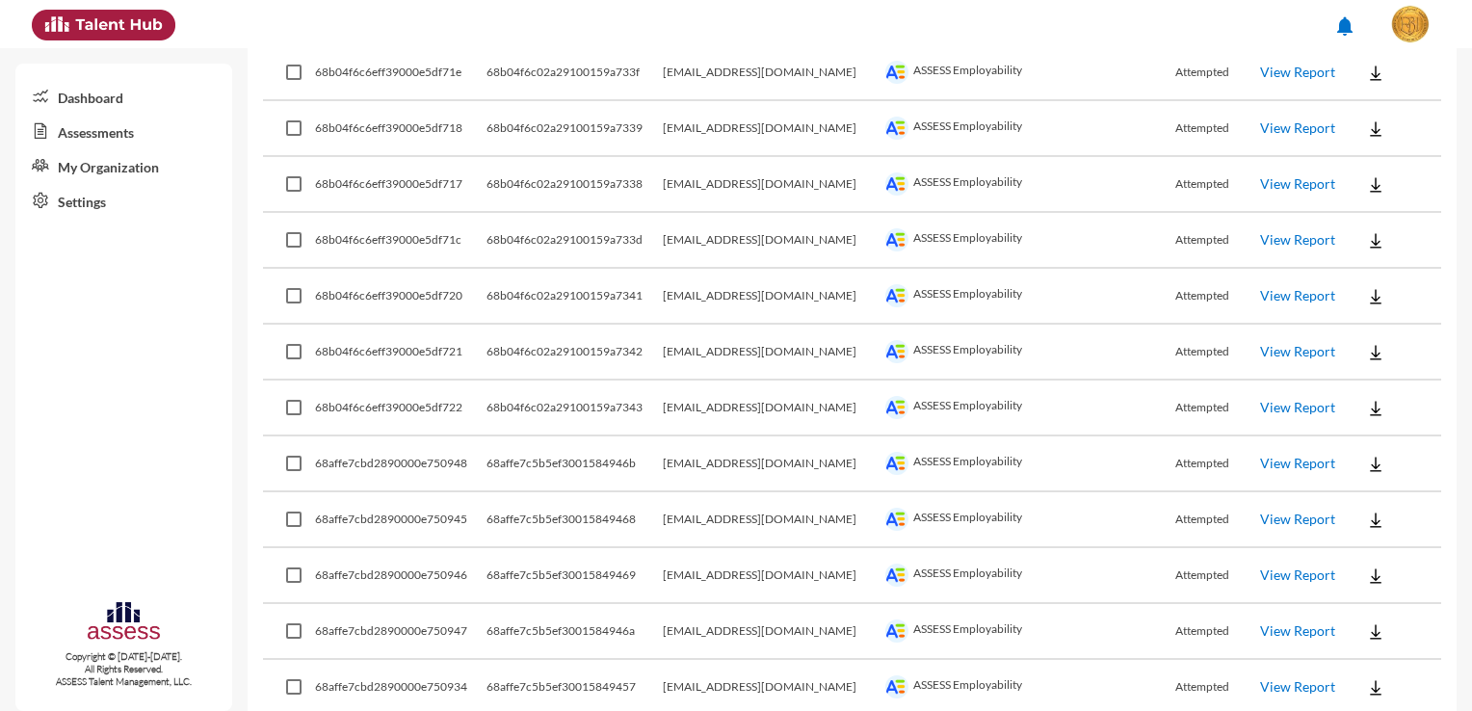
scroll to position [3275, 0]
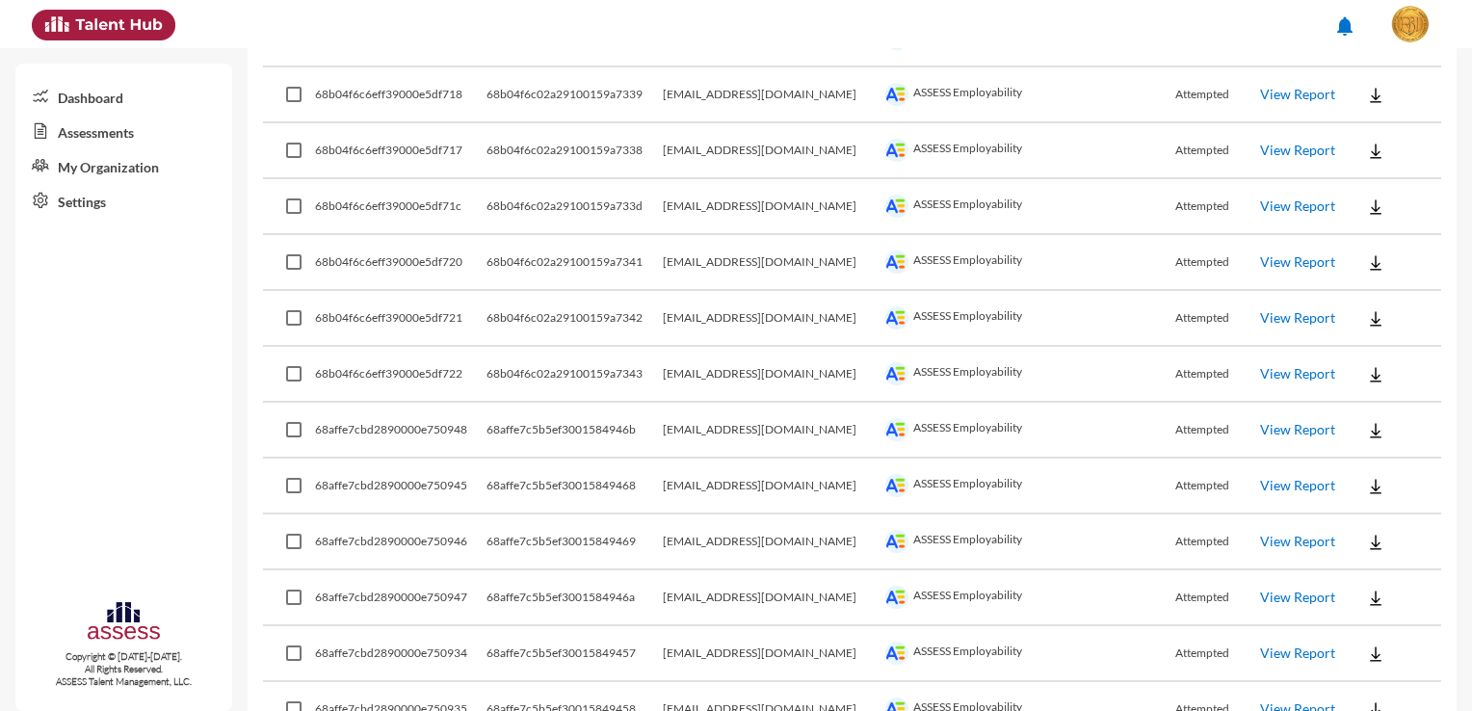
click at [1379, 358] on button at bounding box center [1376, 373] width 62 height 35
click at [1381, 391] on button "Employability / EN" at bounding box center [1398, 388] width 145 height 37
click at [1377, 415] on button at bounding box center [1376, 429] width 62 height 35
click at [1380, 436] on button "Employability / EN" at bounding box center [1398, 443] width 145 height 37
click at [1380, 468] on button at bounding box center [1376, 485] width 62 height 35
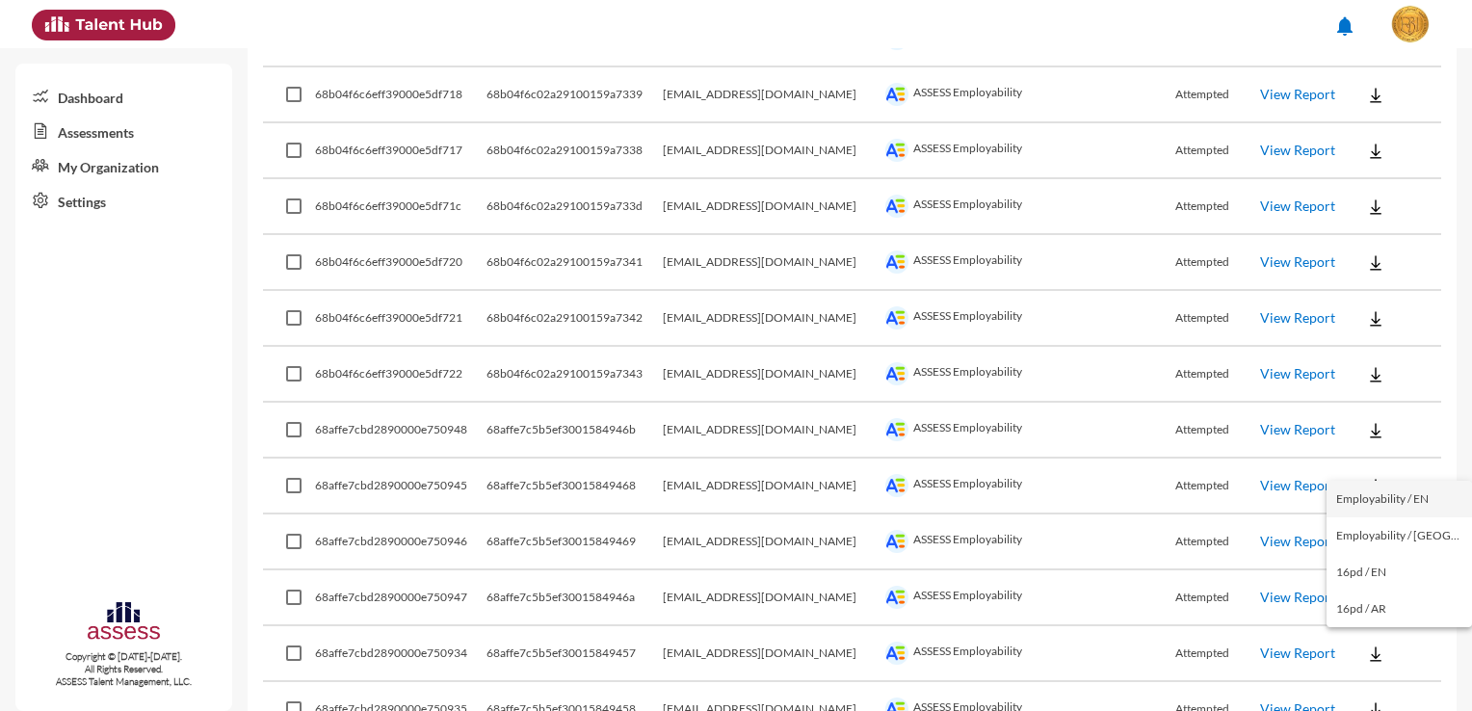
click at [1387, 493] on button "Employability / EN" at bounding box center [1398, 499] width 145 height 37
click at [1387, 524] on button at bounding box center [1376, 541] width 62 height 35
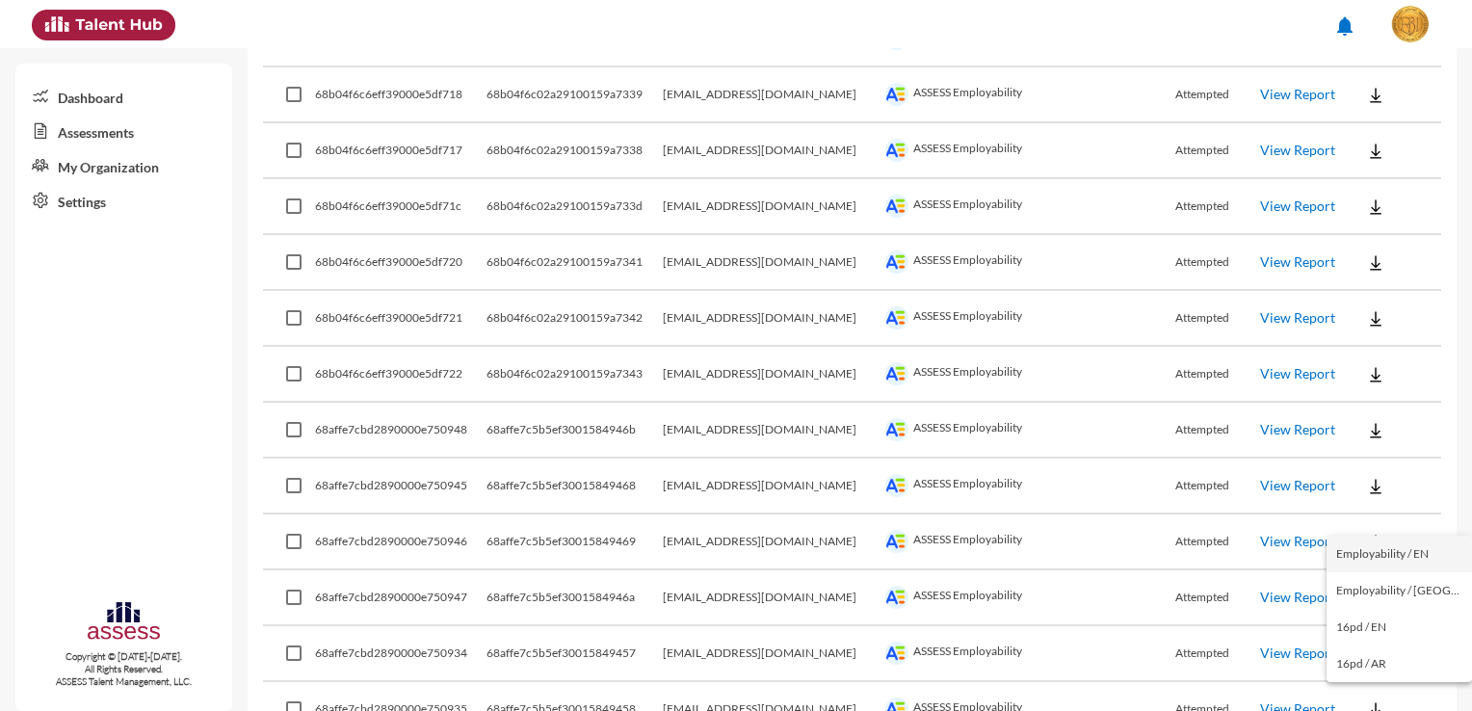
click at [1392, 549] on button "Employability / EN" at bounding box center [1398, 554] width 145 height 37
click at [1380, 580] on button at bounding box center [1376, 597] width 62 height 35
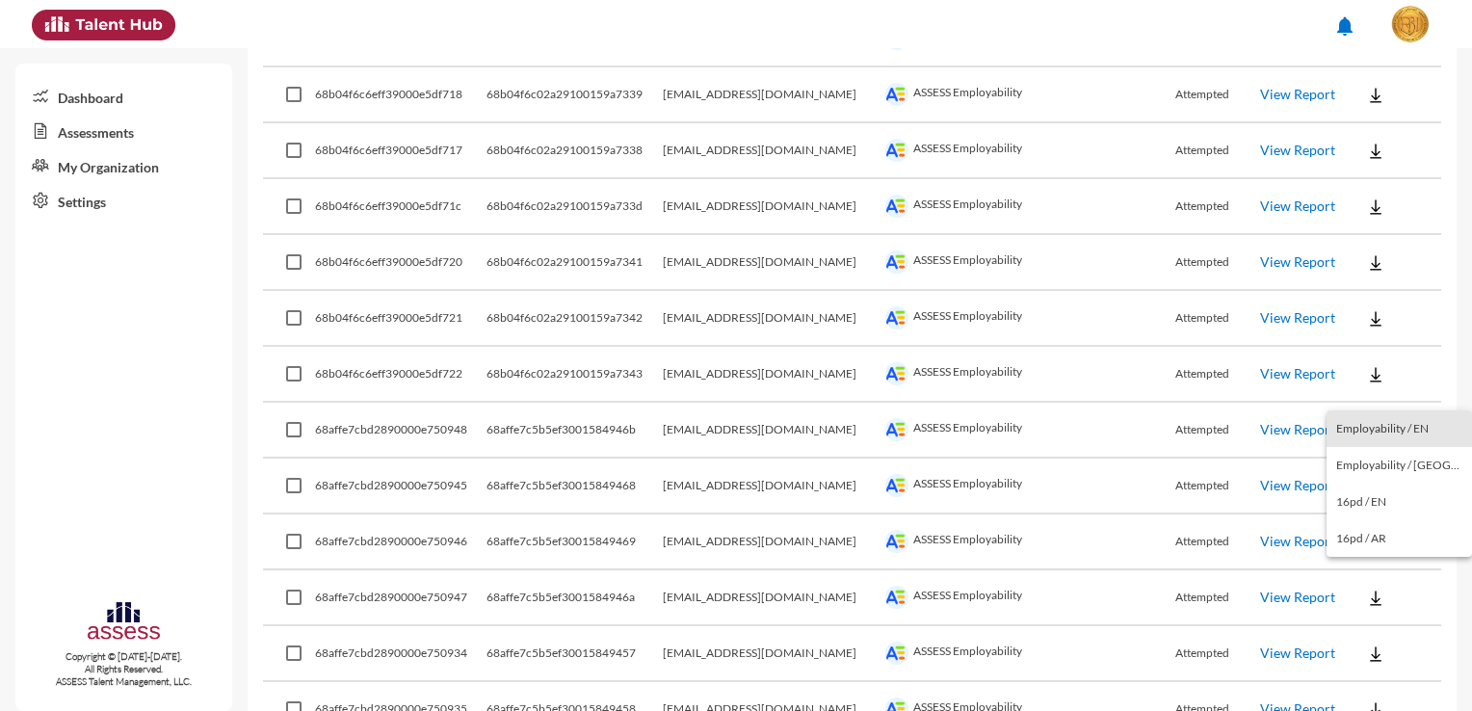
drag, startPoint x: 1425, startPoint y: 426, endPoint x: 1425, endPoint y: 451, distance: 25.0
click at [1425, 426] on button "Employability / EN" at bounding box center [1398, 428] width 145 height 37
click at [1375, 636] on button at bounding box center [1376, 653] width 62 height 35
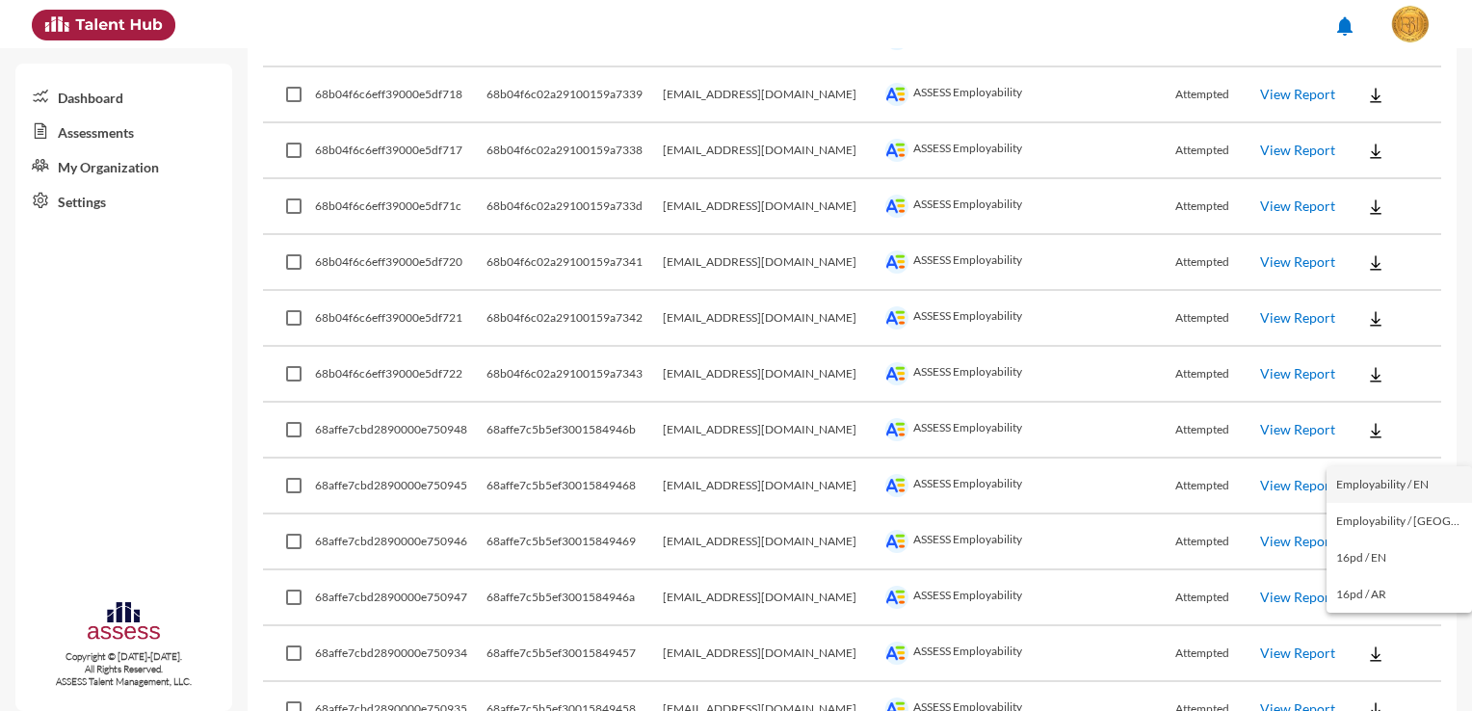
click at [1425, 486] on button "Employability / EN" at bounding box center [1398, 484] width 145 height 37
click at [1379, 692] on button at bounding box center [1376, 709] width 62 height 35
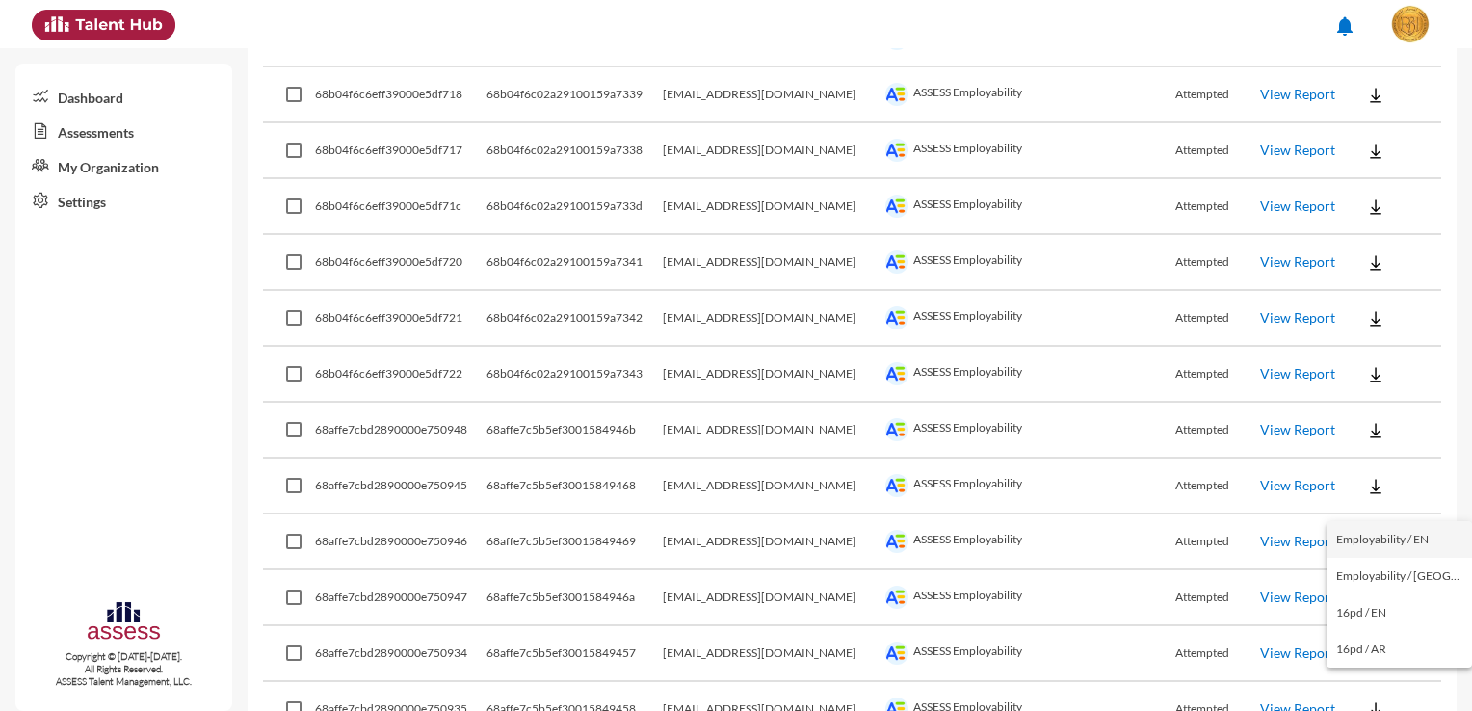
click at [1404, 536] on button "Employability / EN" at bounding box center [1398, 539] width 145 height 37
drag, startPoint x: 807, startPoint y: 686, endPoint x: 723, endPoint y: 683, distance: 83.8
click at [723, 683] on td "[EMAIL_ADDRESS][DOMAIN_NAME]" at bounding box center [772, 710] width 218 height 56
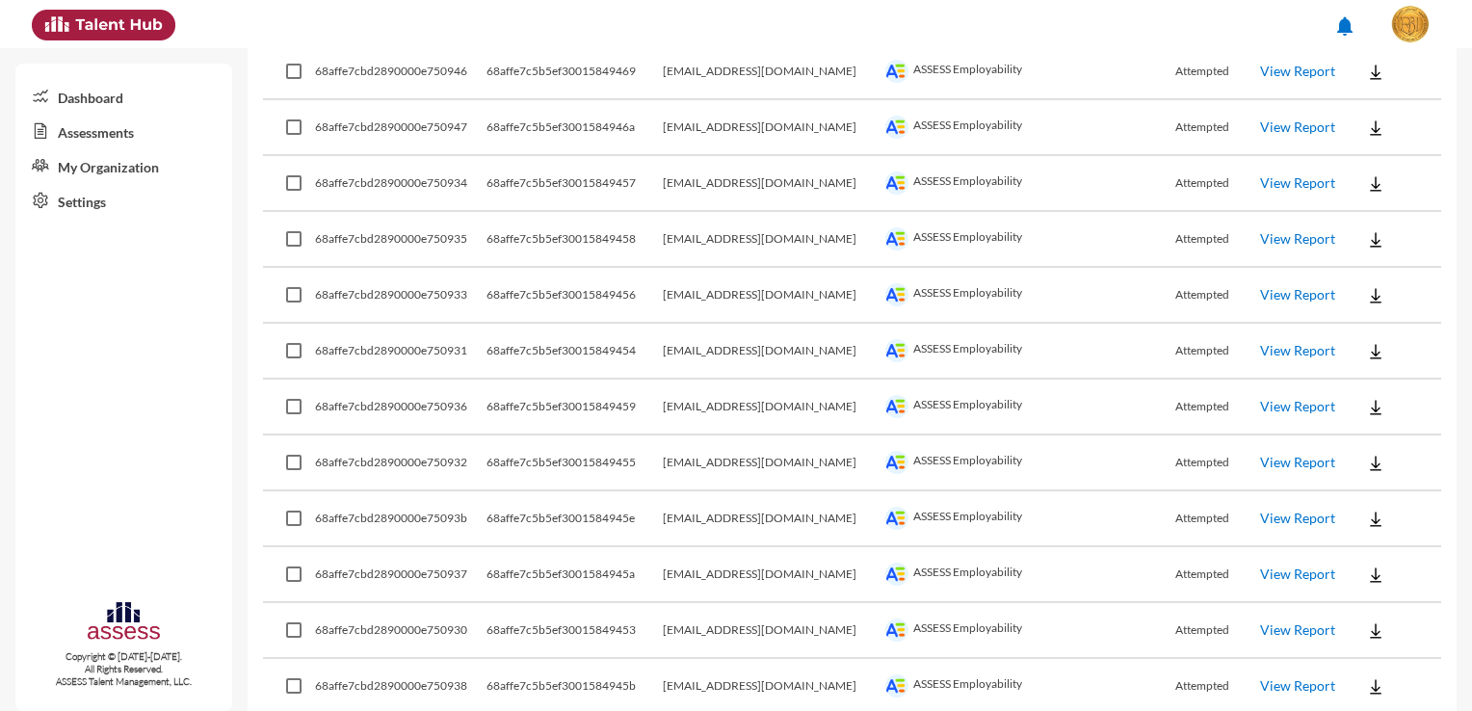
scroll to position [3756, 0]
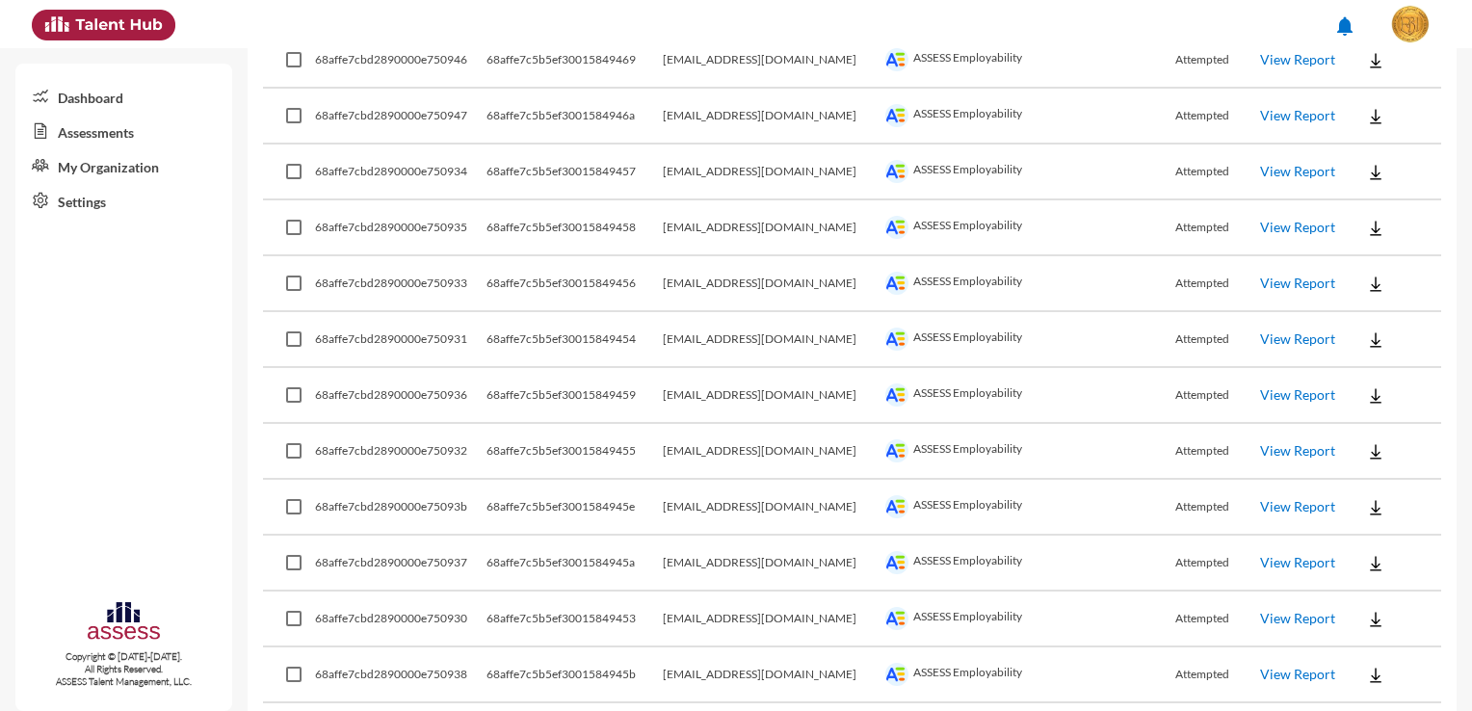
click at [1377, 266] on button at bounding box center [1376, 283] width 62 height 35
click at [1383, 287] on button "Employability / EN" at bounding box center [1398, 294] width 145 height 37
click at [1372, 322] on button at bounding box center [1376, 339] width 62 height 35
click at [1386, 344] on button "Employability / EN" at bounding box center [1398, 349] width 145 height 37
click at [1378, 378] on button at bounding box center [1376, 395] width 62 height 35
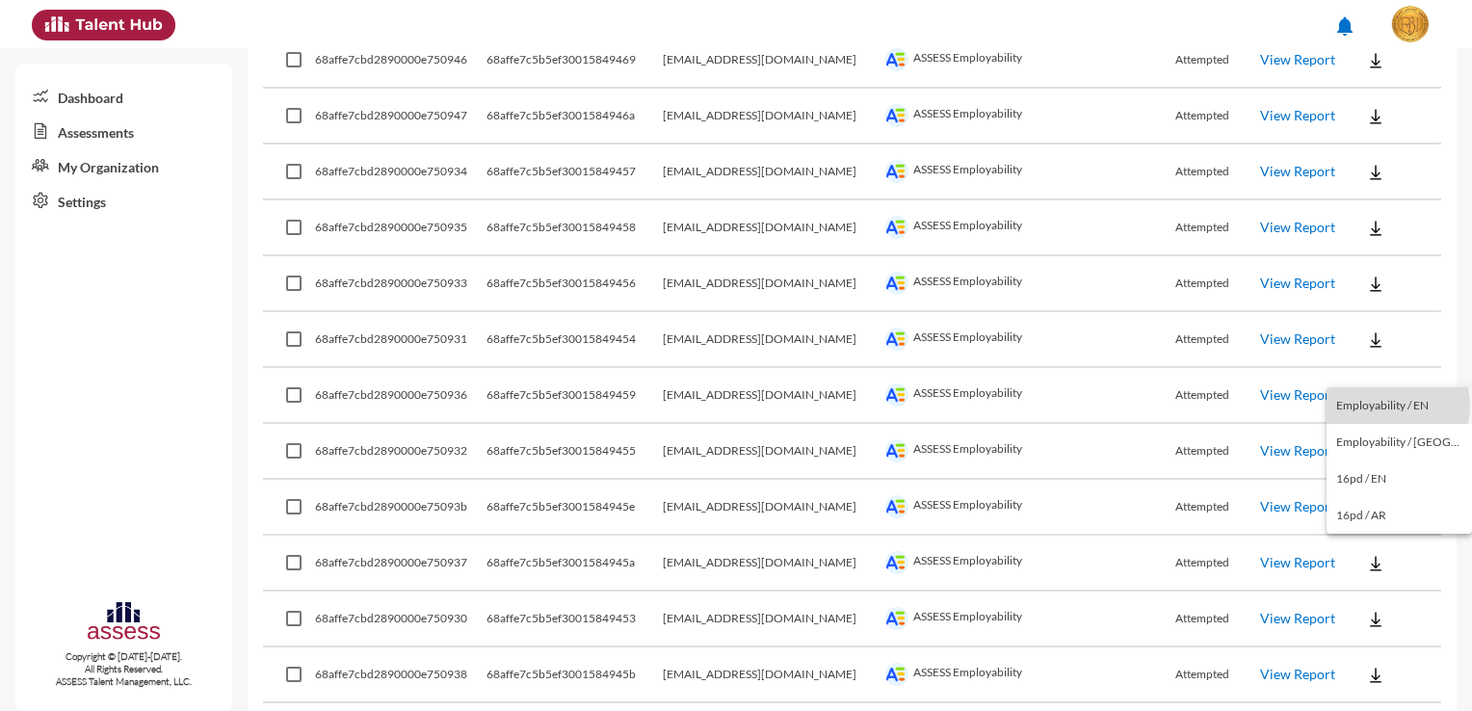
click at [1397, 405] on button "Employability / EN" at bounding box center [1398, 405] width 145 height 37
click at [1383, 433] on button at bounding box center [1376, 450] width 62 height 35
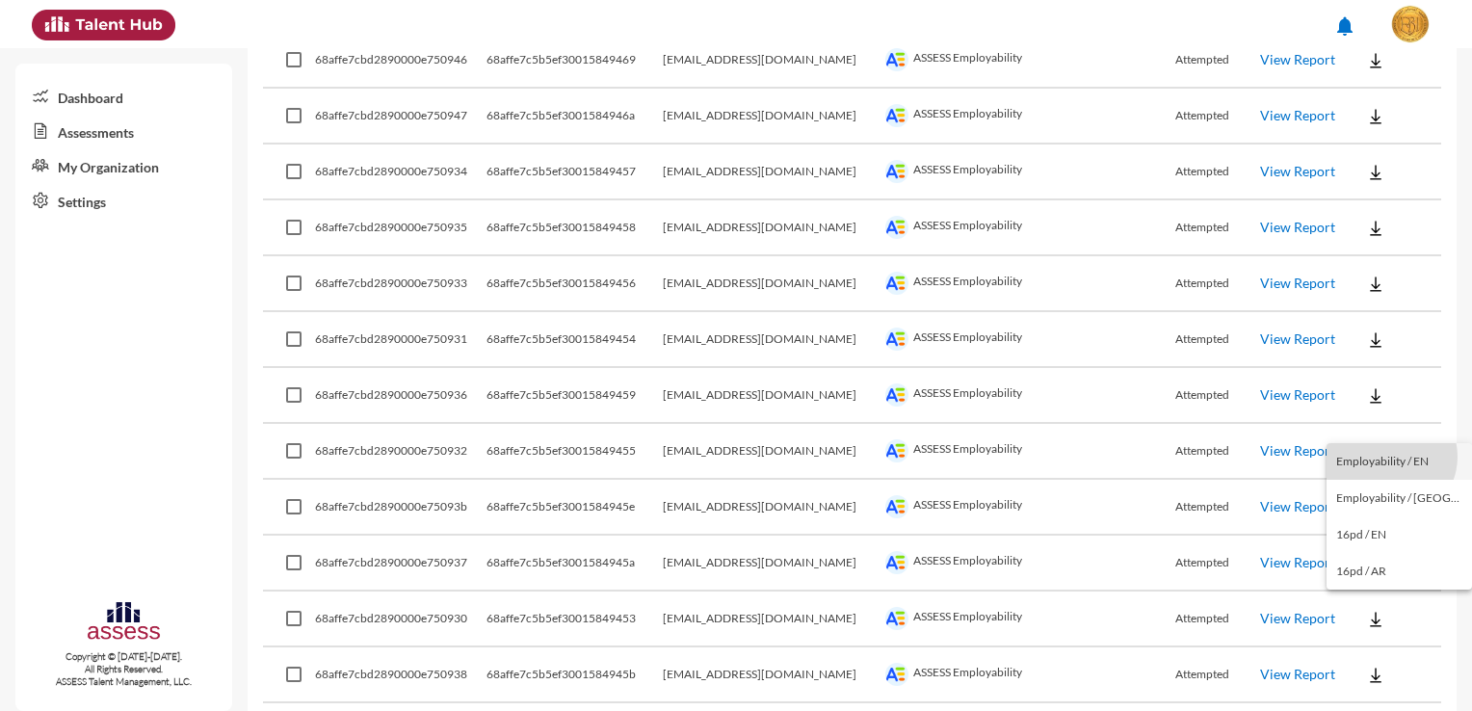
click at [1390, 457] on button "Employability / EN" at bounding box center [1398, 461] width 145 height 37
click at [1373, 489] on button at bounding box center [1376, 506] width 62 height 35
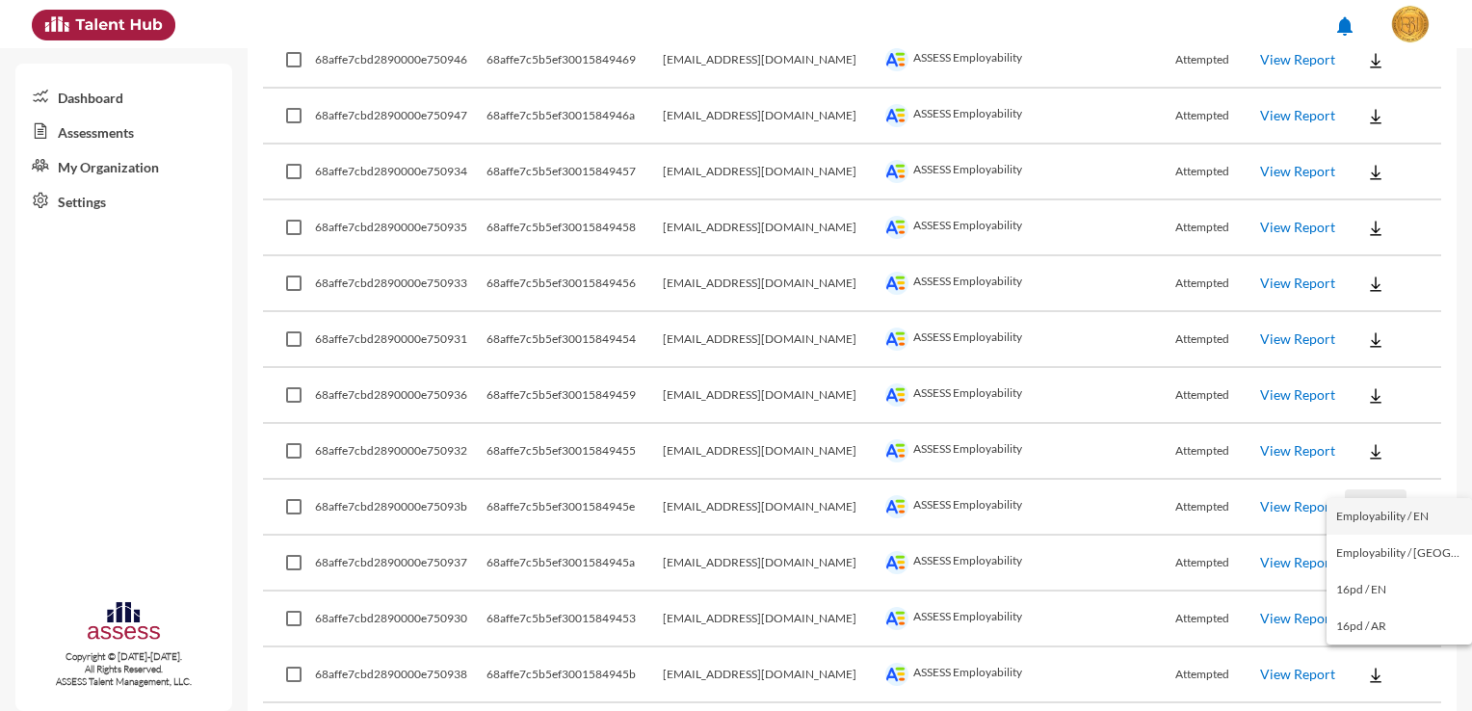
click at [1388, 510] on button "Employability / EN" at bounding box center [1398, 516] width 145 height 37
click at [1386, 545] on button at bounding box center [1376, 562] width 62 height 35
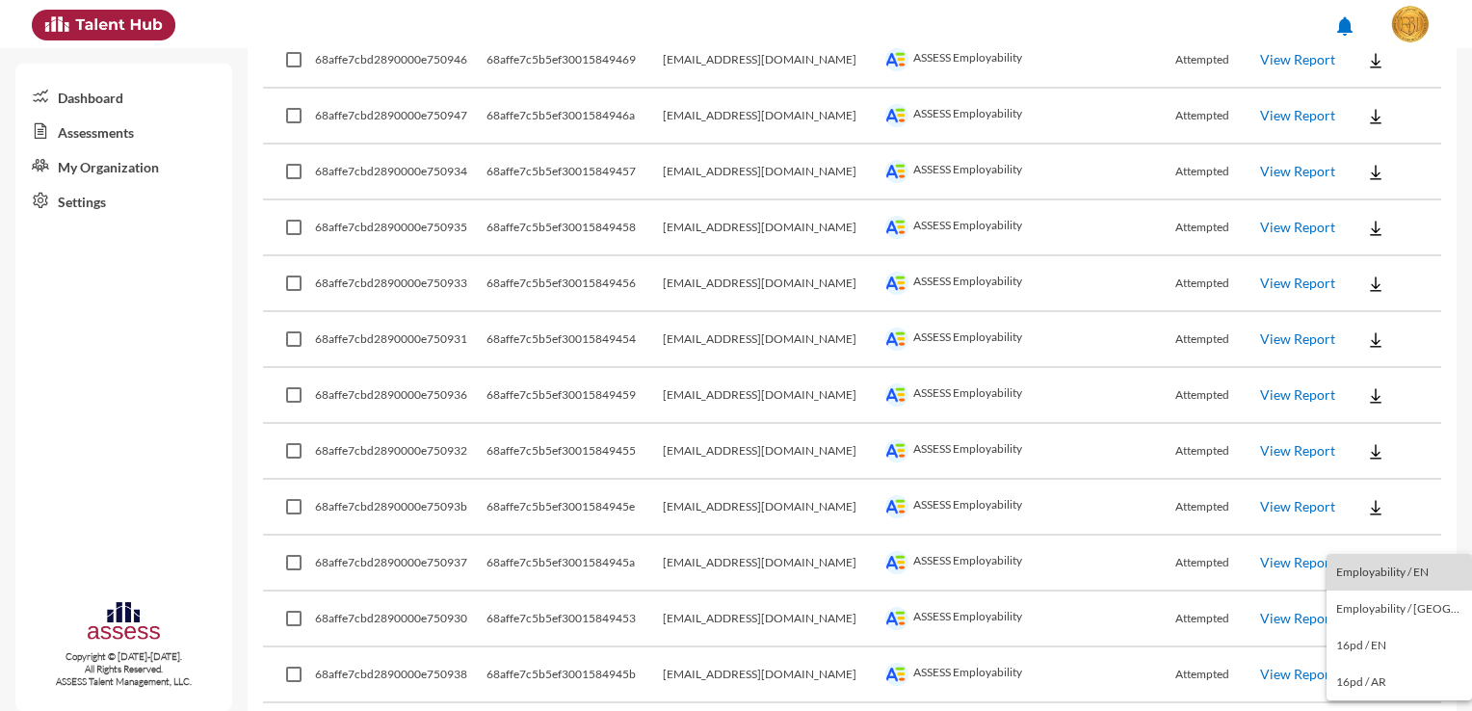
click at [1399, 564] on button "Employability / EN" at bounding box center [1398, 572] width 145 height 37
click at [1378, 601] on button at bounding box center [1376, 618] width 62 height 35
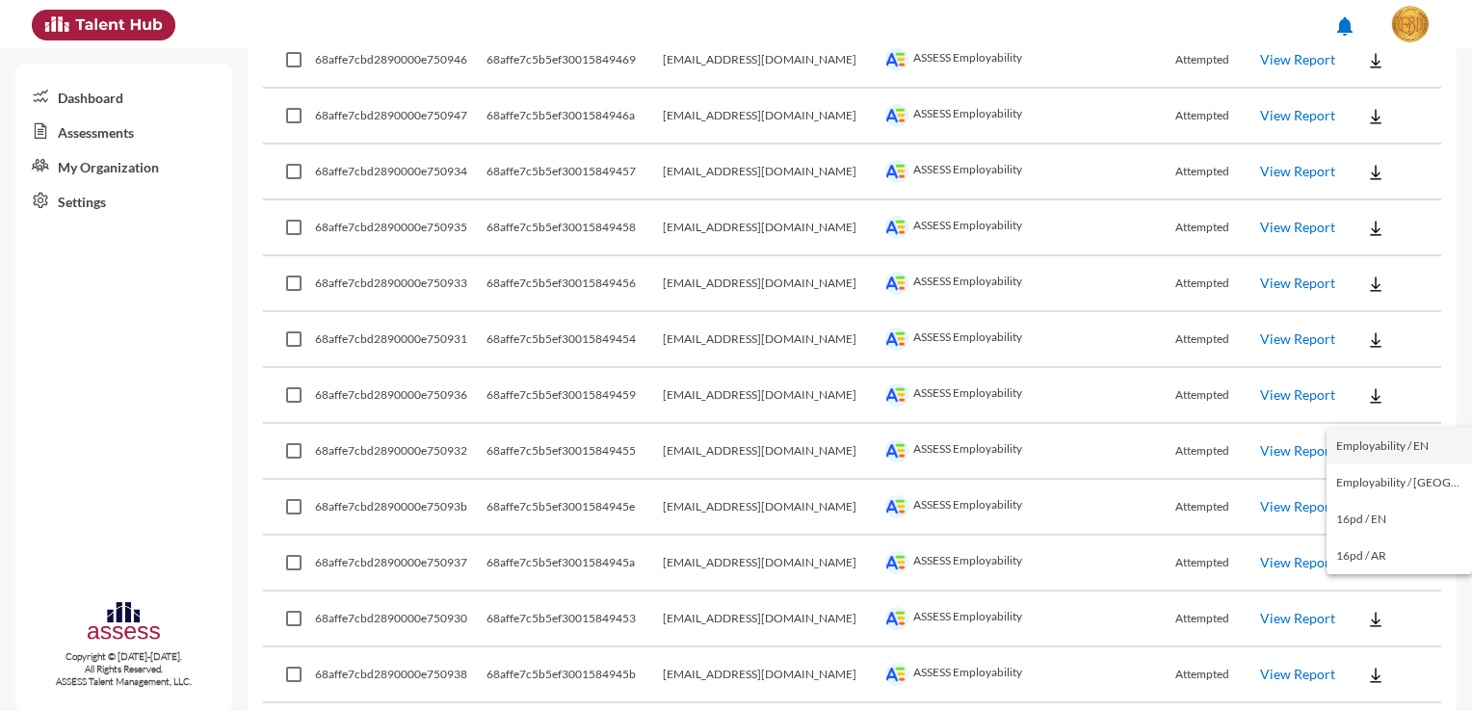
click at [1429, 445] on button "Employability / EN" at bounding box center [1398, 446] width 145 height 37
click at [1375, 601] on button at bounding box center [1376, 618] width 62 height 35
click at [1415, 447] on button "Employability / EN" at bounding box center [1398, 446] width 145 height 37
click at [1380, 657] on button at bounding box center [1376, 674] width 62 height 35
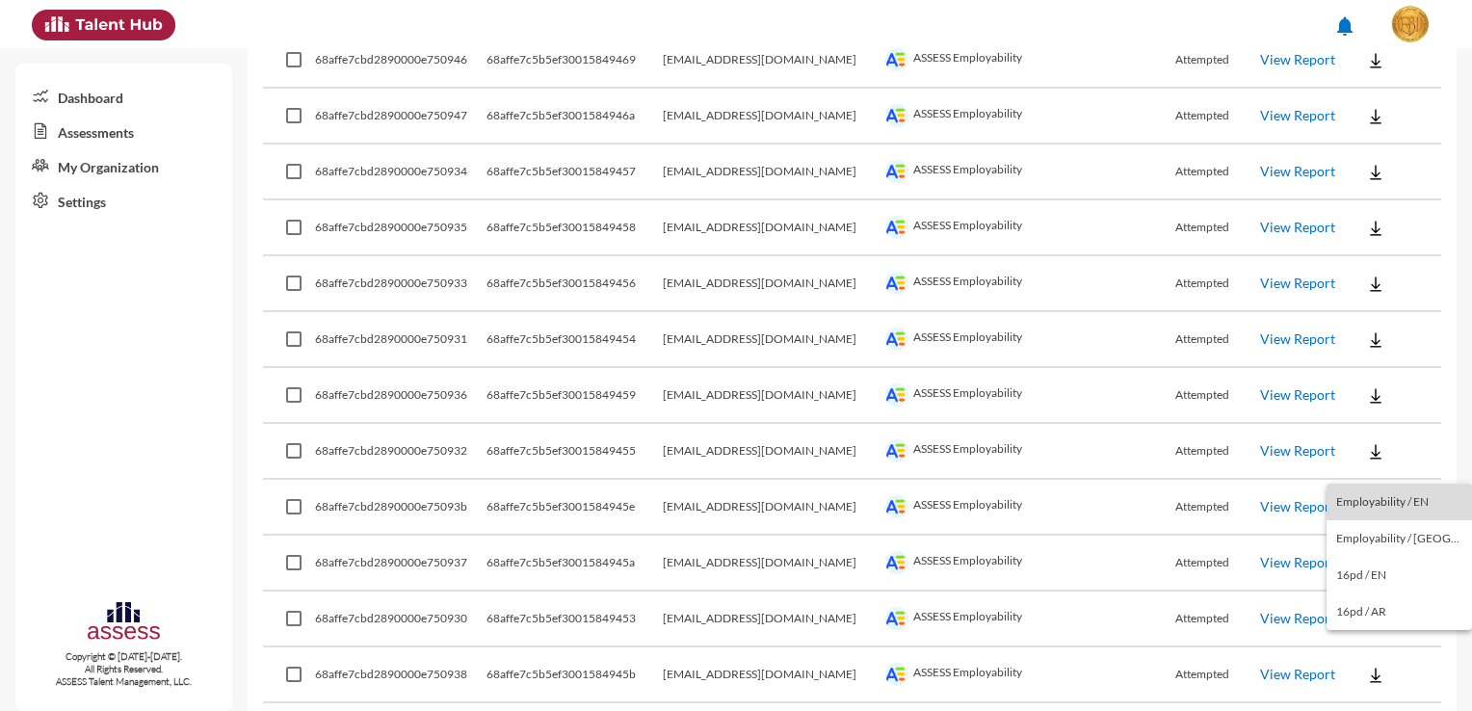
click at [1420, 490] on button "Employability / EN" at bounding box center [1398, 502] width 145 height 37
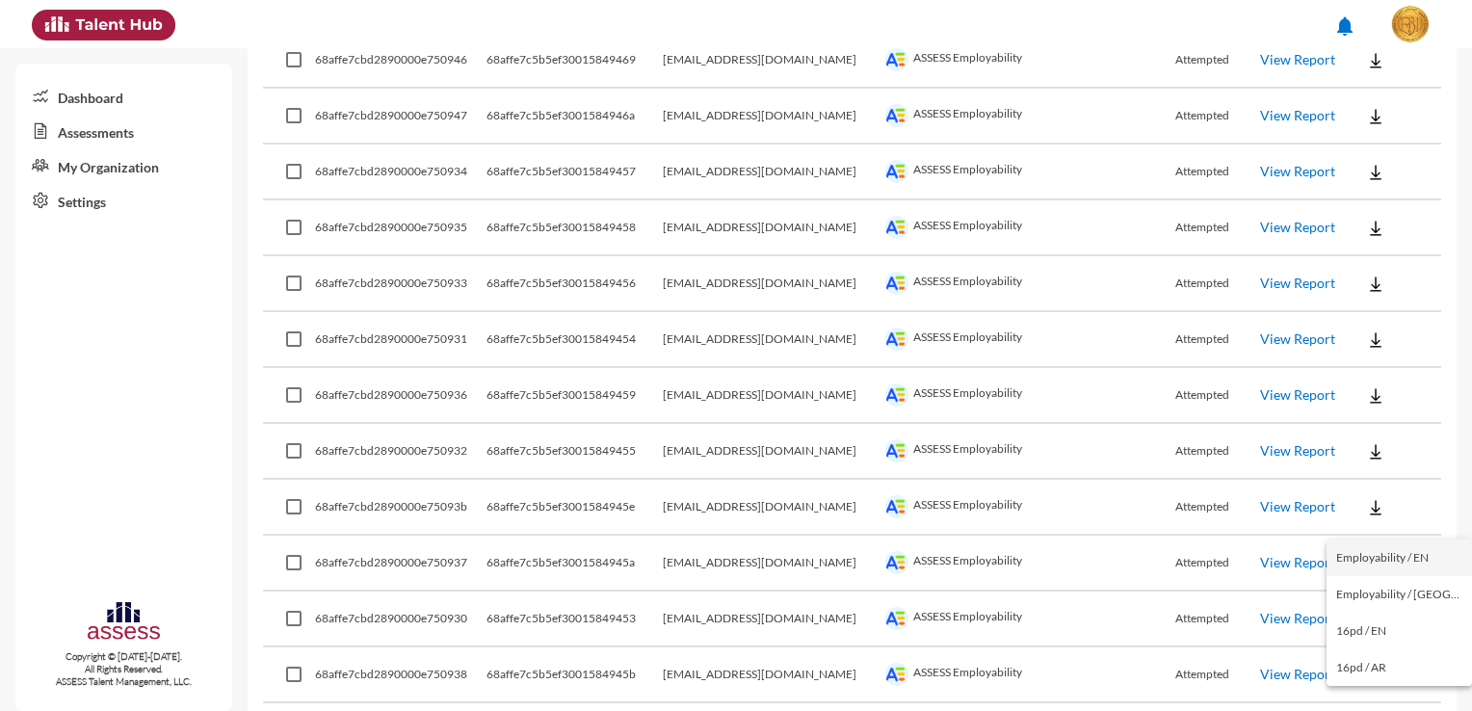
click at [1409, 560] on button "Employability / EN" at bounding box center [1398, 557] width 145 height 37
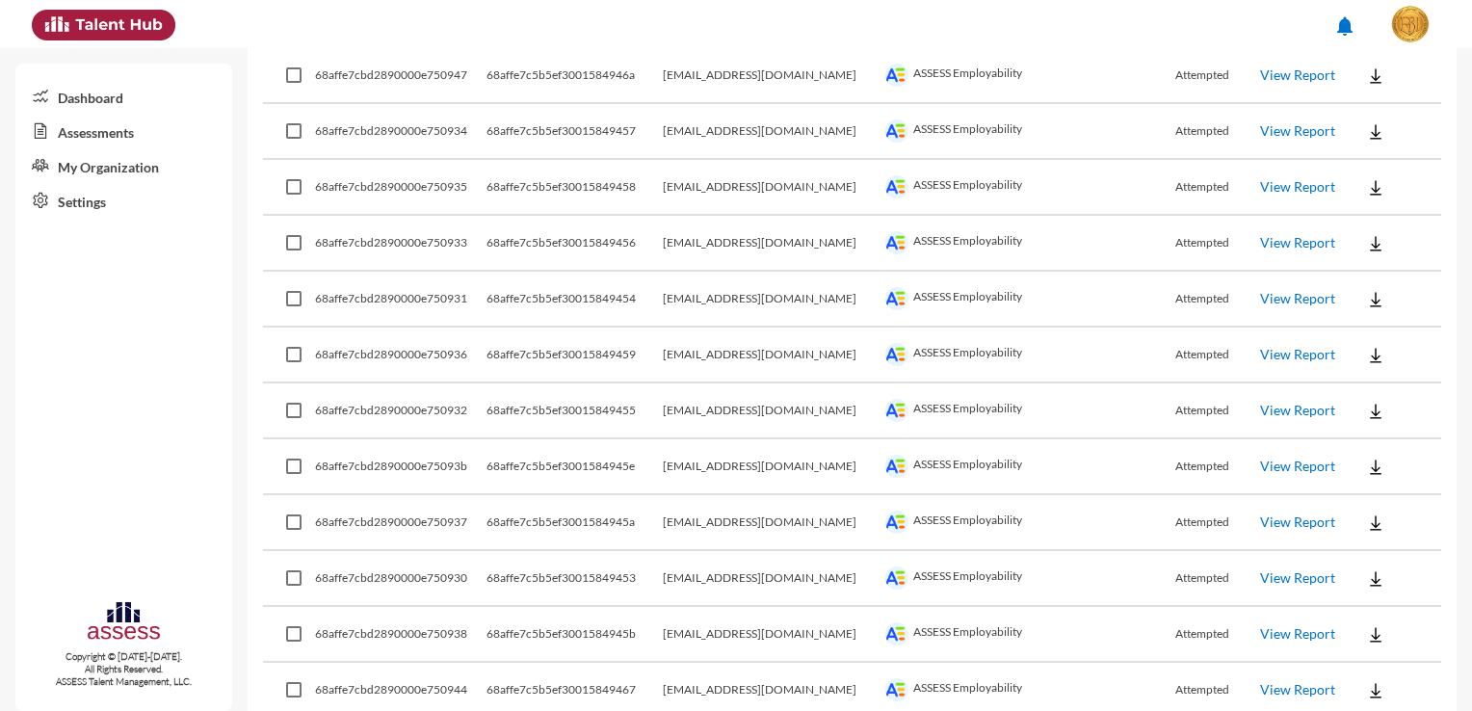
drag, startPoint x: 779, startPoint y: 694, endPoint x: 710, endPoint y: 696, distance: 69.4
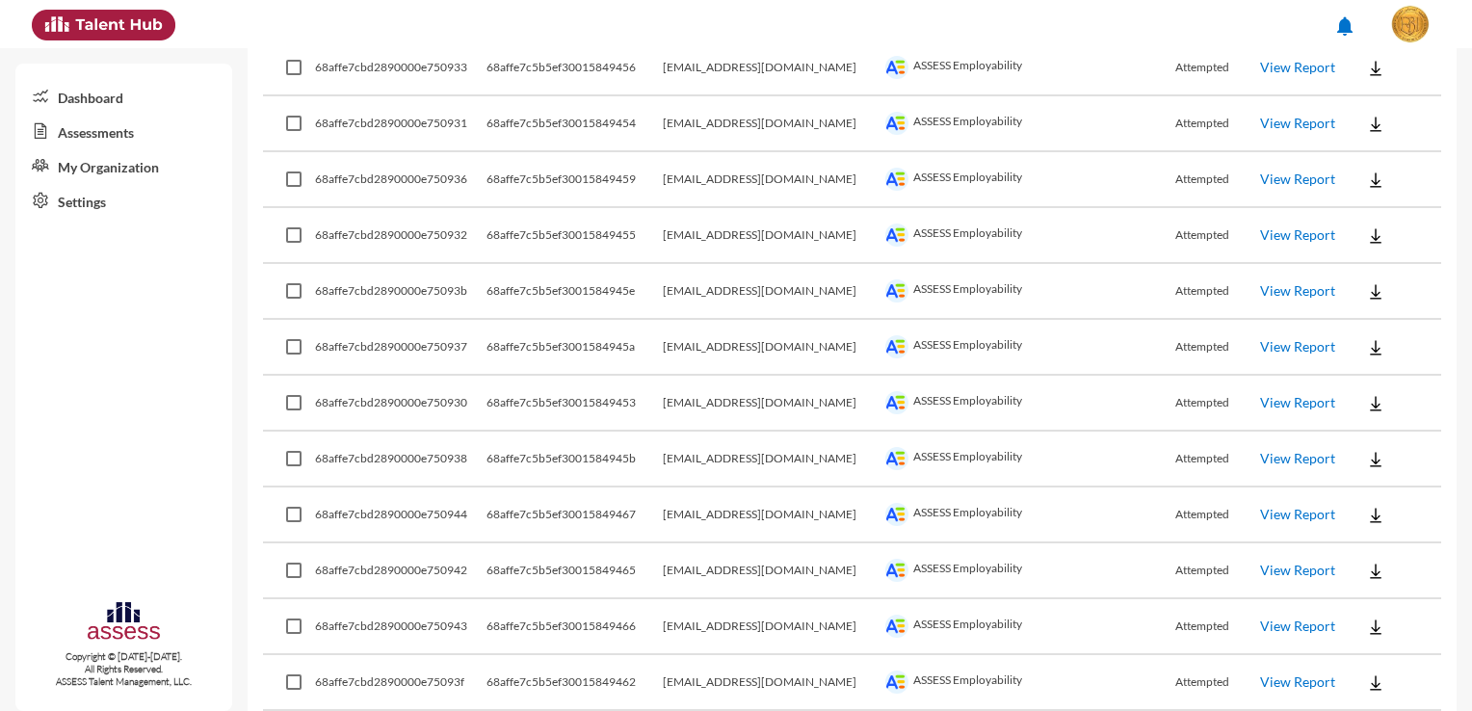
scroll to position [3994, 0]
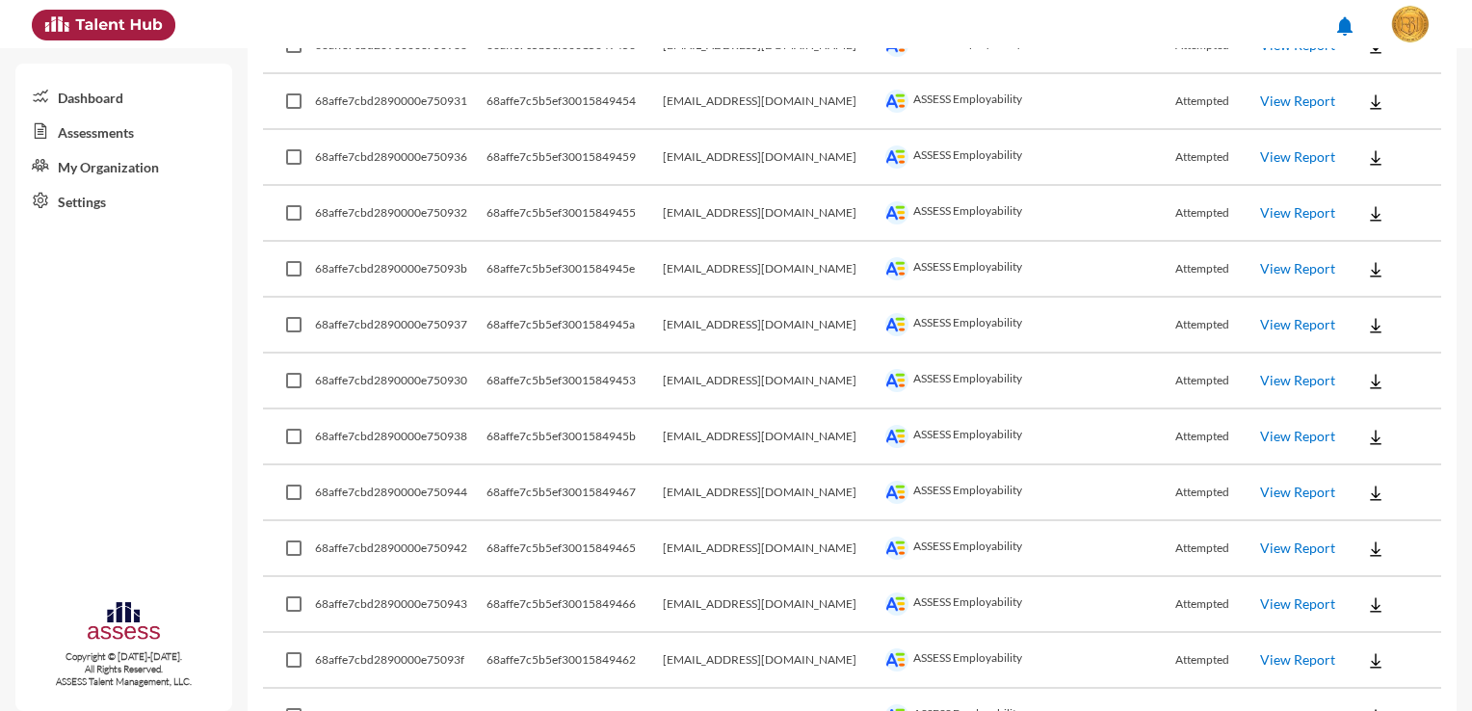
click at [1422, 524] on td at bounding box center [1393, 549] width 96 height 56
click at [1373, 531] on button at bounding box center [1376, 548] width 62 height 35
click at [1383, 545] on button "Employability / EN" at bounding box center [1398, 555] width 145 height 37
click at [1373, 587] on button at bounding box center [1376, 604] width 62 height 35
click at [1426, 429] on button "Employability / EN" at bounding box center [1398, 430] width 145 height 37
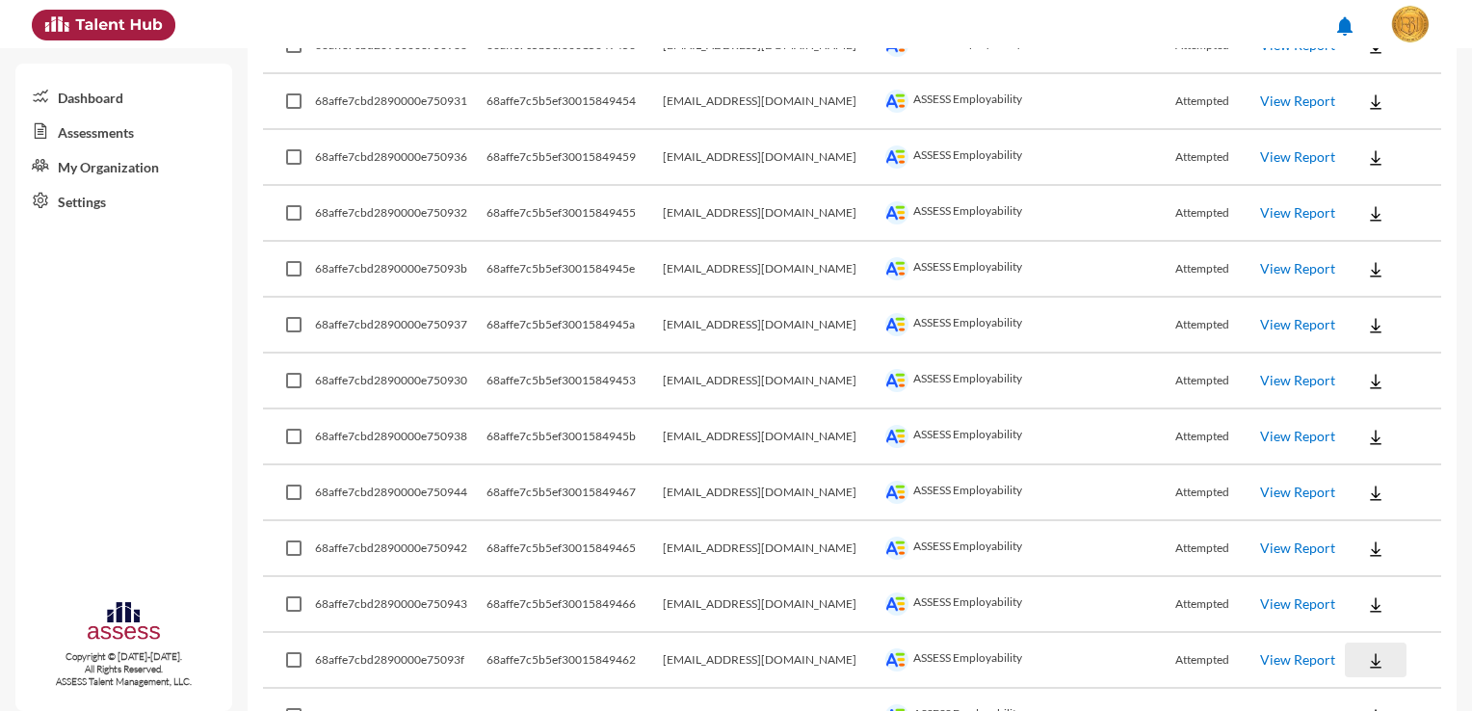
click at [1381, 645] on button at bounding box center [1376, 659] width 62 height 35
click at [1407, 476] on button "Employability / EN" at bounding box center [1398, 485] width 145 height 37
click at [1373, 698] on button at bounding box center [1376, 715] width 62 height 35
click at [1421, 546] on button "Employability / EN" at bounding box center [1398, 541] width 145 height 37
drag, startPoint x: 808, startPoint y: 686, endPoint x: 675, endPoint y: 674, distance: 133.4
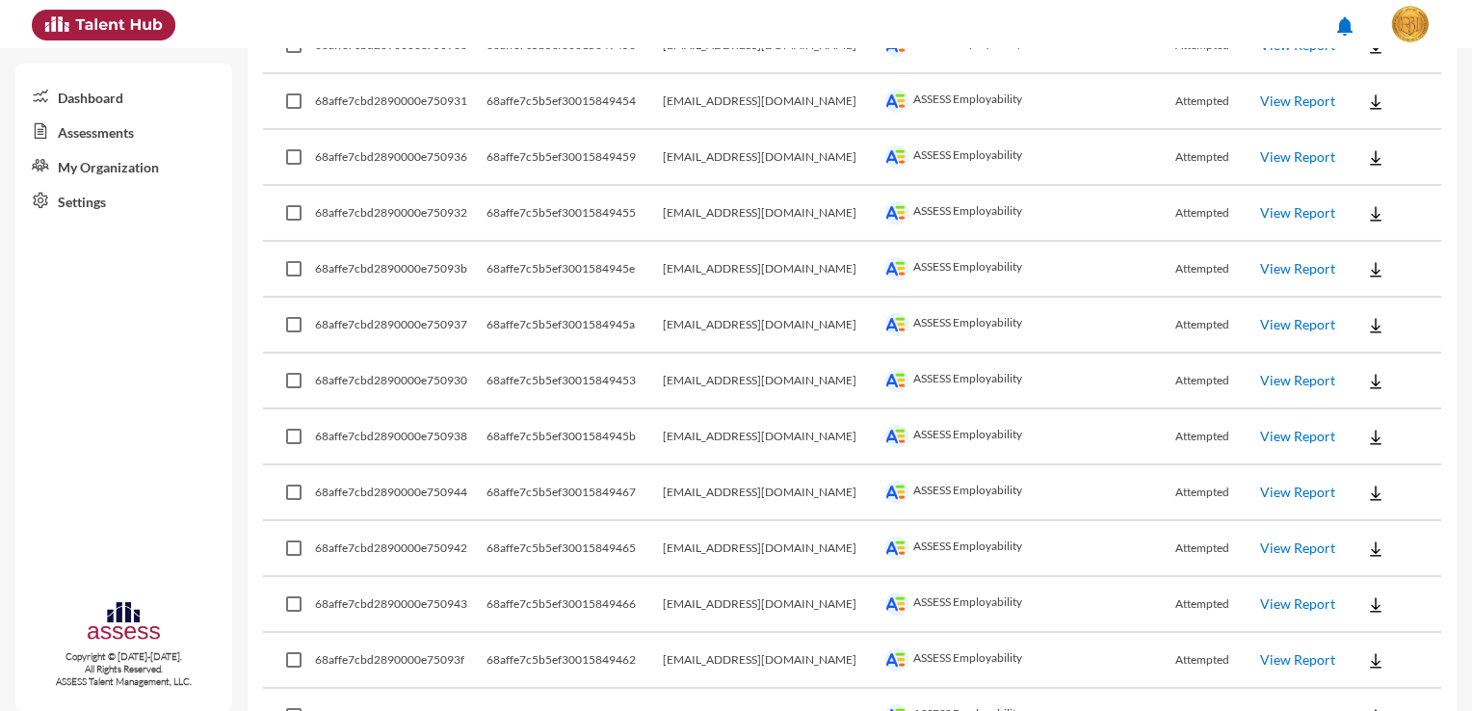
click at [675, 689] on tr "68affe7cbd2890000e750940 68affe7c5b5ef30015849463 [EMAIL_ADDRESS][DOMAIN_NAME] …" at bounding box center [852, 717] width 1178 height 56
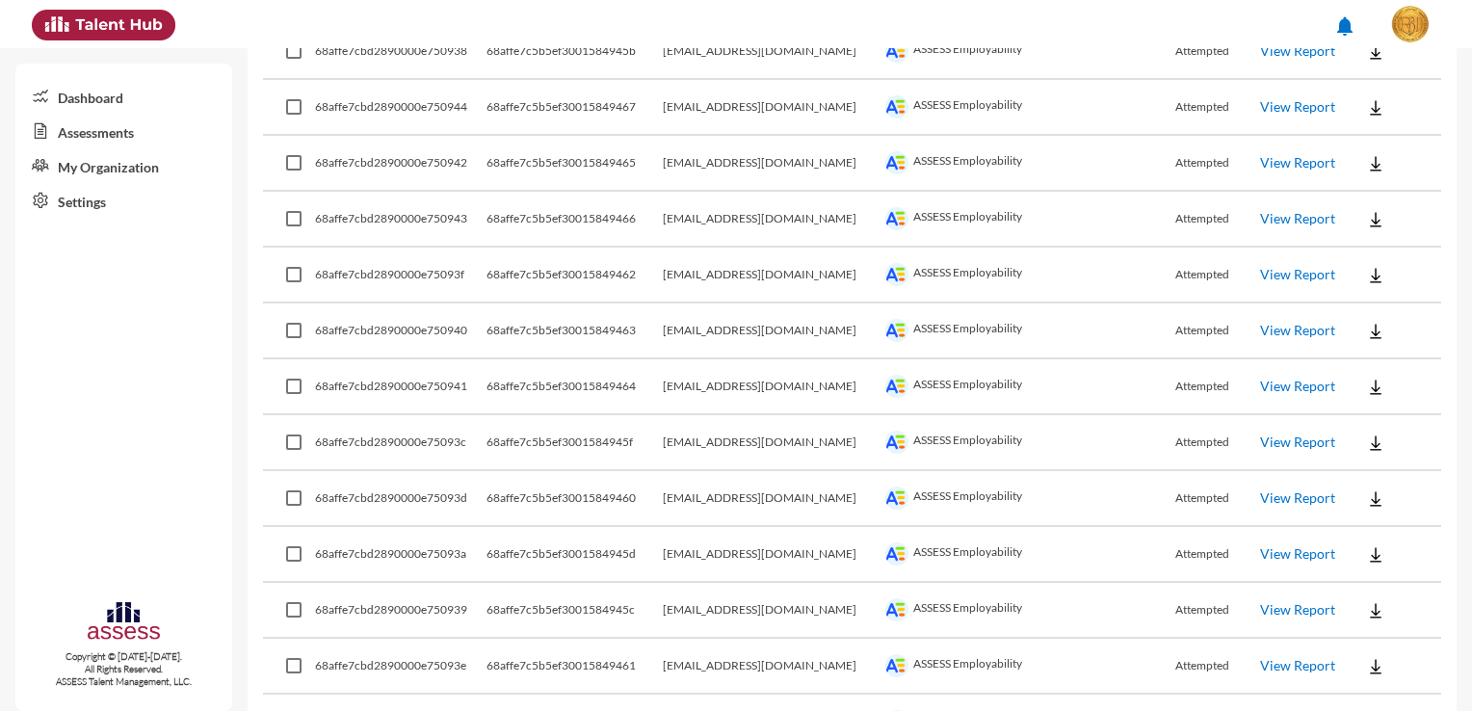
click at [1376, 369] on button at bounding box center [1376, 386] width 62 height 35
click at [1386, 387] on button "Employability / EN" at bounding box center [1398, 392] width 145 height 37
click at [1382, 425] on button at bounding box center [1376, 442] width 62 height 35
click at [1384, 444] on button "Employability / EN" at bounding box center [1398, 448] width 145 height 37
click at [1382, 481] on button at bounding box center [1376, 498] width 62 height 35
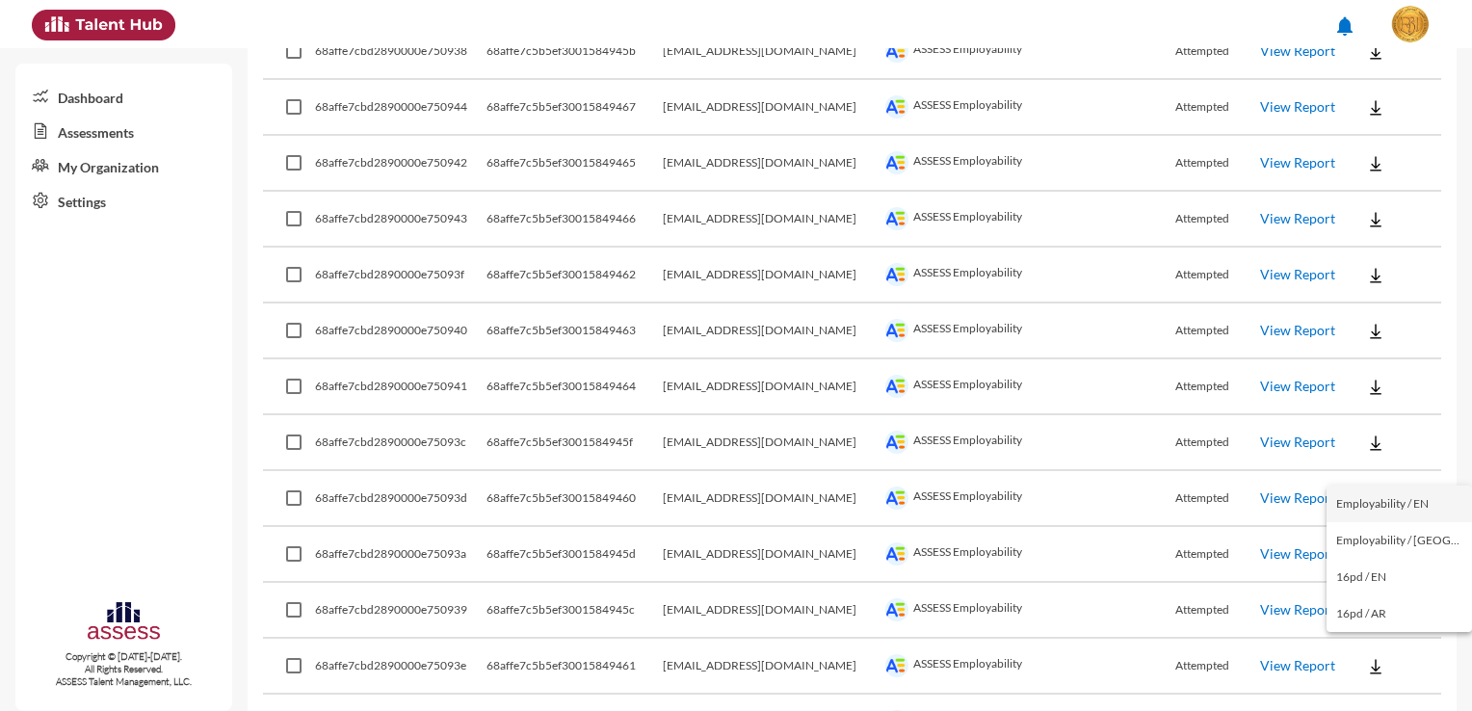
click at [1385, 495] on button "Employability / EN" at bounding box center [1398, 503] width 145 height 37
click at [1384, 536] on button at bounding box center [1376, 553] width 62 height 35
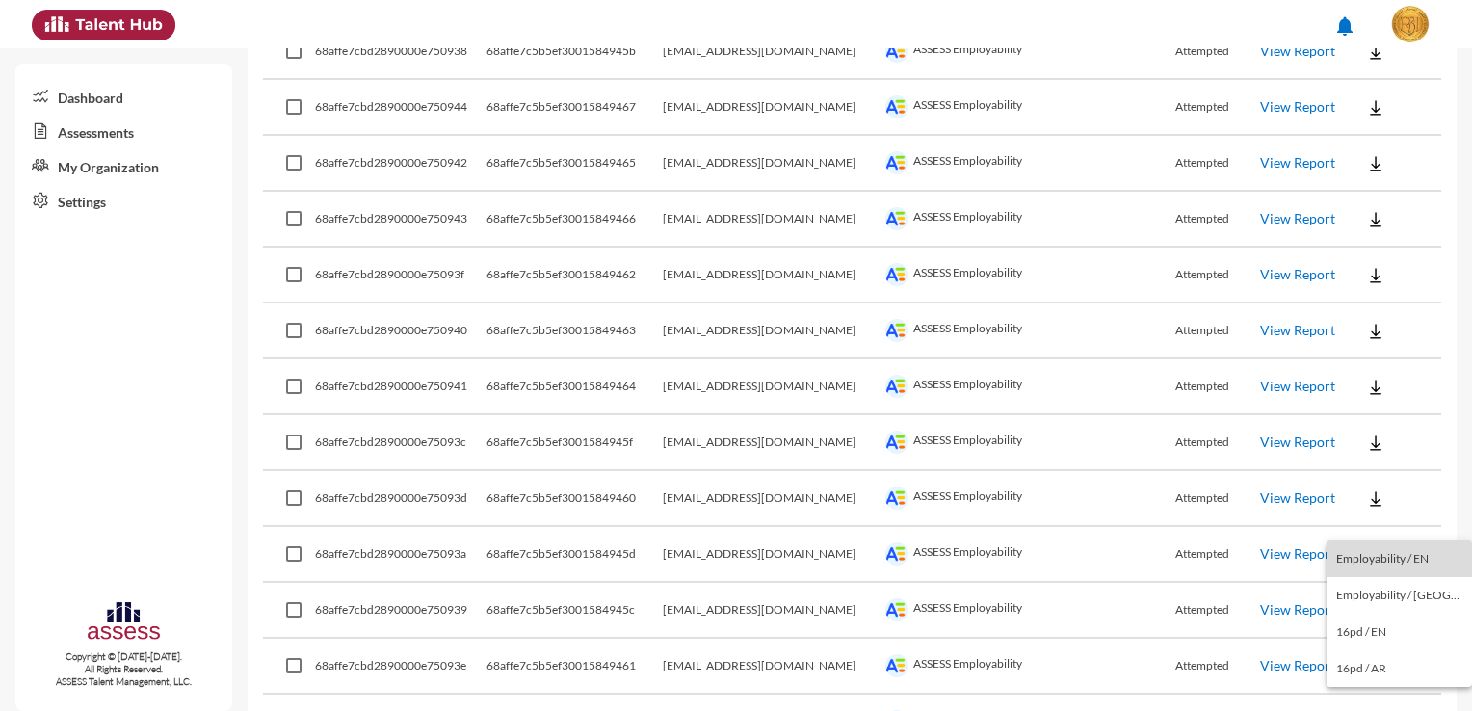
click at [1400, 562] on button "Employability / EN" at bounding box center [1398, 558] width 145 height 37
click at [1378, 592] on button at bounding box center [1376, 609] width 62 height 35
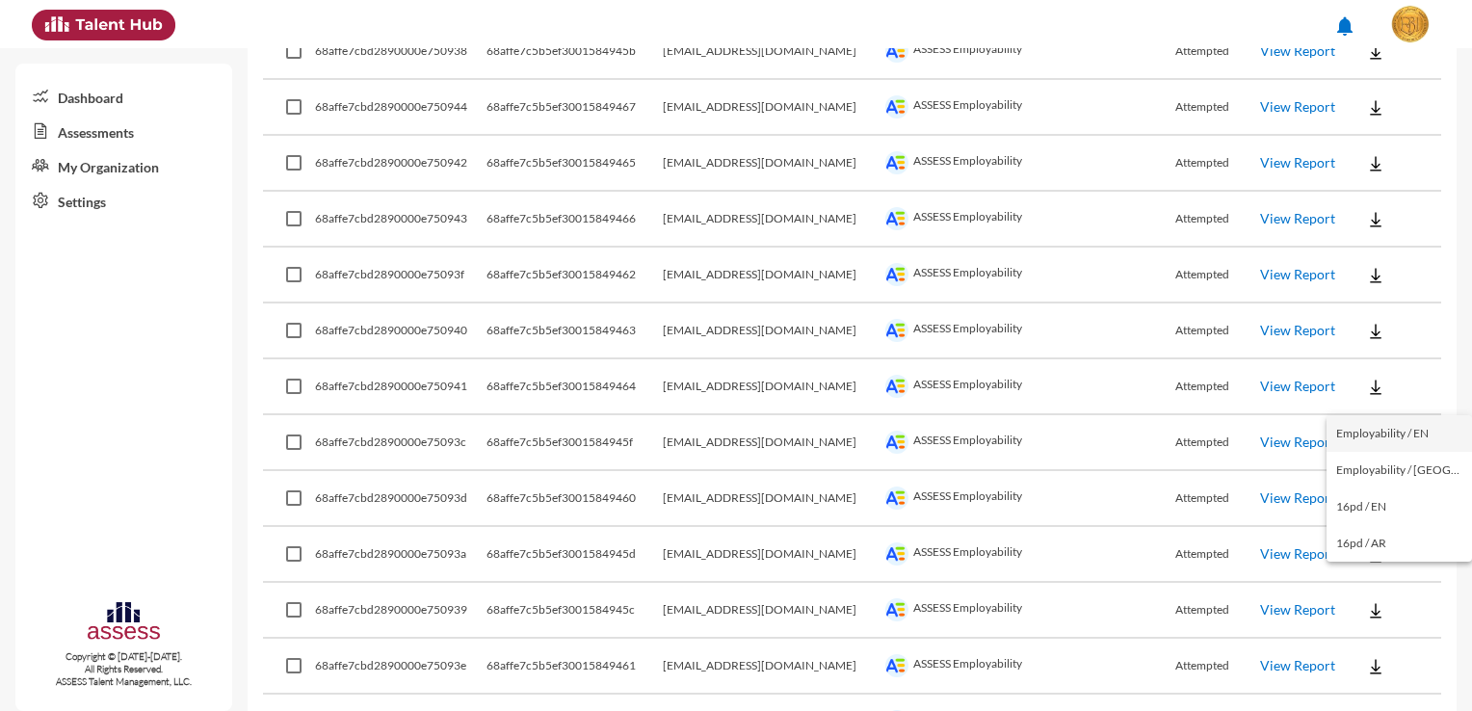
click at [1421, 441] on button "Employability / EN" at bounding box center [1398, 433] width 145 height 37
click at [1377, 648] on button at bounding box center [1376, 665] width 62 height 35
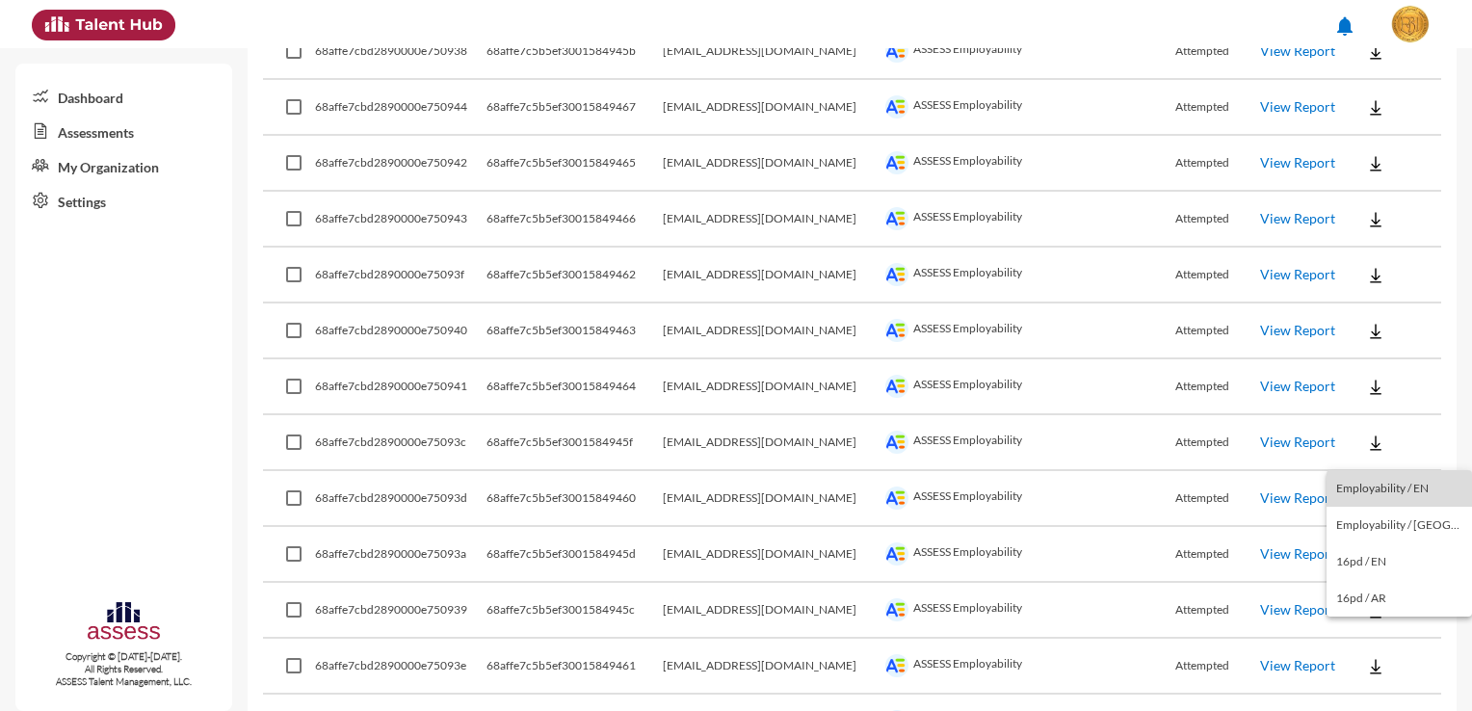
click at [1418, 491] on button "Employability / EN" at bounding box center [1398, 488] width 145 height 37
click at [1379, 648] on button at bounding box center [1376, 665] width 62 height 35
click at [1419, 494] on button "Employability / EN" at bounding box center [1398, 488] width 145 height 37
click at [1377, 704] on button at bounding box center [1376, 721] width 62 height 35
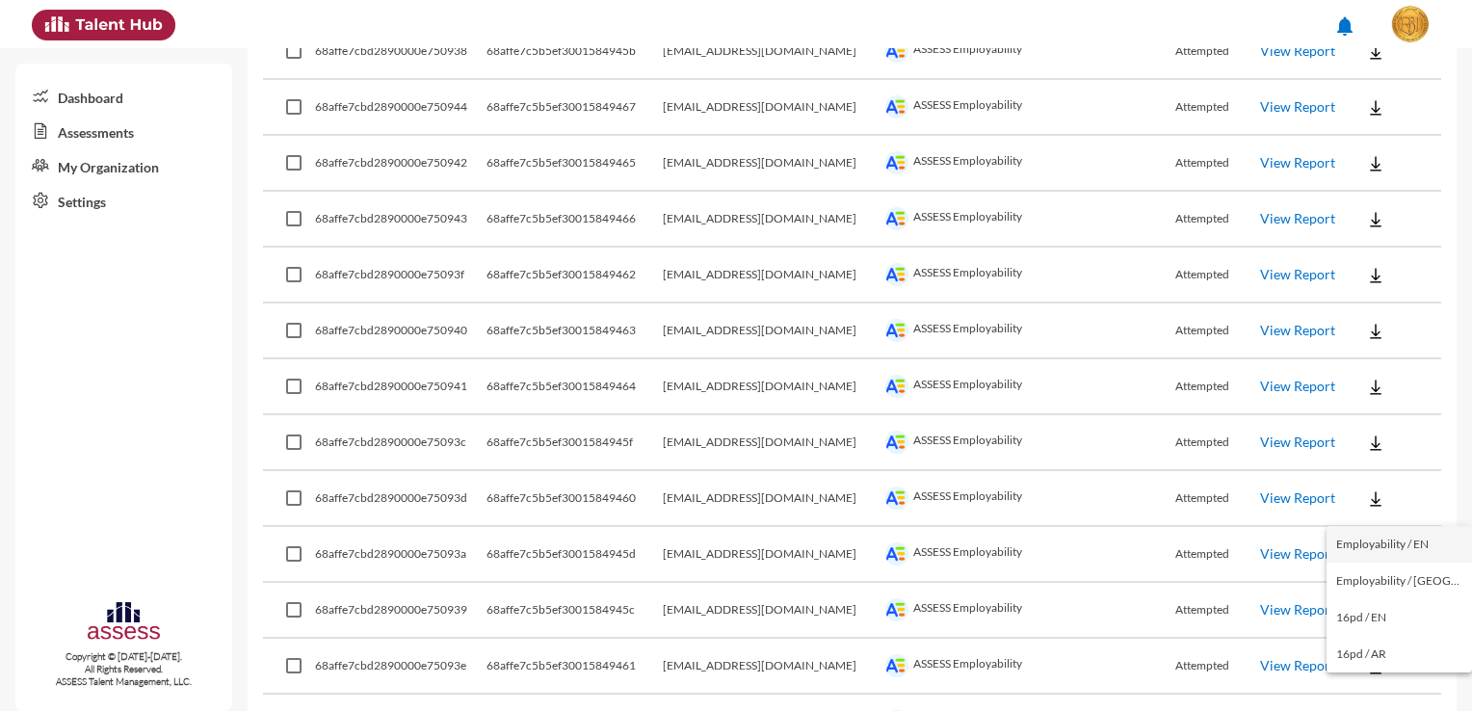
click at [1415, 548] on button "Employability / EN" at bounding box center [1398, 544] width 145 height 37
drag, startPoint x: 798, startPoint y: 688, endPoint x: 719, endPoint y: 688, distance: 78.0
click at [719, 694] on td "[EMAIL_ADDRESS][DOMAIN_NAME]" at bounding box center [772, 722] width 218 height 56
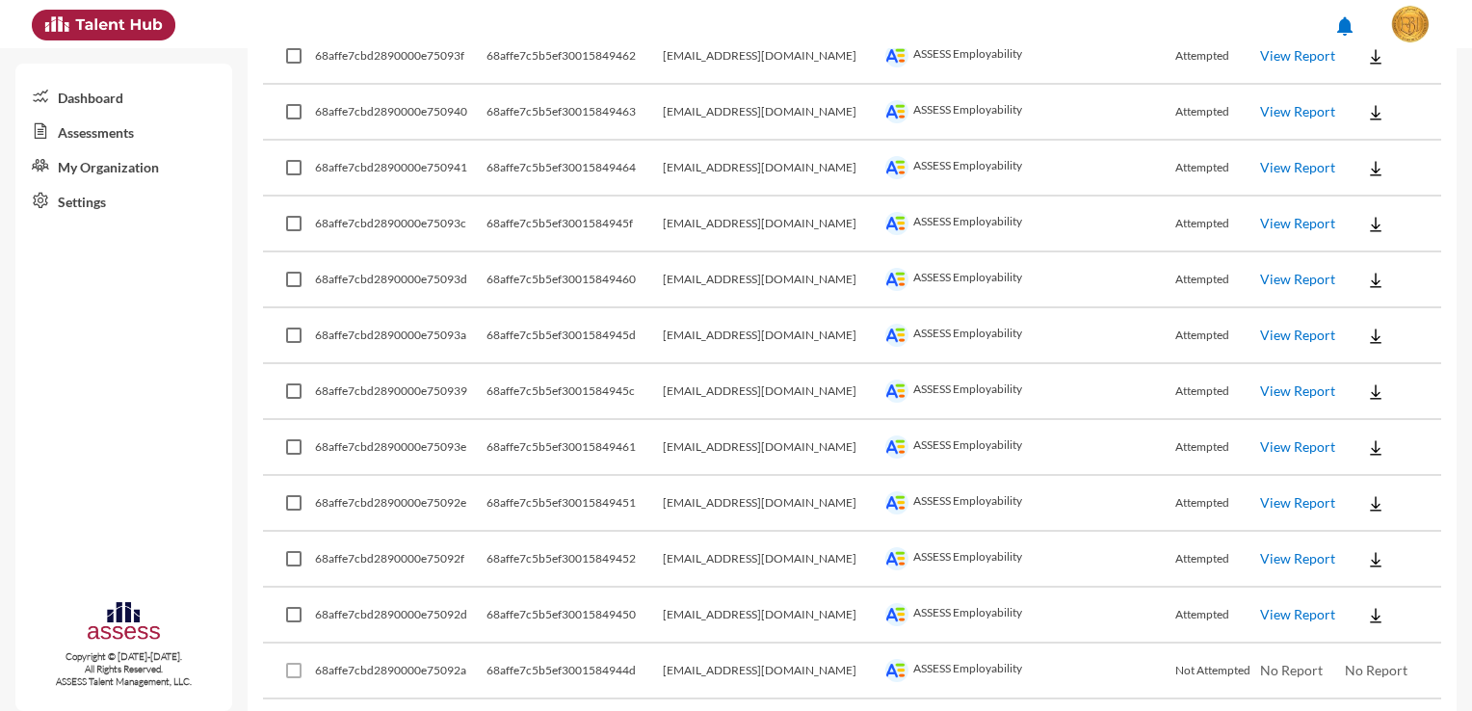
scroll to position [4668, 0]
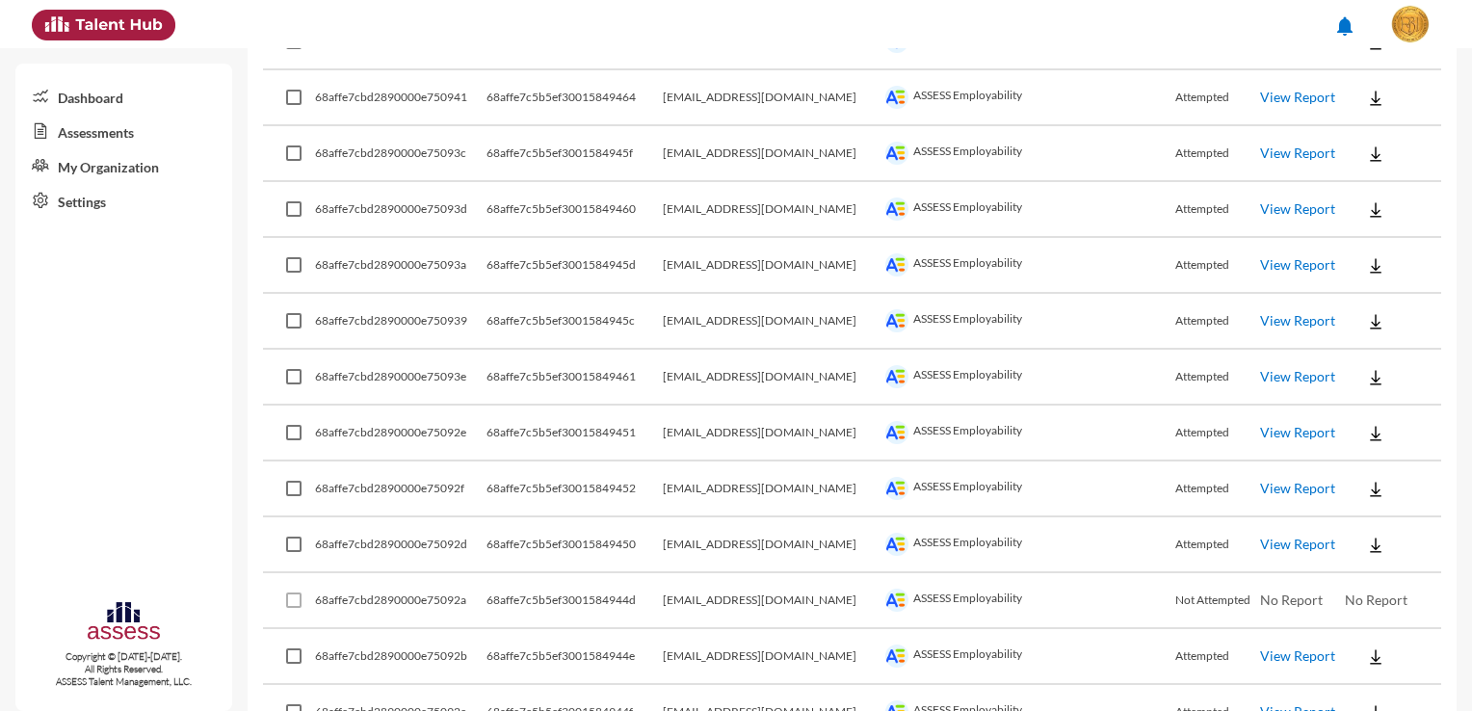
click at [1381, 471] on button at bounding box center [1376, 488] width 62 height 35
click at [1383, 489] on button "Employability / EN" at bounding box center [1398, 492] width 145 height 37
click at [1383, 527] on button at bounding box center [1376, 544] width 62 height 35
click at [1386, 537] on button "Employability / EN" at bounding box center [1398, 547] width 145 height 37
click at [1375, 639] on button at bounding box center [1376, 656] width 62 height 35
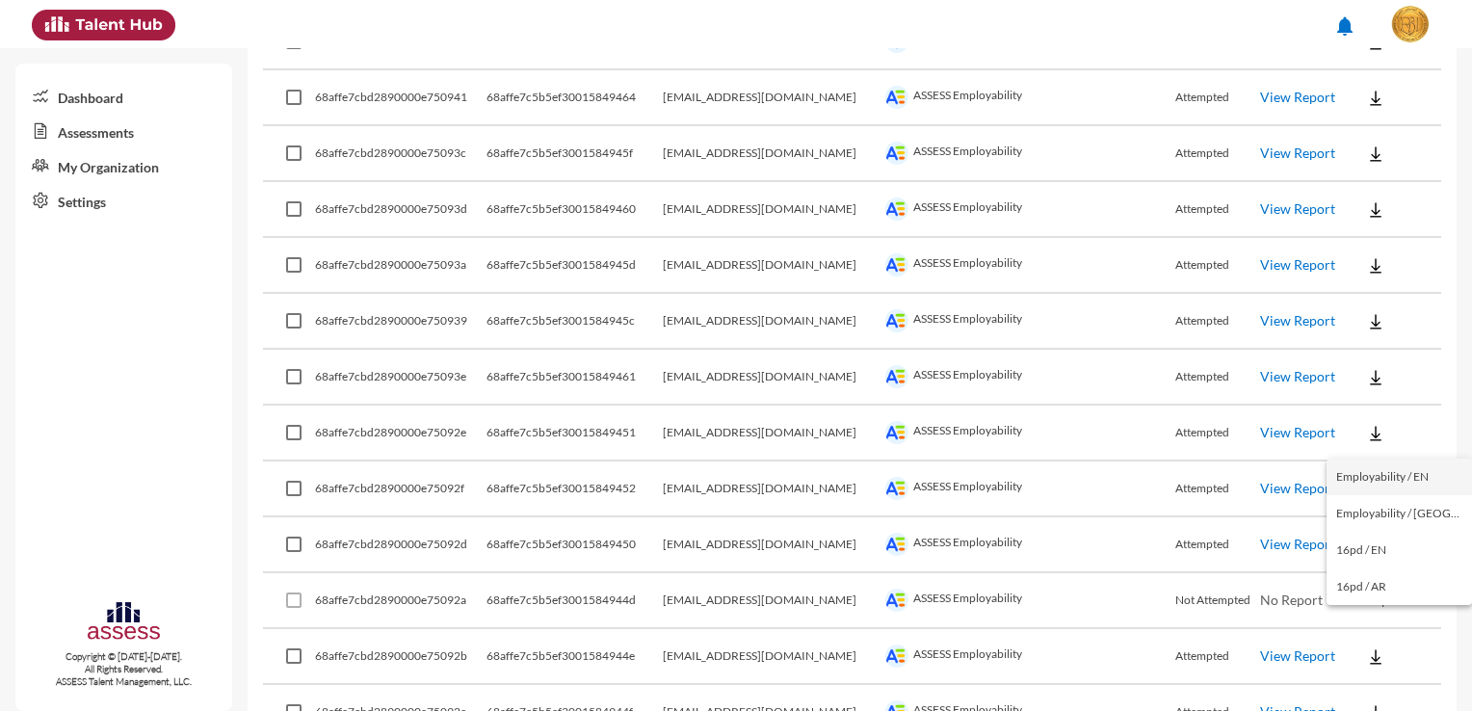
click at [1416, 483] on button "Employability / EN" at bounding box center [1398, 476] width 145 height 37
click at [1382, 694] on button at bounding box center [1376, 711] width 62 height 35
click at [1414, 544] on button "Employability / EN" at bounding box center [1398, 532] width 145 height 37
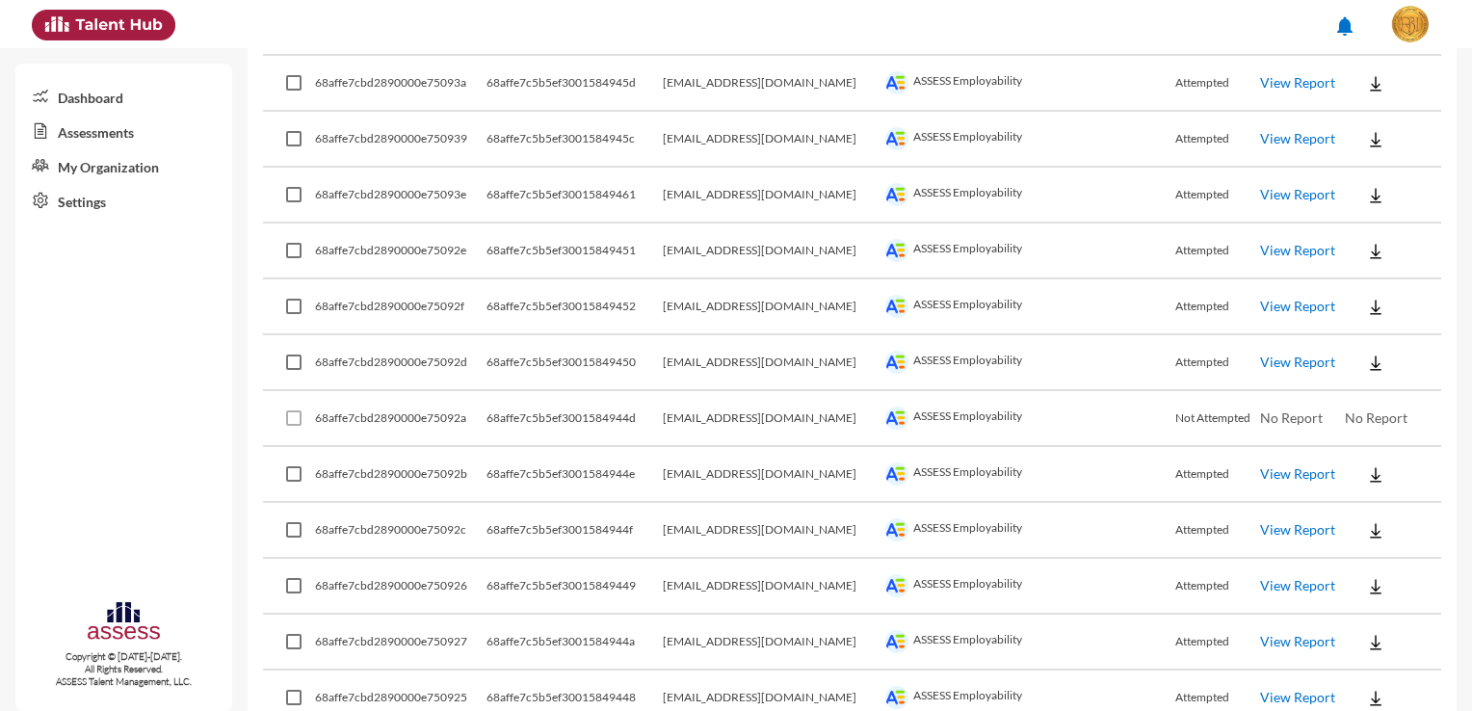
scroll to position [4861, 0]
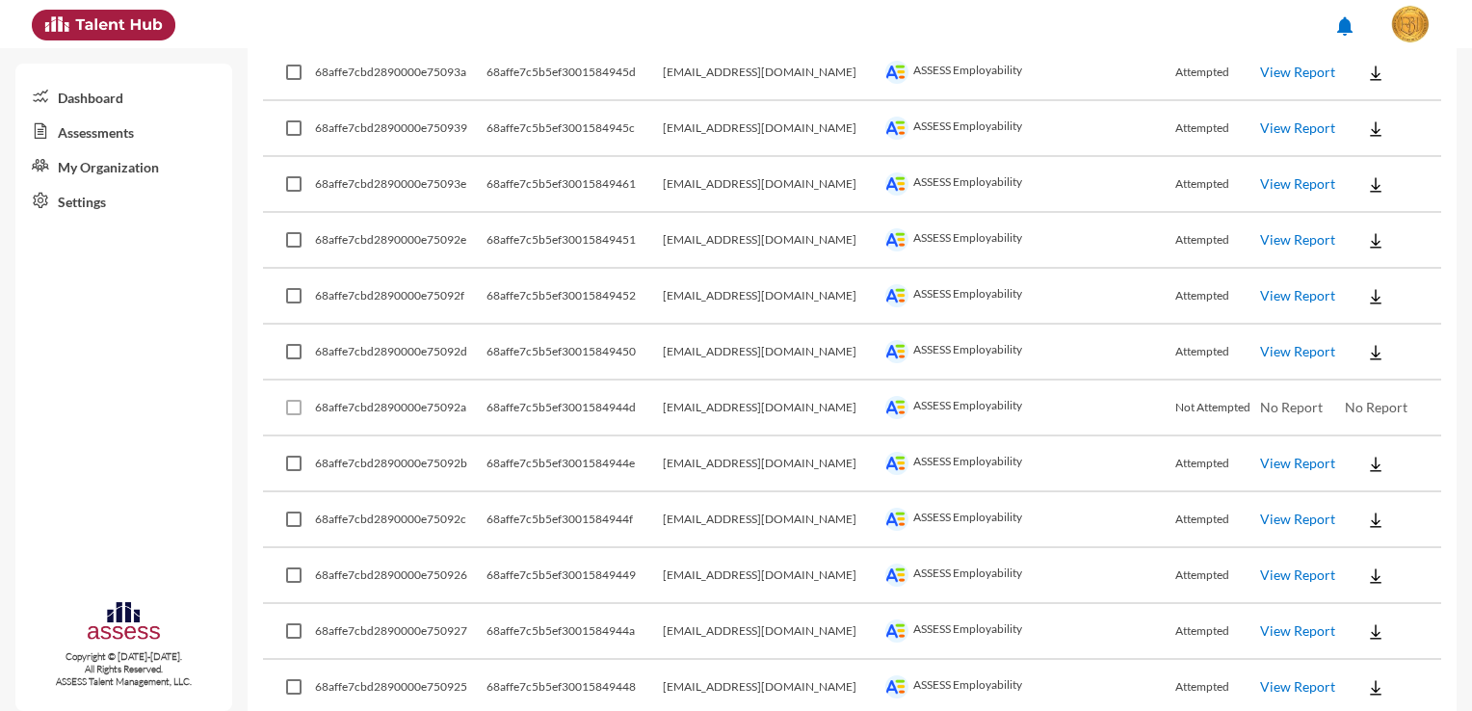
click at [1379, 502] on button at bounding box center [1376, 519] width 62 height 35
click at [1382, 516] on button "Employability / EN" at bounding box center [1398, 521] width 145 height 37
click at [1383, 558] on button at bounding box center [1376, 575] width 62 height 35
click at [1395, 580] on button "Employability / EN" at bounding box center [1398, 577] width 145 height 37
click at [1379, 614] on button at bounding box center [1376, 631] width 62 height 35
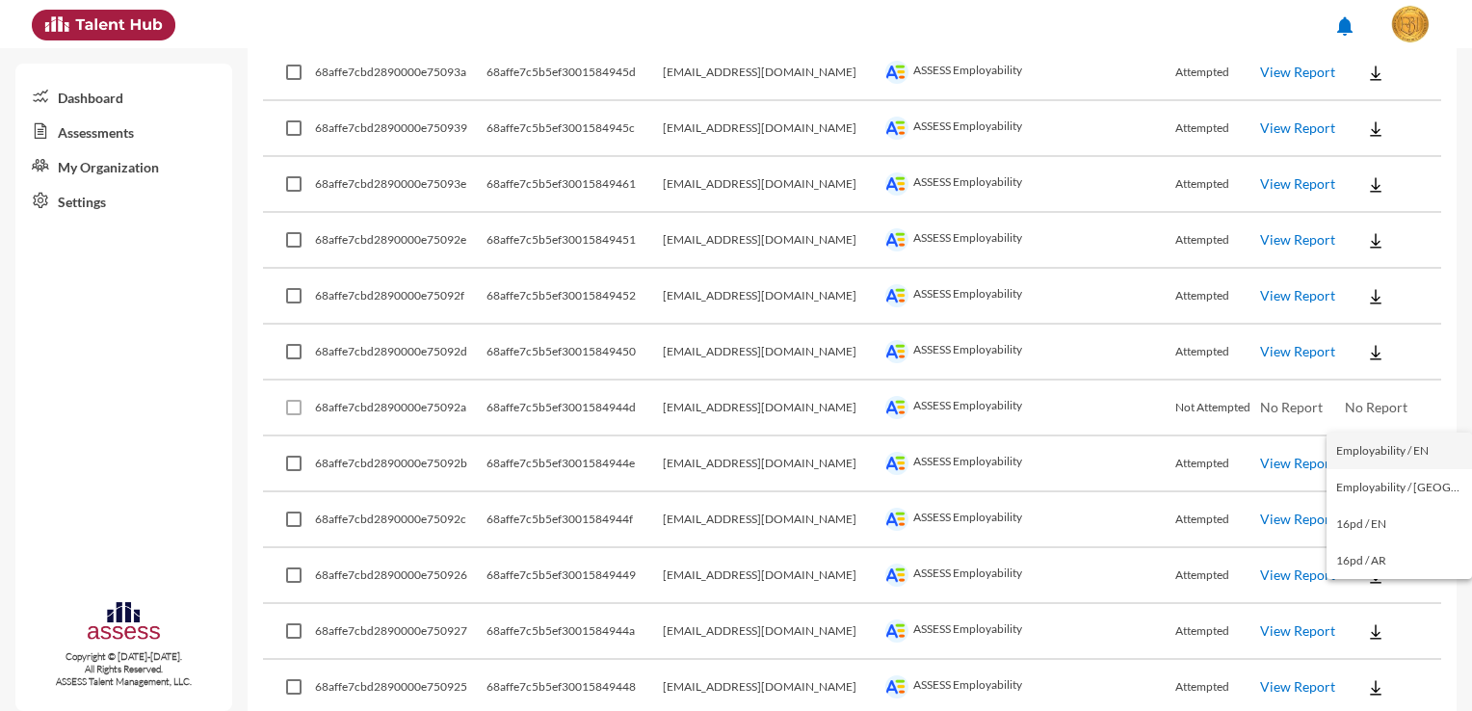
click at [1412, 441] on button "Employability / EN" at bounding box center [1398, 450] width 145 height 37
click at [1373, 669] on button at bounding box center [1376, 686] width 62 height 35
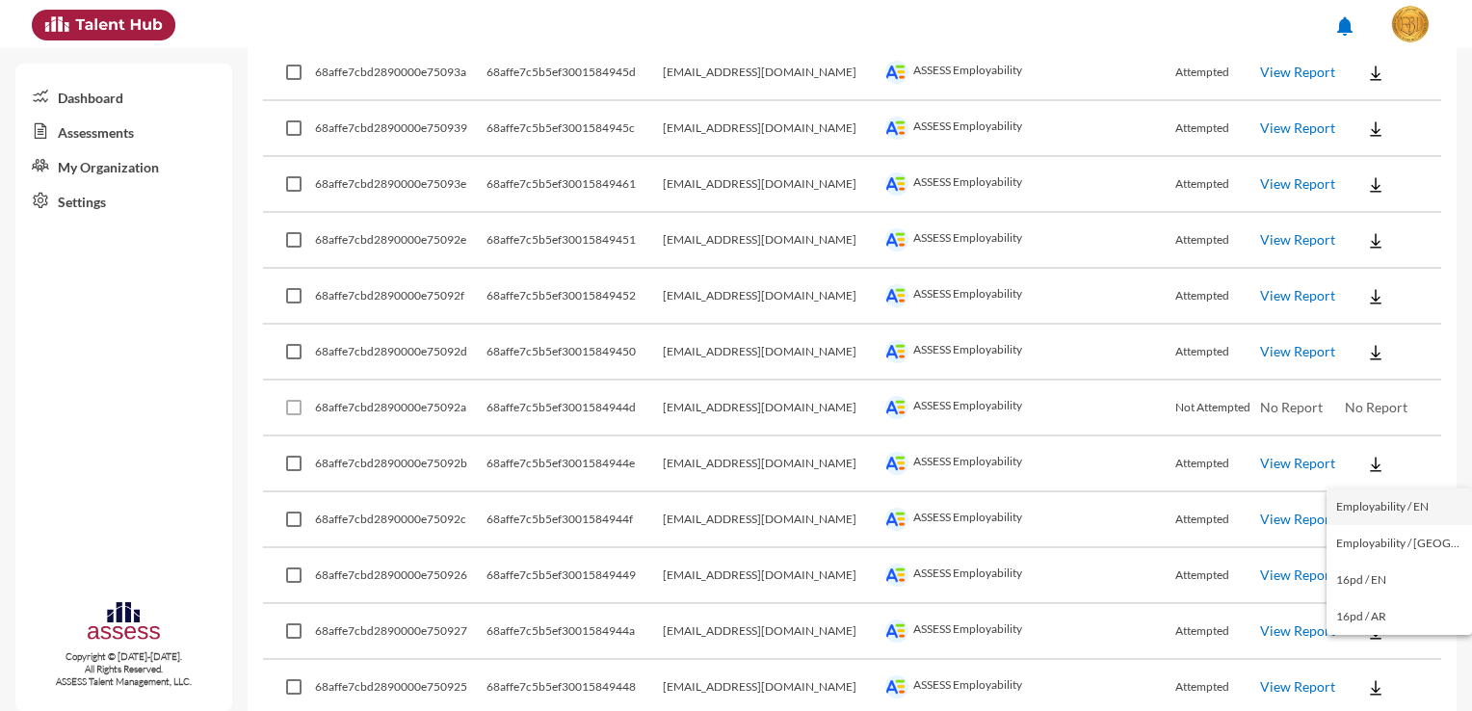
click at [1428, 503] on button "Employability / EN" at bounding box center [1398, 506] width 145 height 37
click at [1382, 669] on button at bounding box center [1376, 686] width 62 height 35
drag, startPoint x: 1430, startPoint y: 511, endPoint x: 1429, endPoint y: 526, distance: 14.5
click at [1429, 511] on button "Employability / EN" at bounding box center [1398, 506] width 145 height 37
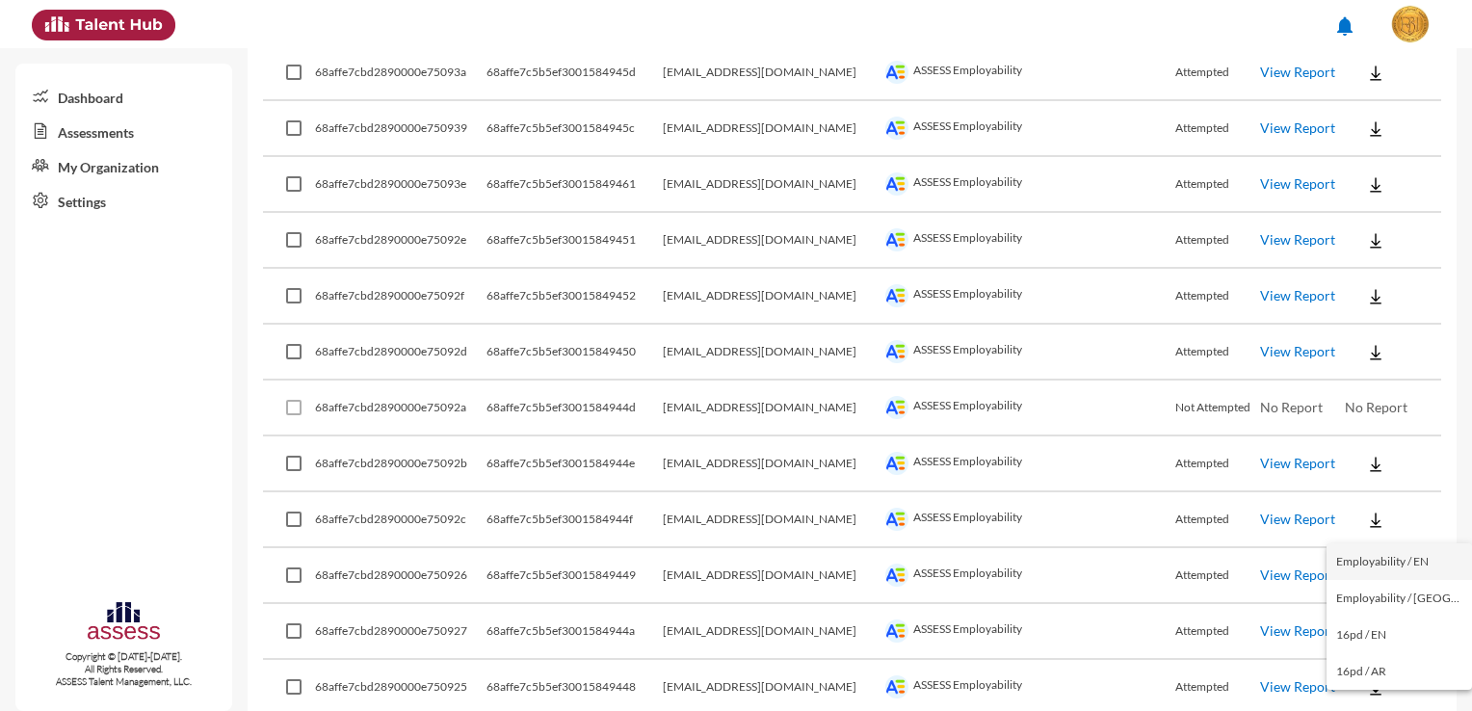
click at [1425, 558] on button "Employability / EN" at bounding box center [1398, 561] width 145 height 37
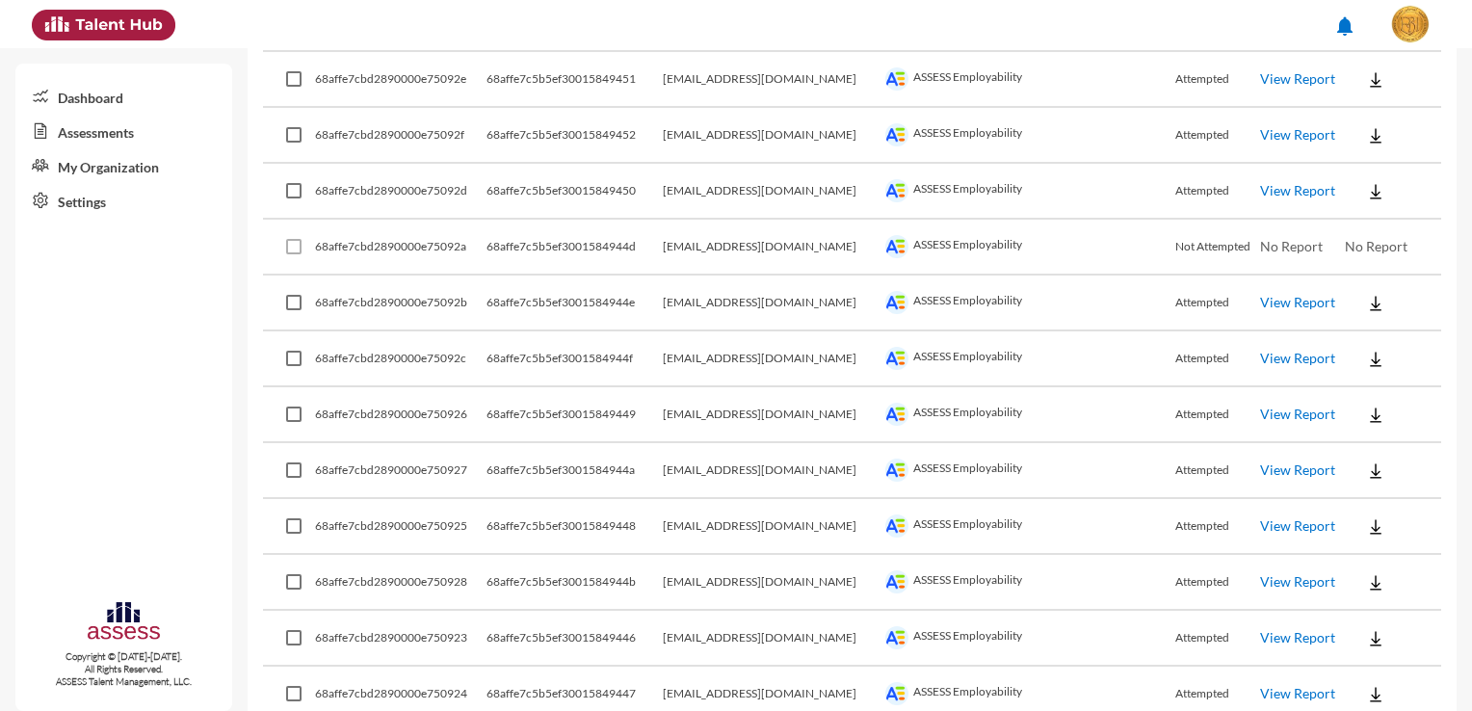
scroll to position [5066, 0]
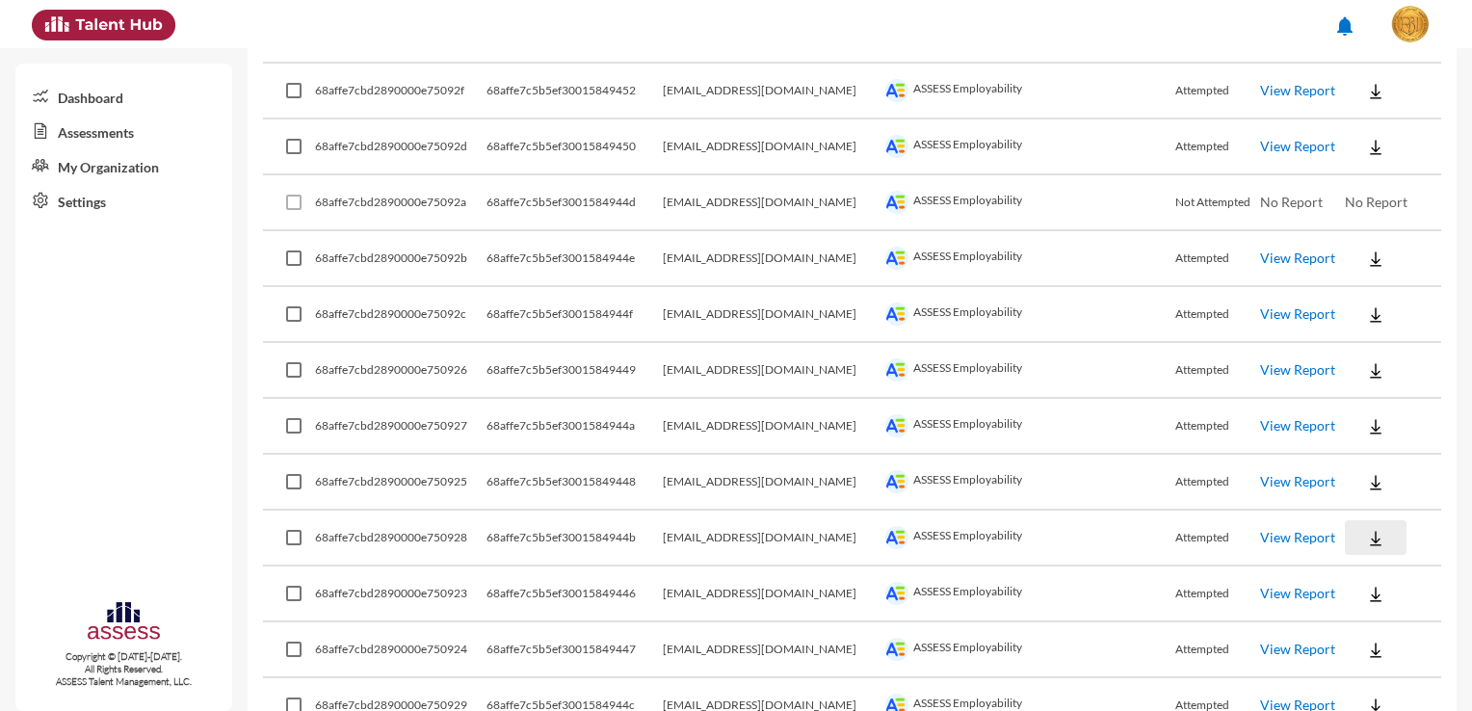
click at [1379, 520] on button at bounding box center [1376, 537] width 62 height 35
click at [1383, 536] on button "Employability / EN" at bounding box center [1398, 537] width 145 height 37
click at [1381, 576] on button at bounding box center [1376, 593] width 62 height 35
click at [1415, 421] on button "Employability / EN" at bounding box center [1398, 411] width 145 height 37
click at [1381, 632] on button at bounding box center [1376, 649] width 62 height 35
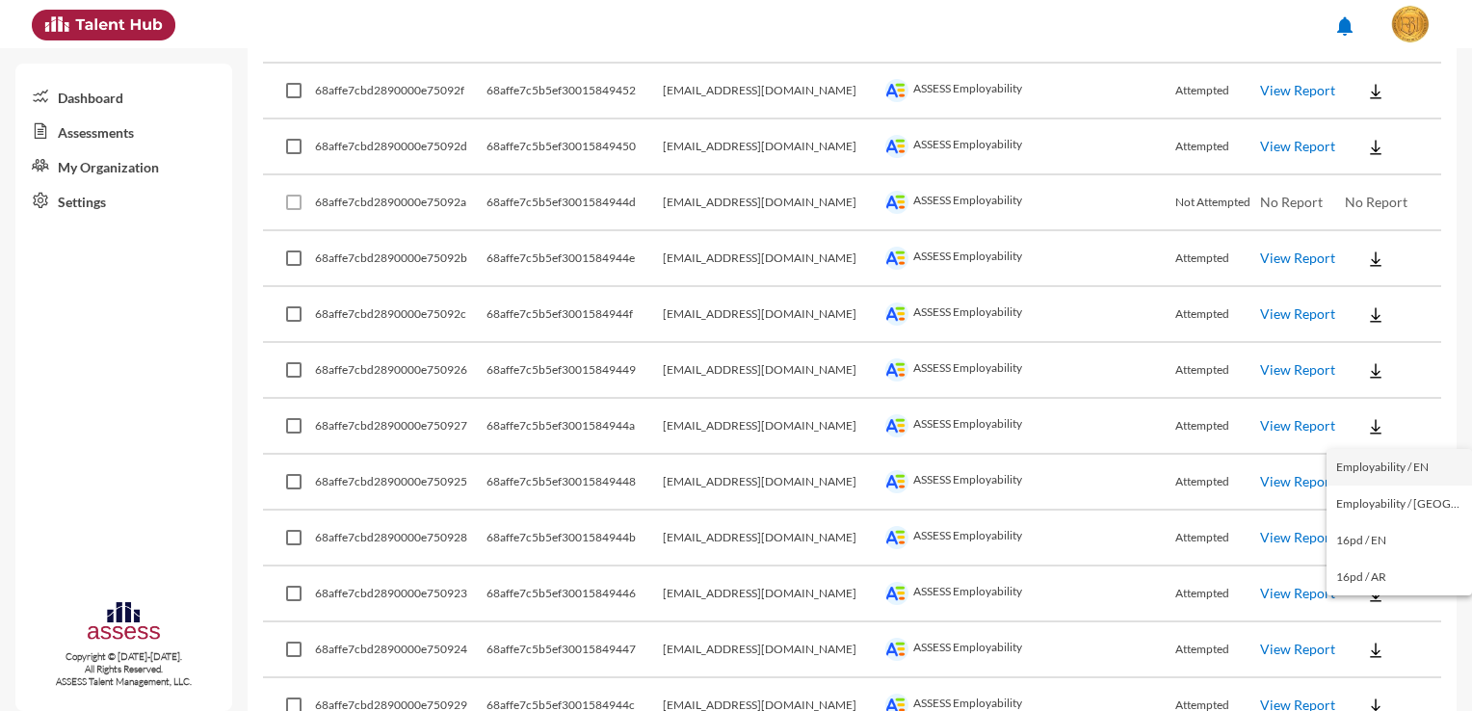
click at [1413, 478] on button "Employability / EN" at bounding box center [1398, 467] width 145 height 37
click at [1379, 688] on button at bounding box center [1376, 705] width 62 height 35
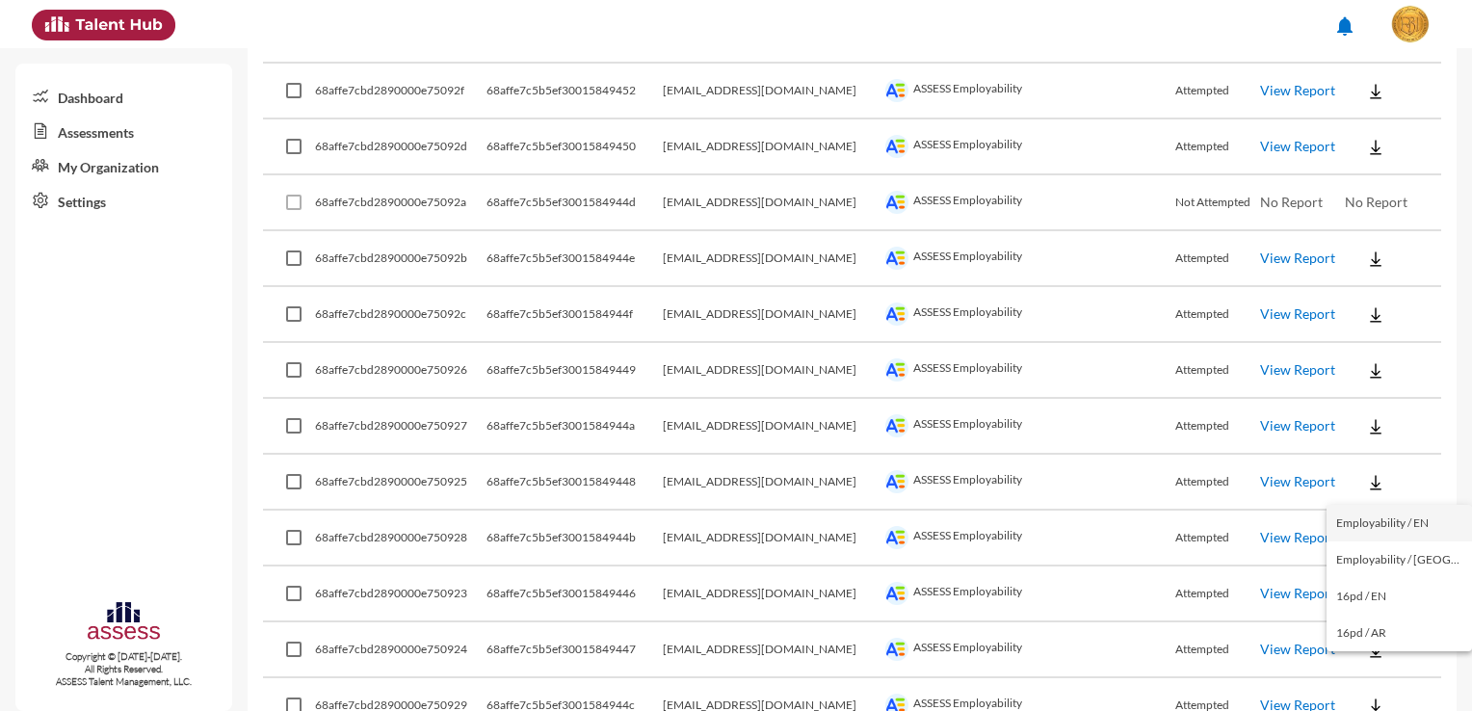
click at [1393, 530] on button "Employability / EN" at bounding box center [1398, 523] width 145 height 37
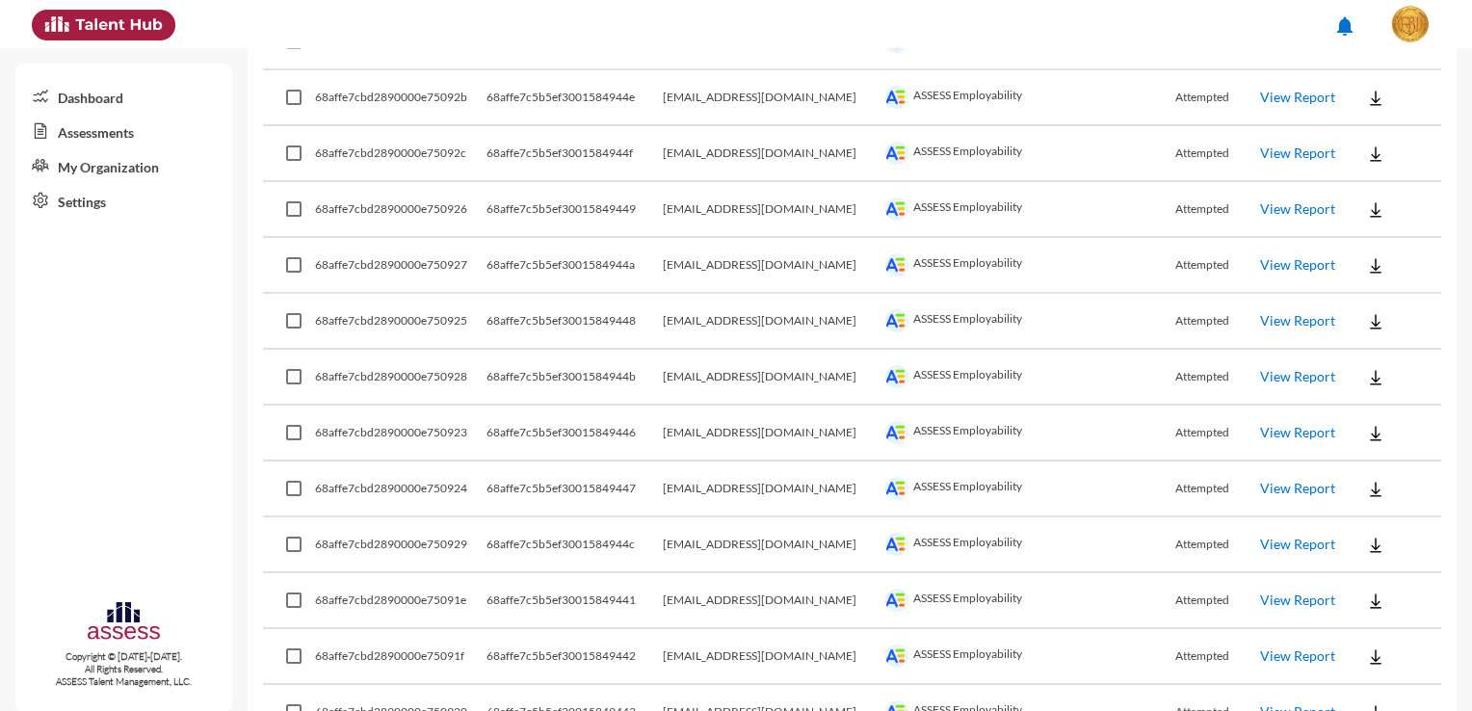
scroll to position [5259, 0]
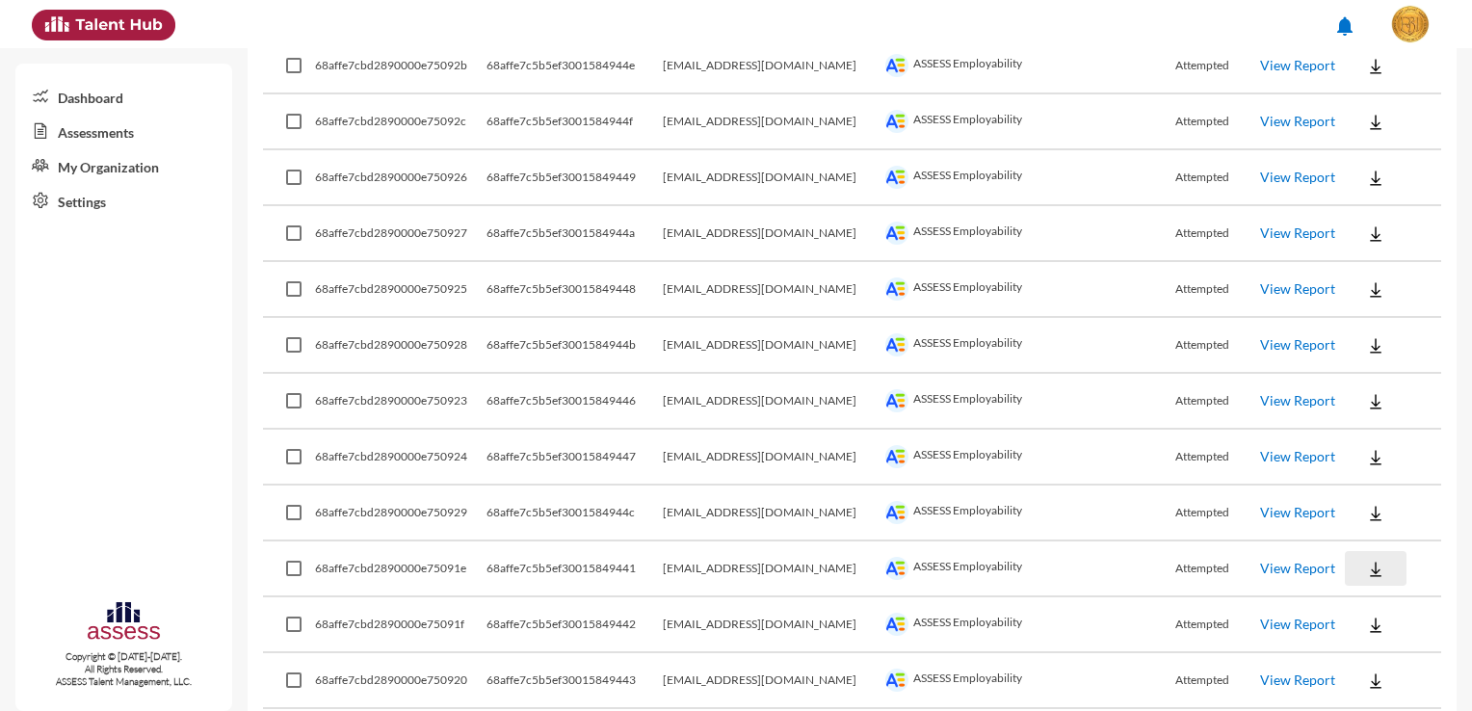
click at [1383, 551] on button at bounding box center [1376, 568] width 62 height 35
click at [1383, 572] on button "Employability / EN" at bounding box center [1398, 566] width 145 height 37
click at [1379, 607] on button at bounding box center [1376, 624] width 62 height 35
click at [1425, 443] on button "Employability / EN" at bounding box center [1398, 441] width 145 height 37
click at [1379, 663] on button at bounding box center [1376, 680] width 62 height 35
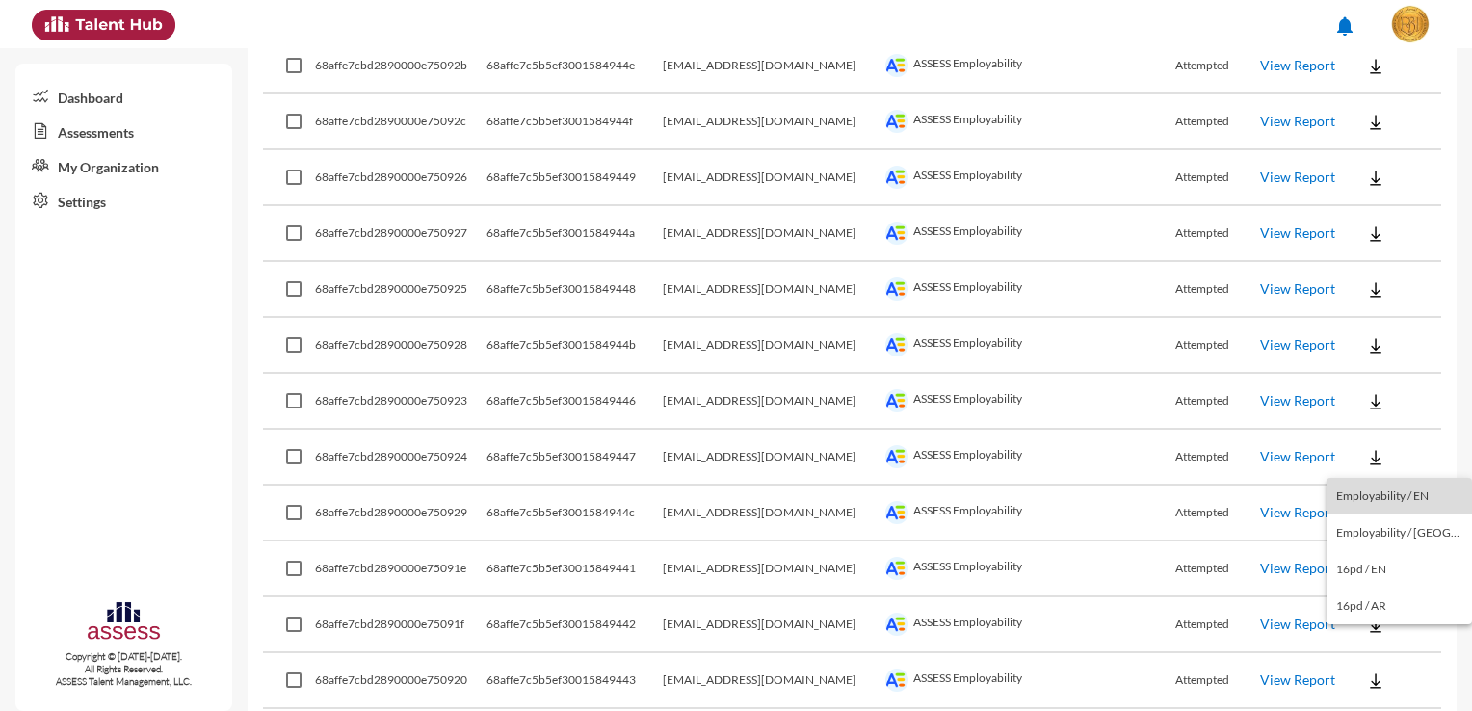
click at [1418, 507] on button "Employability / EN" at bounding box center [1398, 496] width 145 height 37
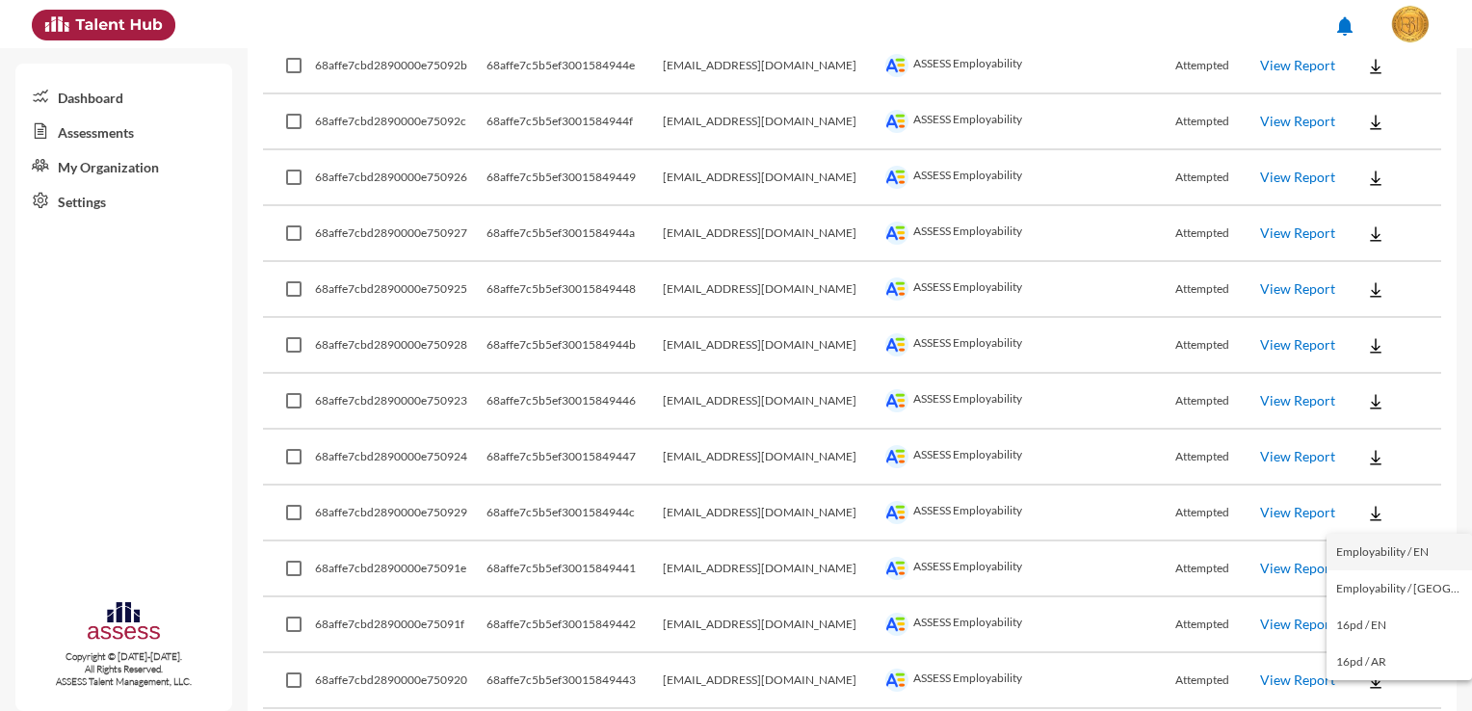
click at [1398, 549] on button "Employability / EN" at bounding box center [1398, 552] width 145 height 37
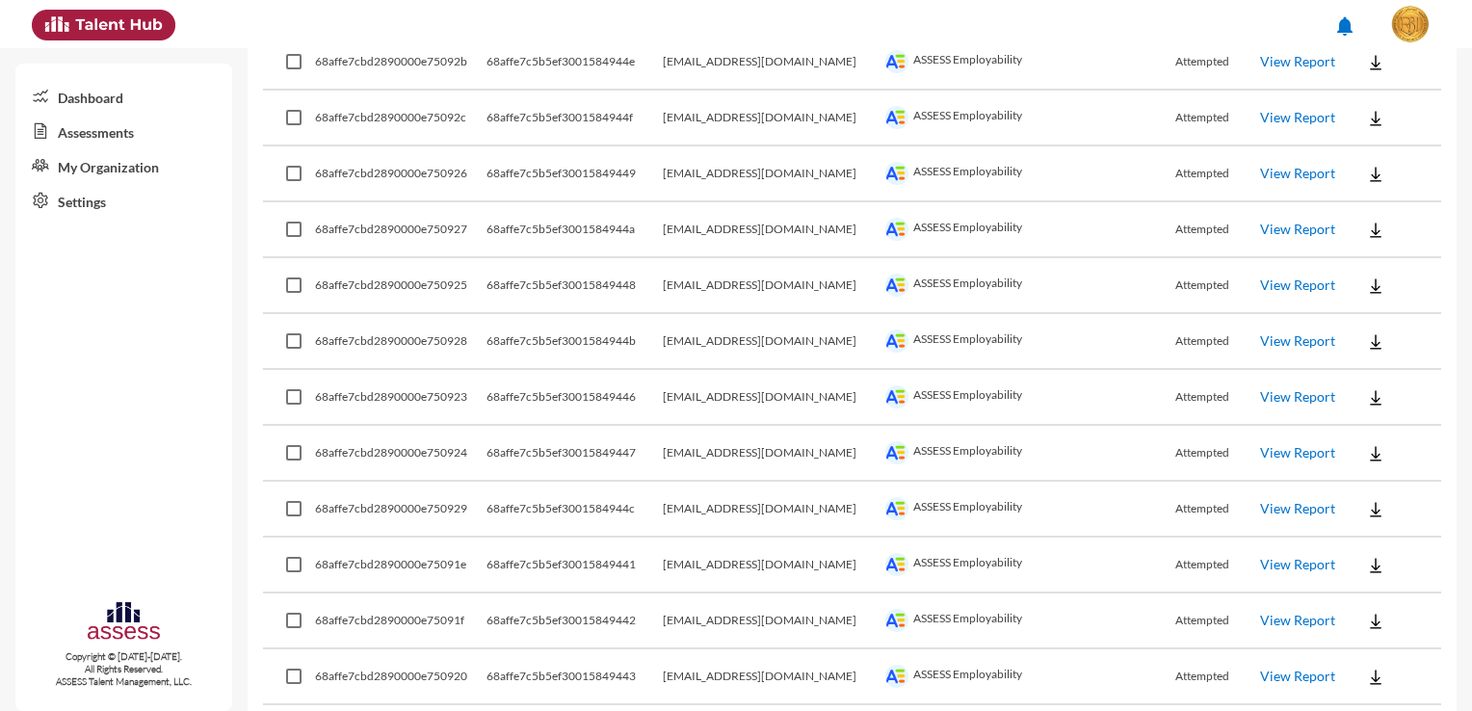
scroll to position [5358, 0]
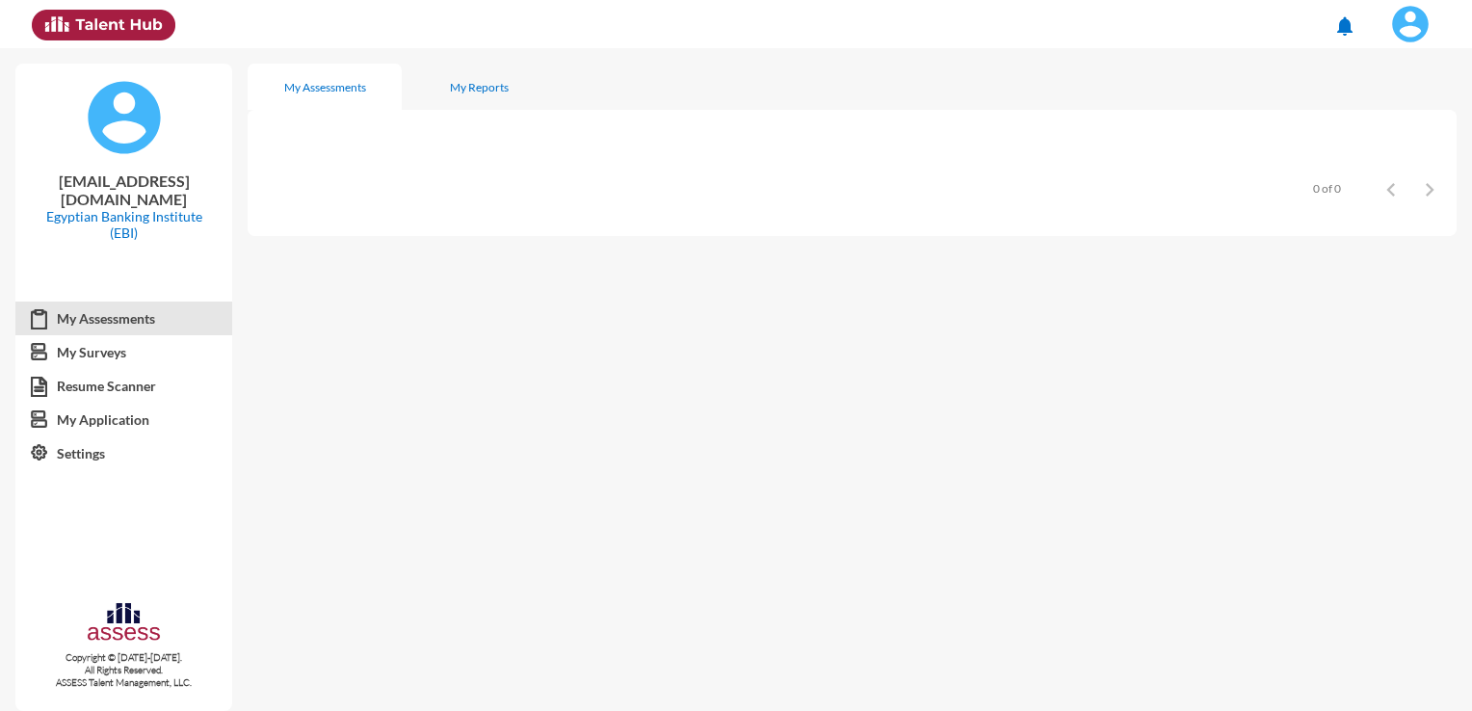
click at [1416, 15] on img at bounding box center [1410, 24] width 39 height 39
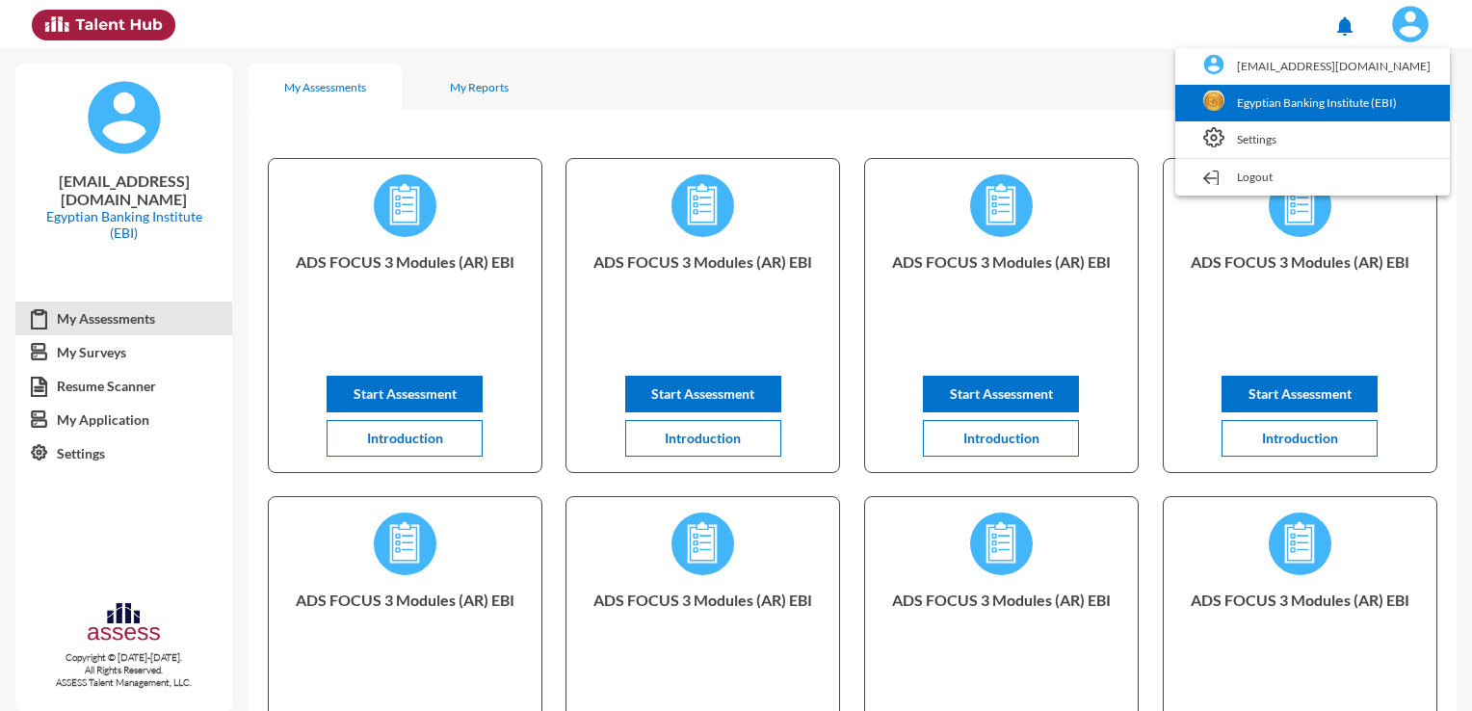
click at [1371, 112] on link "Egyptian Banking Institute (EBI)" at bounding box center [1312, 103] width 255 height 37
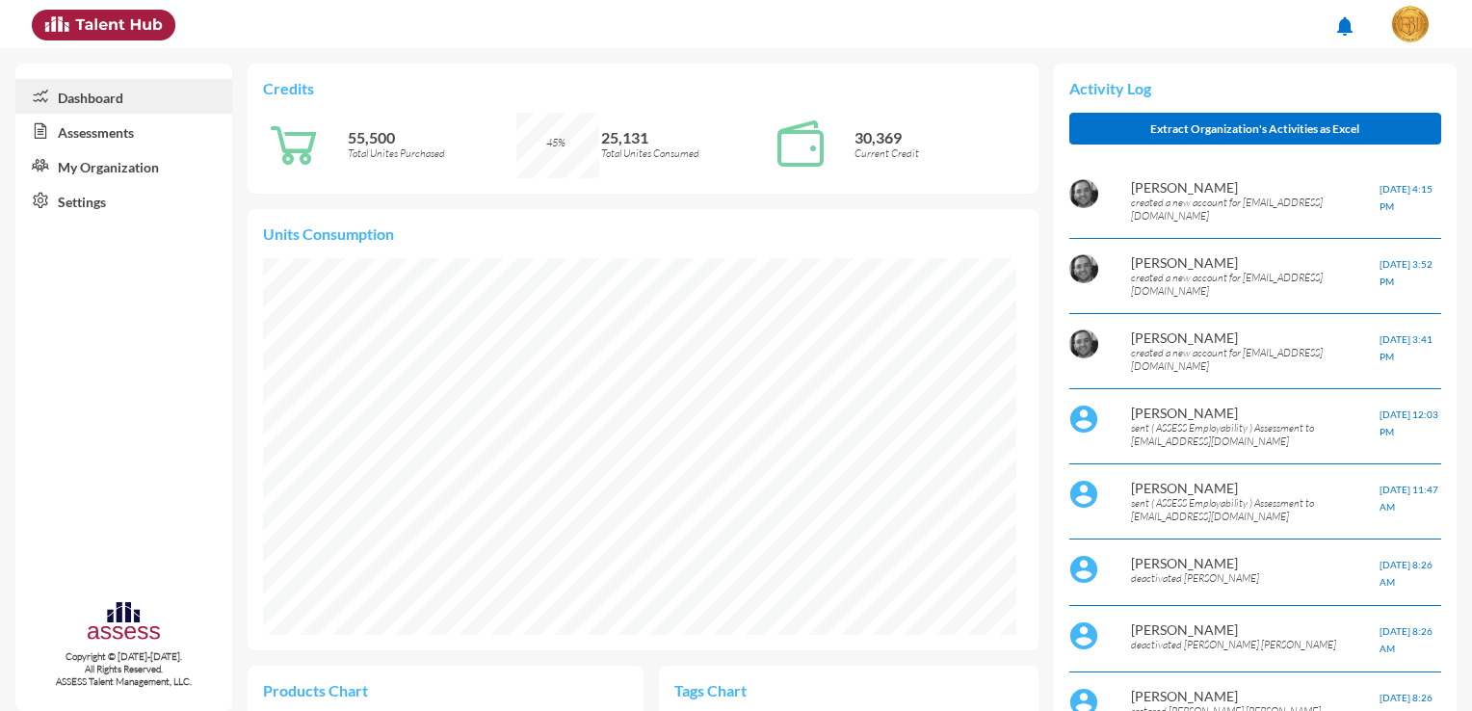
scroll to position [377, 752]
click at [178, 144] on link "Assessments" at bounding box center [123, 131] width 217 height 35
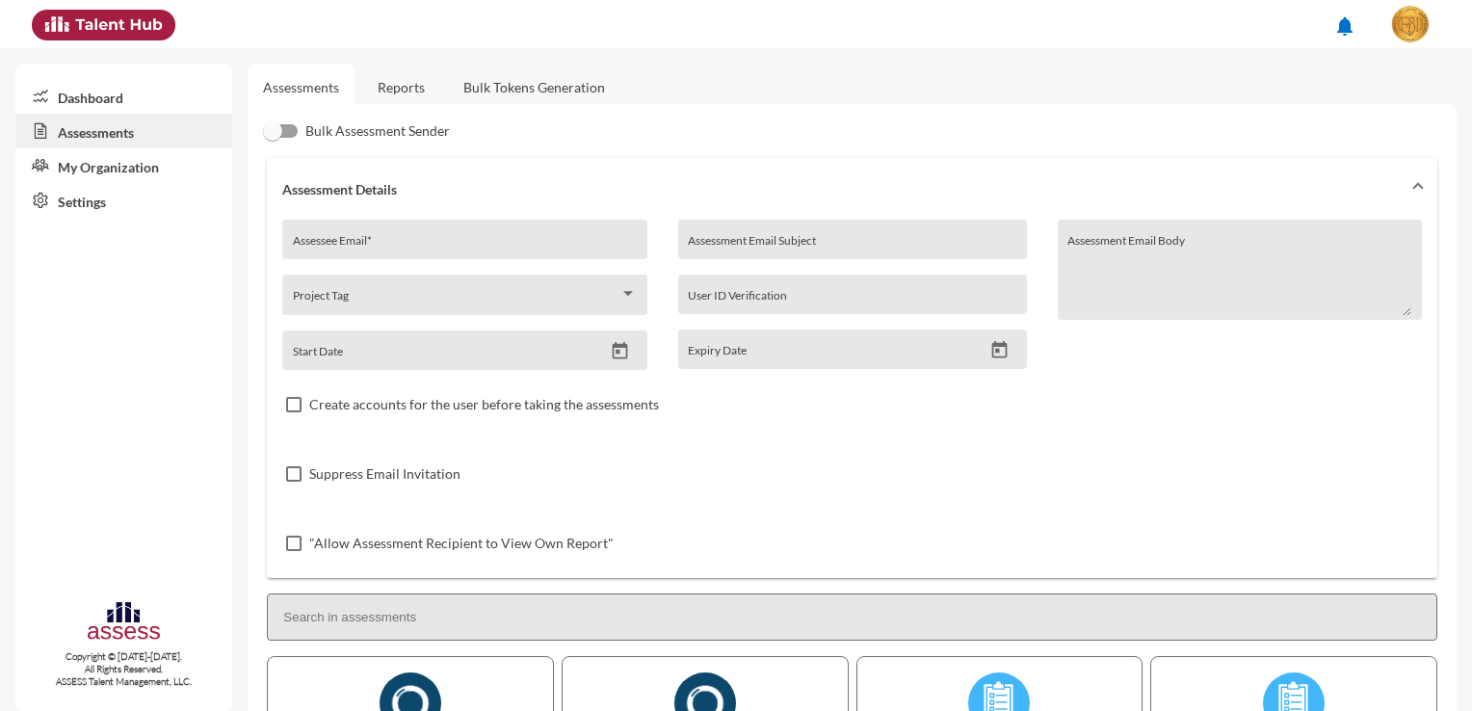
click at [397, 87] on link "Reports" at bounding box center [401, 87] width 78 height 47
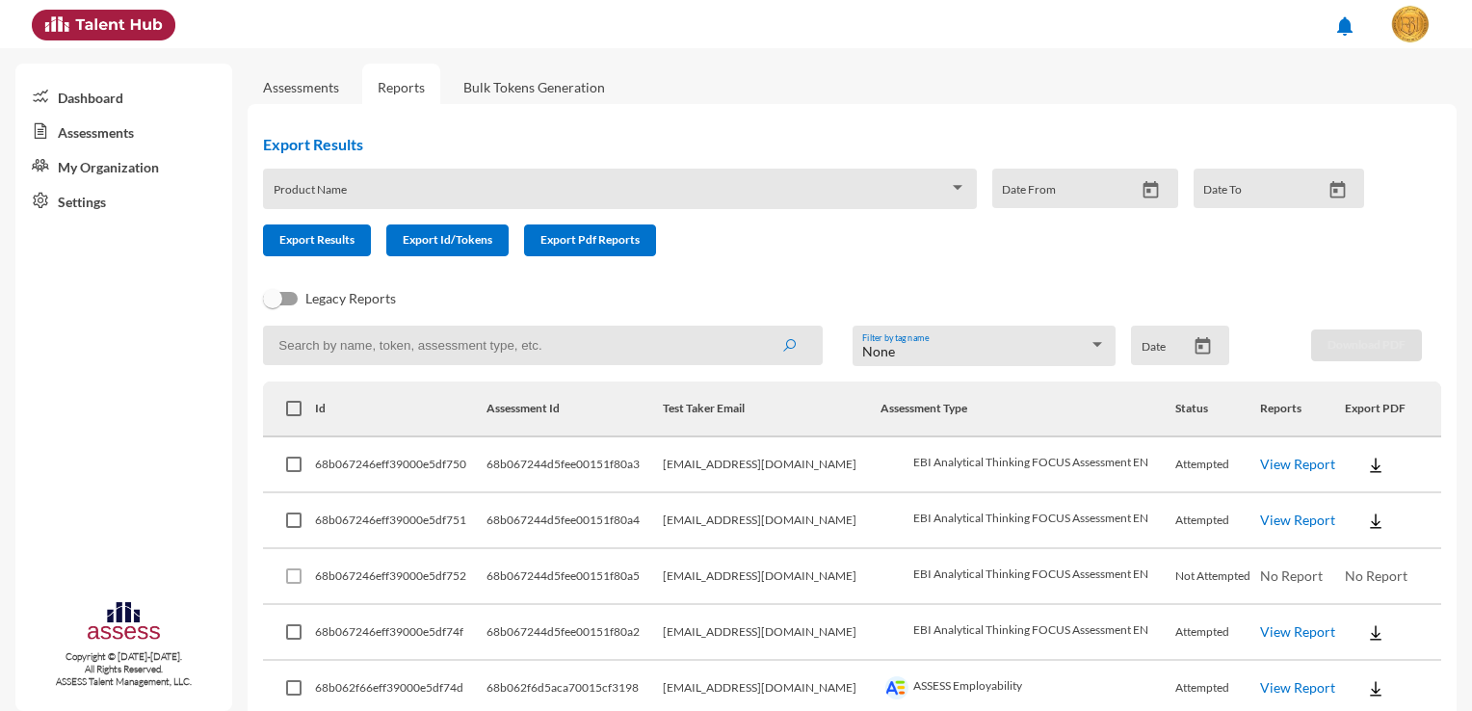
click at [567, 360] on input at bounding box center [543, 345] width 560 height 39
paste input "68affe7c5b5ef300158493d3"
click at [795, 353] on button "submit" at bounding box center [789, 344] width 62 height 35
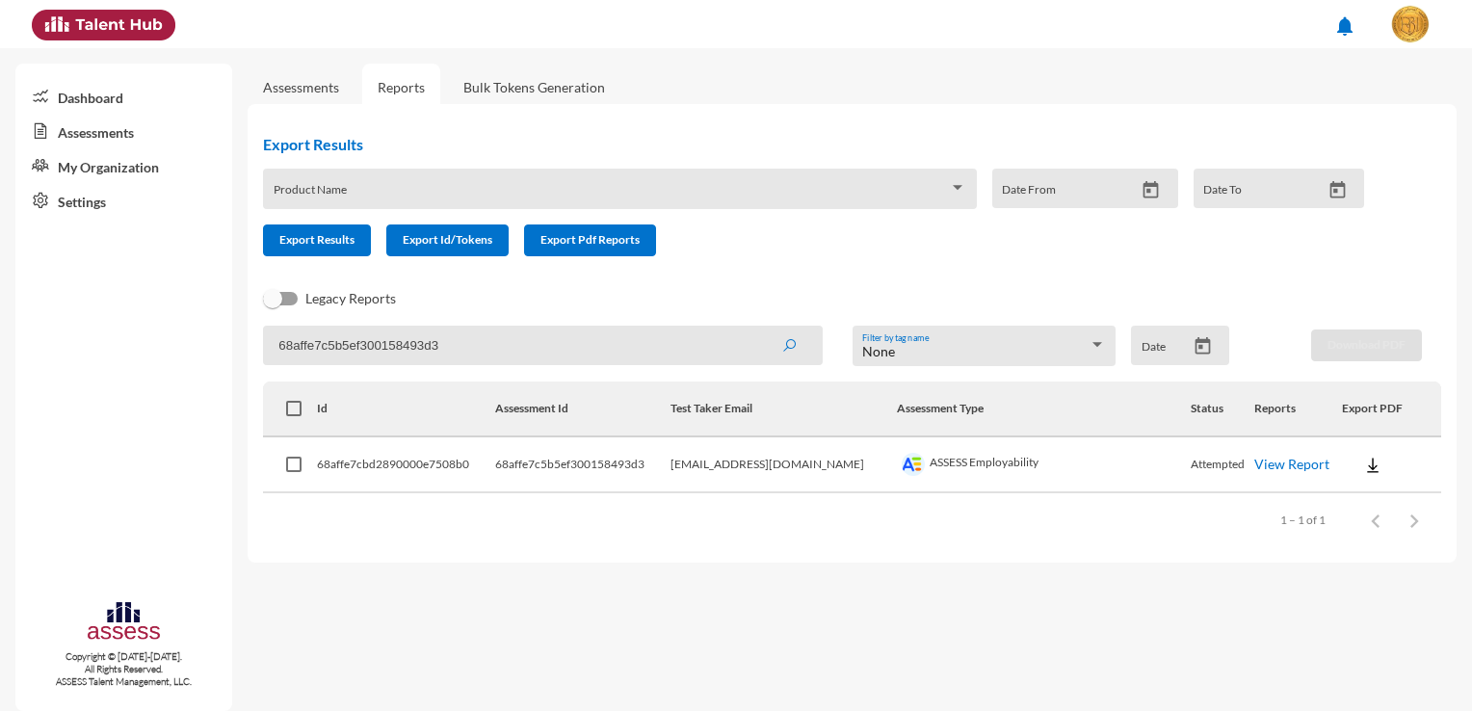
click at [1363, 466] on img at bounding box center [1372, 465] width 19 height 19
click at [1353, 507] on button "Employability / EN" at bounding box center [1401, 500] width 142 height 37
click at [108, 505] on div "Dashboard Assessments My Organization Settings Copyright © 2015-2024. All Right…" at bounding box center [123, 387] width 217 height 647
drag, startPoint x: 583, startPoint y: 347, endPoint x: 246, endPoint y: 320, distance: 338.2
click at [246, 320] on mat-sidenav-container "Dashboard Assessments My Organization Settings Copyright © 2015-2024. All Right…" at bounding box center [736, 379] width 1472 height 663
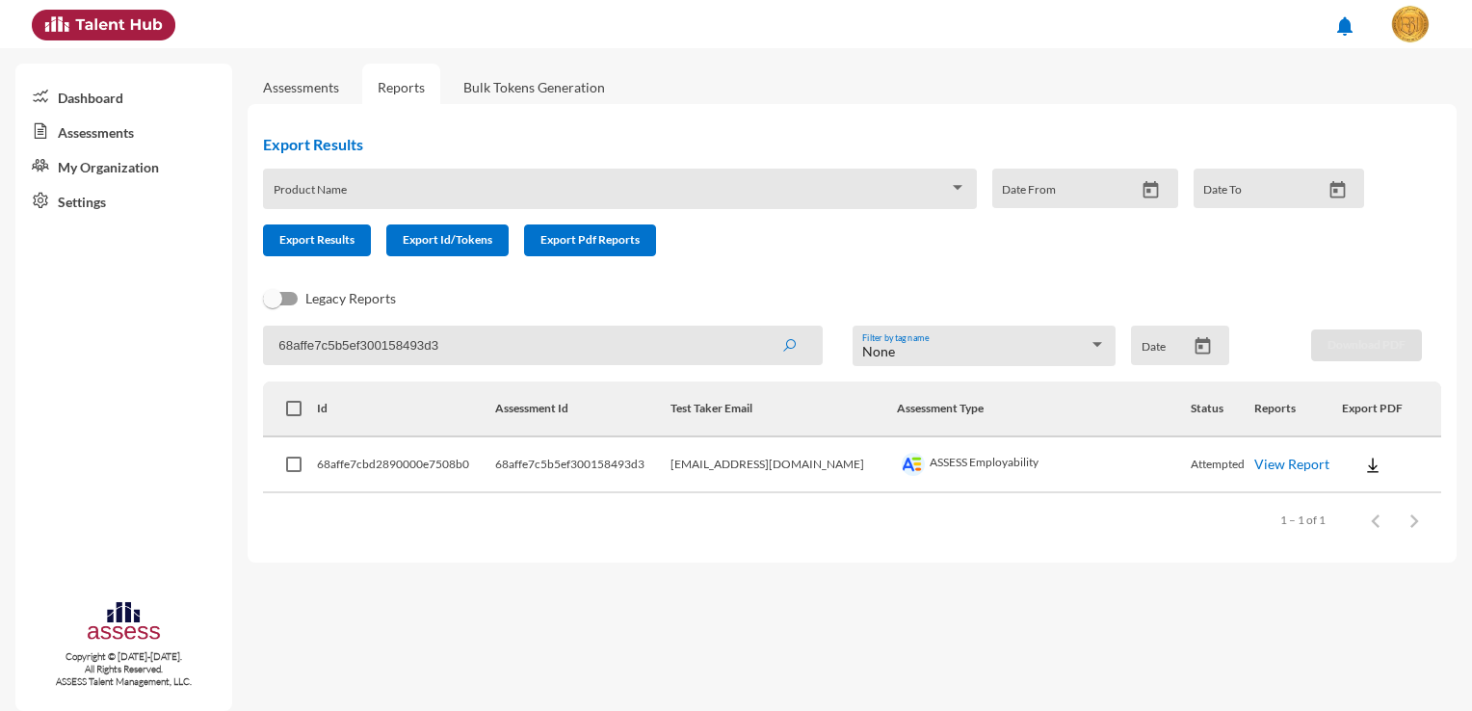
paste input "ea"
click at [790, 342] on icon "submit" at bounding box center [788, 345] width 15 height 15
click at [1363, 472] on img at bounding box center [1372, 465] width 19 height 19
click at [1356, 496] on button "Employability / EN" at bounding box center [1400, 500] width 143 height 37
click at [8, 481] on mat-sidenav "Dashboard Assessments My Organization Settings Copyright © 2015-2024. All Right…" at bounding box center [116, 379] width 232 height 663
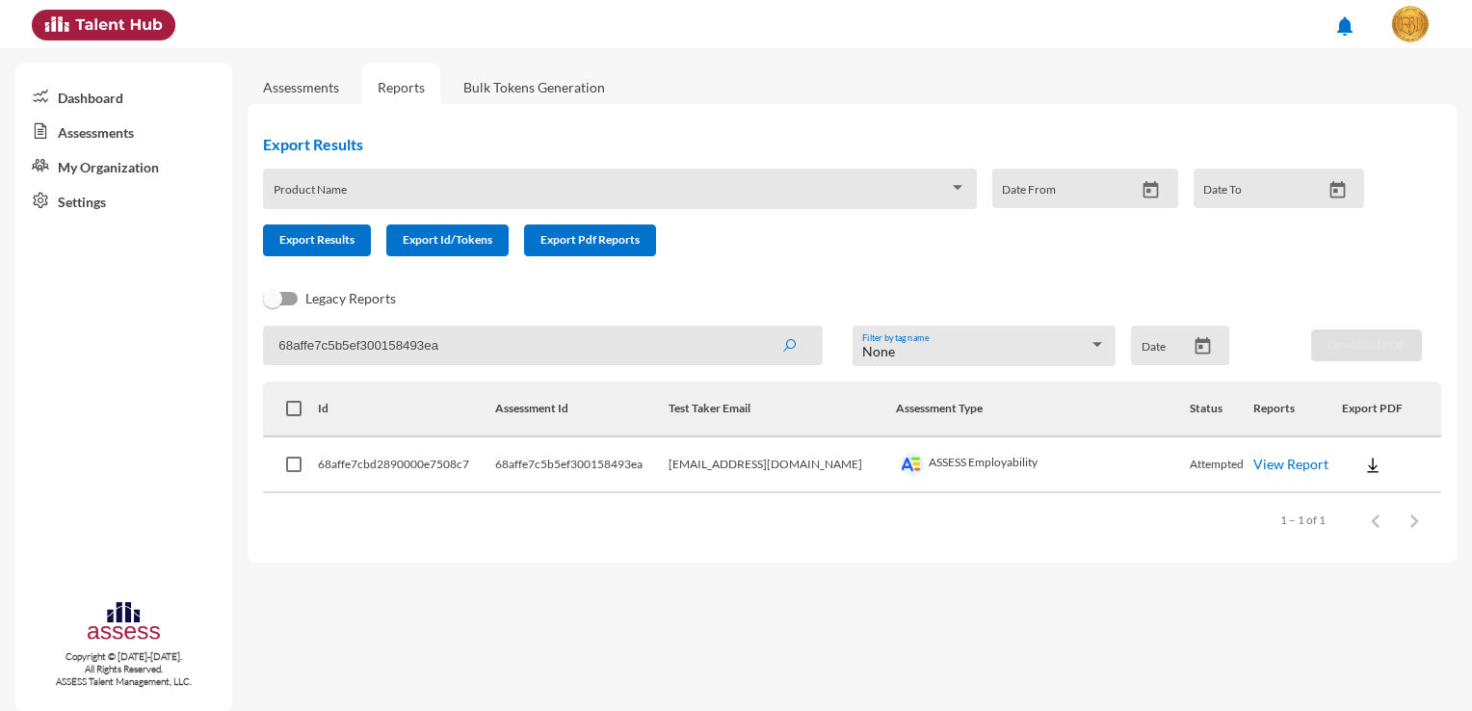
drag, startPoint x: 501, startPoint y: 360, endPoint x: 206, endPoint y: 345, distance: 295.1
click at [206, 345] on mat-sidenav-container "Dashboard Assessments My Organization Settings Copyright © 2015-2024. All Right…" at bounding box center [736, 379] width 1472 height 663
paste input "b"
click at [801, 335] on button "submit" at bounding box center [789, 344] width 62 height 35
click at [1363, 457] on img at bounding box center [1372, 465] width 19 height 19
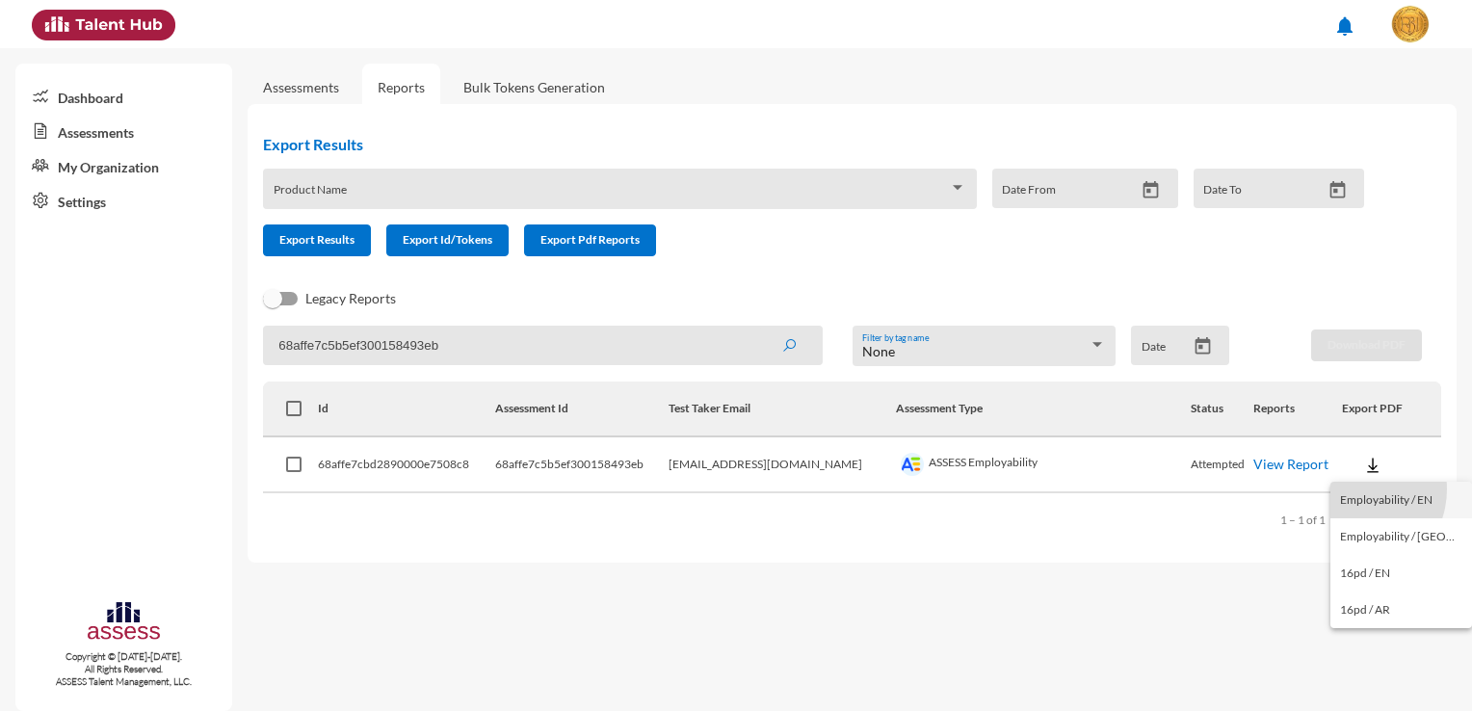
click at [1354, 489] on button "Employability / EN" at bounding box center [1401, 500] width 142 height 37
click at [330, 656] on mat-sidenav-content "Assessments Reports Bulk Tokens Generation Export Results Product Name Date Fro…" at bounding box center [860, 379] width 1224 height 663
drag, startPoint x: 485, startPoint y: 363, endPoint x: 190, endPoint y: 329, distance: 297.6
click at [190, 329] on mat-sidenav-container "Dashboard Assessments My Organization Settings Copyright © 2015-2024. All Right…" at bounding box center [736, 379] width 1472 height 663
paste input "c"
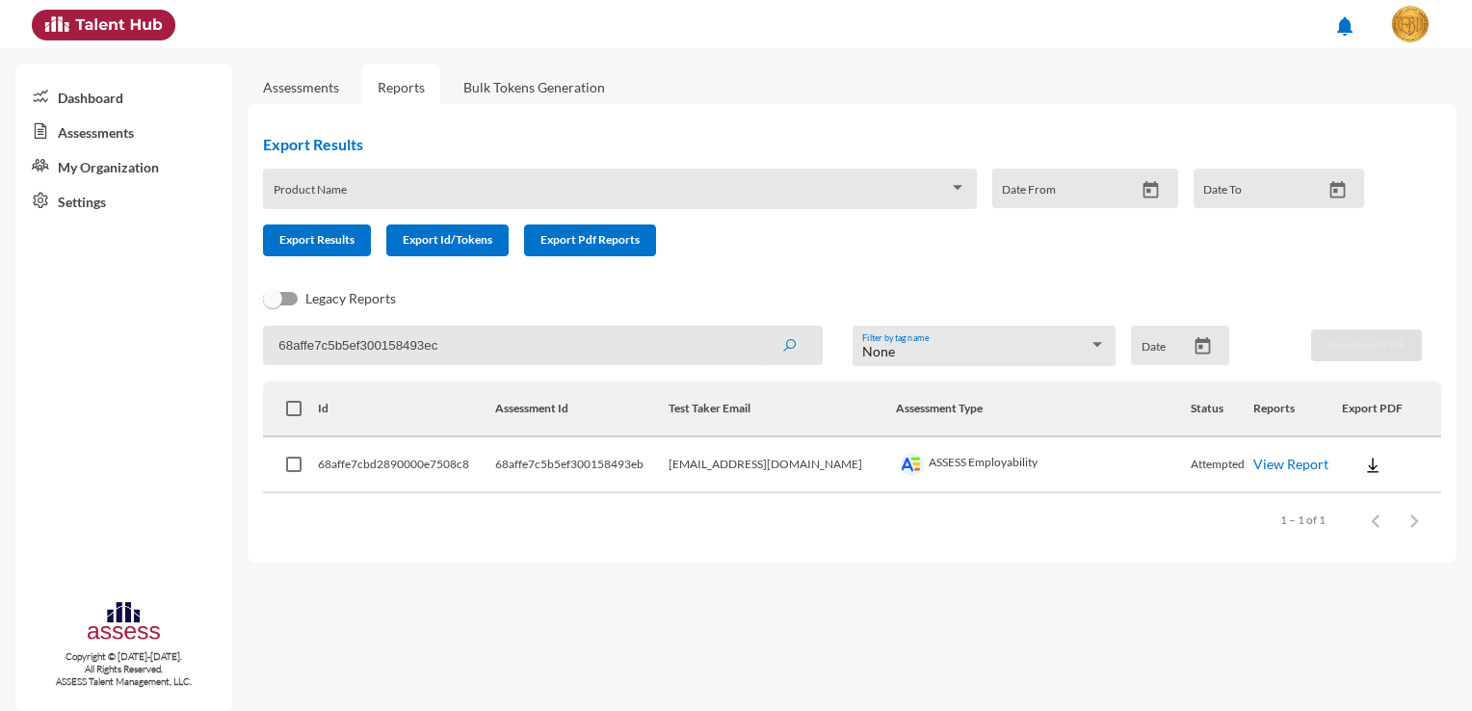
click at [782, 353] on icon "submit" at bounding box center [788, 345] width 15 height 15
click at [1375, 463] on button at bounding box center [1373, 464] width 62 height 35
click at [1371, 498] on button "Employability / EN" at bounding box center [1400, 500] width 143 height 37
click at [458, 630] on mat-sidenav-content "Assessments Reports Bulk Tokens Generation Export Results Product Name Date Fro…" at bounding box center [860, 379] width 1224 height 663
drag, startPoint x: 446, startPoint y: 340, endPoint x: 272, endPoint y: 318, distance: 175.7
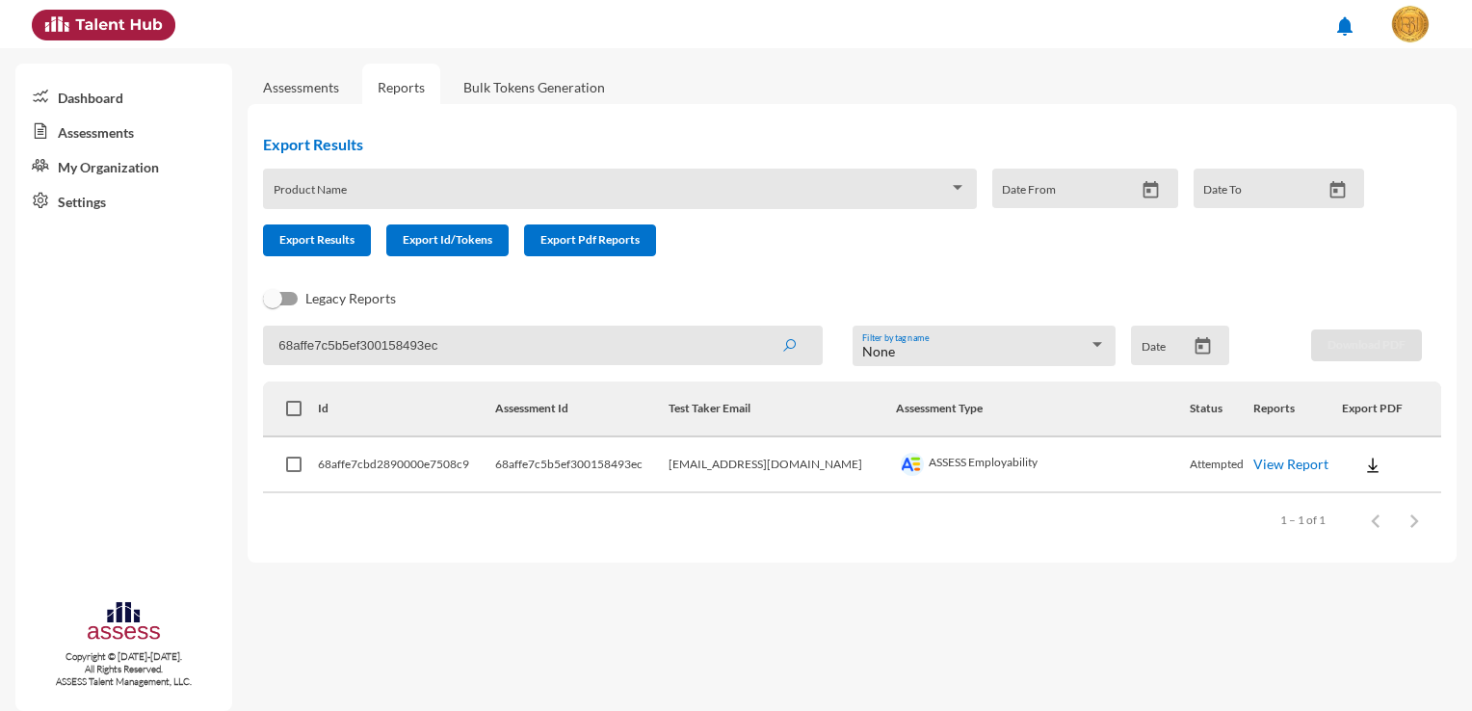
click at [272, 318] on div "Export Results Product Name Date From Date To Export Results Export Id/Tokens E…" at bounding box center [852, 333] width 1209 height 458
paste input "d"
click at [785, 353] on icon "submit" at bounding box center [788, 345] width 15 height 15
click at [1363, 463] on img at bounding box center [1372, 465] width 19 height 19
click at [1366, 499] on button "Employability / EN" at bounding box center [1400, 500] width 143 height 37
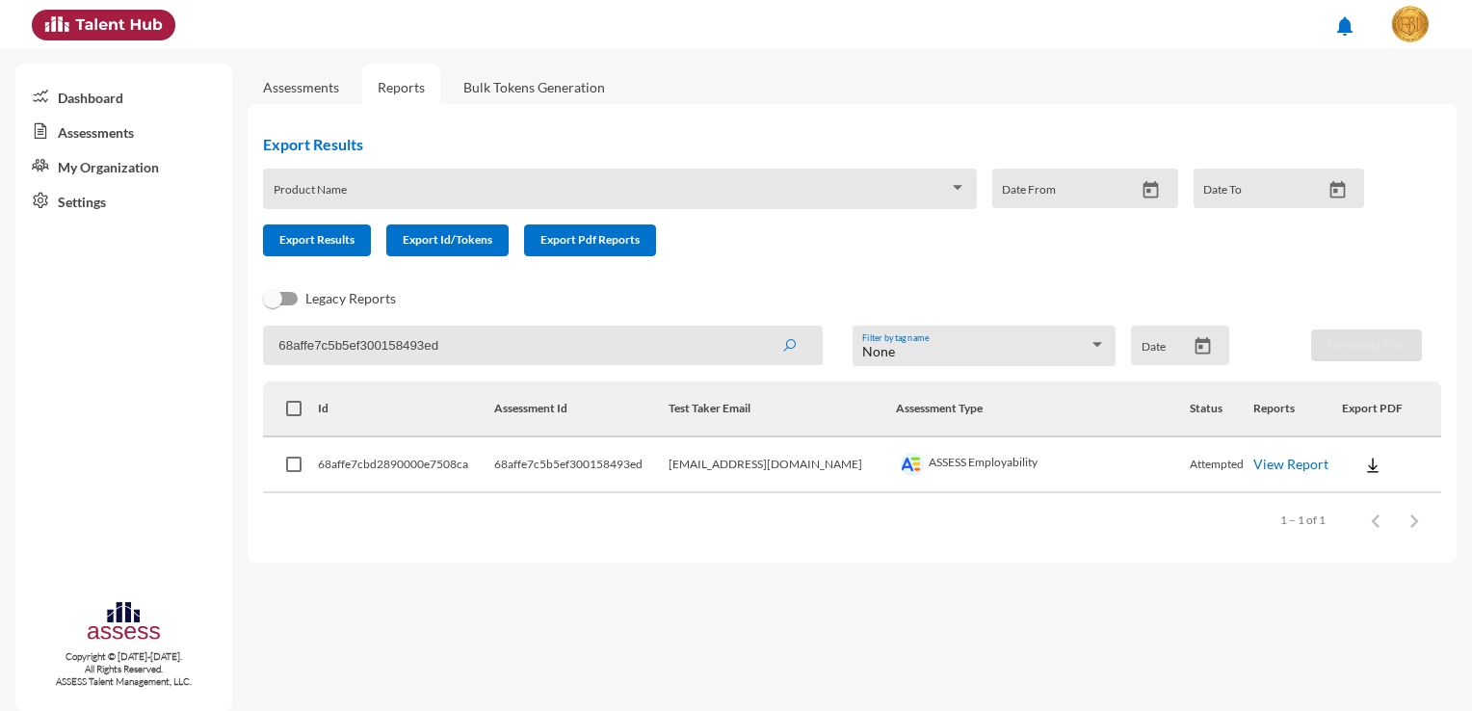
click at [474, 530] on div "Items per page: 100 1 – 1 of 1" at bounding box center [852, 520] width 1178 height 54
drag, startPoint x: 486, startPoint y: 349, endPoint x: 176, endPoint y: 312, distance: 312.3
click at [176, 312] on mat-sidenav-container "Dashboard Assessments My Organization Settings Copyright © 2015-2024. All Right…" at bounding box center [736, 379] width 1472 height 663
paste input "e"
click at [786, 341] on icon "submit" at bounding box center [788, 345] width 15 height 15
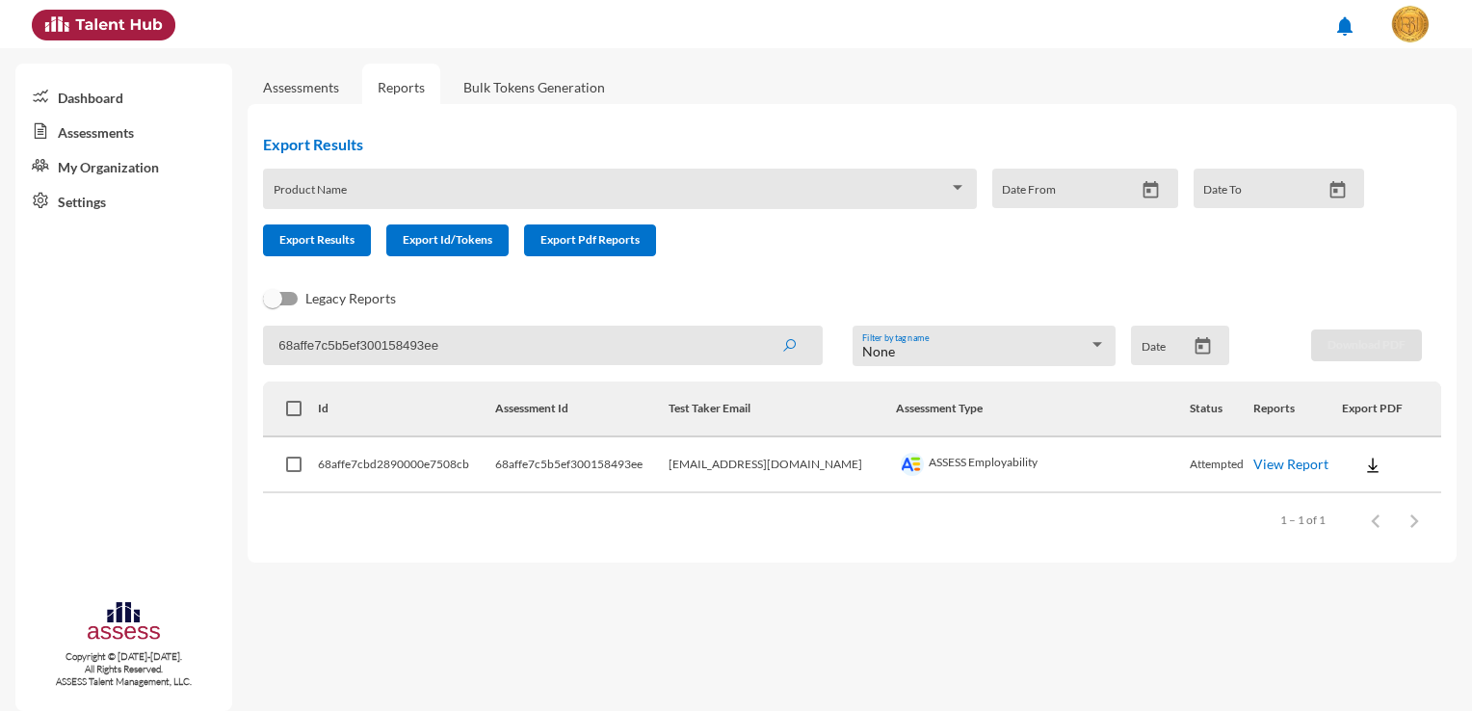
click at [1363, 464] on img at bounding box center [1372, 465] width 19 height 19
click at [1367, 495] on button "Employability / EN" at bounding box center [1400, 500] width 143 height 37
click at [480, 350] on input "68affe7c5b5ef300158493ee" at bounding box center [543, 345] width 560 height 39
drag, startPoint x: 510, startPoint y: 341, endPoint x: 238, endPoint y: 326, distance: 273.0
click at [238, 326] on mat-sidenav-container "Dashboard Assessments My Organization Settings Copyright © 2015-2024. All Right…" at bounding box center [736, 379] width 1472 height 663
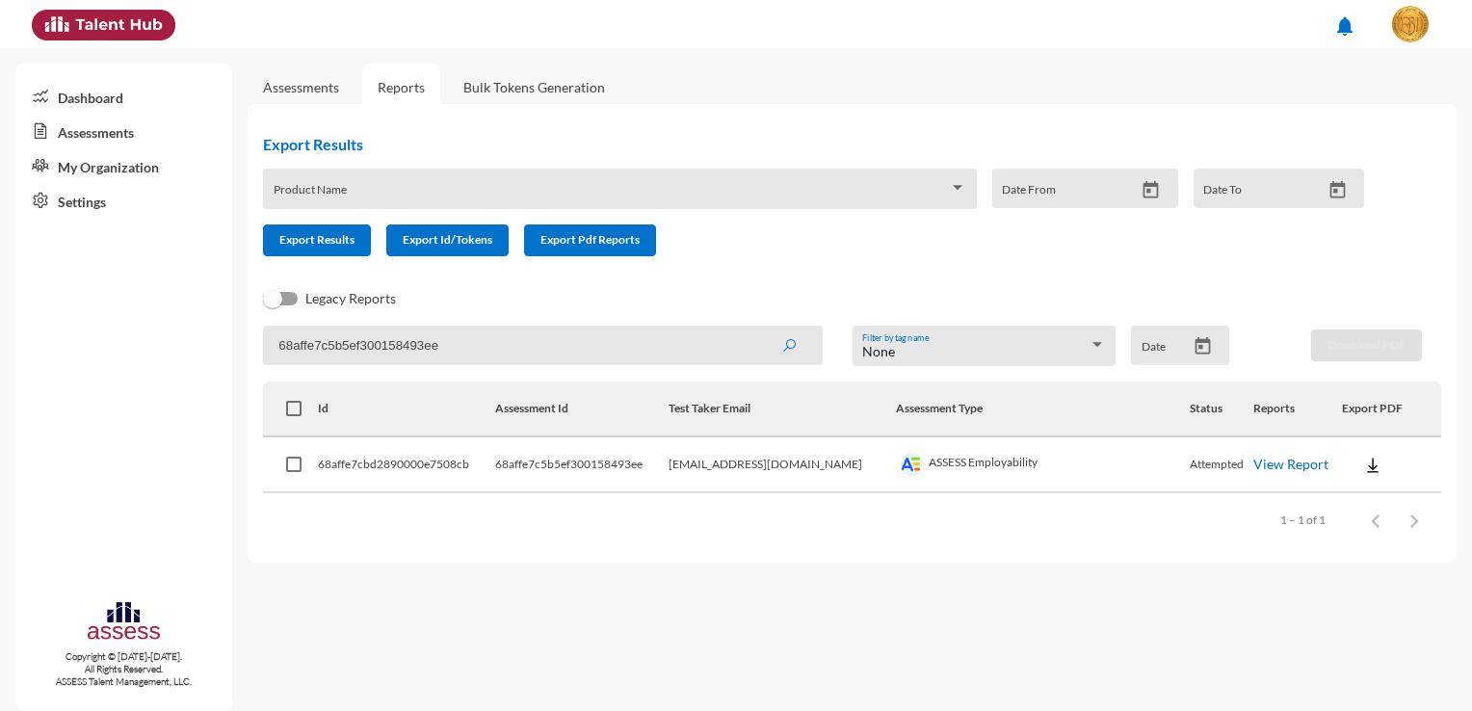
paste input "f"
click at [783, 353] on icon "submit" at bounding box center [788, 345] width 15 height 15
click at [1378, 469] on button at bounding box center [1372, 464] width 62 height 35
click at [1372, 507] on button "Employability / EN" at bounding box center [1400, 500] width 143 height 37
click at [487, 610] on mat-sidenav-content "Assessments Reports Bulk Tokens Generation Export Results Product Name Date Fro…" at bounding box center [860, 379] width 1224 height 663
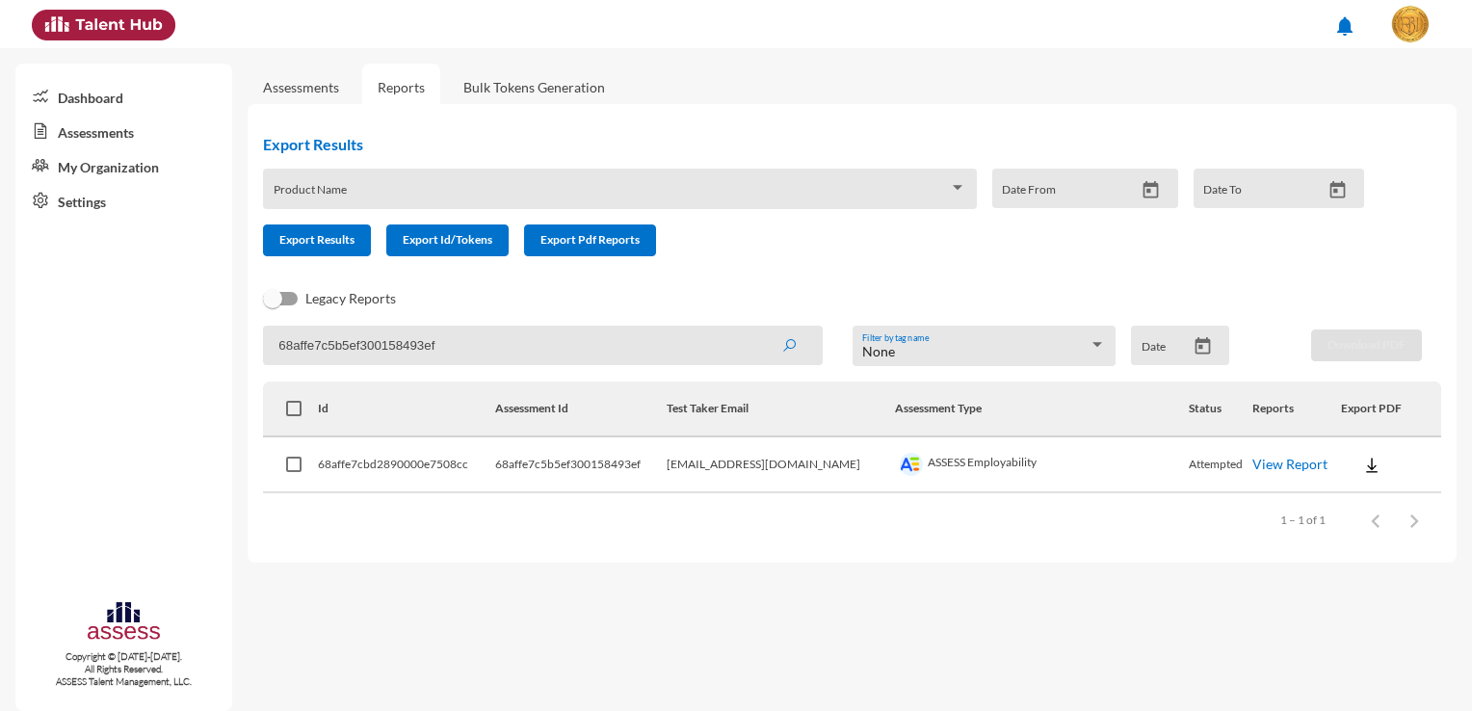
drag, startPoint x: 561, startPoint y: 331, endPoint x: 131, endPoint y: 296, distance: 431.0
click at [131, 296] on mat-sidenav-container "Dashboard Assessments My Organization Settings Copyright © 2015-2024. All Right…" at bounding box center [736, 379] width 1472 height 663
paste input "43d"
click at [790, 346] on icon "submit" at bounding box center [788, 345] width 15 height 15
click at [1369, 464] on img at bounding box center [1372, 465] width 19 height 19
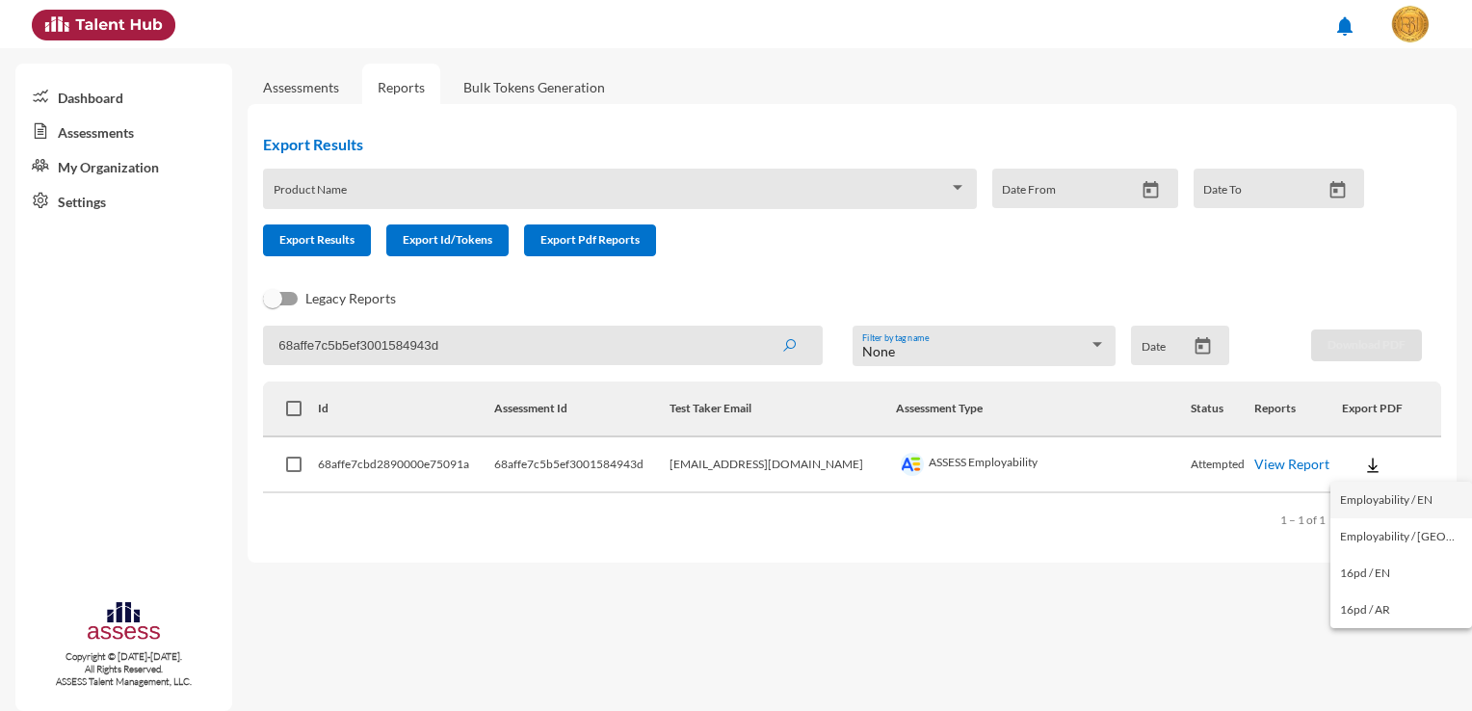
click at [1386, 504] on button "Employability / EN" at bounding box center [1401, 500] width 142 height 37
drag, startPoint x: 483, startPoint y: 349, endPoint x: 272, endPoint y: 323, distance: 212.5
click at [272, 323] on div "Export Results Product Name Date From Date To Export Results Export Id/Tokens E…" at bounding box center [852, 333] width 1209 height 458
paste input "e"
click at [789, 346] on icon "submit" at bounding box center [788, 345] width 15 height 15
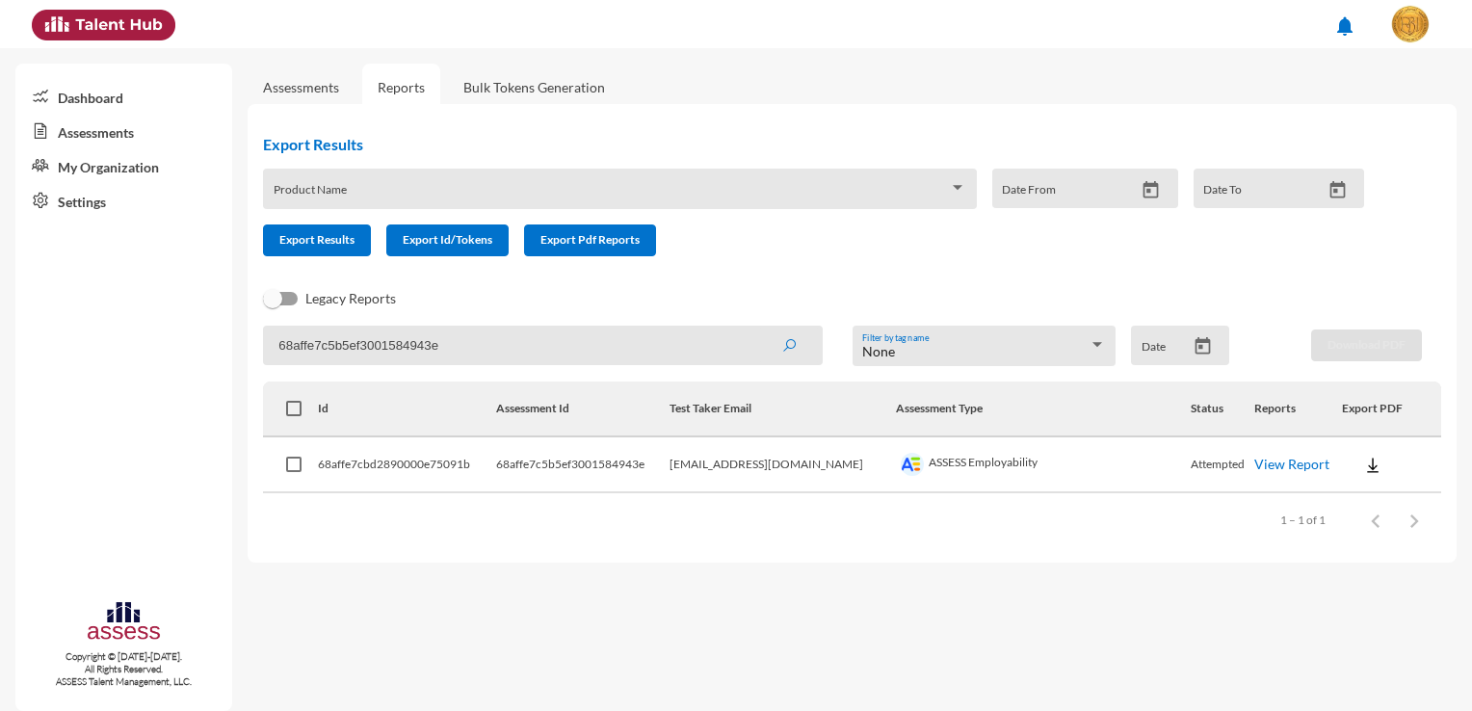
click at [1370, 472] on img at bounding box center [1372, 465] width 19 height 19
click at [1376, 507] on button "Employability / EN" at bounding box center [1401, 500] width 142 height 37
click at [490, 629] on mat-sidenav-content "Assessments Reports Bulk Tokens Generation Export Results Product Name Date Fro…" at bounding box center [860, 379] width 1224 height 663
drag, startPoint x: 514, startPoint y: 353, endPoint x: 102, endPoint y: 338, distance: 412.5
click at [103, 338] on mat-sidenav-container "Dashboard Assessments My Organization Settings Copyright © 2015-2024. All Right…" at bounding box center [736, 379] width 1472 height 663
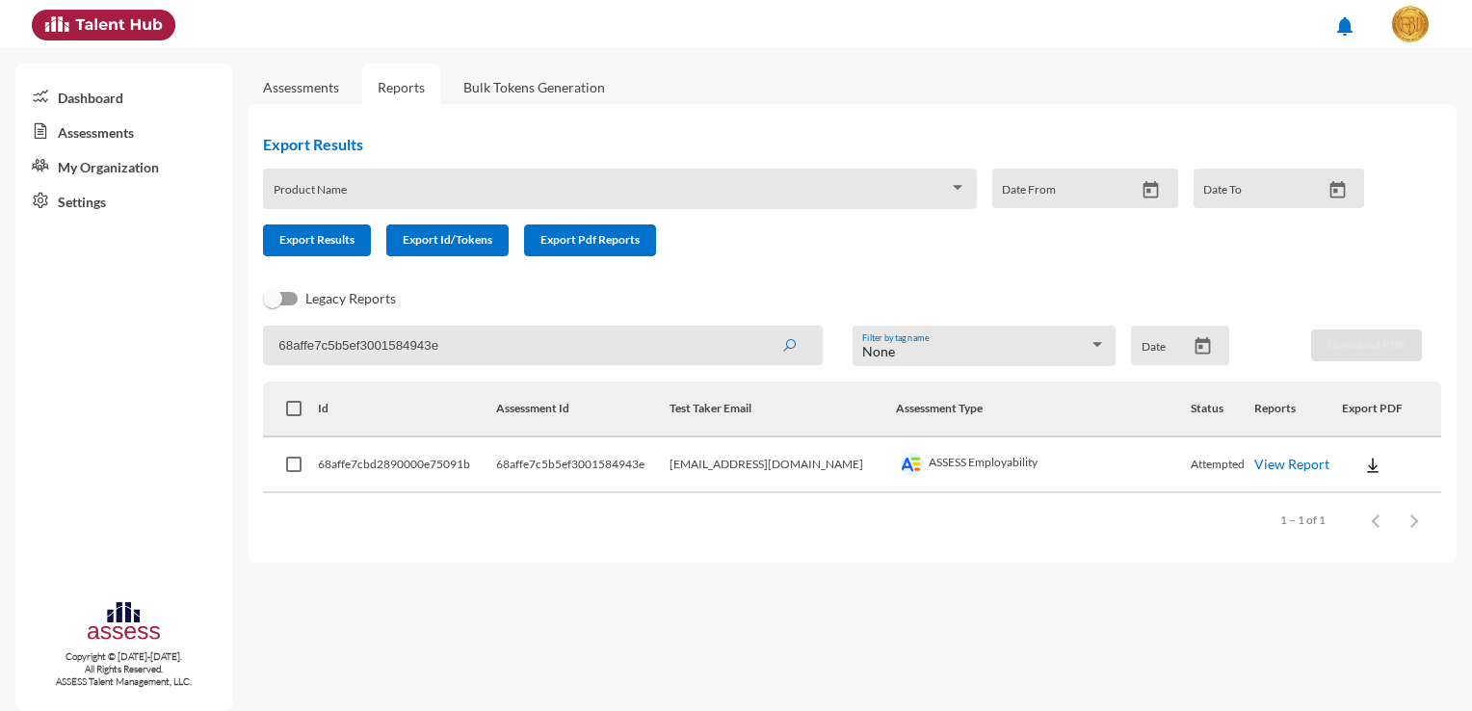
paste input "f"
click at [797, 345] on button "submit" at bounding box center [789, 344] width 62 height 35
click at [1362, 461] on img at bounding box center [1371, 465] width 19 height 19
click at [1359, 495] on button "Employability / EN" at bounding box center [1400, 500] width 143 height 37
click at [587, 531] on div "Items per page: 100 1 – 1 of 1" at bounding box center [852, 520] width 1178 height 54
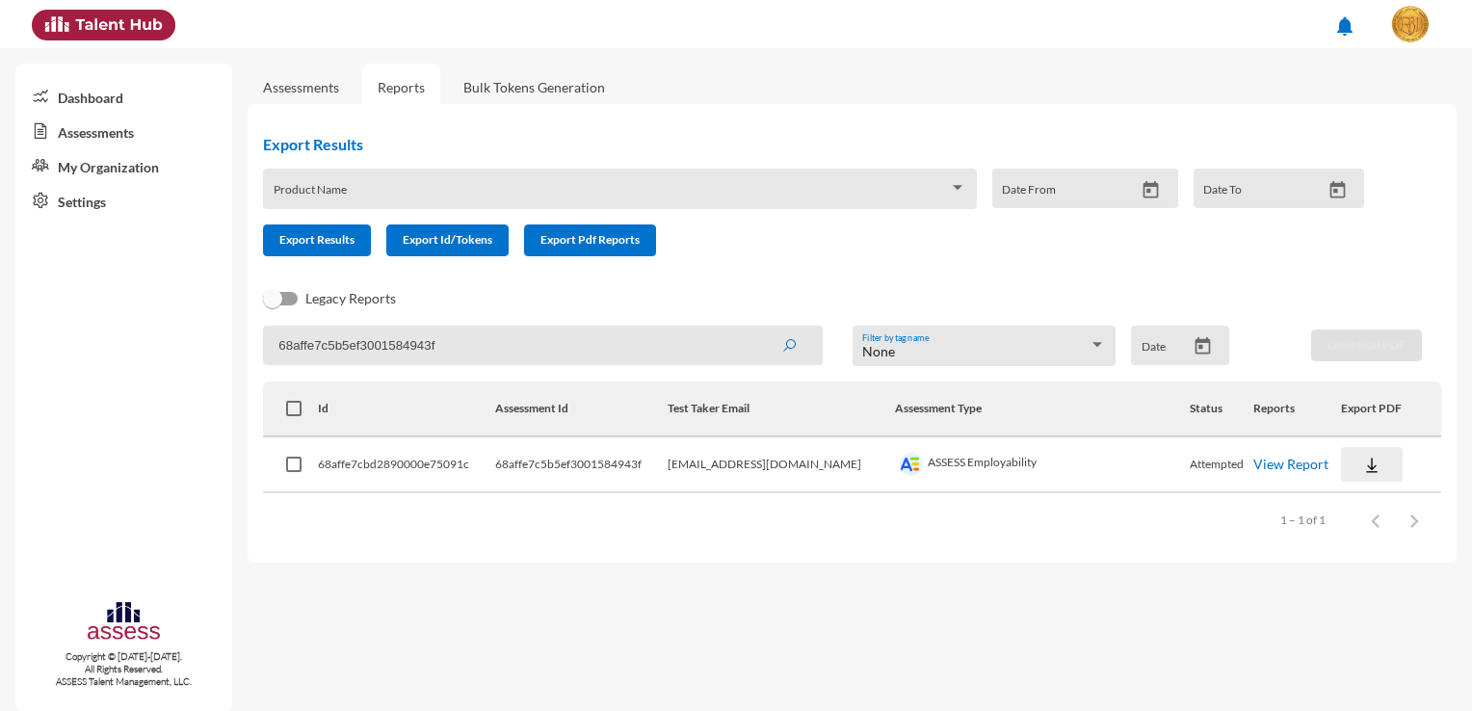
click at [1365, 457] on img at bounding box center [1371, 465] width 19 height 19
click at [1365, 491] on button "Employability / EN" at bounding box center [1400, 500] width 143 height 37
drag, startPoint x: 509, startPoint y: 345, endPoint x: 155, endPoint y: 326, distance: 354.0
click at [155, 326] on mat-sidenav-container "Dashboard Assessments My Organization Settings Copyright © 2015-2024. All Right…" at bounding box center [736, 379] width 1472 height 663
paste input "45"
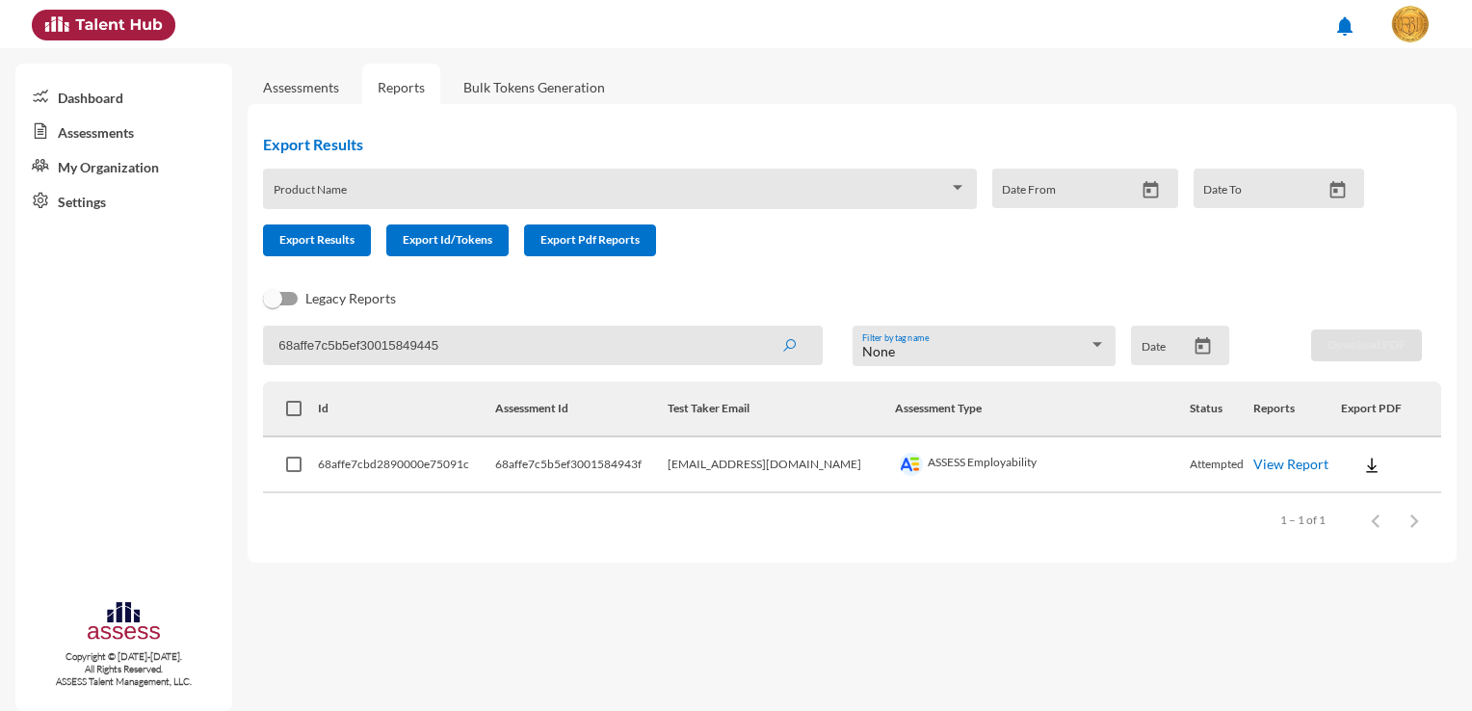
type input "68affe7c5b5ef30015849445"
click at [797, 353] on button "submit" at bounding box center [789, 344] width 62 height 35
click at [1363, 466] on img at bounding box center [1372, 465] width 19 height 19
click at [1363, 500] on button "Employability / EN" at bounding box center [1401, 500] width 142 height 37
